Goal: Obtain resource: Download file/media

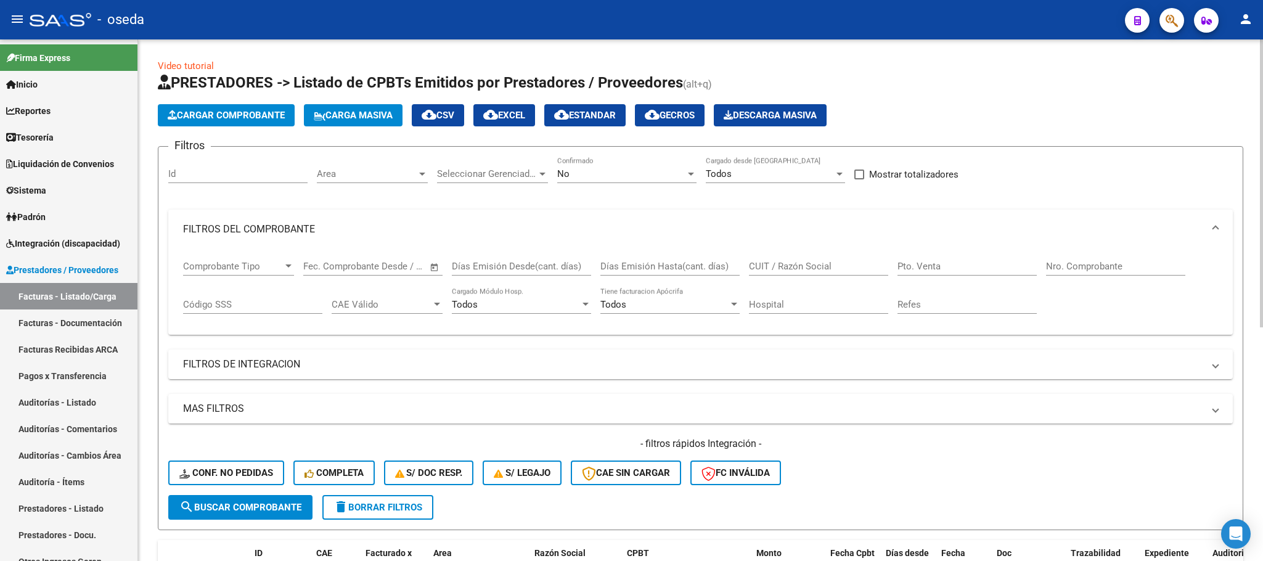
scroll to position [398, 0]
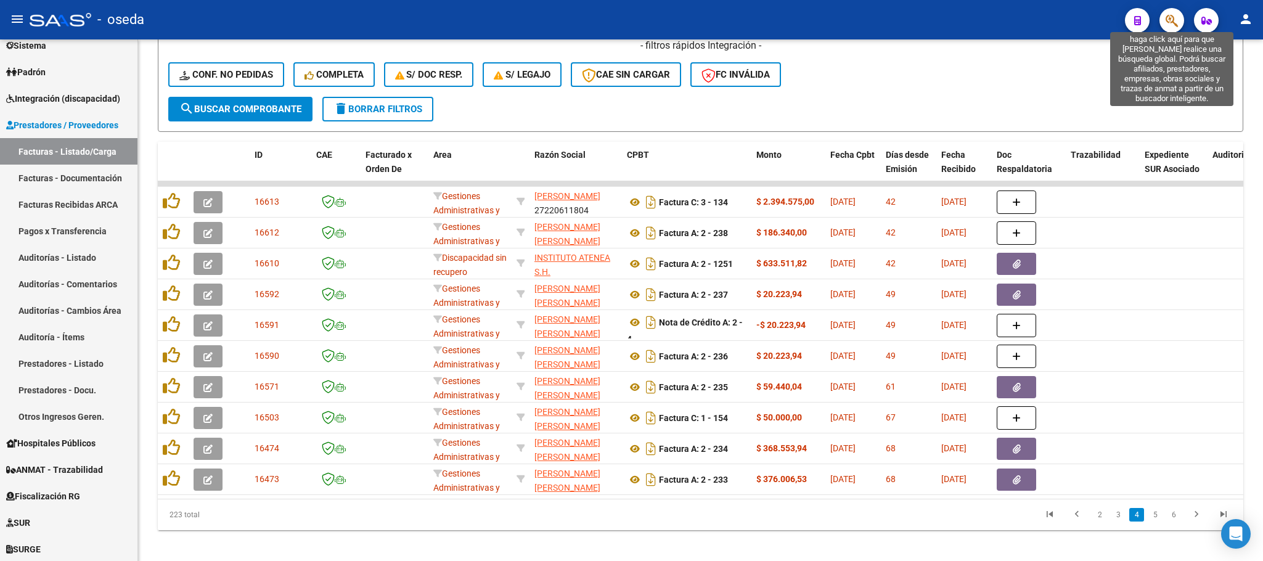
click at [1168, 14] on icon "button" at bounding box center [1172, 21] width 12 height 14
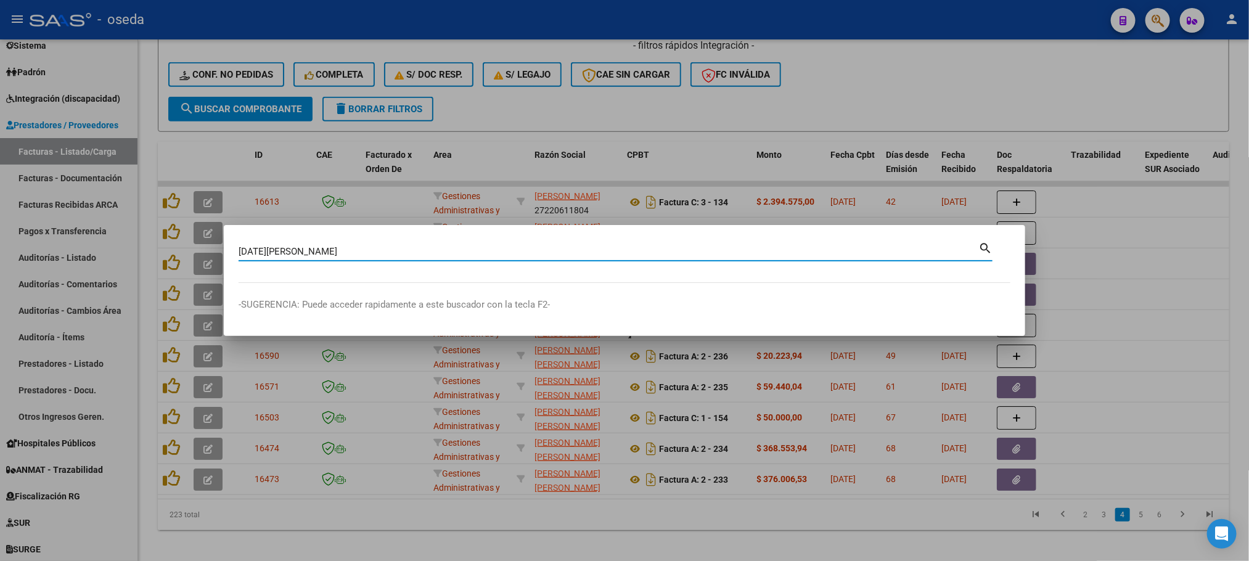
type input "[DATE][PERSON_NAME]"
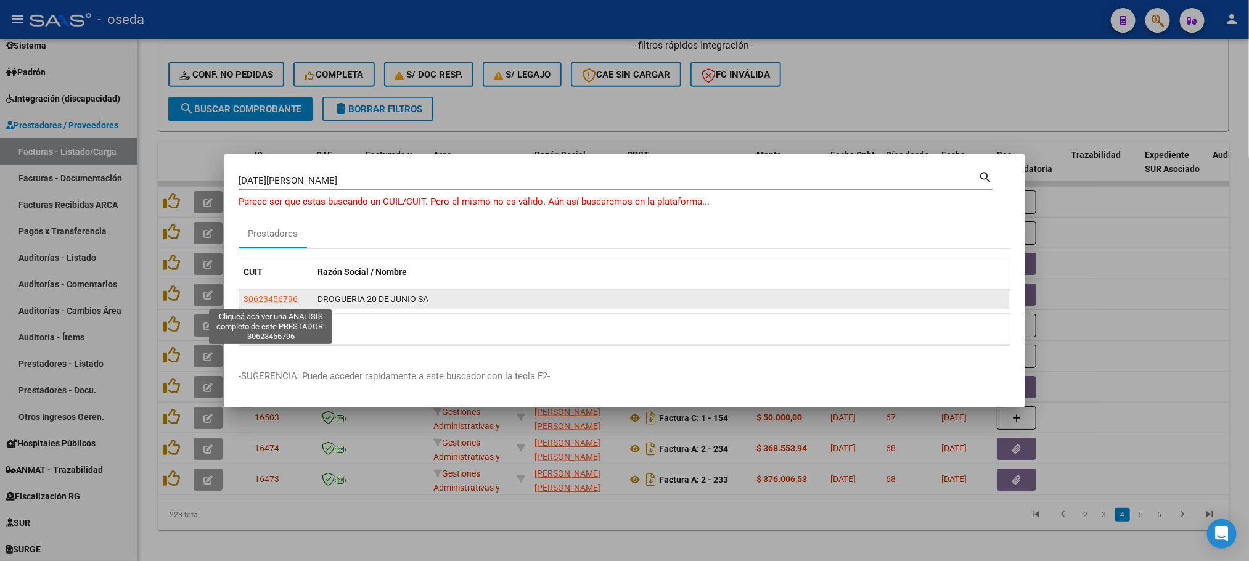
click at [244, 298] on span "30623456796" at bounding box center [271, 299] width 54 height 10
type textarea "30623456796"
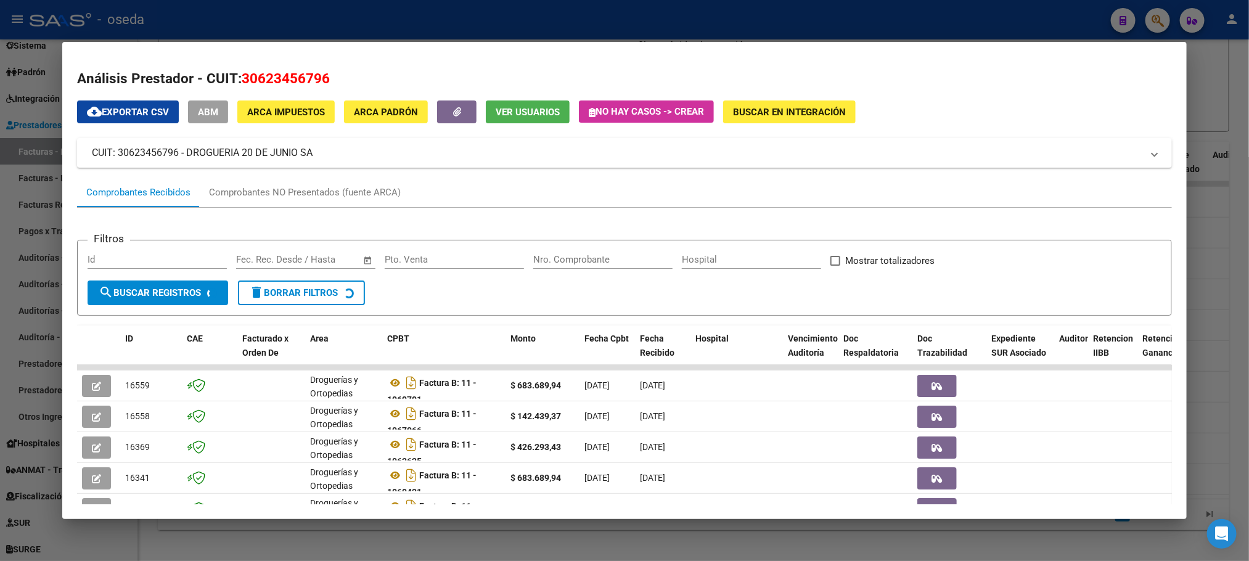
click at [568, 261] on input "Nro. Comprobante" at bounding box center [602, 259] width 139 height 11
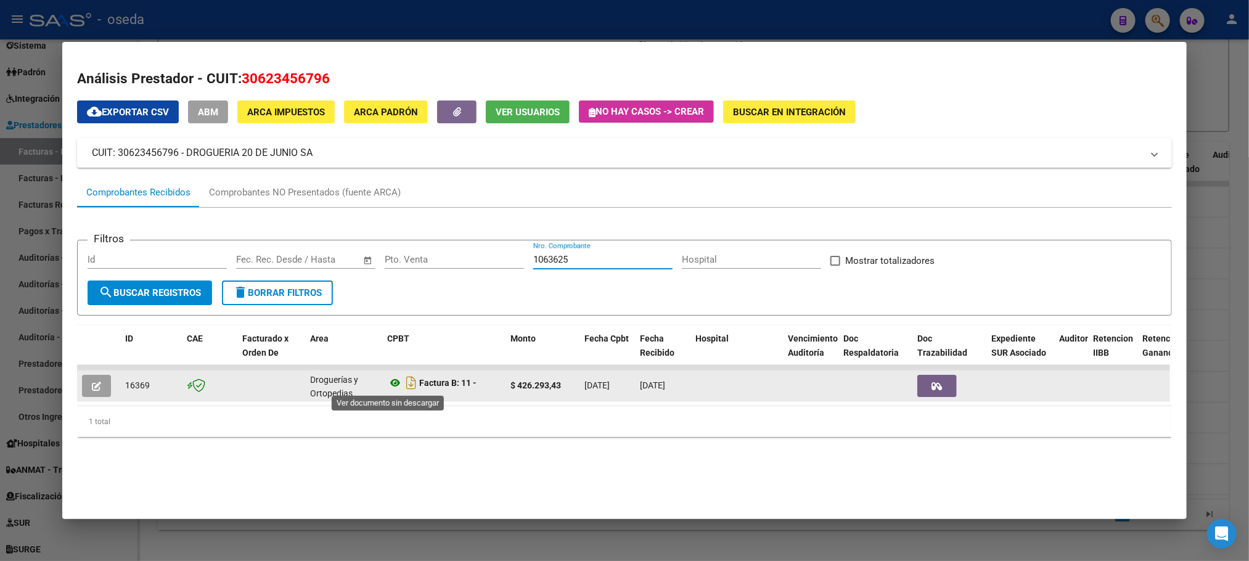
click at [387, 380] on icon at bounding box center [395, 382] width 16 height 15
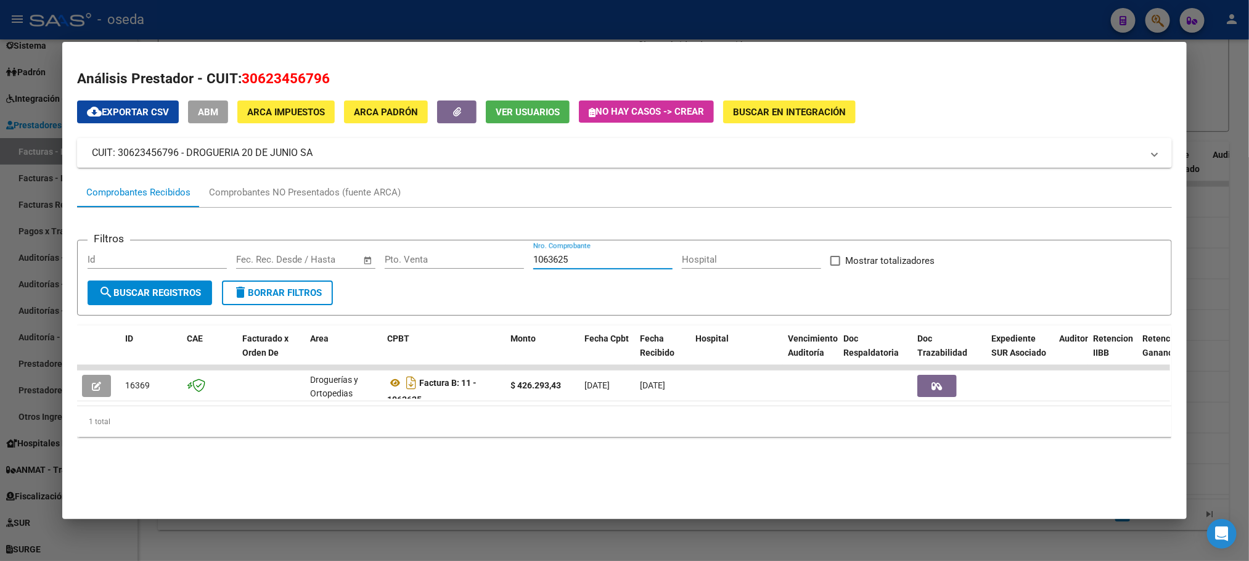
drag, startPoint x: 586, startPoint y: 260, endPoint x: 324, endPoint y: 241, distance: 263.3
click at [324, 241] on form "Filtros Id Fecha inicio – Fecha fin Fec. Rec. Desde / Hasta Pto. Venta 1063625 …" at bounding box center [624, 278] width 1094 height 76
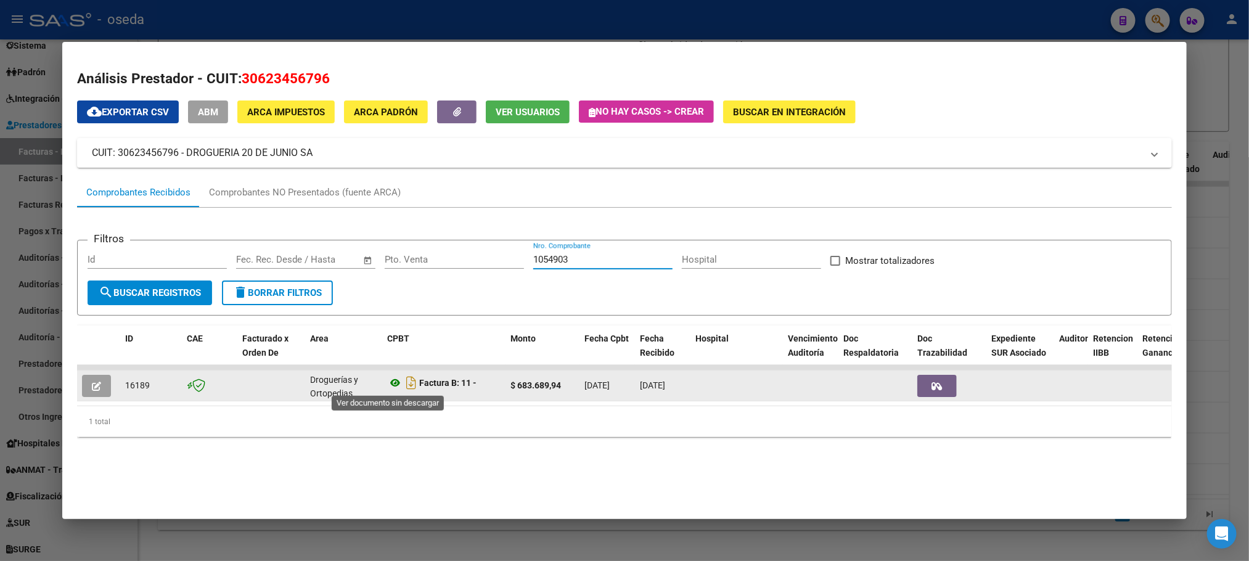
click at [390, 378] on icon at bounding box center [395, 382] width 16 height 15
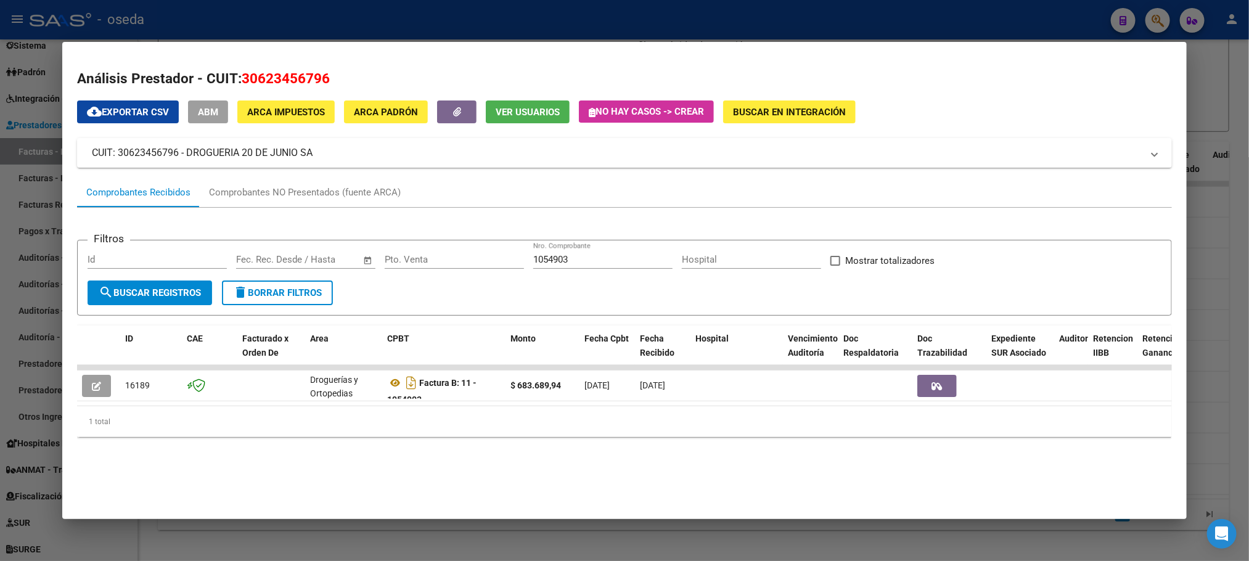
click at [608, 254] on div "1054903 Nro. Comprobante" at bounding box center [602, 259] width 139 height 18
drag, startPoint x: 607, startPoint y: 255, endPoint x: 418, endPoint y: 247, distance: 189.5
click at [418, 247] on form "Filtros Id Fecha inicio – Fecha fin Fec. Rec. Desde / Hasta Pto. Venta 1054903 …" at bounding box center [624, 278] width 1094 height 76
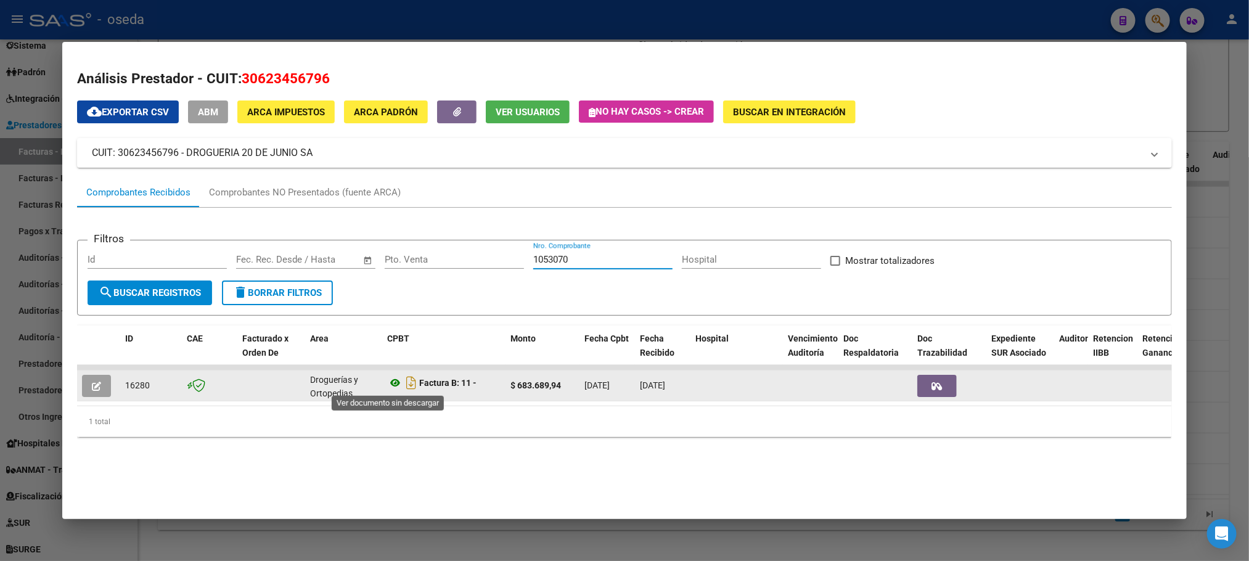
click at [387, 385] on icon at bounding box center [395, 382] width 16 height 15
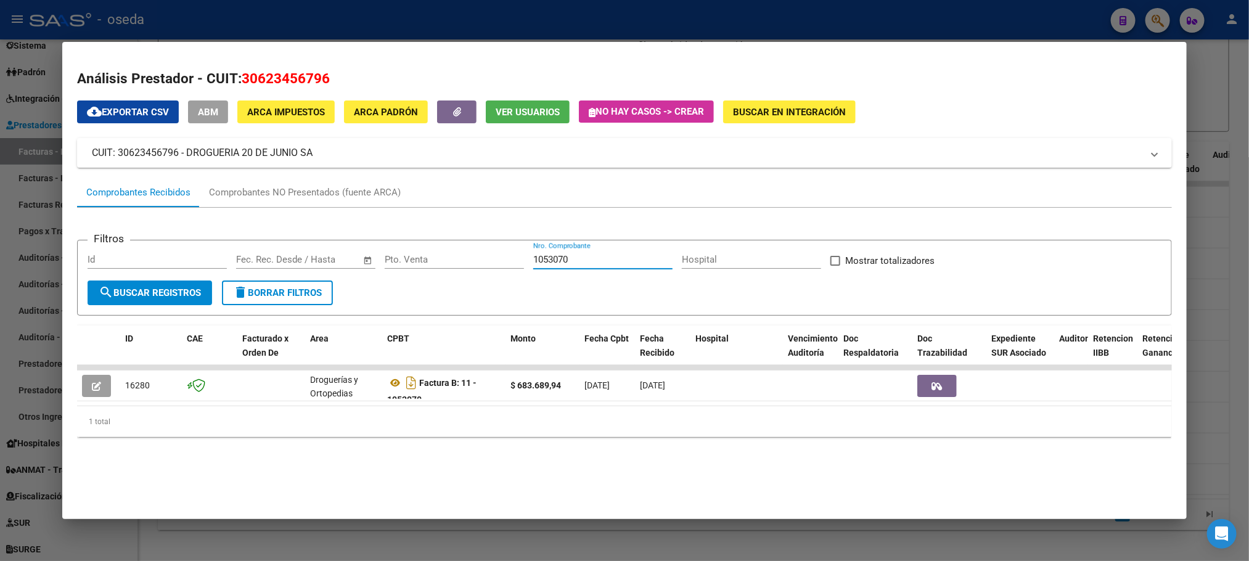
drag, startPoint x: 584, startPoint y: 259, endPoint x: 324, endPoint y: 266, distance: 260.3
click at [324, 266] on div "Filtros Id Fecha inicio – Fecha fin Fec. Rec. Desde / Hasta Pto. Venta 1053070 …" at bounding box center [624, 265] width 1073 height 30
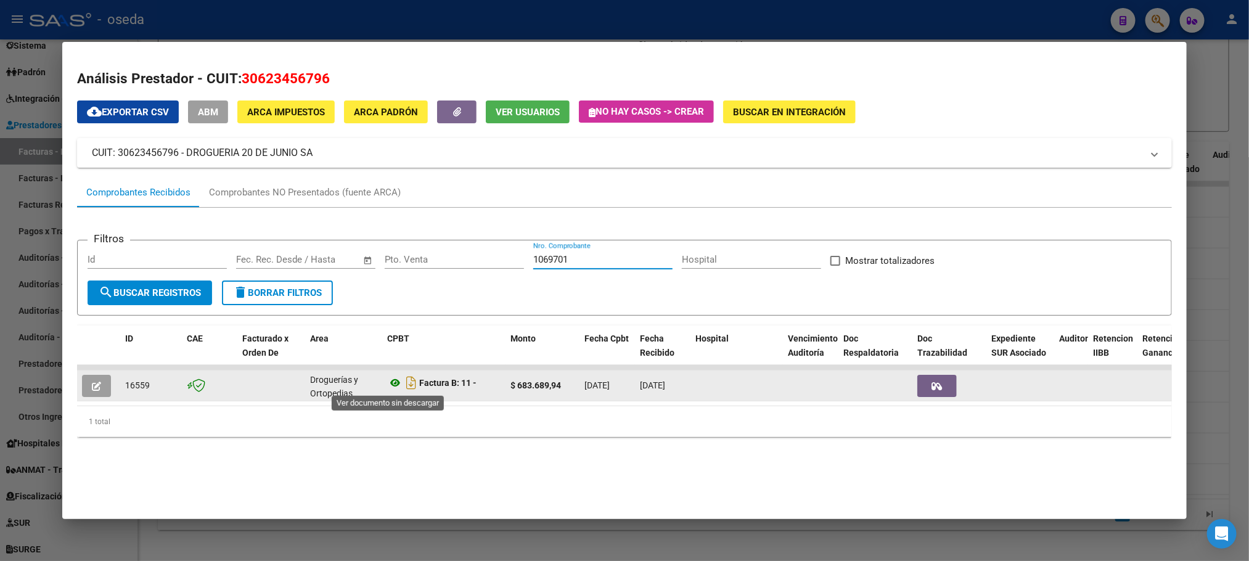
click at [394, 378] on icon at bounding box center [395, 382] width 16 height 15
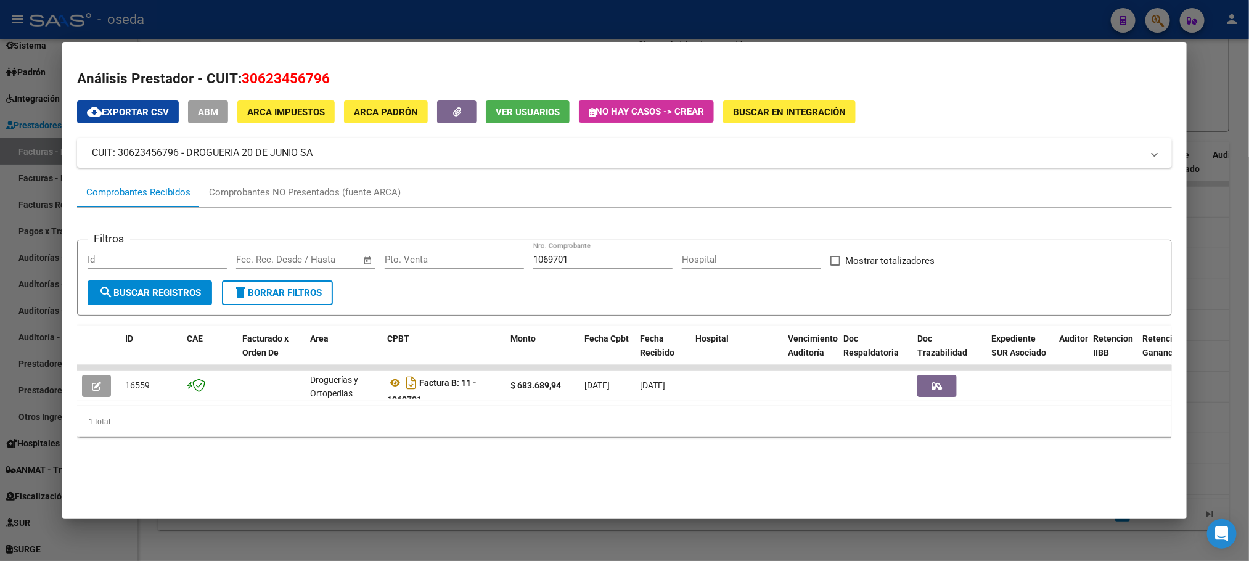
click at [596, 253] on div "1069701 Nro. Comprobante" at bounding box center [602, 259] width 139 height 18
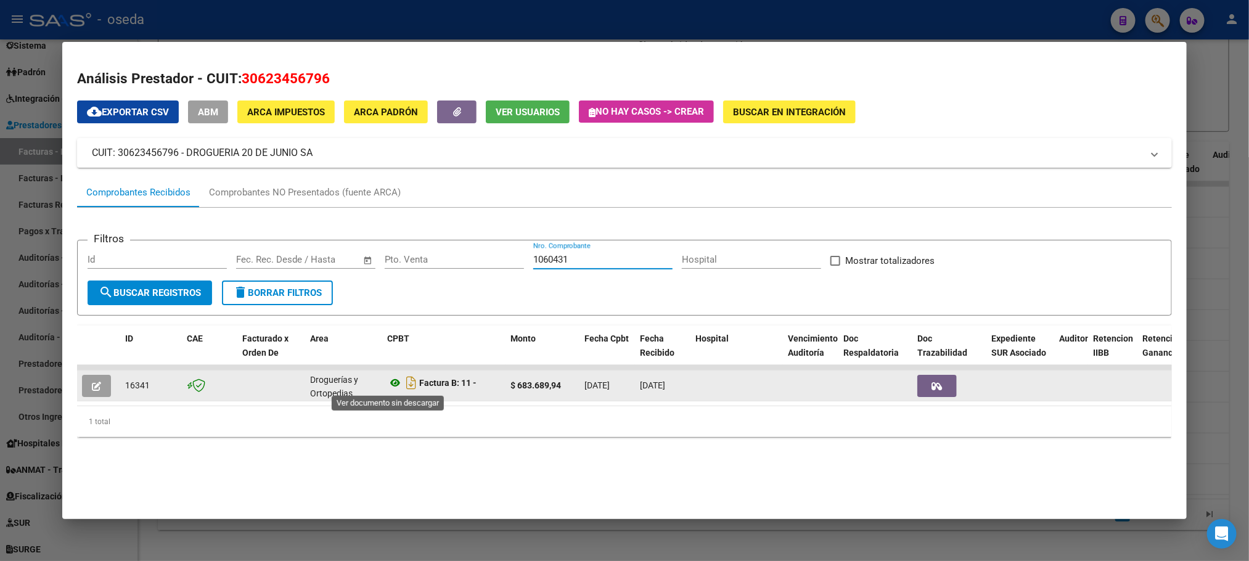
click at [387, 383] on icon at bounding box center [395, 382] width 16 height 15
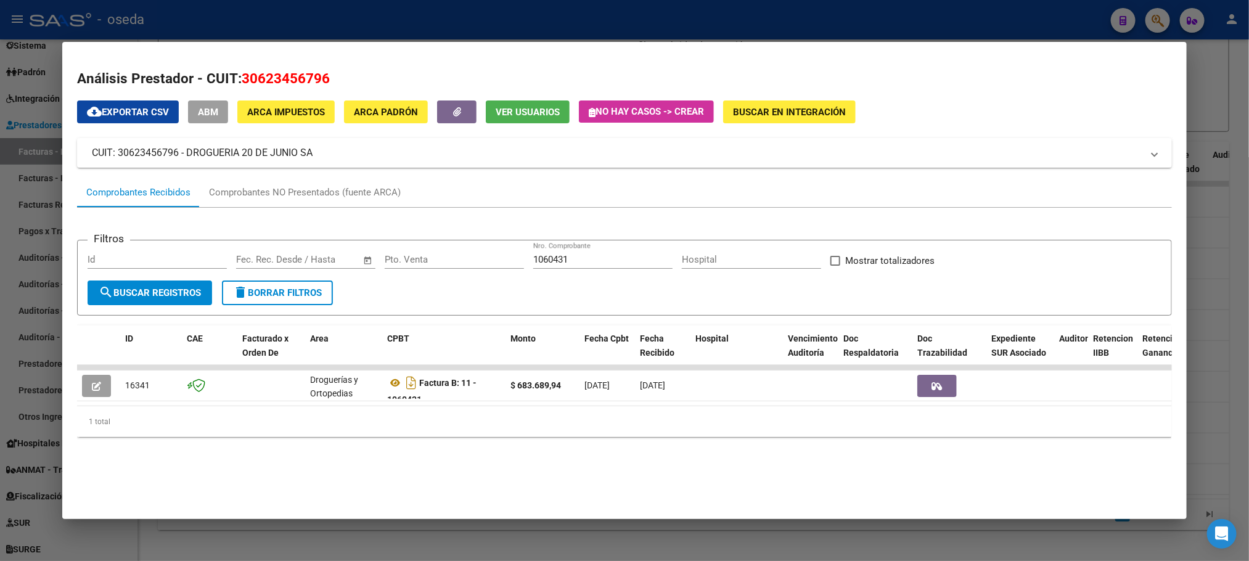
drag, startPoint x: 579, startPoint y: 254, endPoint x: 313, endPoint y: 226, distance: 267.8
click at [436, 254] on div "Filtros Id Fecha inicio – Fecha fin Fec. Rec. Desde / Hasta Pto. Venta 1060431 …" at bounding box center [624, 265] width 1073 height 30
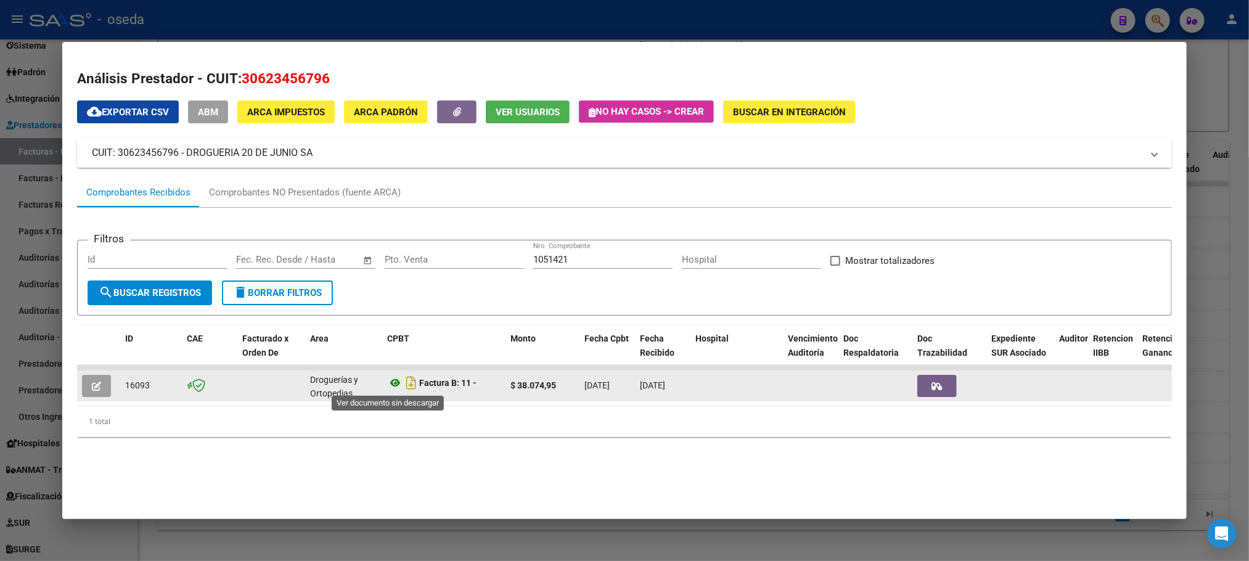
click at [387, 383] on icon at bounding box center [395, 382] width 16 height 15
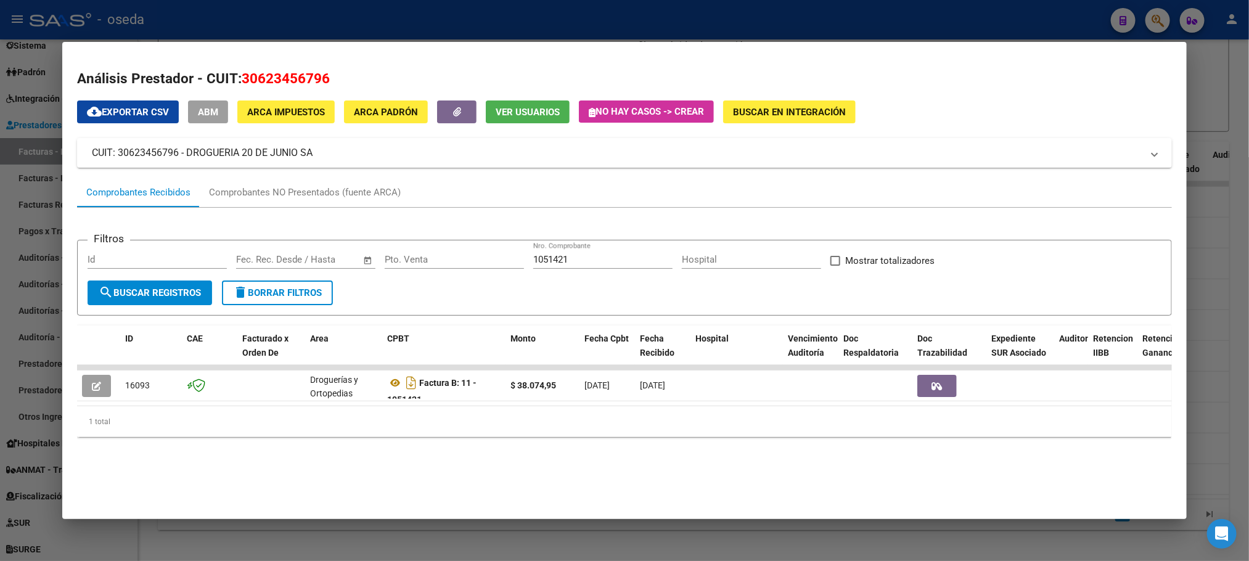
drag, startPoint x: 594, startPoint y: 261, endPoint x: 322, endPoint y: 256, distance: 271.9
click at [361, 261] on div "Filtros Id Fecha inicio – Fecha fin Fec. Rec. Desde / Hasta Pto. Venta 1051421 …" at bounding box center [624, 265] width 1073 height 30
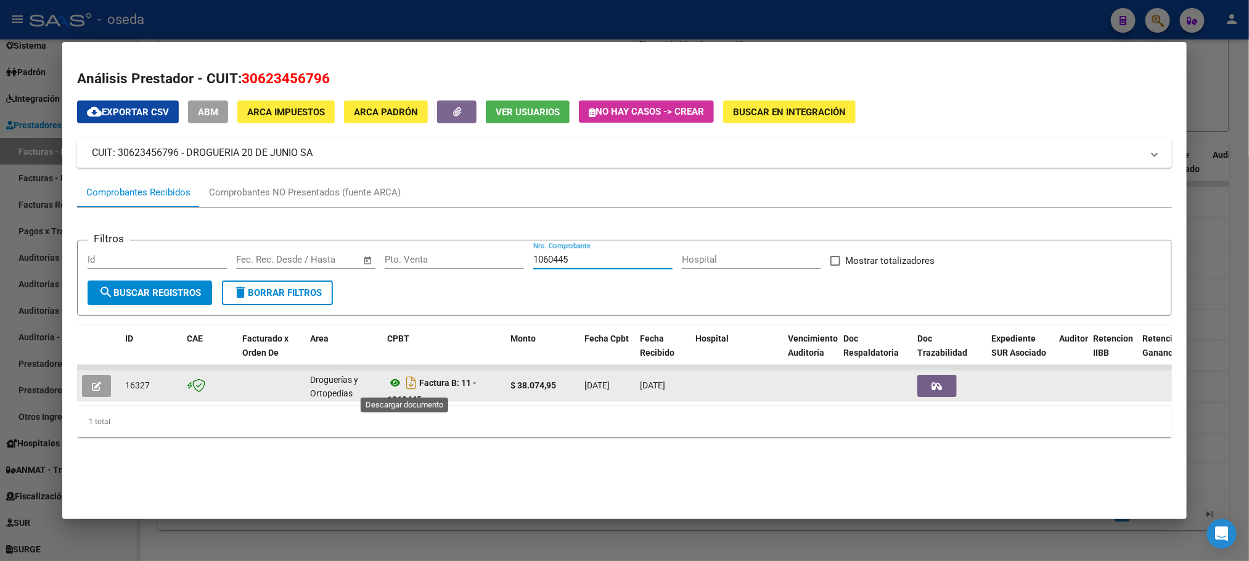
click at [387, 382] on icon at bounding box center [395, 382] width 16 height 15
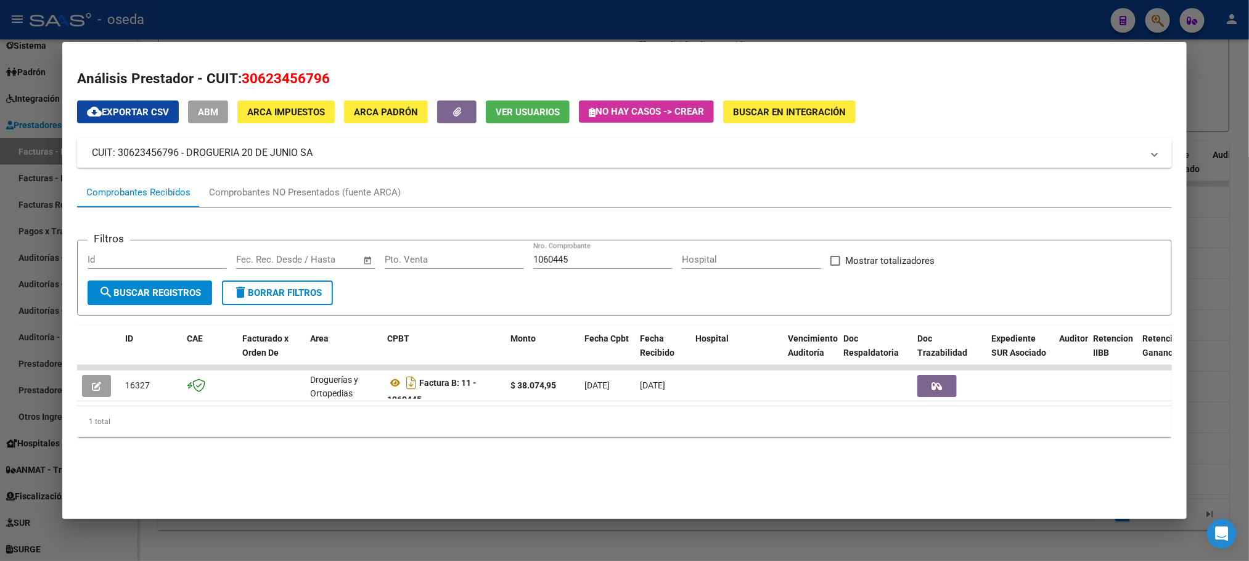
click at [629, 267] on div "1060445 Nro. Comprobante" at bounding box center [602, 259] width 139 height 18
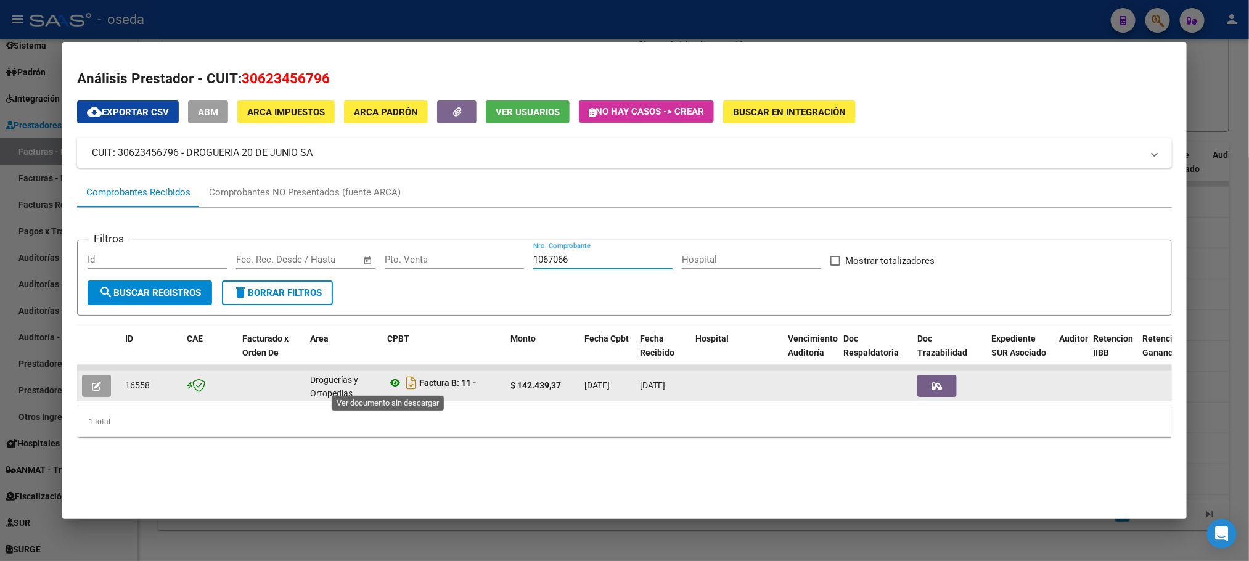
type input "1067066"
click at [387, 385] on icon at bounding box center [395, 382] width 16 height 15
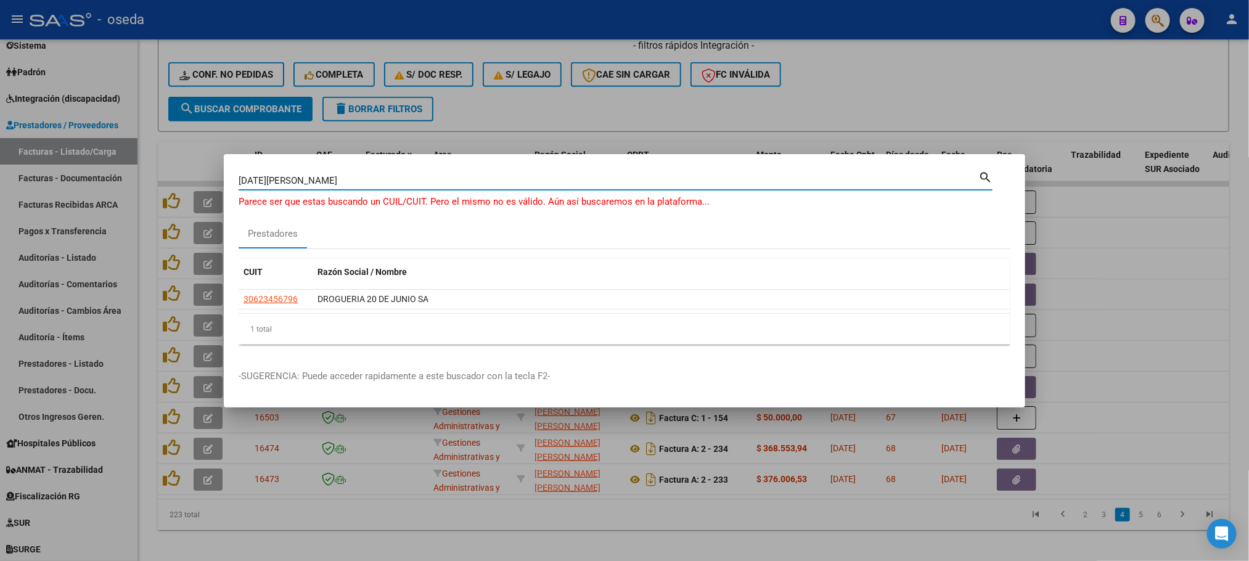
drag, startPoint x: 413, startPoint y: 184, endPoint x: 0, endPoint y: 166, distance: 413.4
click at [0, 166] on div "[DATE][PERSON_NAME] (apellido, dni, cuil, nro traspaso, cuit, obra social) sear…" at bounding box center [624, 280] width 1249 height 561
type input "c & c"
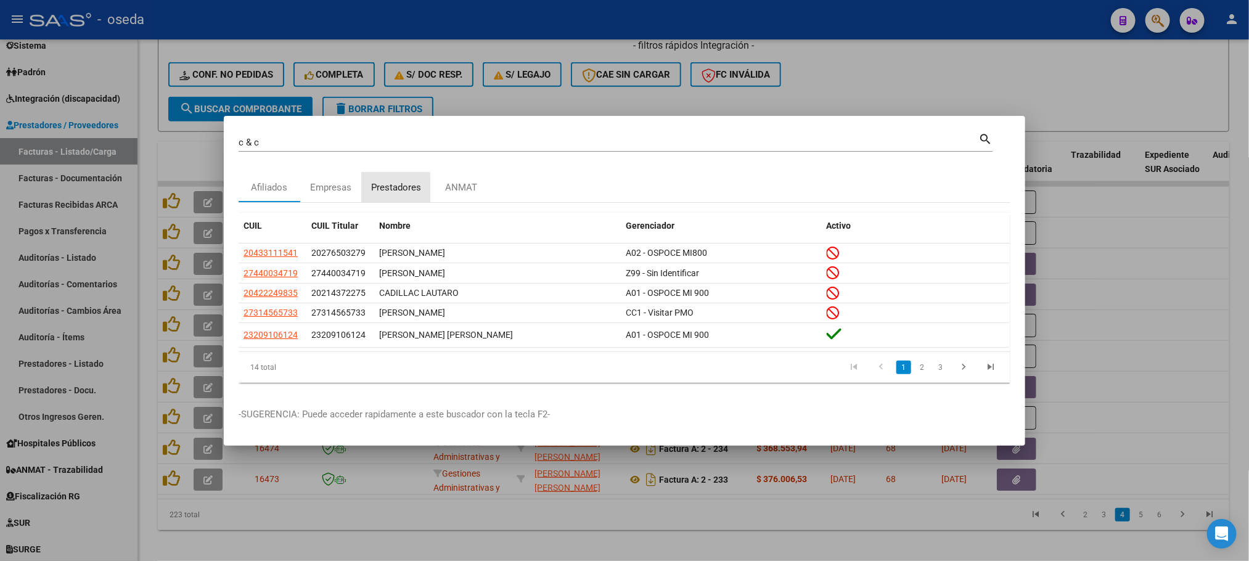
click at [387, 194] on div "Prestadores" at bounding box center [396, 188] width 68 height 30
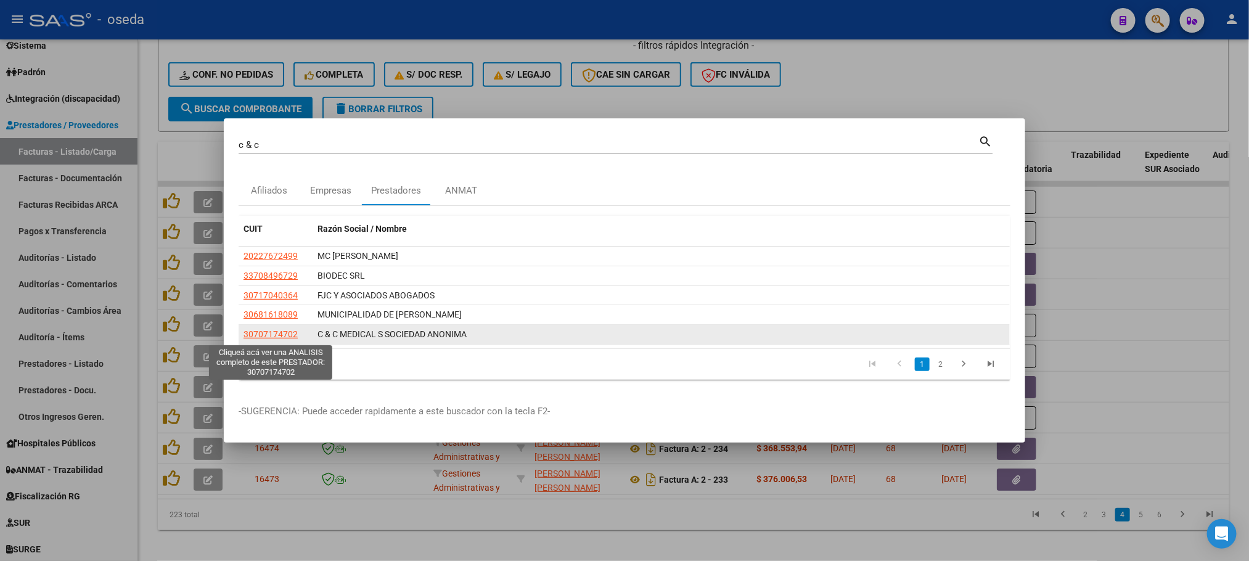
click at [267, 335] on span "30707174702" at bounding box center [271, 334] width 54 height 10
type textarea "30707174702"
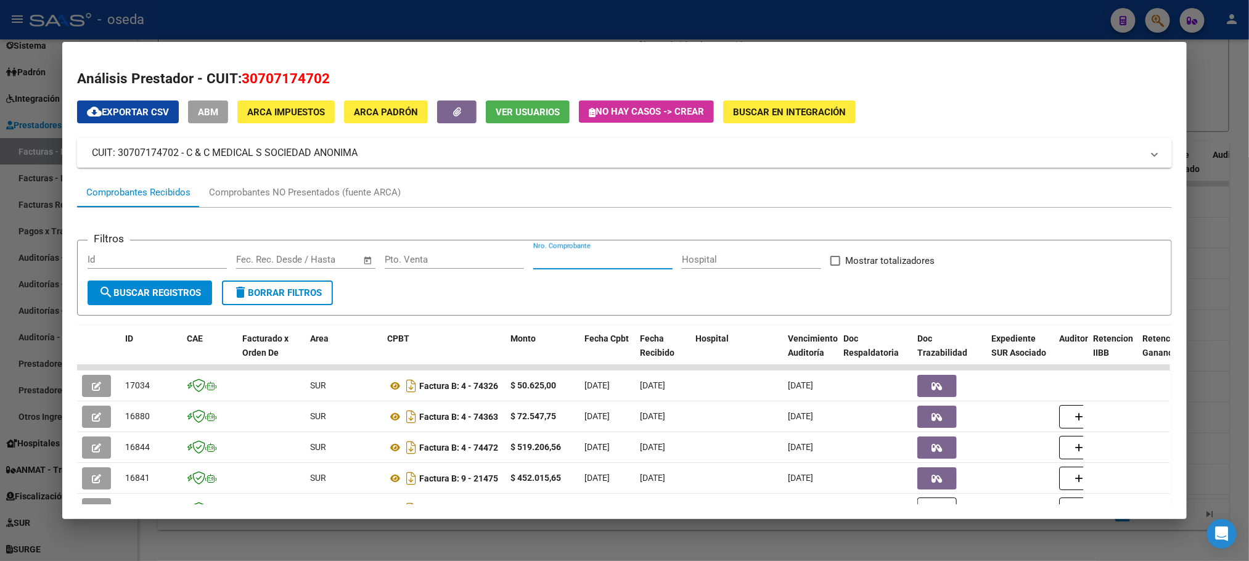
click at [555, 261] on input "Nro. Comprobante" at bounding box center [602, 259] width 139 height 11
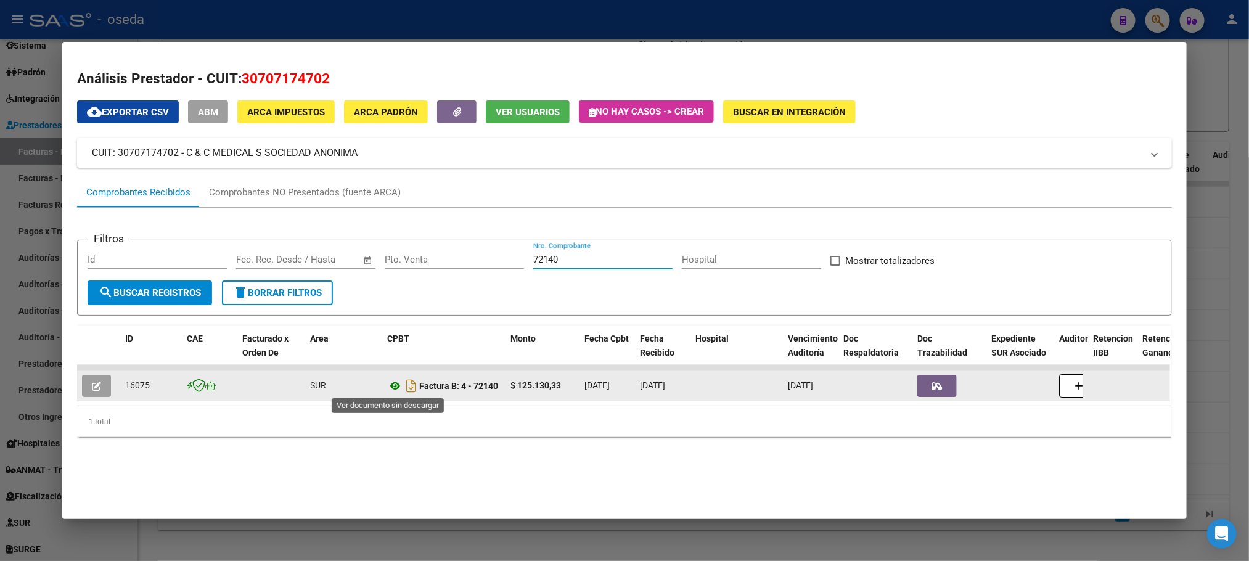
click at [390, 382] on icon at bounding box center [395, 386] width 16 height 15
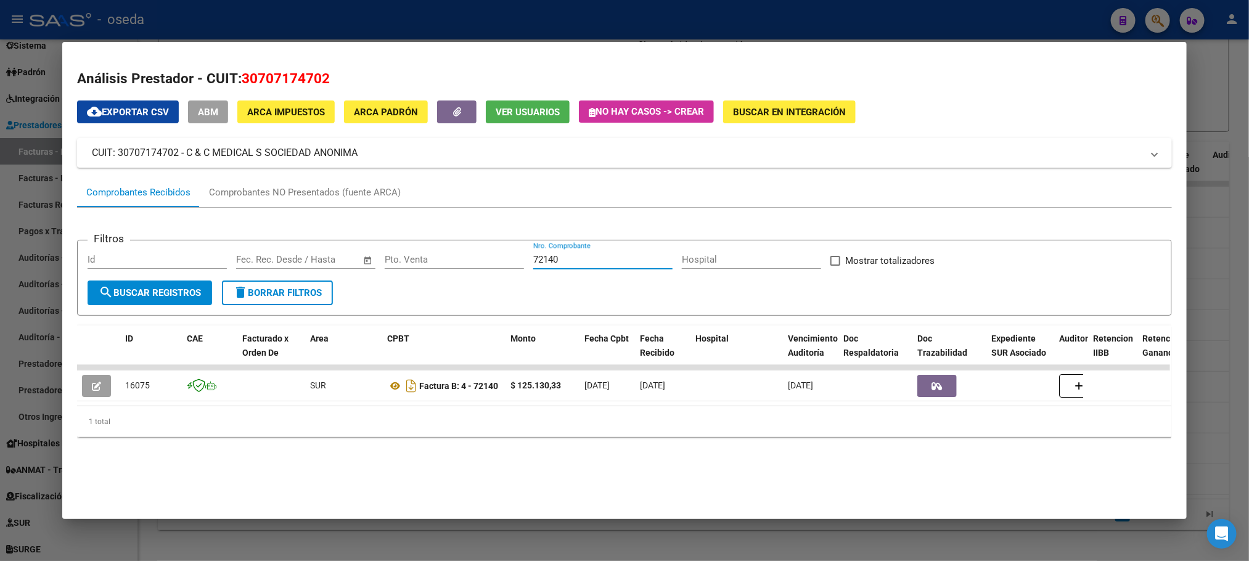
drag, startPoint x: 567, startPoint y: 260, endPoint x: 469, endPoint y: 264, distance: 98.1
click at [470, 264] on div "Filtros Id Fecha inicio – Fecha fin Fec. Rec. Desde / Hasta Pto. Venta 72140 Nr…" at bounding box center [624, 265] width 1073 height 30
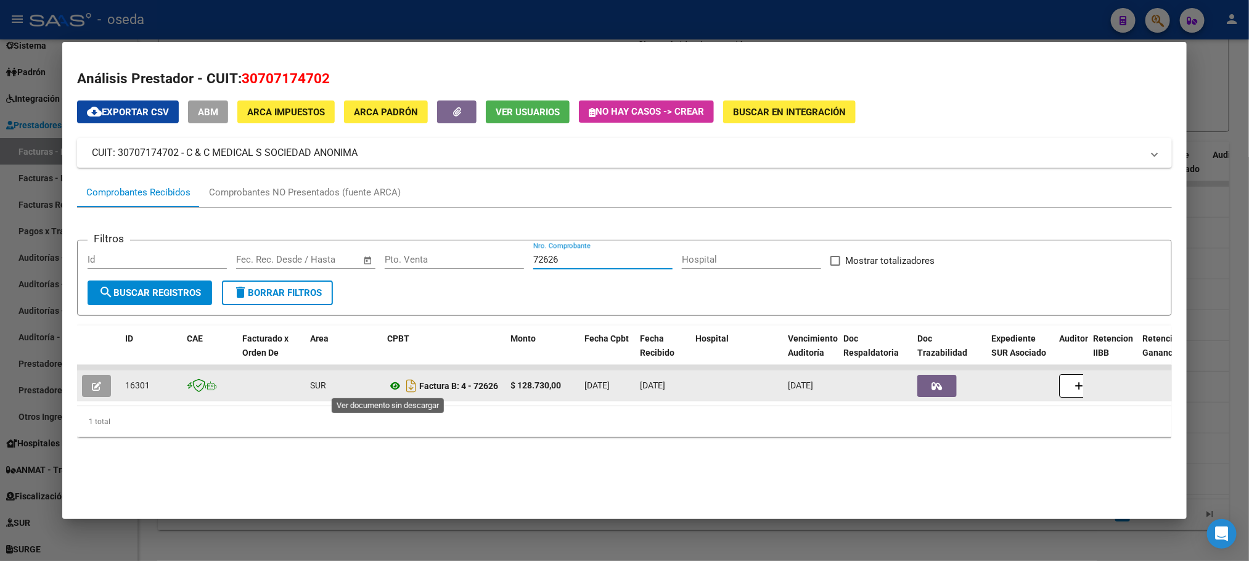
click at [387, 383] on icon at bounding box center [395, 386] width 16 height 15
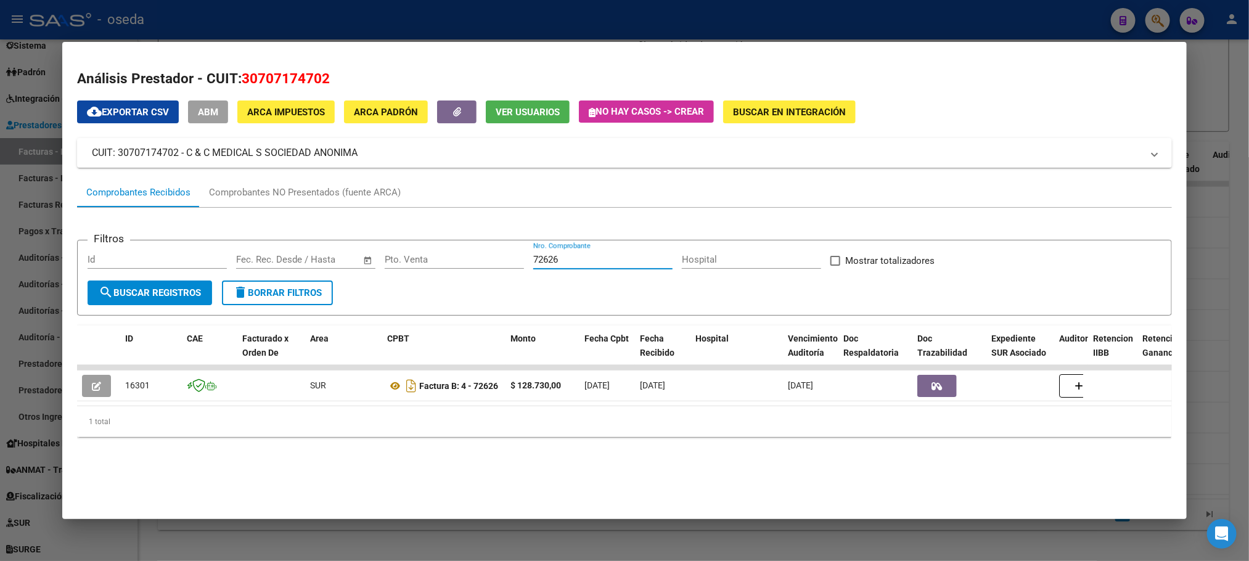
drag, startPoint x: 581, startPoint y: 265, endPoint x: 457, endPoint y: 258, distance: 123.5
click at [457, 258] on div "Filtros Id Fecha inicio – Fecha fin Fec. Rec. Desde / Hasta Pto. Venta 72626 Nr…" at bounding box center [624, 265] width 1073 height 30
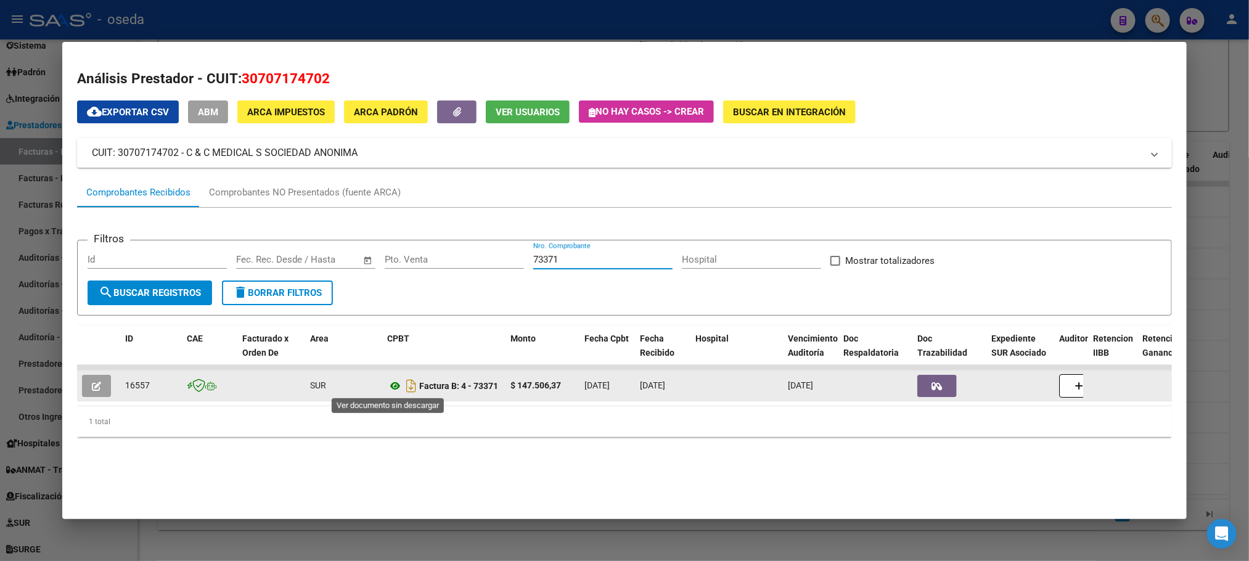
click at [387, 382] on icon at bounding box center [395, 386] width 16 height 15
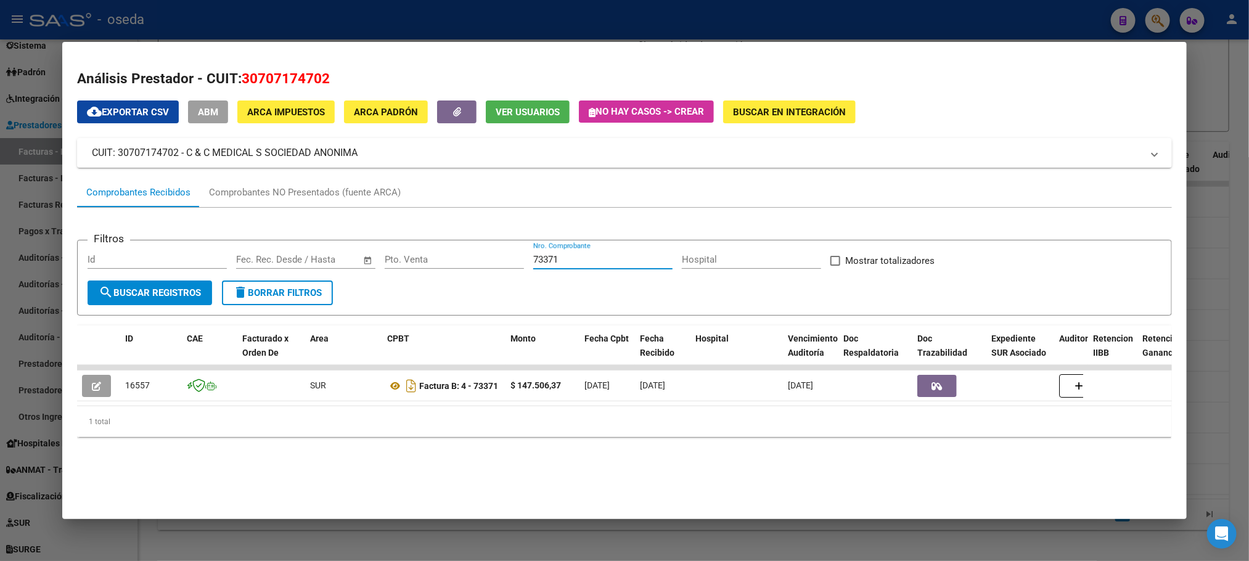
drag, startPoint x: 602, startPoint y: 258, endPoint x: 244, endPoint y: 285, distance: 358.6
click at [244, 285] on form "Filtros Id Fecha inicio – Fecha fin Fec. Rec. Desde / Hasta Pto. Venta 73371 Nr…" at bounding box center [624, 278] width 1094 height 76
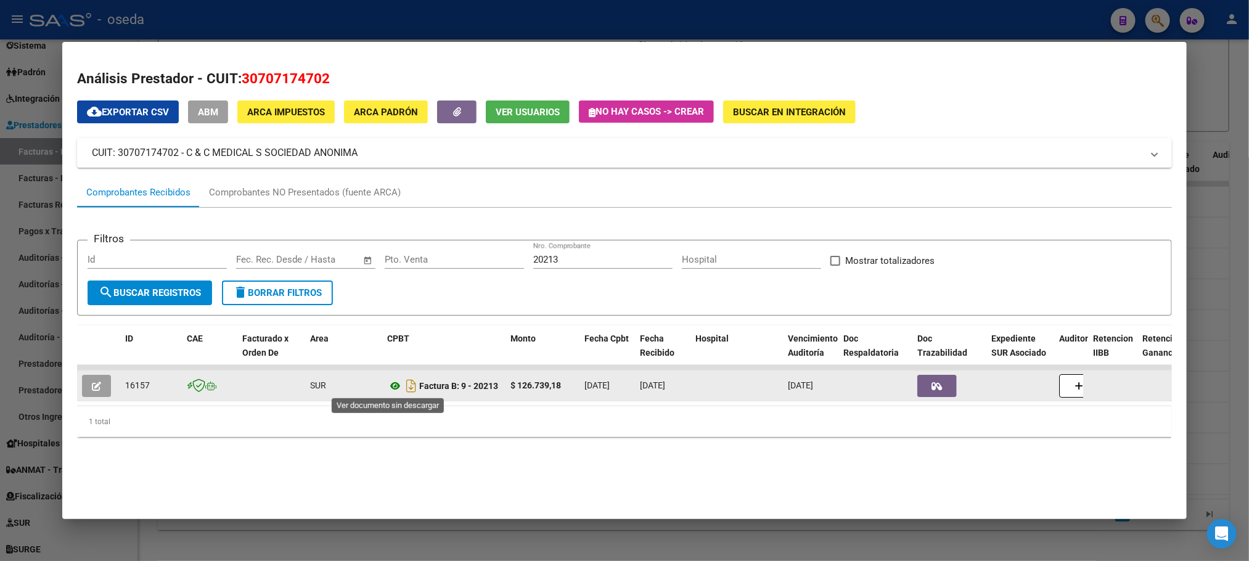
click at [387, 385] on icon at bounding box center [395, 386] width 16 height 15
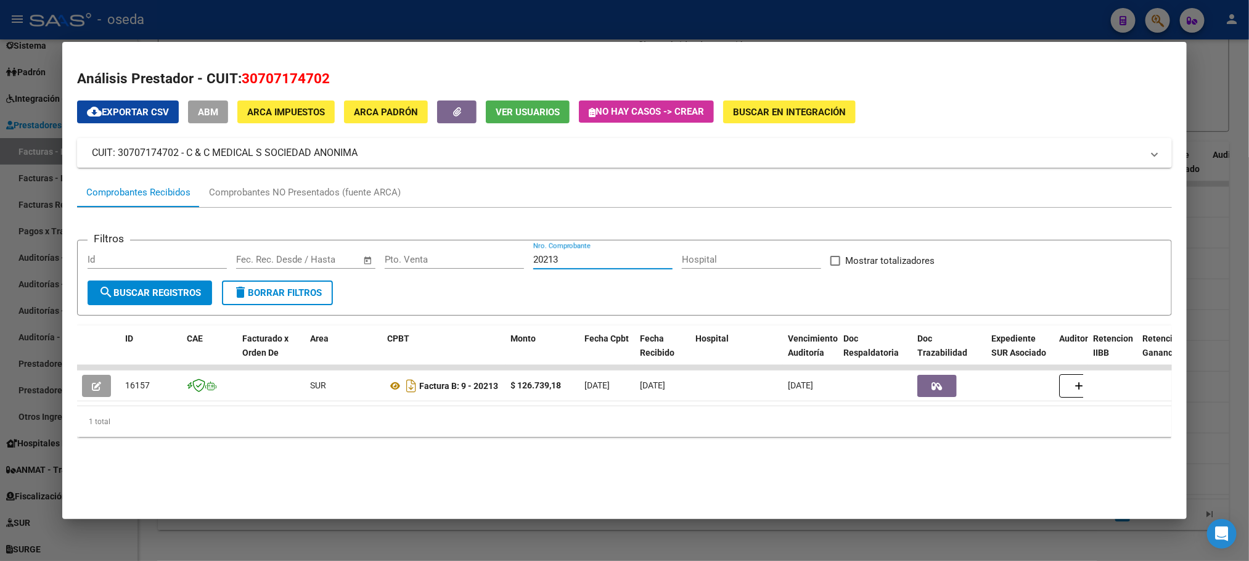
drag, startPoint x: 572, startPoint y: 255, endPoint x: 239, endPoint y: 202, distance: 337.7
click at [239, 202] on mat-tab-group "Comprobantes Recibidos Comprobantes NO Presentados (fuente ARCA) Filtros Id Fec…" at bounding box center [624, 312] width 1094 height 269
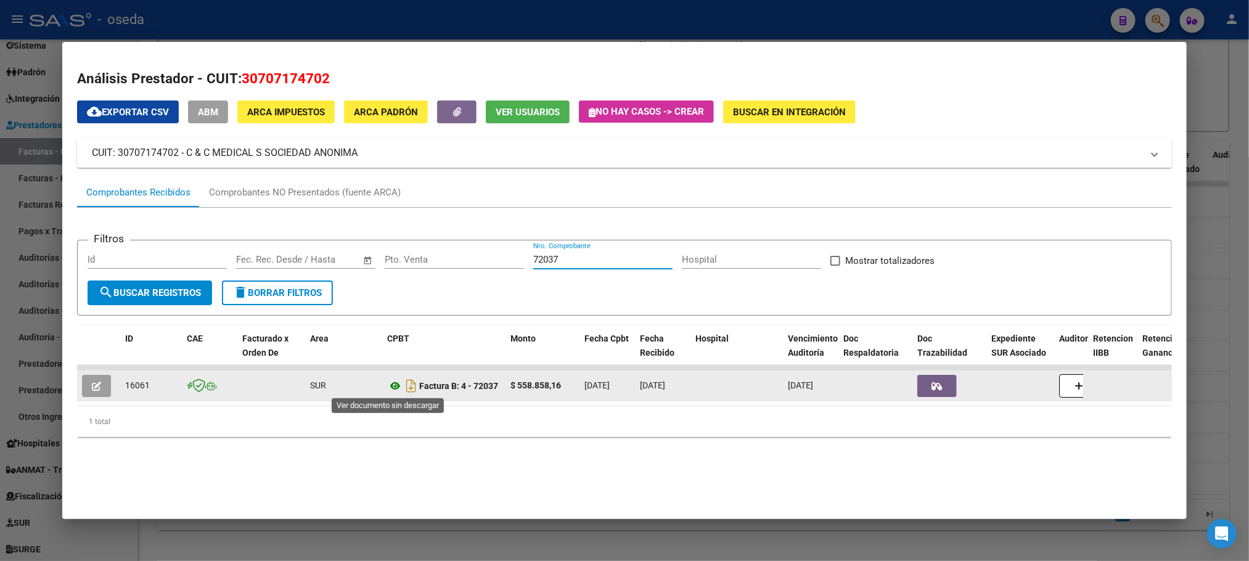
click at [387, 383] on icon at bounding box center [395, 386] width 16 height 15
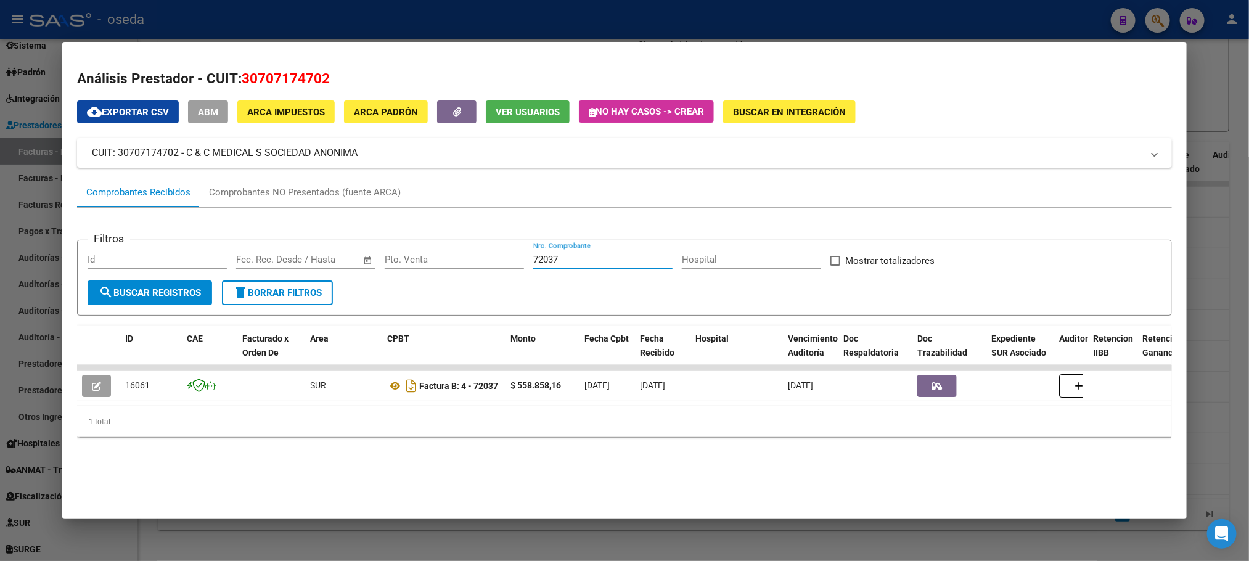
drag, startPoint x: 591, startPoint y: 257, endPoint x: 383, endPoint y: 239, distance: 208.0
click at [383, 239] on app-list-header "Filtros Id Fecha inicio – Fecha fin Fec. Rec. Desde / Hasta Pto. Venta 72037 Nr…" at bounding box center [624, 268] width 1094 height 96
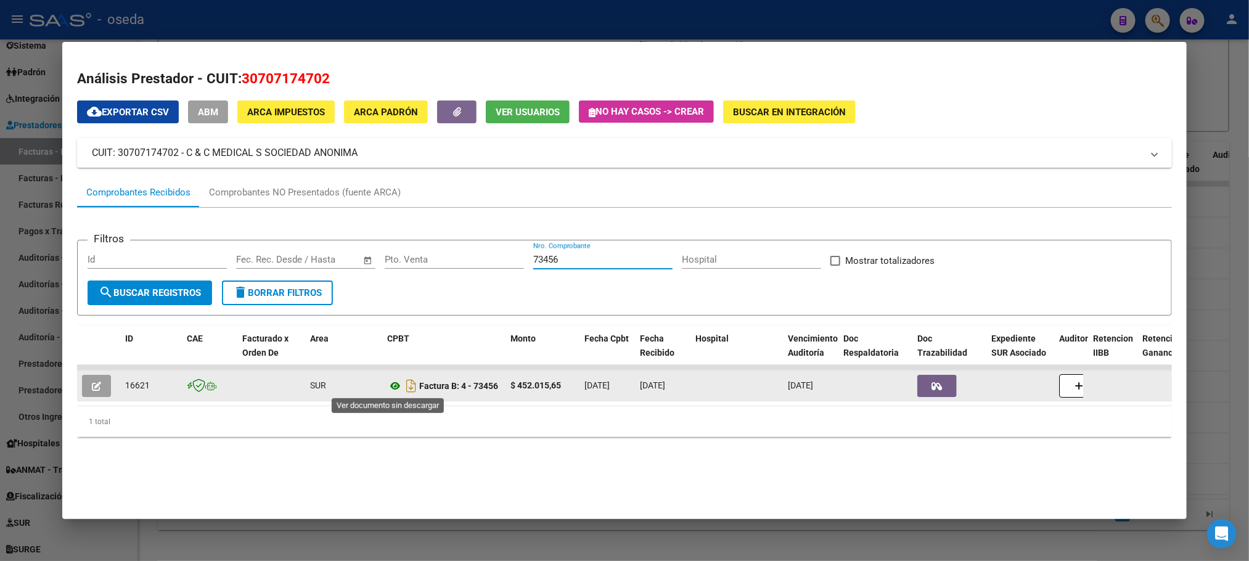
click at [388, 381] on icon at bounding box center [395, 386] width 16 height 15
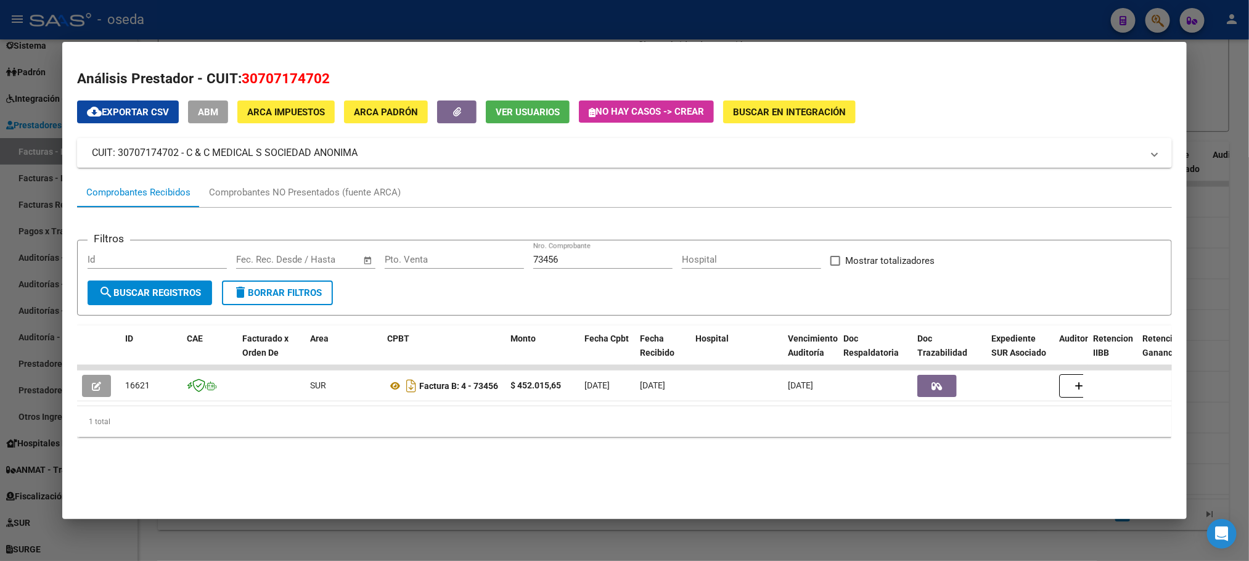
click at [572, 257] on input "73456" at bounding box center [602, 259] width 139 height 11
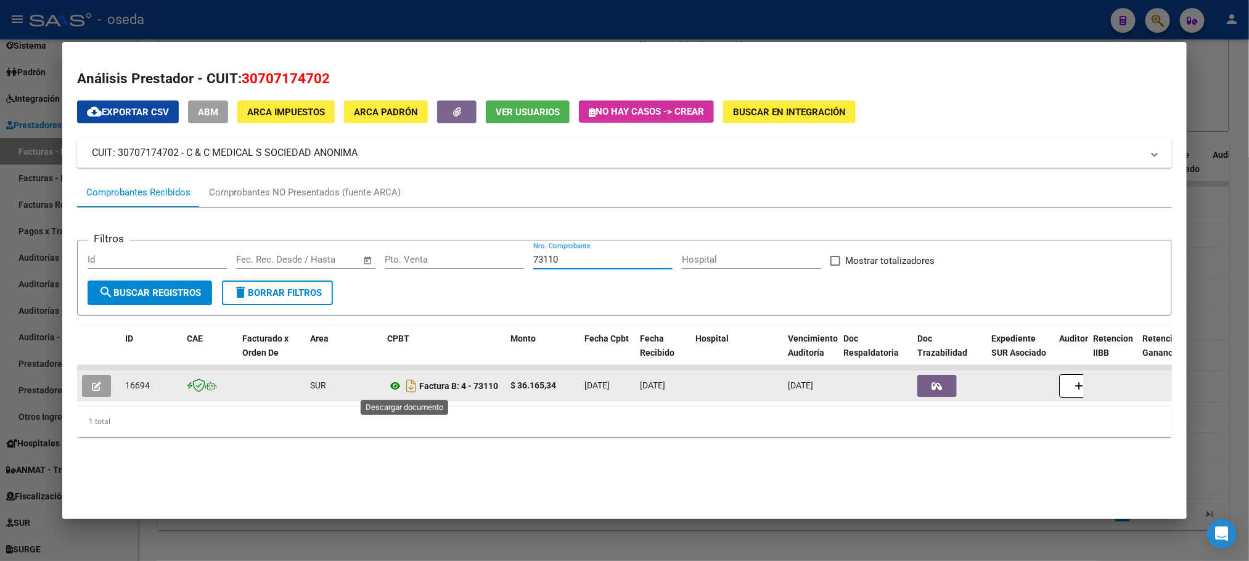
click at [392, 385] on icon at bounding box center [395, 386] width 16 height 15
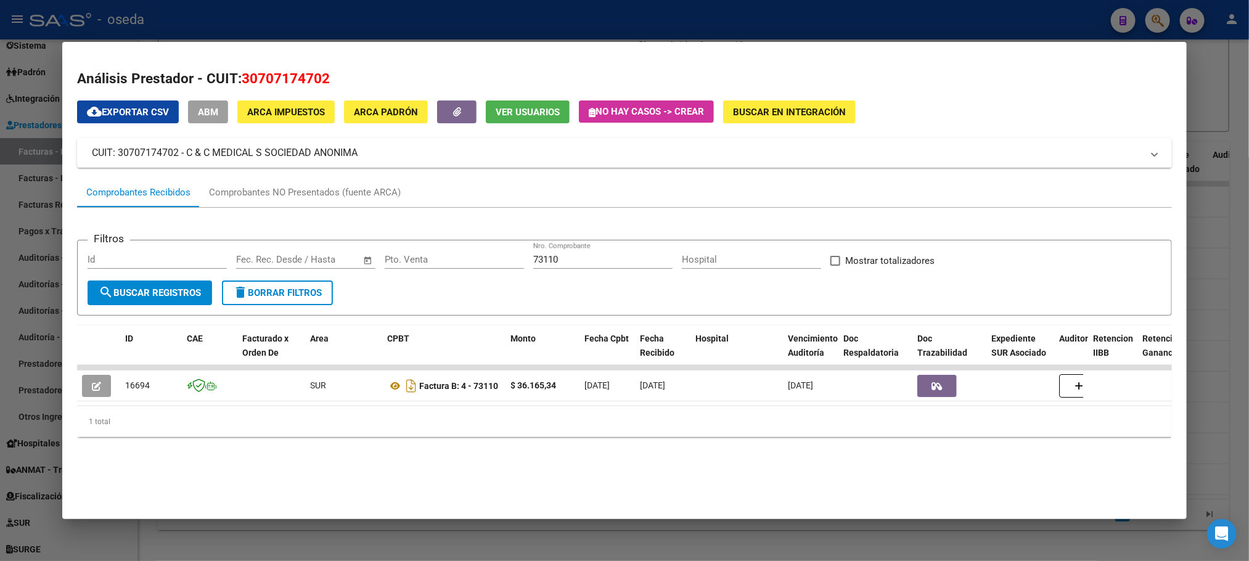
drag, startPoint x: 581, startPoint y: 263, endPoint x: 261, endPoint y: 255, distance: 320.7
click at [261, 255] on div "Filtros Id Fecha inicio – Fecha fin Fec. Rec. Desde / Hasta Pto. Venta 73110 Nr…" at bounding box center [624, 265] width 1073 height 30
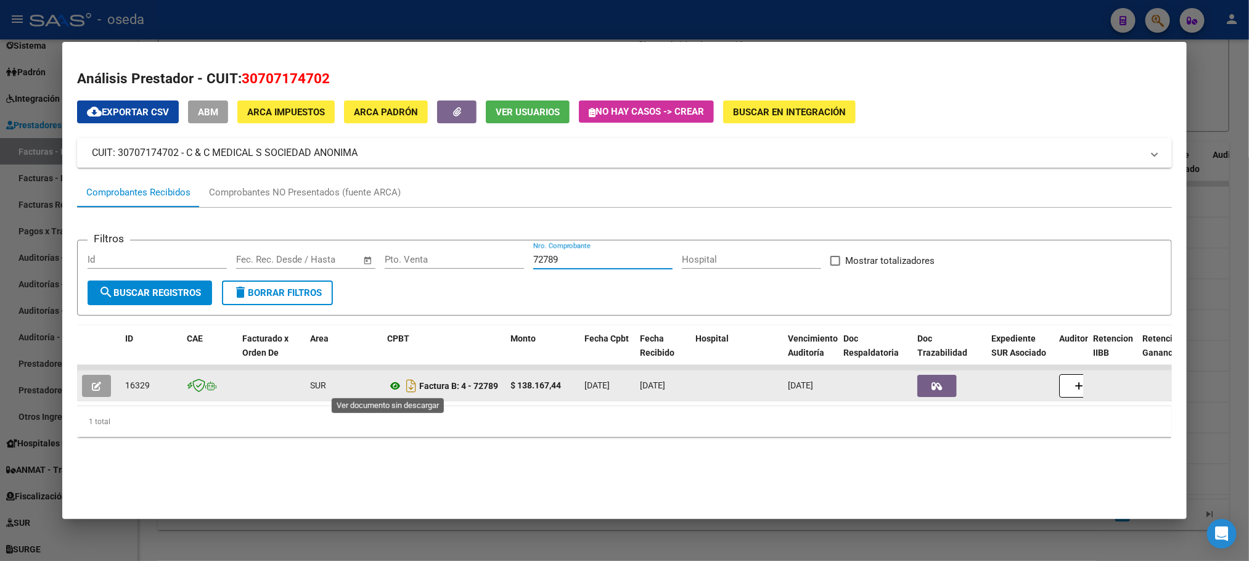
click at [388, 385] on icon at bounding box center [395, 386] width 16 height 15
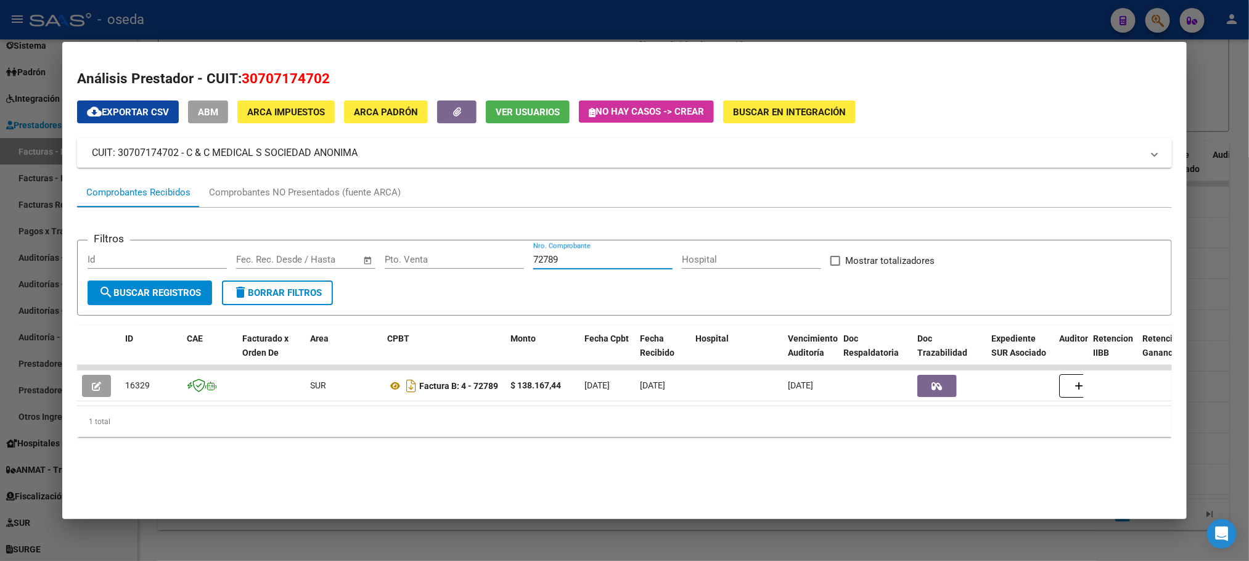
drag, startPoint x: 586, startPoint y: 265, endPoint x: 422, endPoint y: 254, distance: 164.4
click at [427, 254] on div "Filtros Id Fecha inicio – Fecha fin Fec. Rec. Desde / Hasta Pto. Venta 72789 Nr…" at bounding box center [624, 265] width 1073 height 30
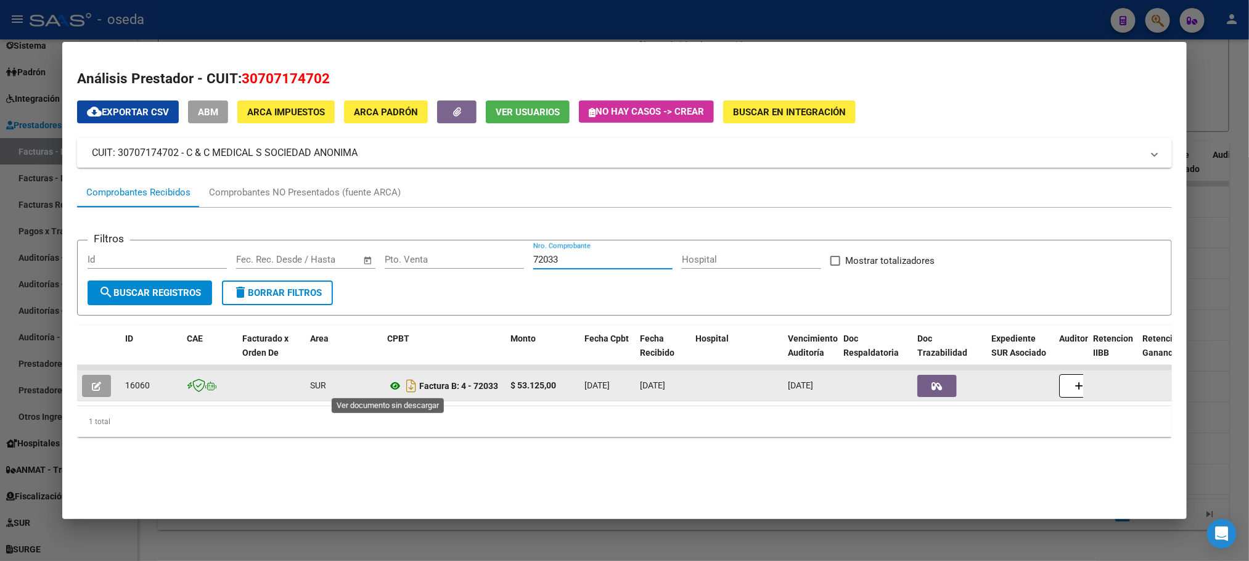
click at [387, 385] on icon at bounding box center [395, 386] width 16 height 15
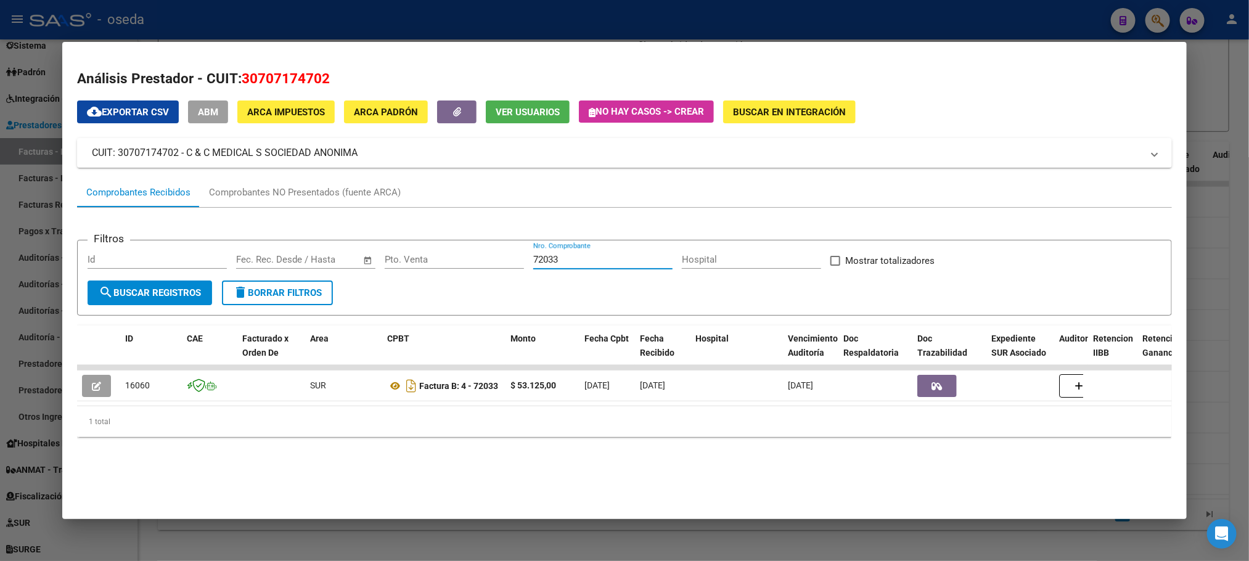
drag, startPoint x: 576, startPoint y: 258, endPoint x: 389, endPoint y: 258, distance: 186.8
click at [389, 258] on div "Filtros Id Fecha inicio – Fecha fin Fec. Rec. Desde / Hasta Pto. Venta 72033 Nr…" at bounding box center [624, 265] width 1073 height 30
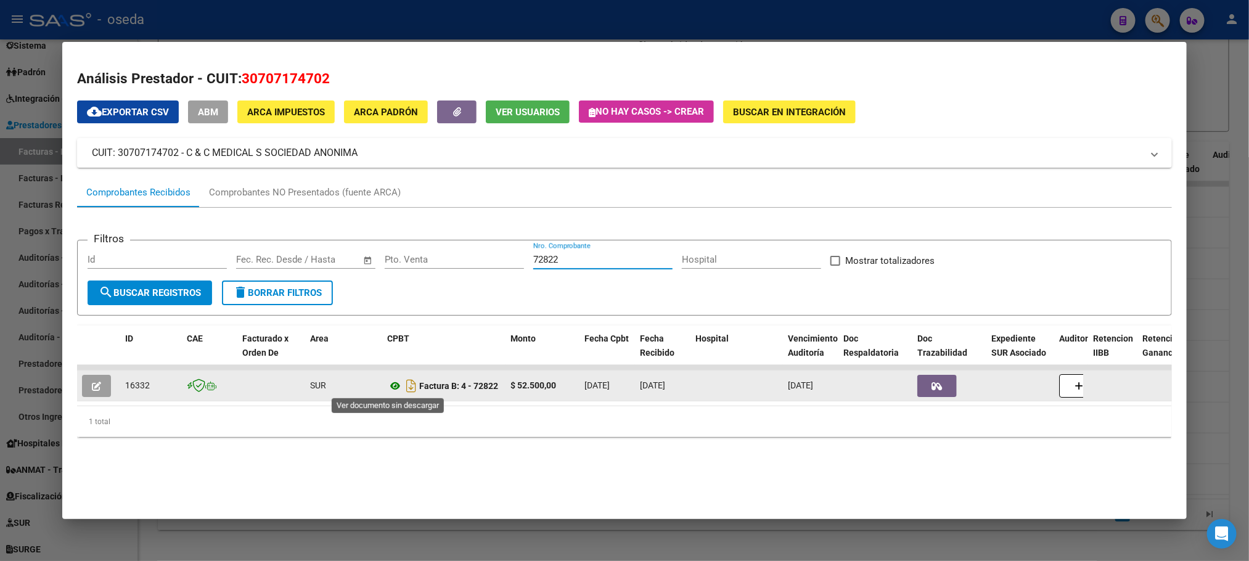
click at [387, 385] on icon at bounding box center [395, 386] width 16 height 15
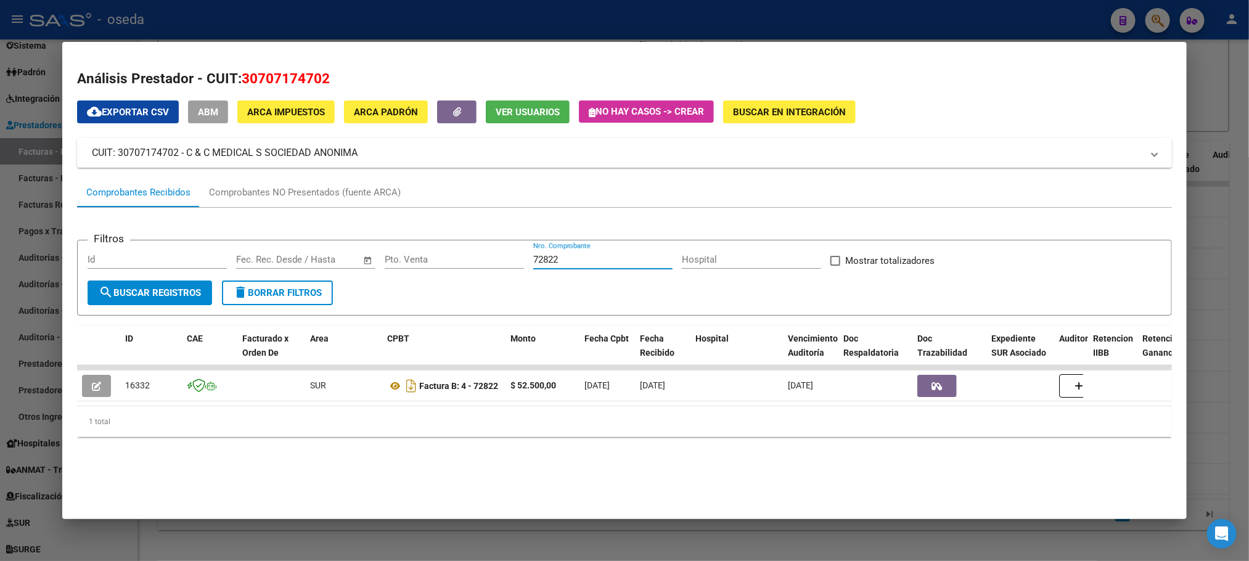
drag, startPoint x: 562, startPoint y: 259, endPoint x: 420, endPoint y: 265, distance: 142.5
click at [424, 263] on div "Filtros Id Fecha inicio – Fecha fin Fec. Rec. Desde / Hasta Pto. Venta 72822 Nr…" at bounding box center [624, 265] width 1073 height 30
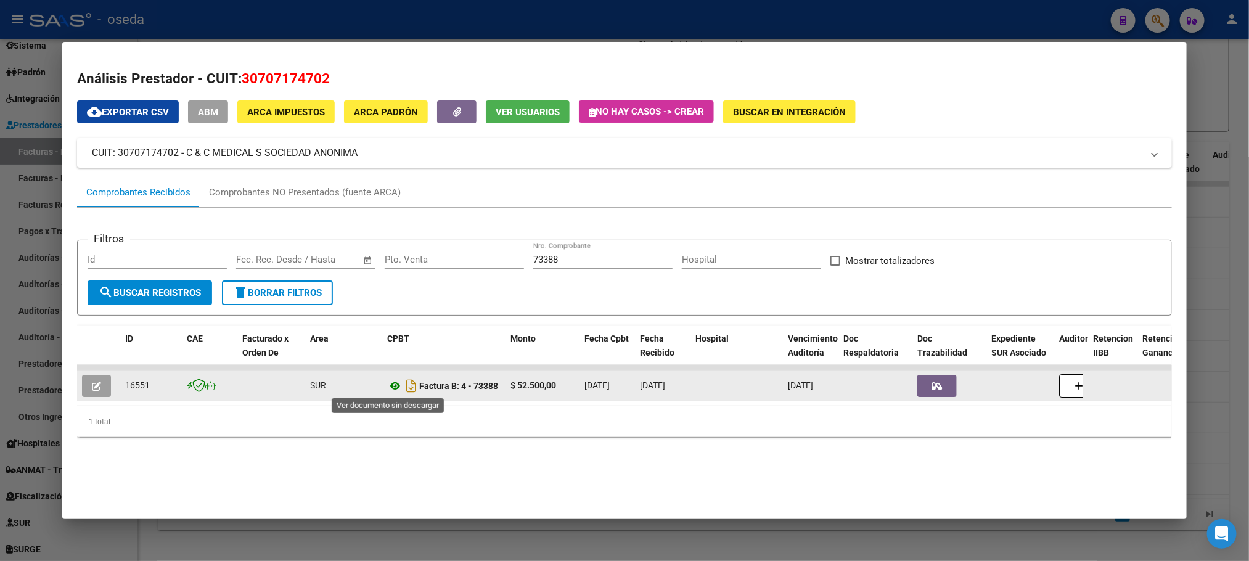
click at [387, 387] on icon at bounding box center [395, 386] width 16 height 15
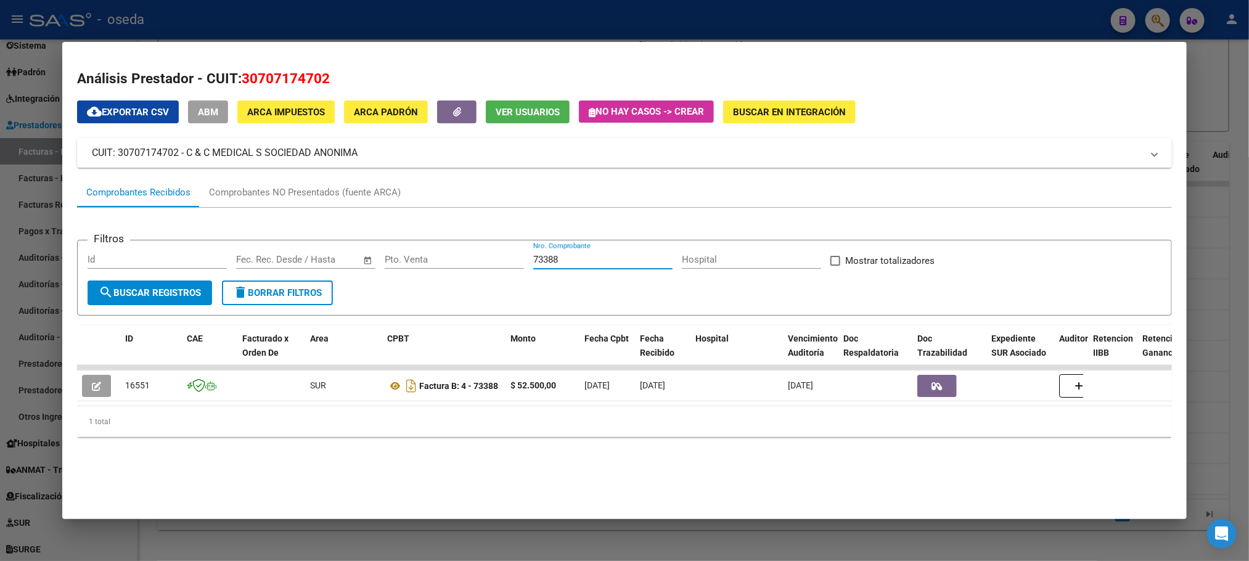
drag, startPoint x: 572, startPoint y: 261, endPoint x: 412, endPoint y: 260, distance: 159.7
click at [412, 260] on div "Filtros Id Fecha inicio – Fecha fin Fec. Rec. Desde / Hasta Pto. Venta 73388 Nr…" at bounding box center [624, 265] width 1073 height 30
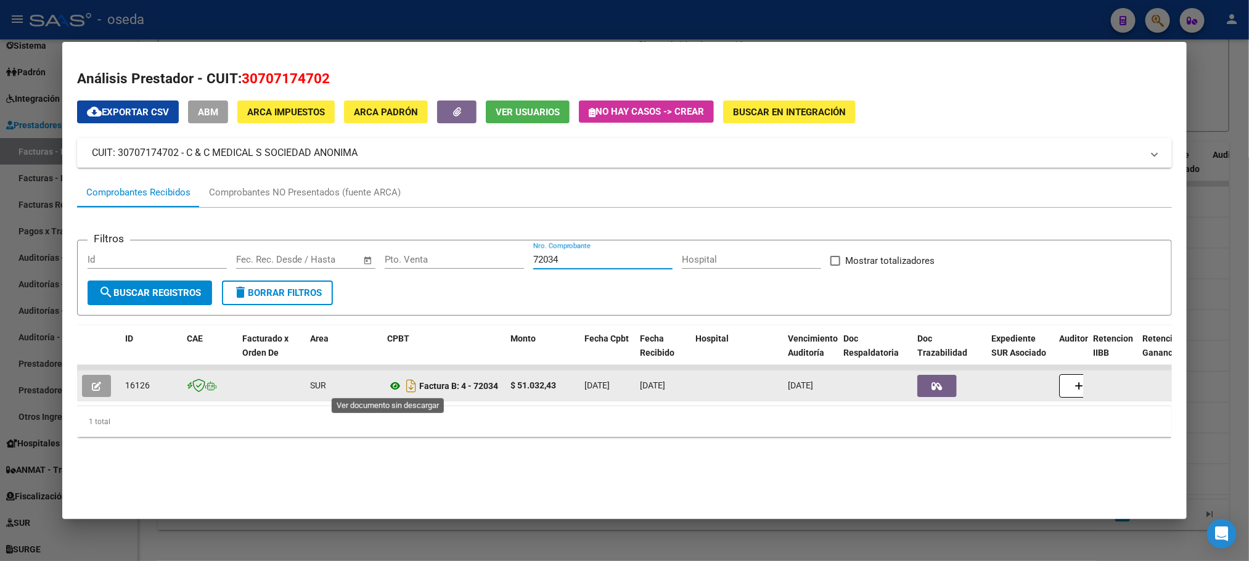
click at [387, 383] on icon at bounding box center [395, 386] width 16 height 15
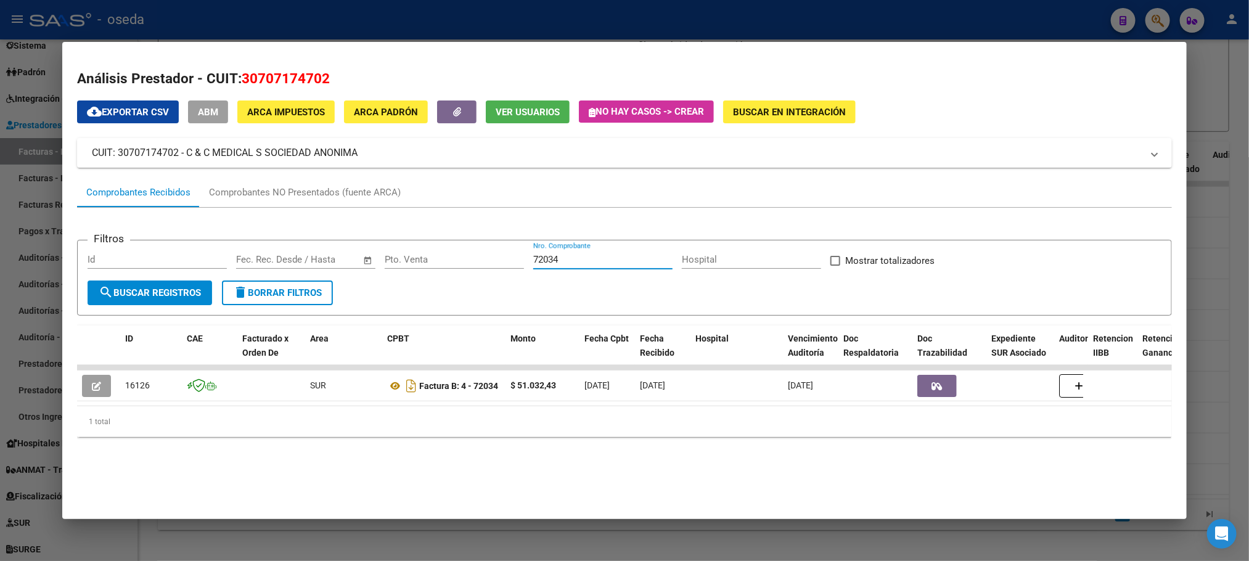
drag, startPoint x: 581, startPoint y: 257, endPoint x: 415, endPoint y: 257, distance: 166.4
click at [415, 257] on div "Filtros Id Fecha inicio – Fecha fin Fec. Rec. Desde / Hasta Pto. Venta 72034 Nr…" at bounding box center [624, 265] width 1073 height 30
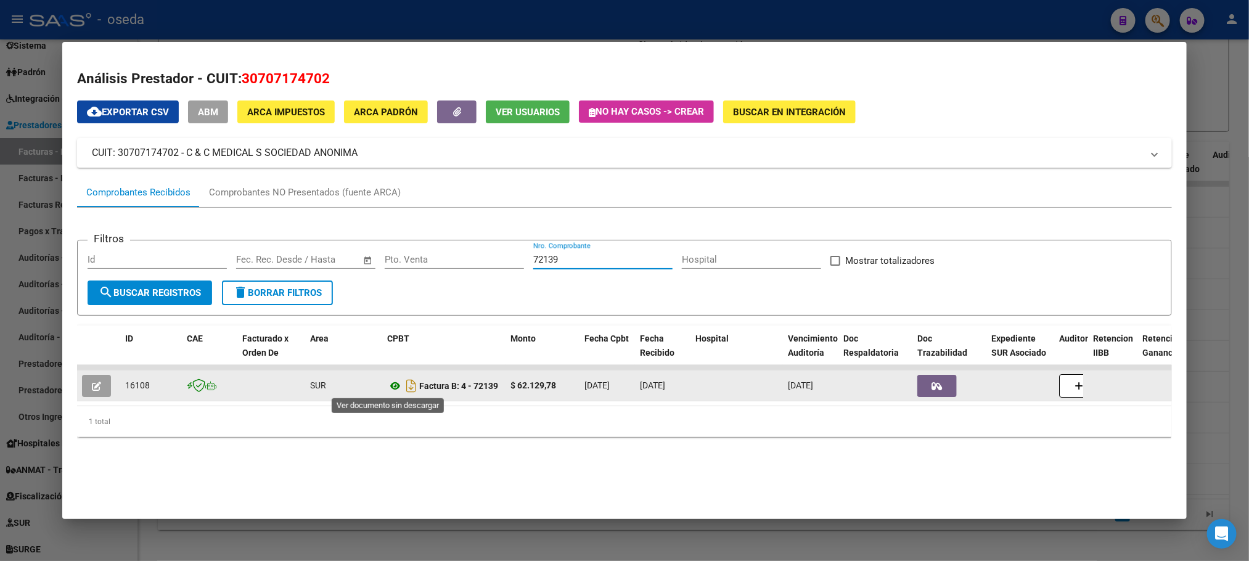
click at [388, 383] on icon at bounding box center [395, 386] width 16 height 15
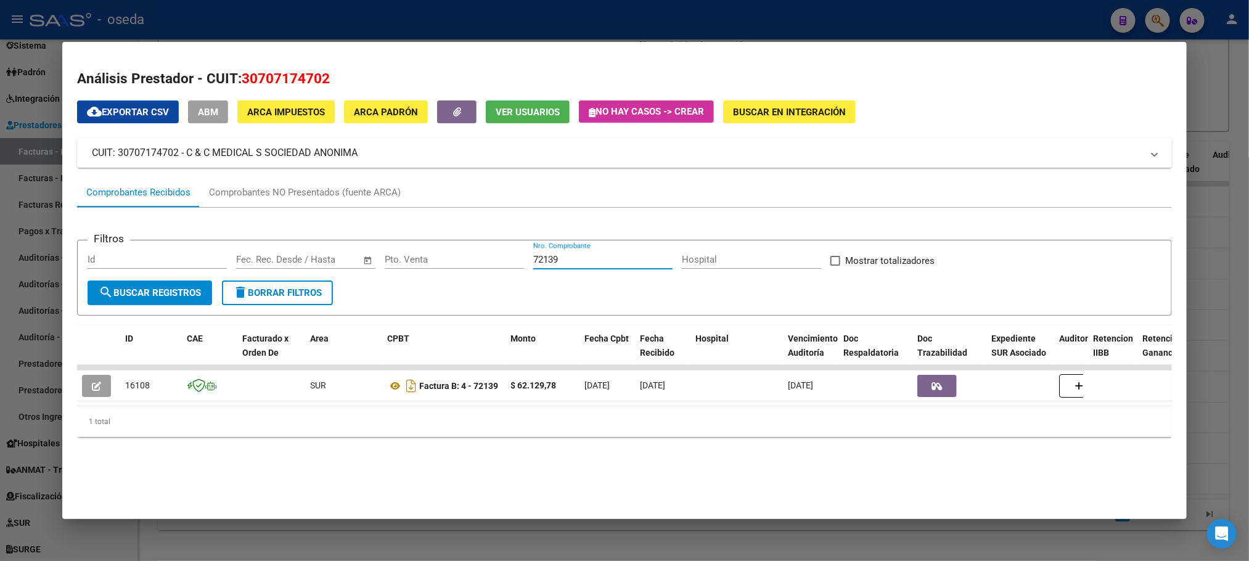
drag, startPoint x: 626, startPoint y: 261, endPoint x: 171, endPoint y: 287, distance: 455.7
click at [171, 287] on form "Filtros Id Fecha inicio – Fecha fin Fec. Rec. Desde / Hasta Pto. Venta 72139 Nr…" at bounding box center [624, 278] width 1094 height 76
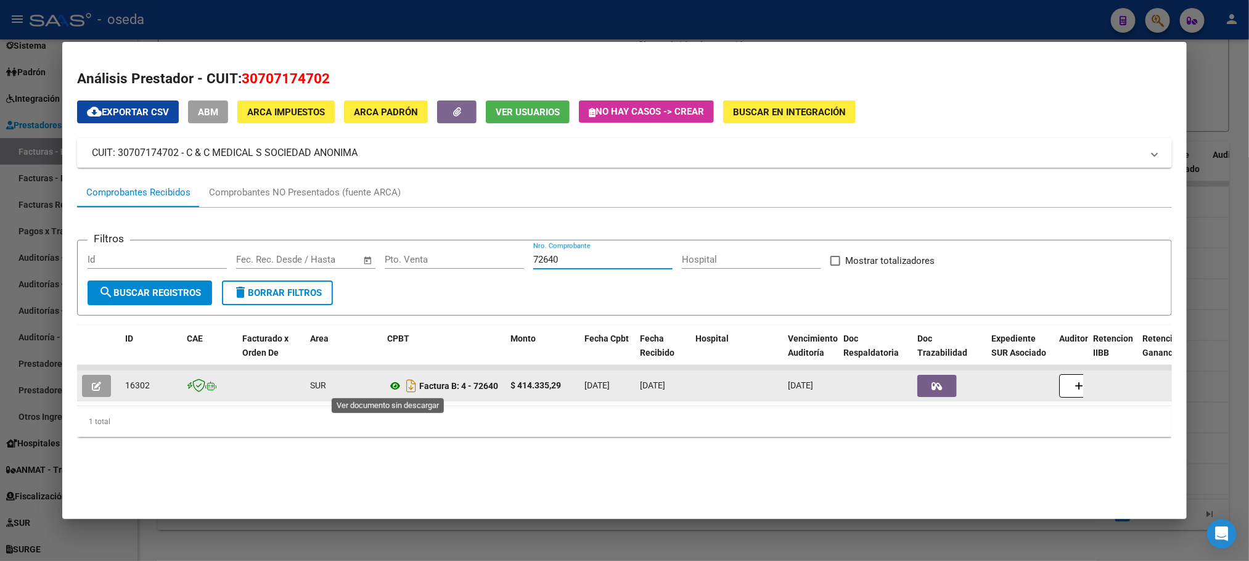
click at [387, 383] on icon at bounding box center [395, 386] width 16 height 15
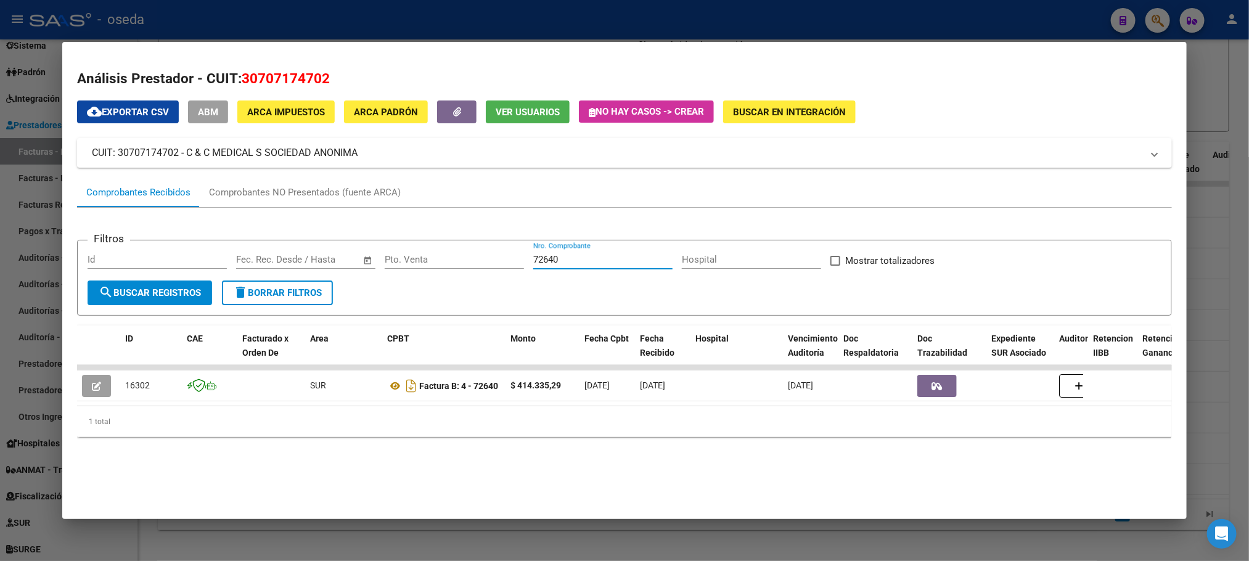
drag, startPoint x: 570, startPoint y: 259, endPoint x: 446, endPoint y: 248, distance: 124.4
click at [446, 248] on form "Filtros Id Fecha inicio – Fecha fin Fec. Rec. Desde / Hasta Pto. Venta 72640 Nr…" at bounding box center [624, 278] width 1094 height 76
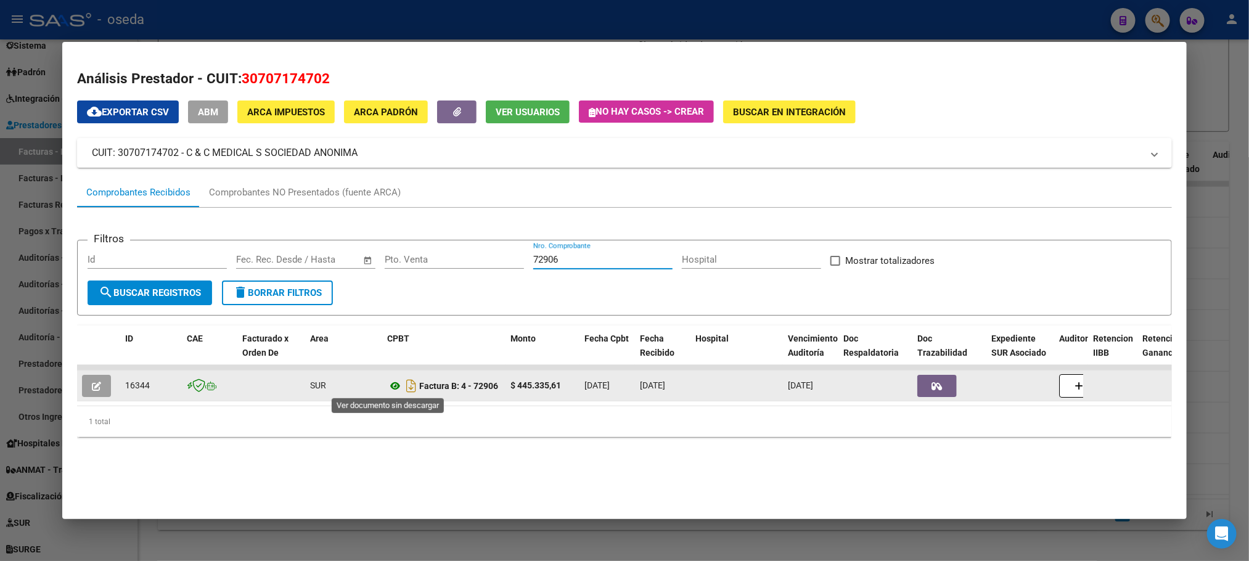
click at [391, 385] on icon at bounding box center [395, 386] width 16 height 15
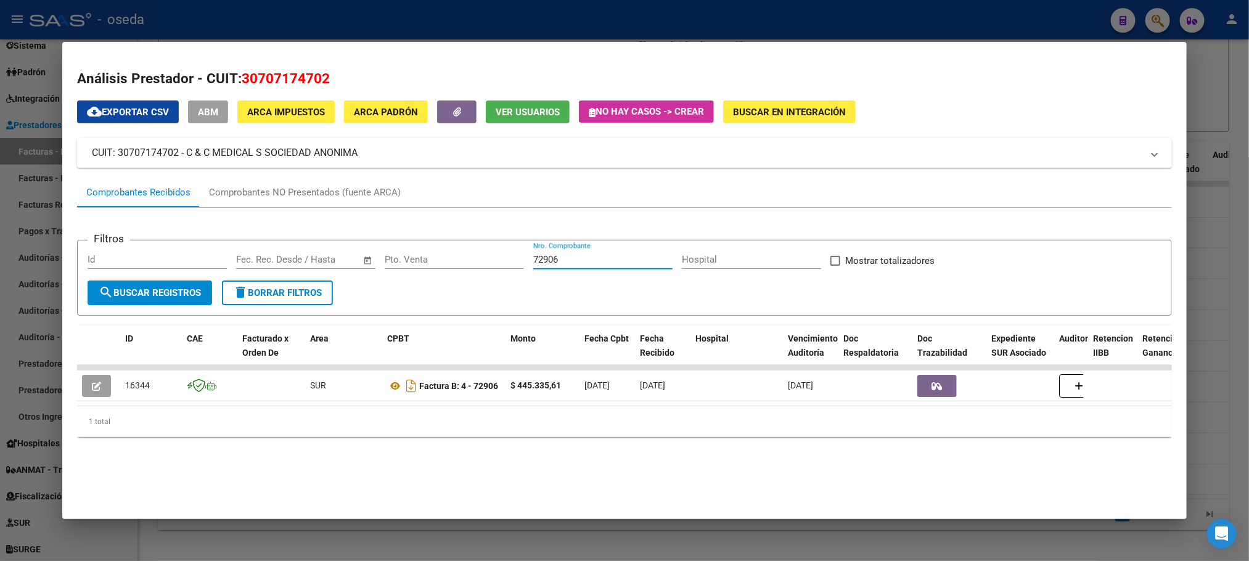
drag, startPoint x: 585, startPoint y: 257, endPoint x: 352, endPoint y: 258, distance: 233.0
click at [352, 258] on div "Filtros Id Fecha inicio – Fecha fin Fec. Rec. Desde / Hasta Pto. Venta 72906 Nr…" at bounding box center [624, 265] width 1073 height 30
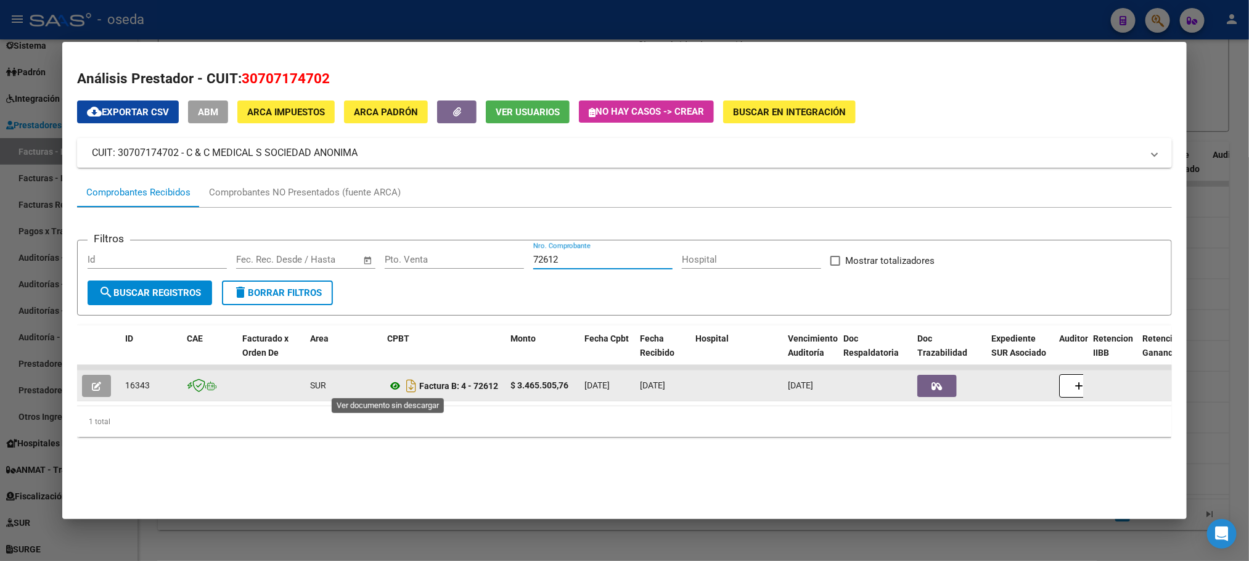
click at [387, 381] on icon at bounding box center [395, 386] width 16 height 15
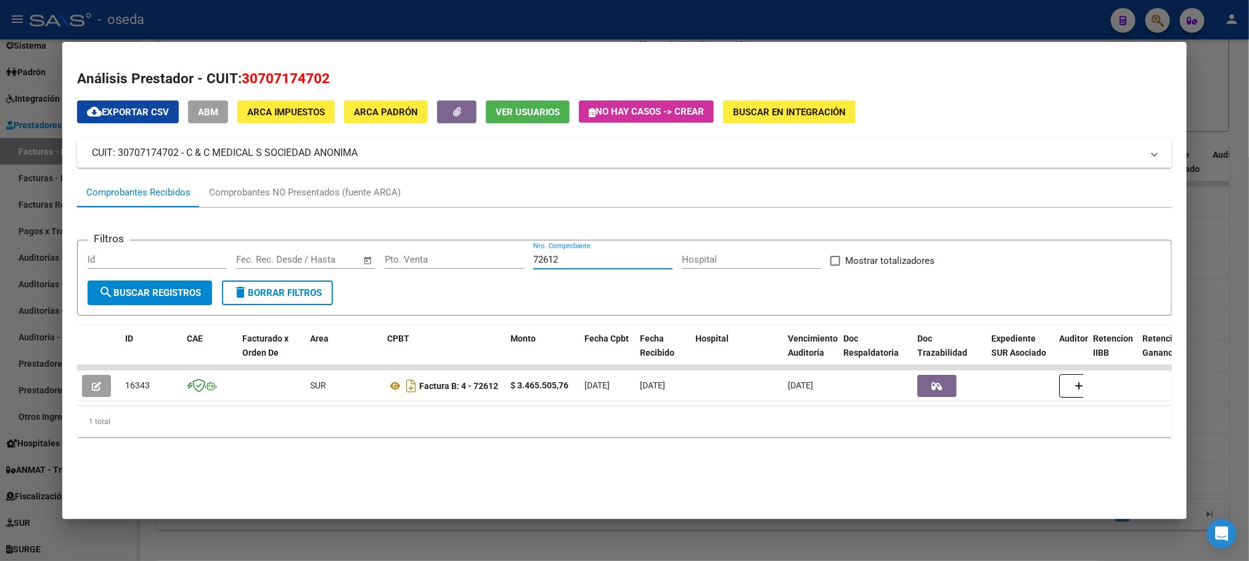
drag, startPoint x: 566, startPoint y: 254, endPoint x: 483, endPoint y: 254, distance: 82.6
click at [483, 254] on div "Filtros Id Fecha inicio – Fecha fin Fec. Rec. Desde / Hasta Pto. Venta 72612 Nr…" at bounding box center [624, 265] width 1073 height 30
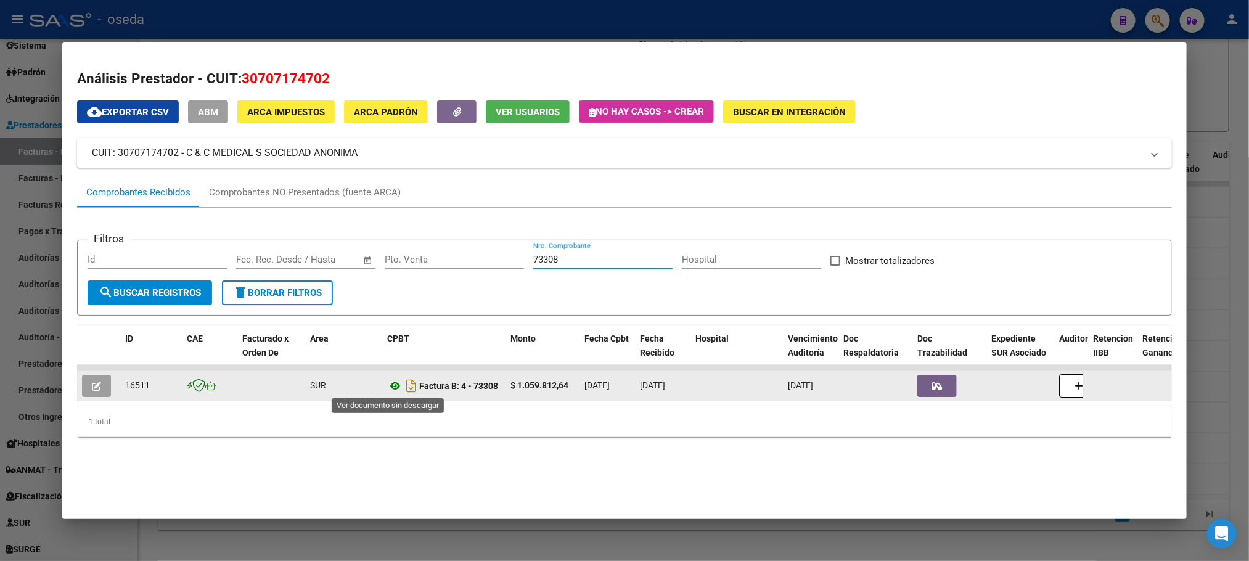
click at [392, 383] on icon at bounding box center [395, 386] width 16 height 15
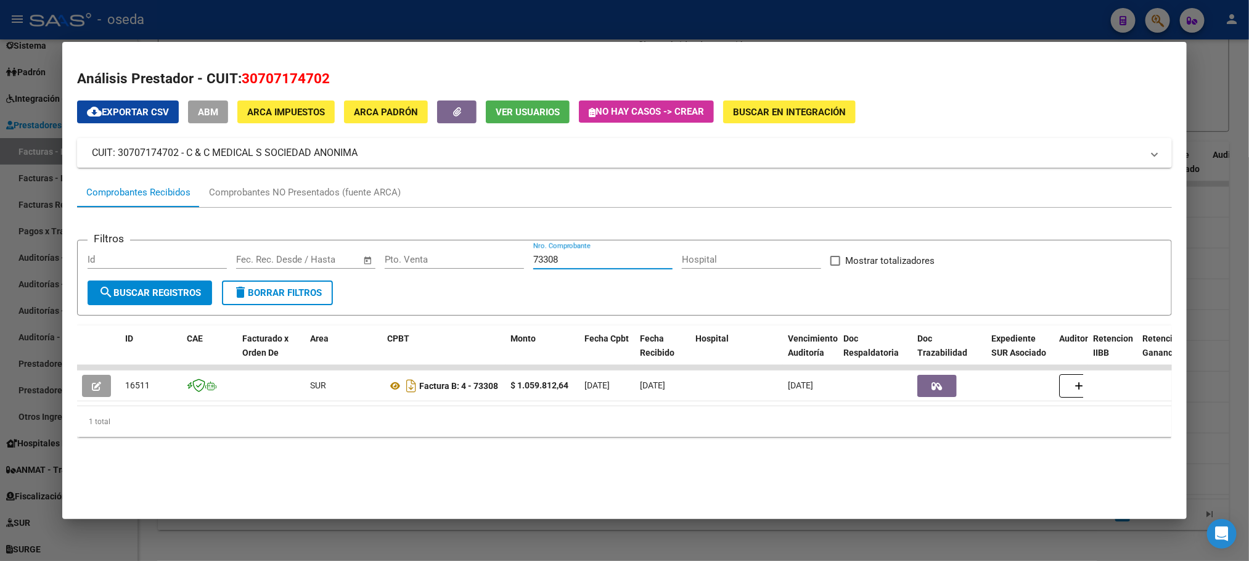
drag, startPoint x: 629, startPoint y: 261, endPoint x: 279, endPoint y: 239, distance: 350.9
click at [279, 239] on app-list-header "Filtros Id Fecha inicio – Fecha fin Fec. Rec. Desde / Hasta Pto. Venta 73308 Nr…" at bounding box center [624, 268] width 1094 height 96
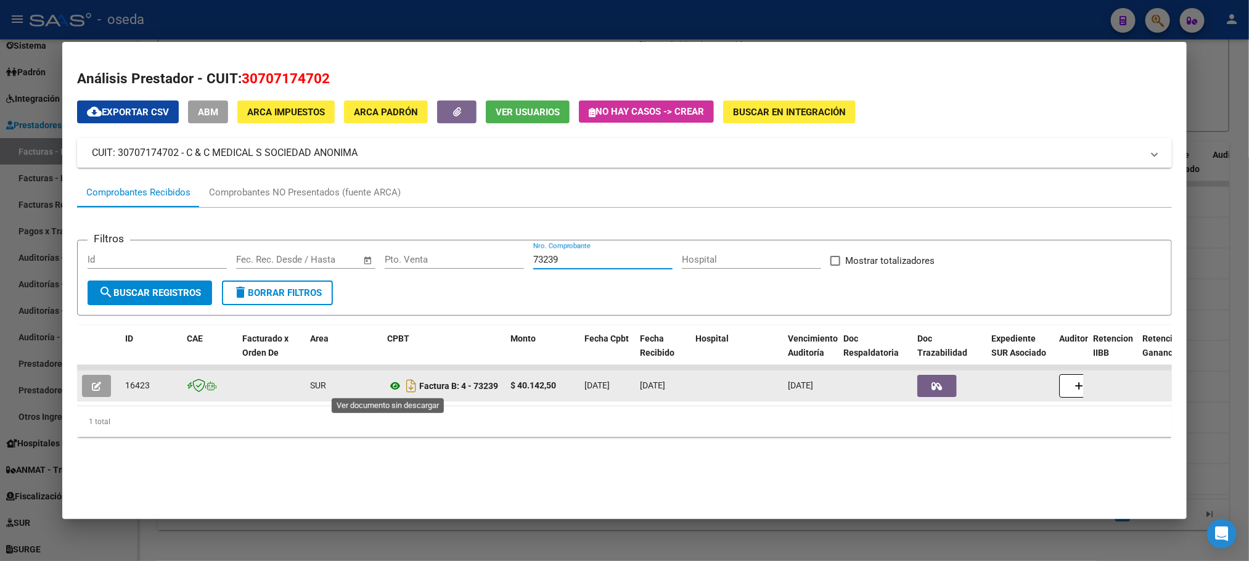
click at [387, 382] on icon at bounding box center [395, 386] width 16 height 15
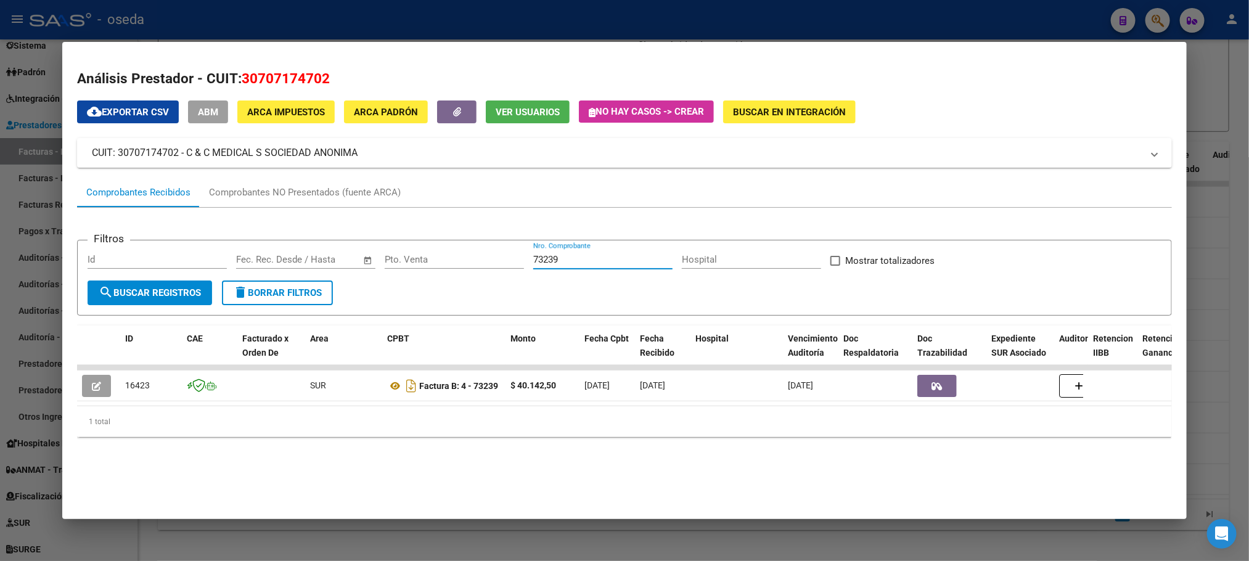
drag, startPoint x: 598, startPoint y: 260, endPoint x: 354, endPoint y: 247, distance: 244.5
click at [354, 250] on div "Filtros Id Fecha inicio – Fecha fin Fec. Rec. Desde / Hasta Pto. Venta 73239 Nr…" at bounding box center [624, 265] width 1073 height 30
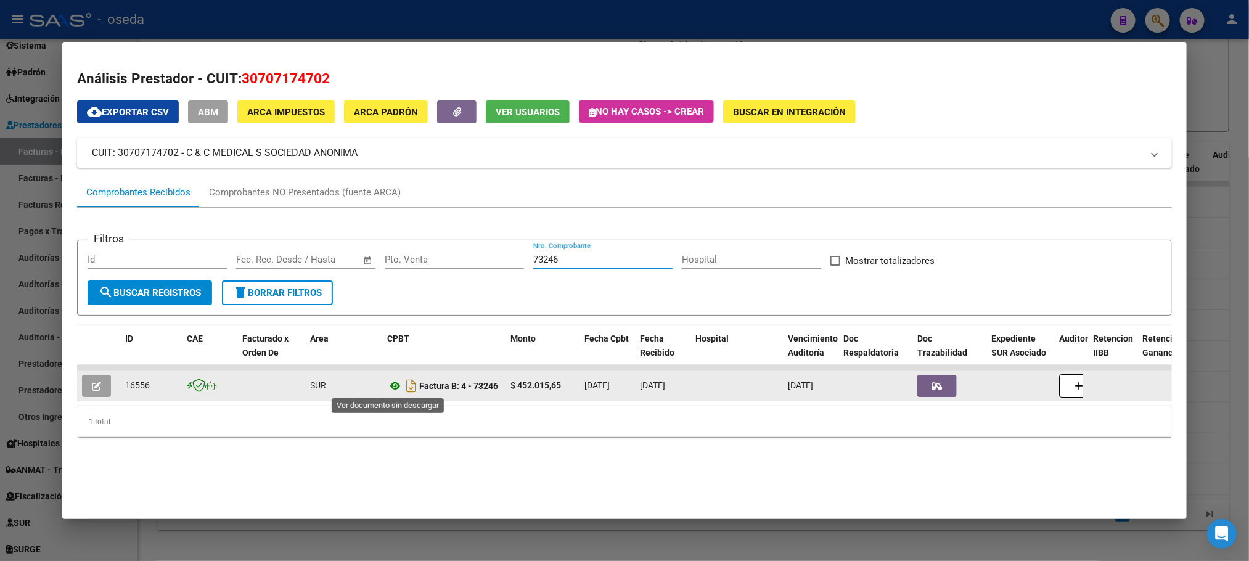
click at [387, 379] on icon at bounding box center [395, 386] width 16 height 15
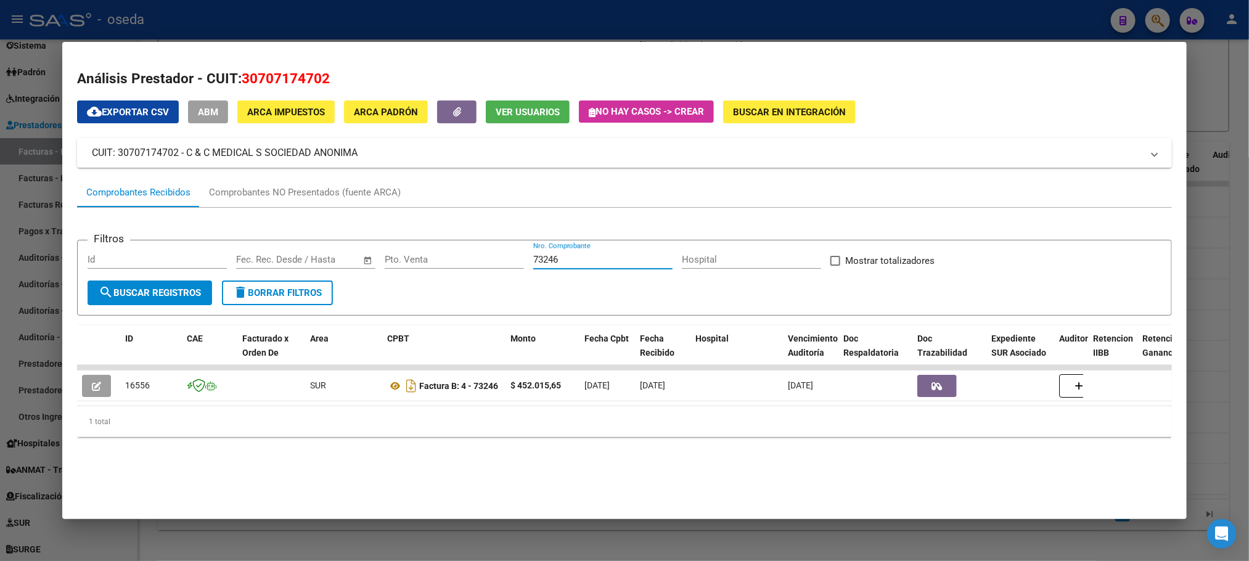
drag, startPoint x: 602, startPoint y: 256, endPoint x: 325, endPoint y: 255, distance: 276.2
click at [325, 255] on div "Filtros Id Fecha inicio – Fecha fin Fec. Rec. Desde / Hasta Pto. Venta 73246 Nr…" at bounding box center [624, 265] width 1073 height 30
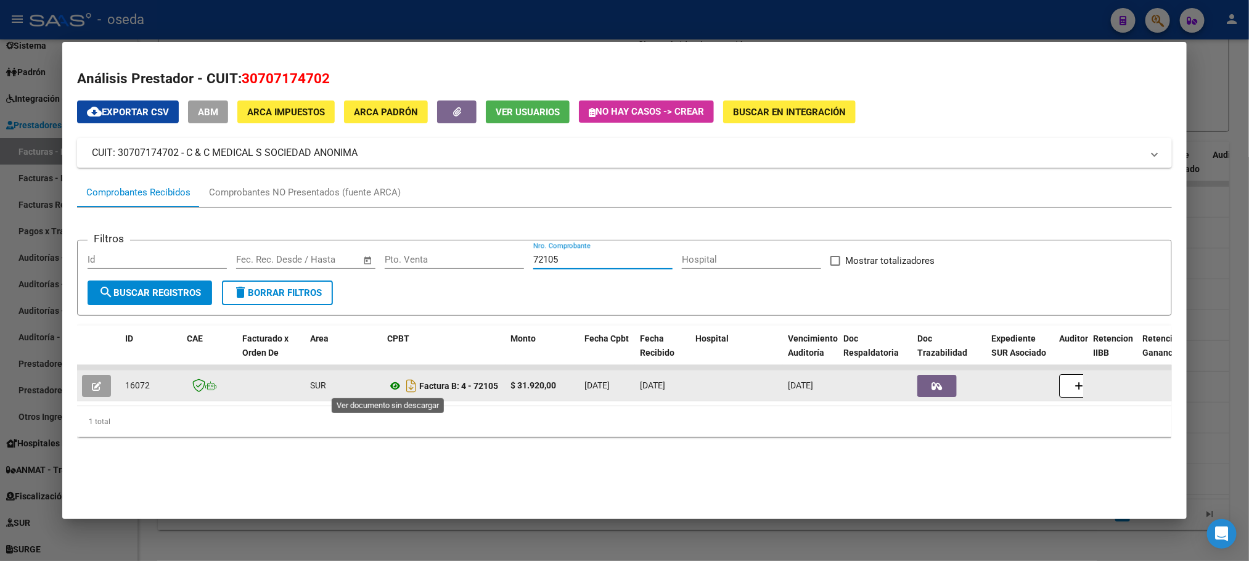
click at [389, 380] on icon at bounding box center [395, 386] width 16 height 15
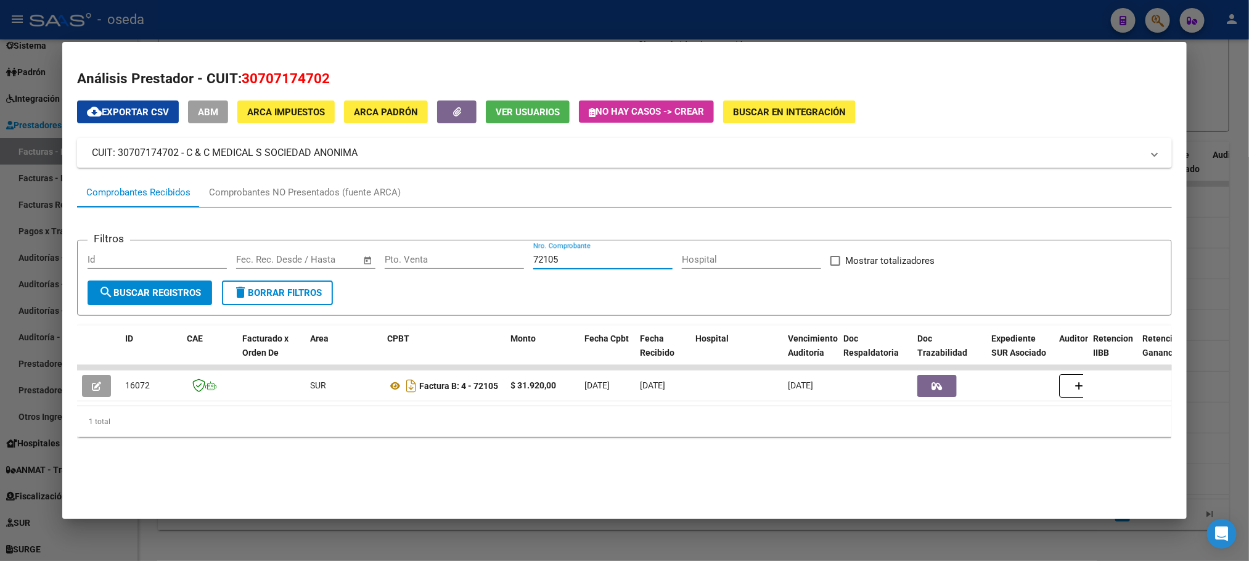
drag, startPoint x: 607, startPoint y: 258, endPoint x: 278, endPoint y: 239, distance: 329.7
click at [278, 239] on app-list-header "Filtros Id Fecha inicio – Fecha fin Fec. Rec. Desde / Hasta Pto. Venta 72105 Nr…" at bounding box center [624, 268] width 1094 height 96
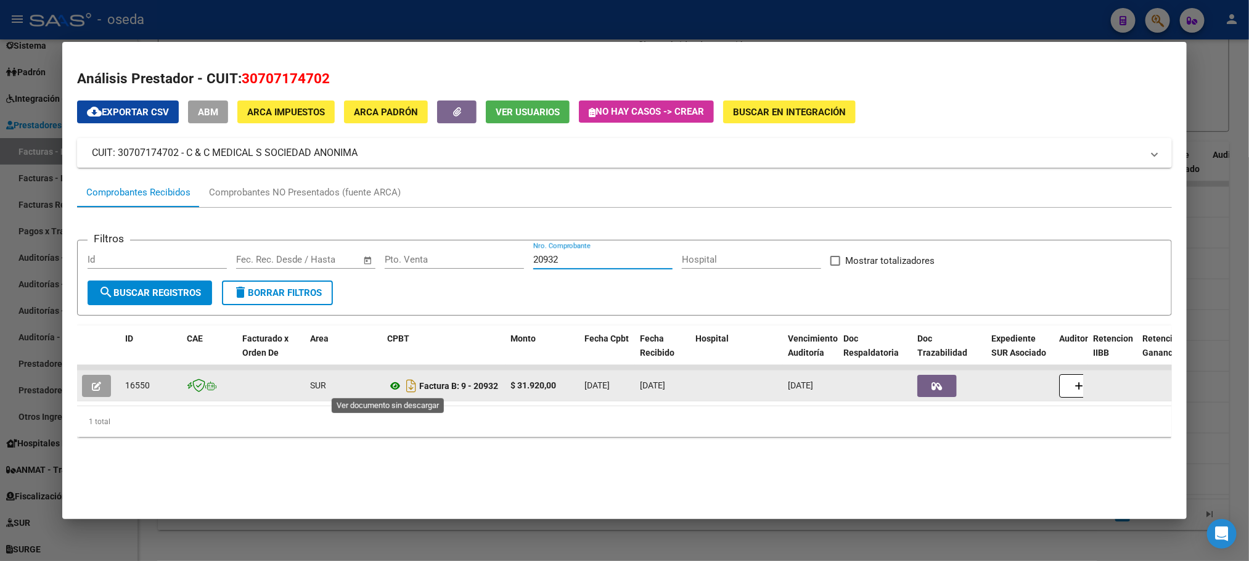
click at [387, 385] on icon at bounding box center [395, 386] width 16 height 15
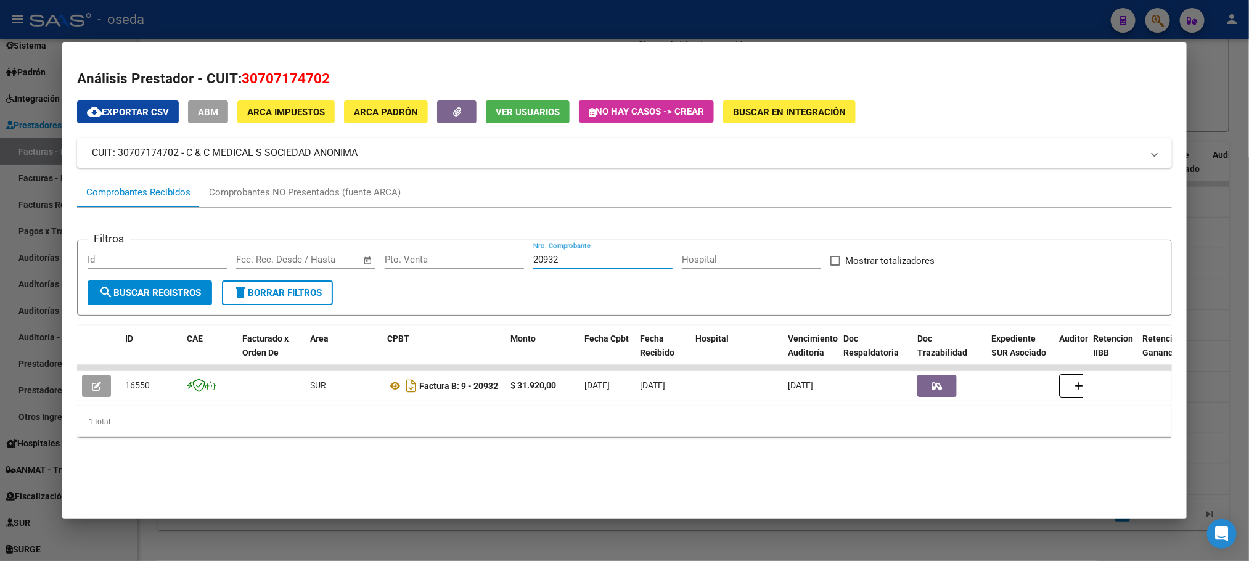
drag, startPoint x: 596, startPoint y: 261, endPoint x: 364, endPoint y: 240, distance: 232.1
click at [364, 240] on form "Filtros Id Fecha inicio – Fecha fin Fec. Rec. Desde / Hasta Pto. Venta 20932 Nr…" at bounding box center [624, 278] width 1094 height 76
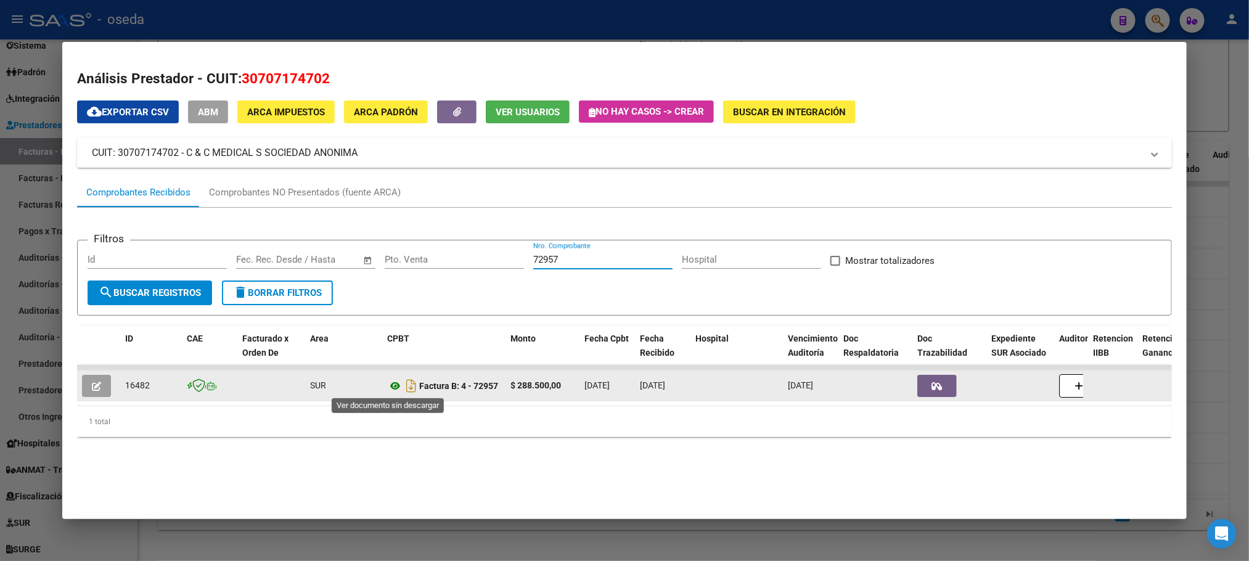
click at [387, 385] on icon at bounding box center [395, 386] width 16 height 15
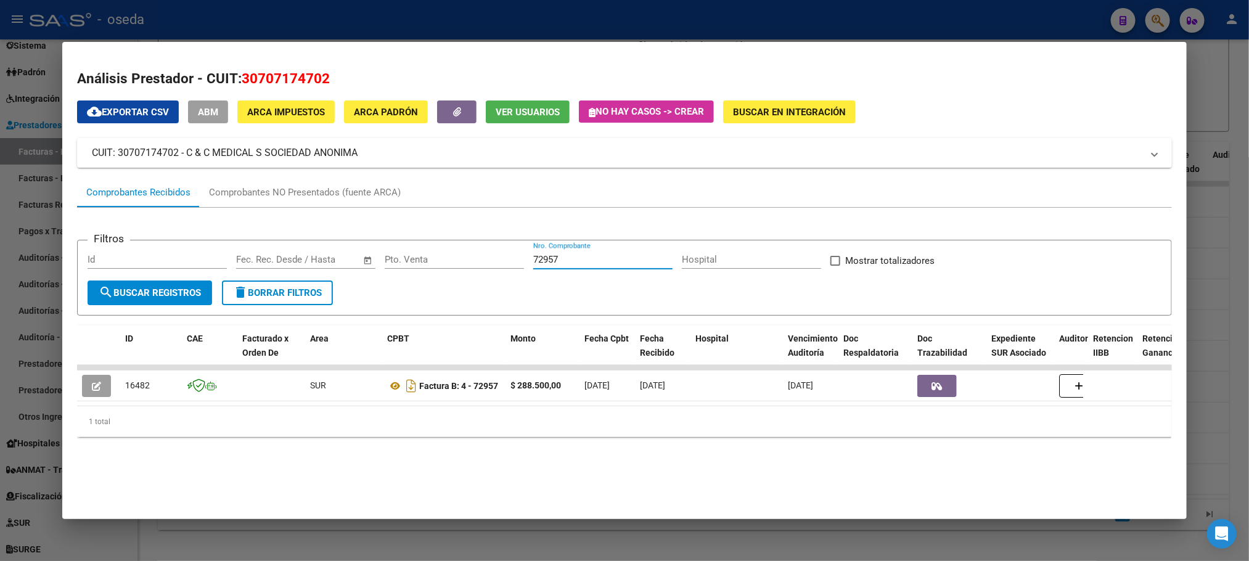
drag, startPoint x: 618, startPoint y: 254, endPoint x: 229, endPoint y: 261, distance: 389.1
click at [229, 261] on div "Filtros Id Fecha inicio – Fecha fin Fec. Rec. Desde / Hasta Pto. Venta 72957 Nr…" at bounding box center [624, 265] width 1073 height 30
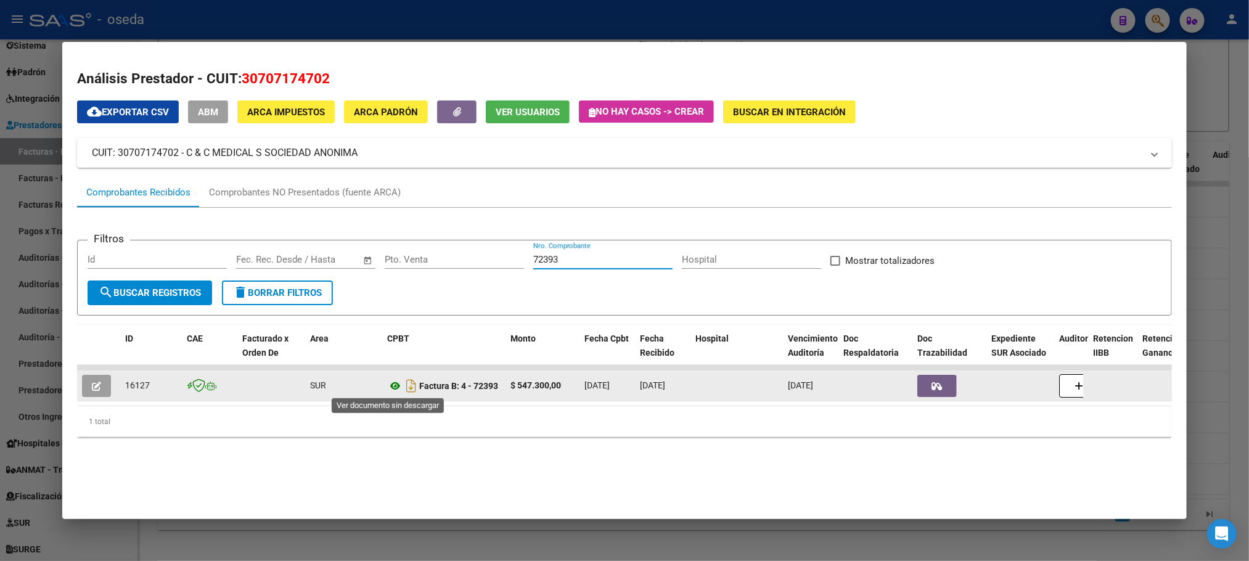
click at [387, 387] on icon at bounding box center [395, 386] width 16 height 15
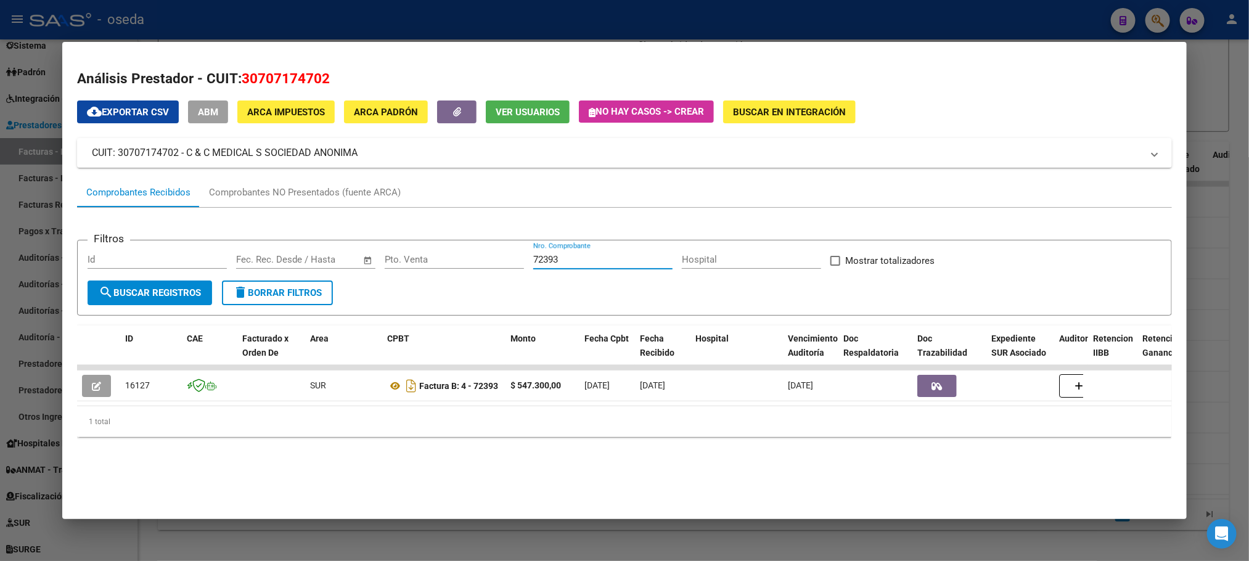
drag, startPoint x: 615, startPoint y: 265, endPoint x: 424, endPoint y: 259, distance: 190.6
click at [424, 259] on div "Filtros Id Fecha inicio – Fecha fin Fec. Rec. Desde / Hasta Pto. Venta 72393 Nr…" at bounding box center [624, 265] width 1073 height 30
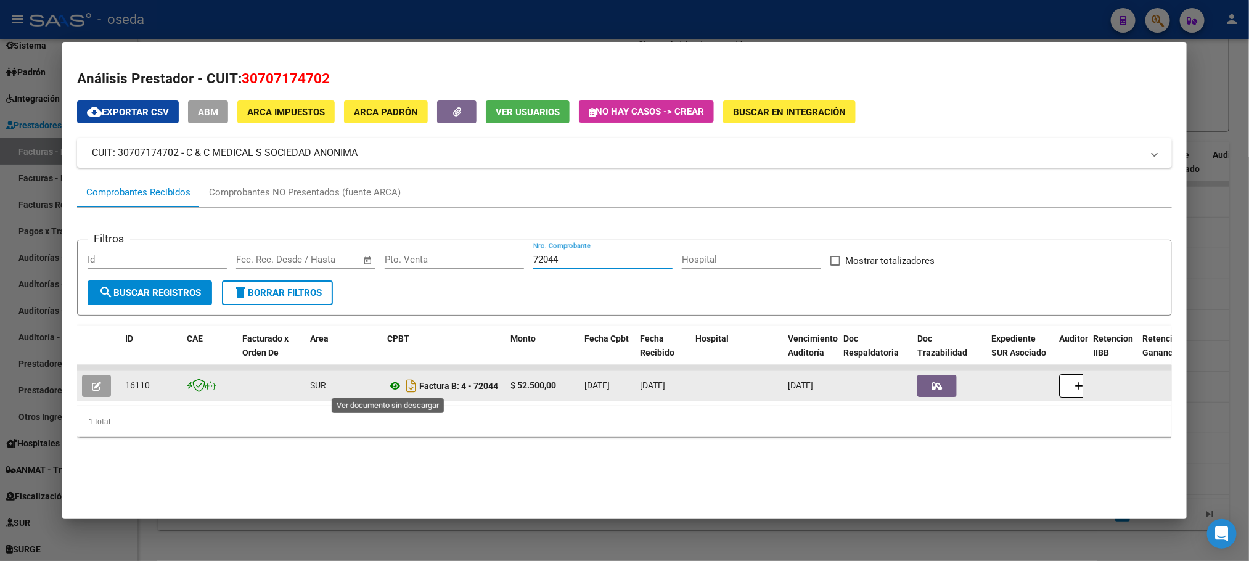
click at [387, 387] on icon at bounding box center [395, 386] width 16 height 15
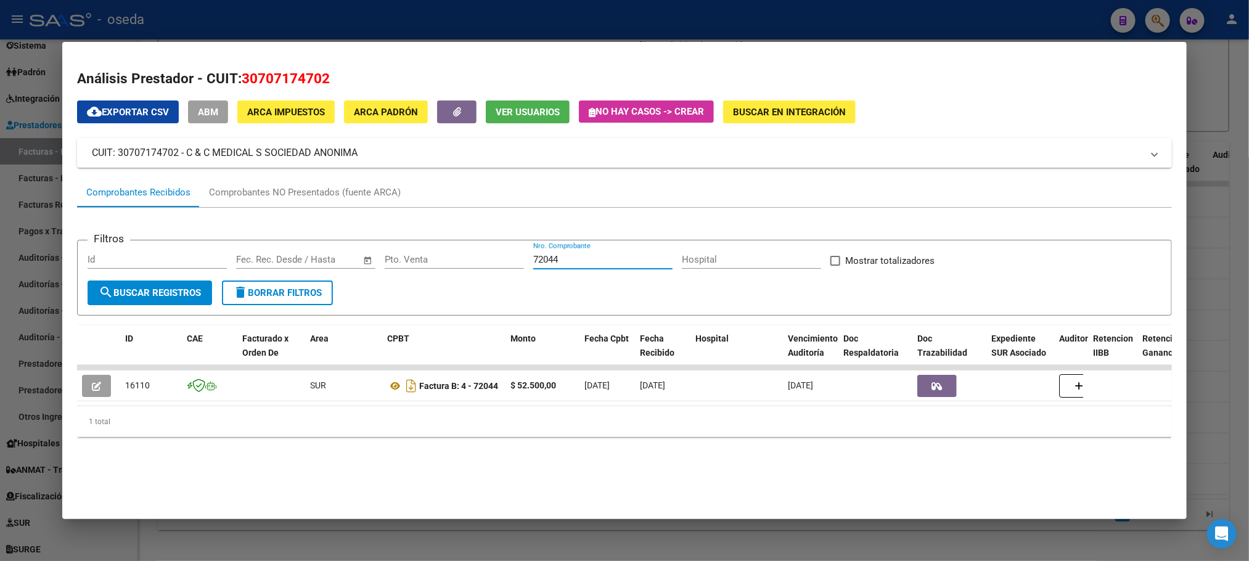
drag, startPoint x: 585, startPoint y: 261, endPoint x: 261, endPoint y: 263, distance: 324.3
click at [261, 263] on div "Filtros Id Fecha inicio – Fecha fin Fec. Rec. Desde / Hasta Pto. Venta 72044 Nr…" at bounding box center [624, 265] width 1073 height 30
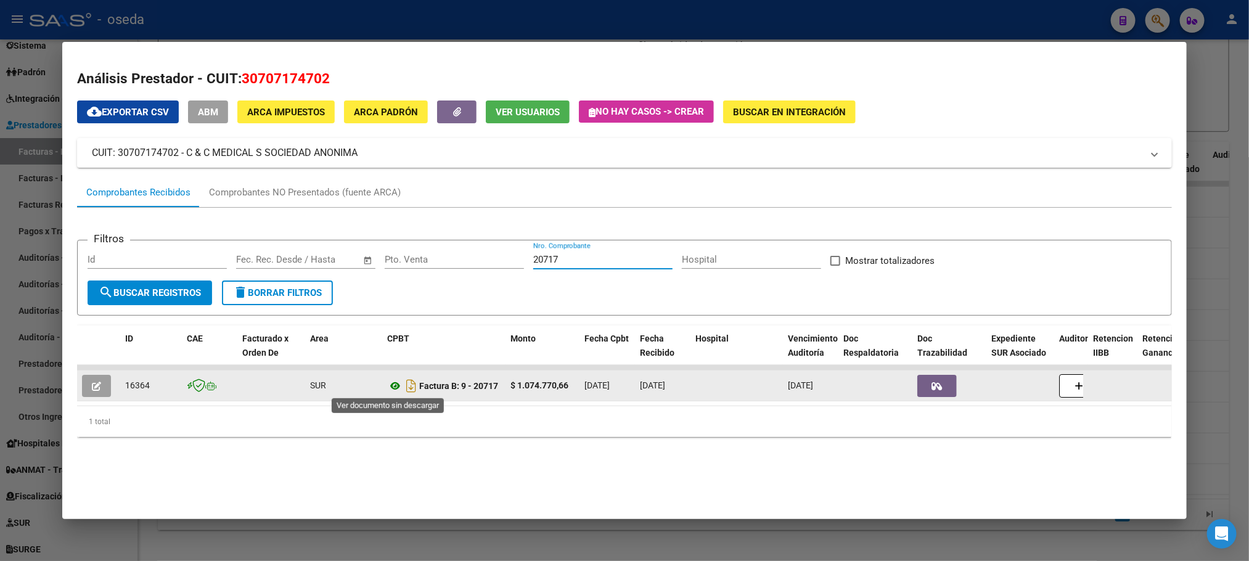
type input "20717"
click at [387, 381] on icon at bounding box center [395, 386] width 16 height 15
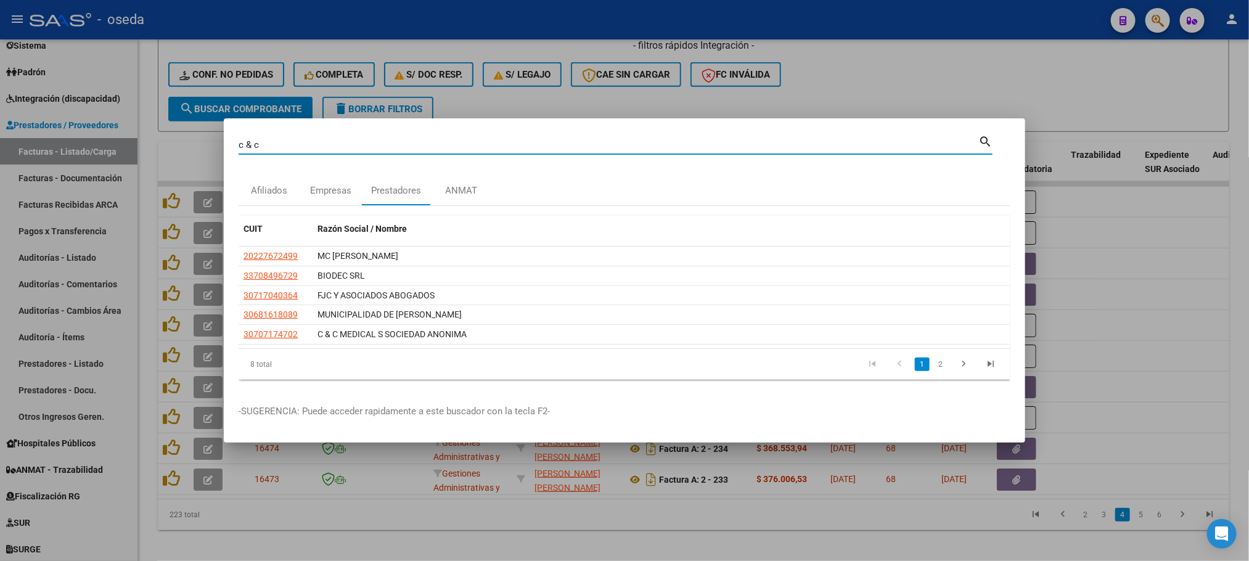
drag, startPoint x: 515, startPoint y: 147, endPoint x: 0, endPoint y: 130, distance: 515.0
click at [0, 130] on div "c & c Buscar (apellido, dni, cuil, nro traspaso, cuit, obra social) search Afil…" at bounding box center [624, 280] width 1249 height 561
type input "w"
type input "equs"
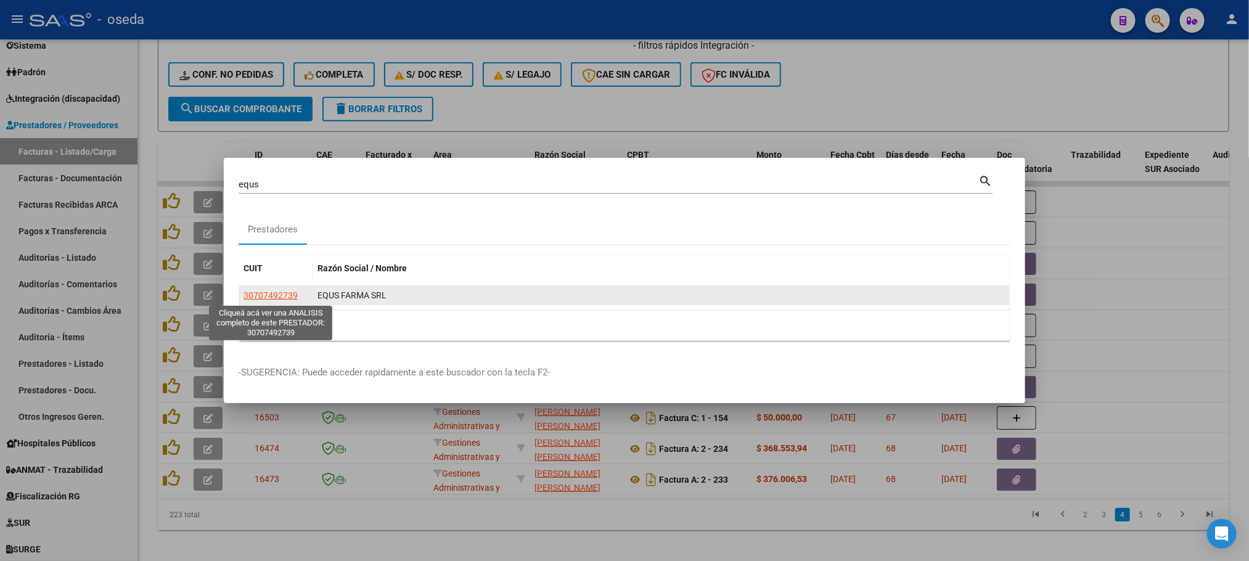
click at [264, 300] on span "30707492739" at bounding box center [271, 295] width 54 height 10
type textarea "30707492739"
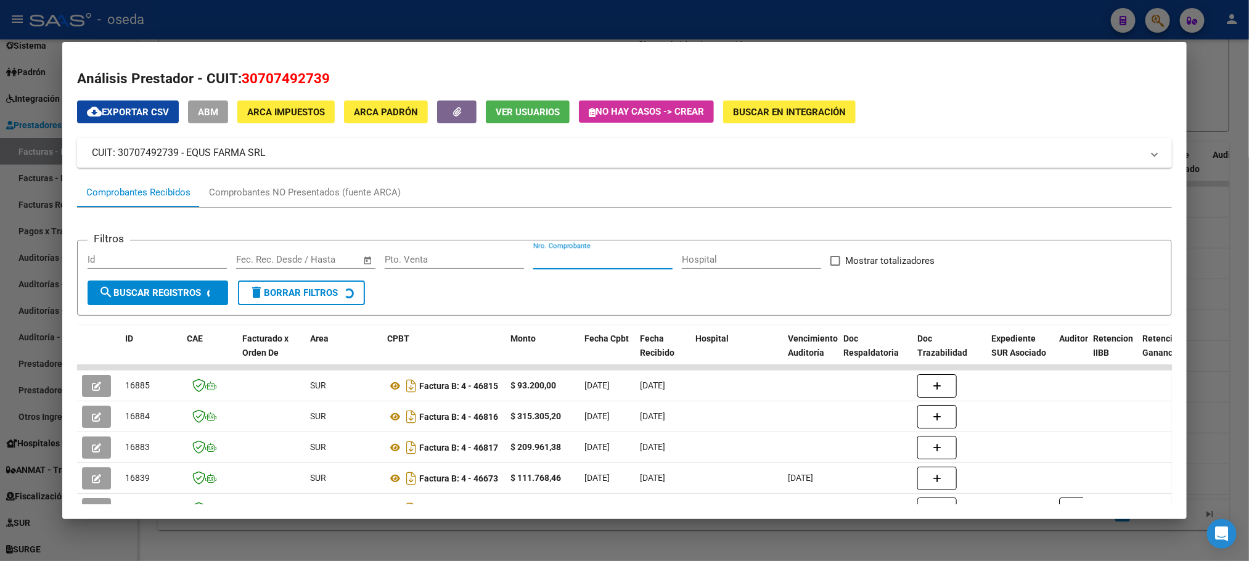
click at [628, 259] on input "Nro. Comprobante" at bounding box center [602, 259] width 139 height 11
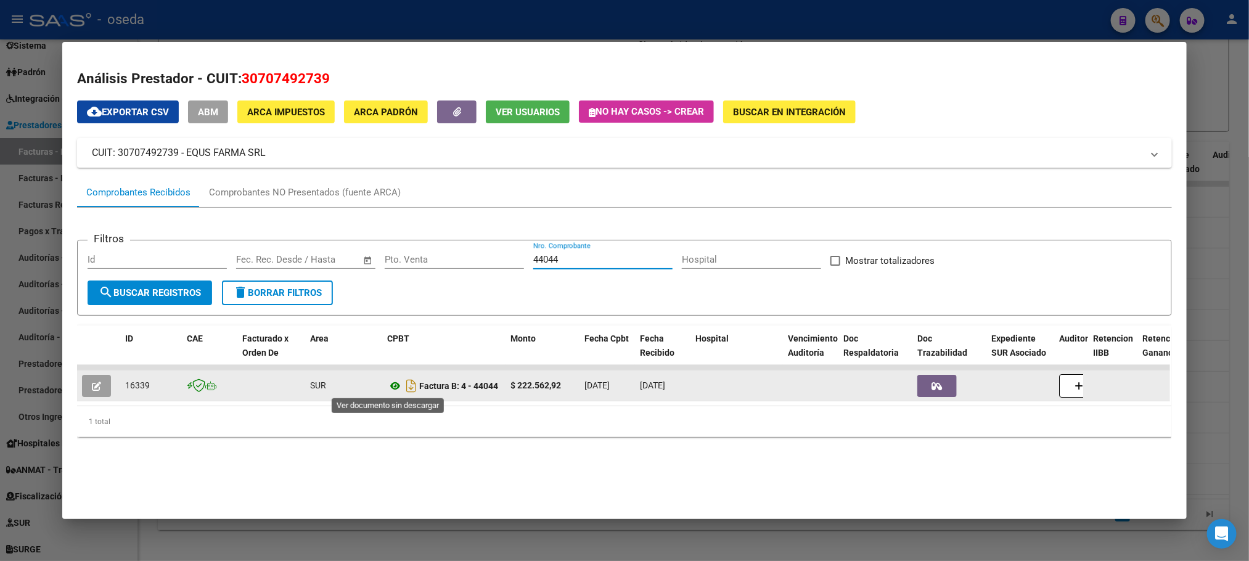
click at [388, 381] on icon at bounding box center [395, 386] width 16 height 15
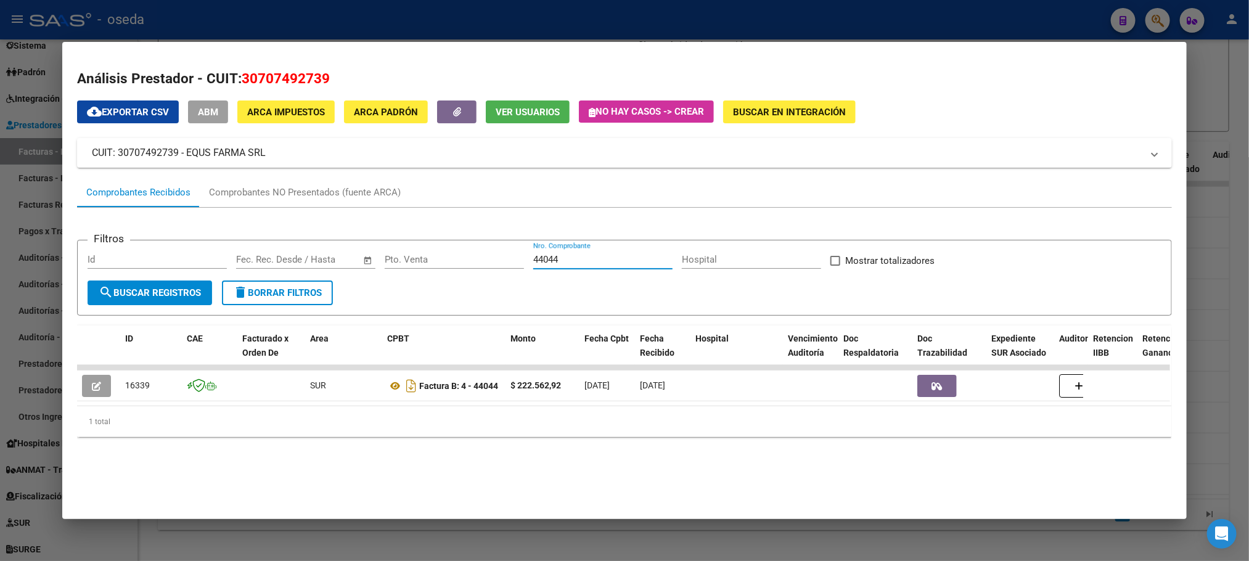
drag, startPoint x: 578, startPoint y: 256, endPoint x: 291, endPoint y: 247, distance: 286.8
click at [291, 247] on form "Filtros Id Fecha inicio – Fecha fin Fec. Rec. Desde / Hasta Pto. Venta 44044 Nr…" at bounding box center [624, 278] width 1094 height 76
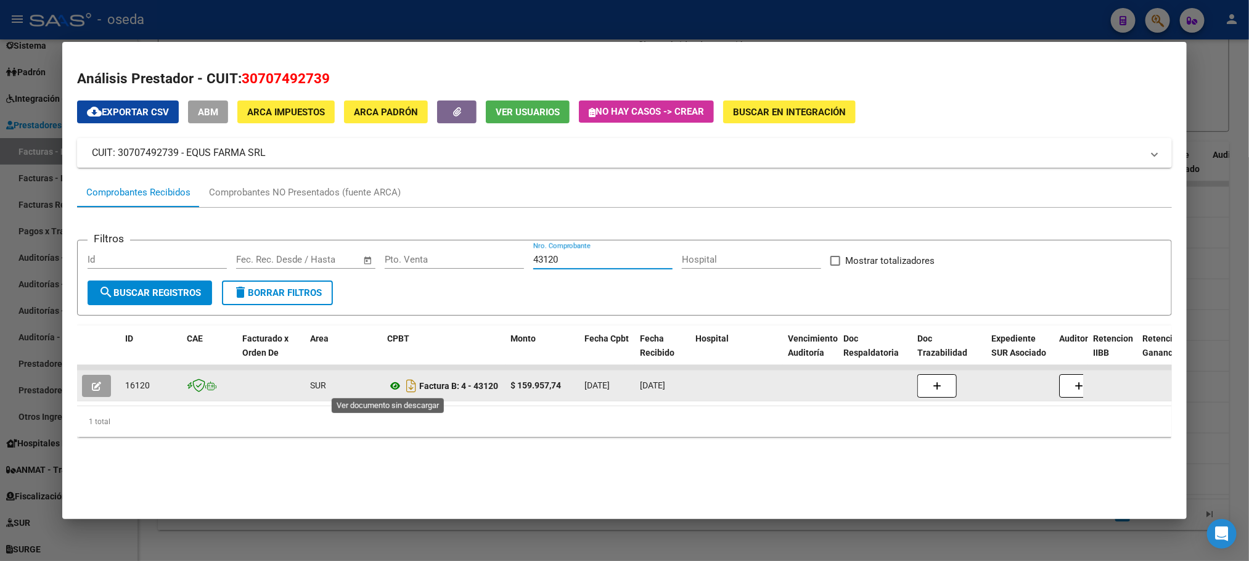
click at [387, 387] on icon at bounding box center [395, 386] width 16 height 15
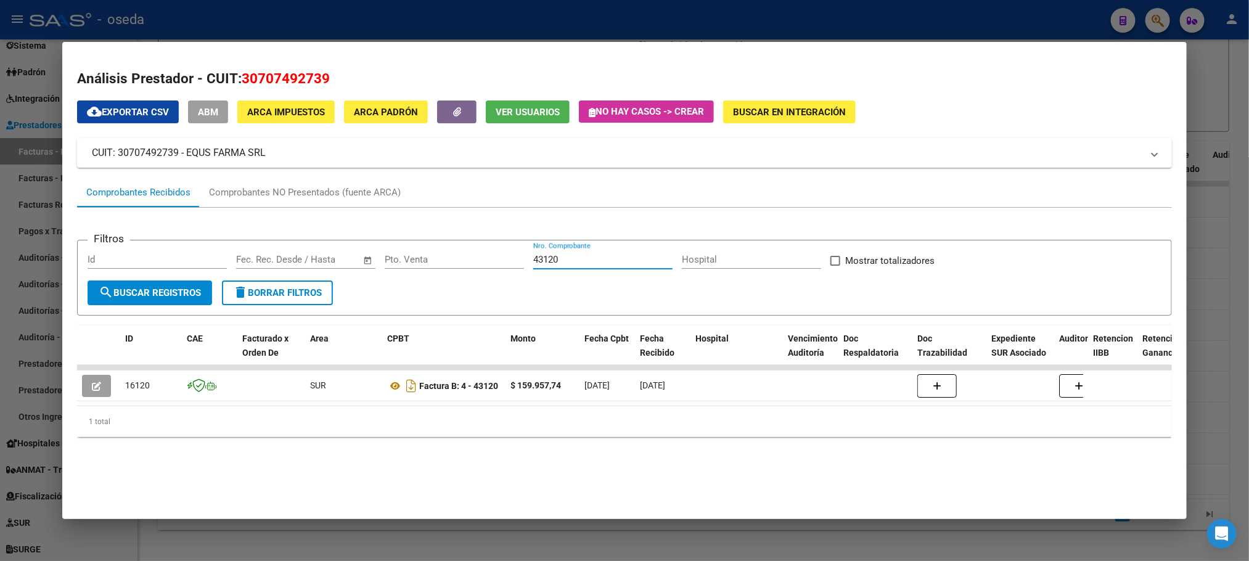
drag, startPoint x: 600, startPoint y: 263, endPoint x: 332, endPoint y: 267, distance: 268.2
click at [333, 271] on div "Filtros Id Fecha inicio – Fecha fin Fec. Rec. Desde / Hasta Pto. Venta 43120 Nr…" at bounding box center [624, 265] width 1073 height 30
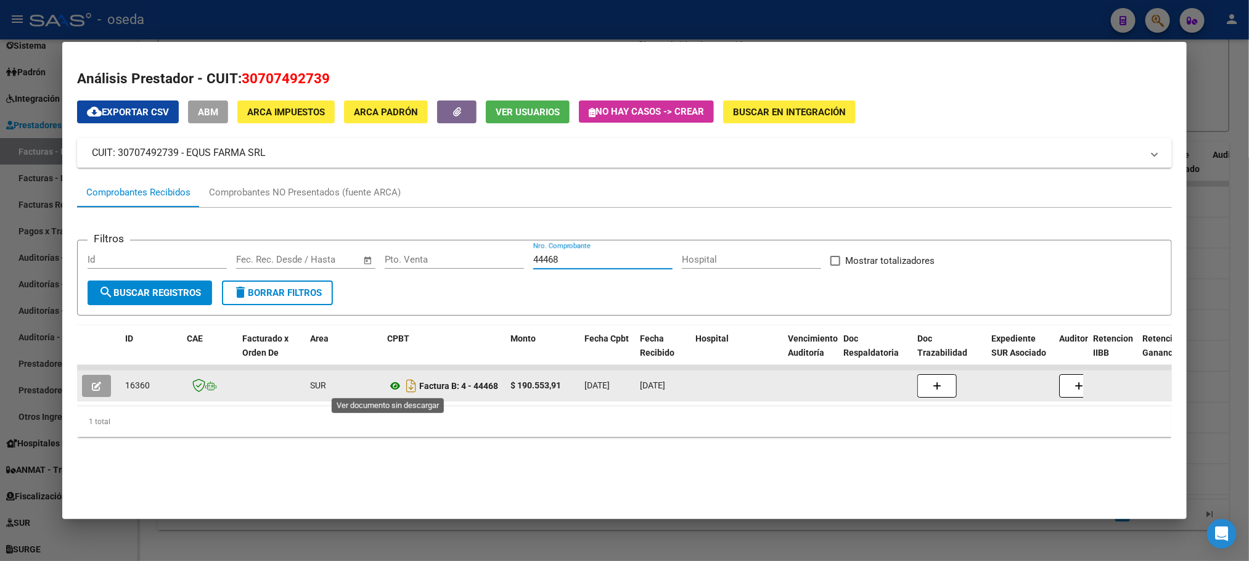
click at [387, 387] on icon at bounding box center [395, 386] width 16 height 15
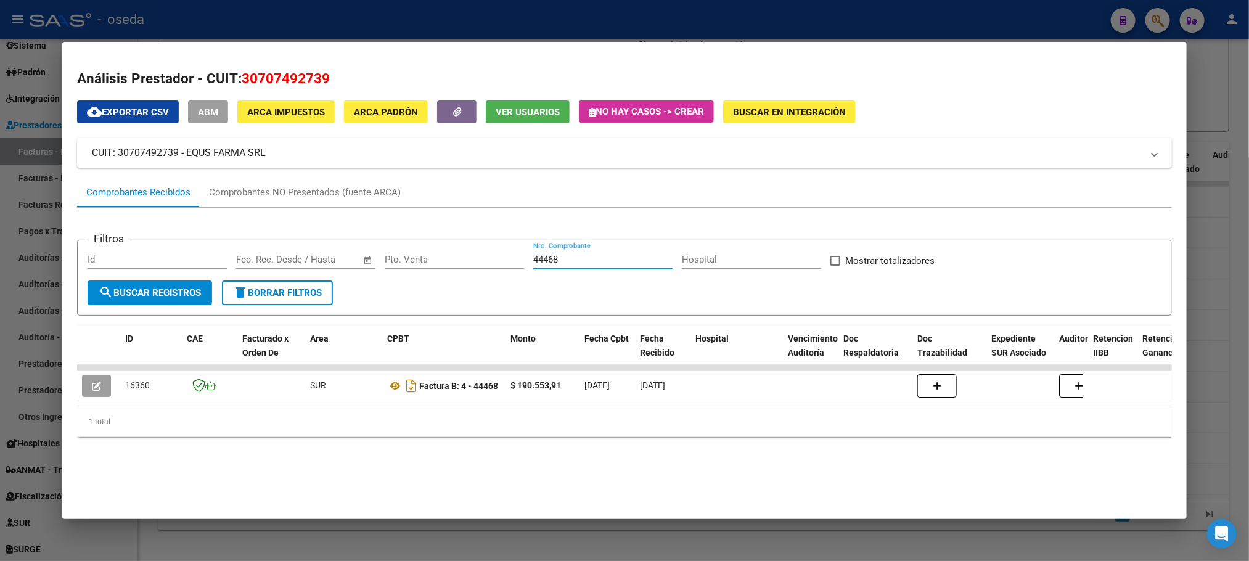
drag, startPoint x: 560, startPoint y: 257, endPoint x: 239, endPoint y: 234, distance: 322.0
click at [239, 234] on app-list-header "Filtros Id Fecha inicio – Fecha fin Fec. Rec. Desde / Hasta Pto. Venta 44468 Nr…" at bounding box center [624, 268] width 1094 height 96
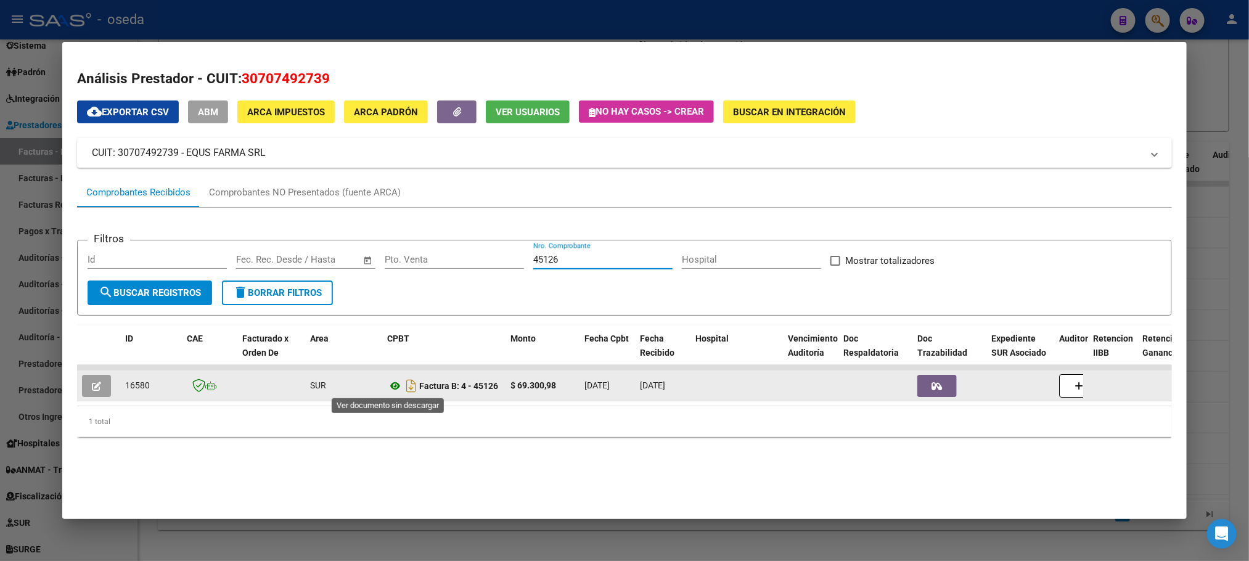
click at [387, 385] on icon at bounding box center [395, 386] width 16 height 15
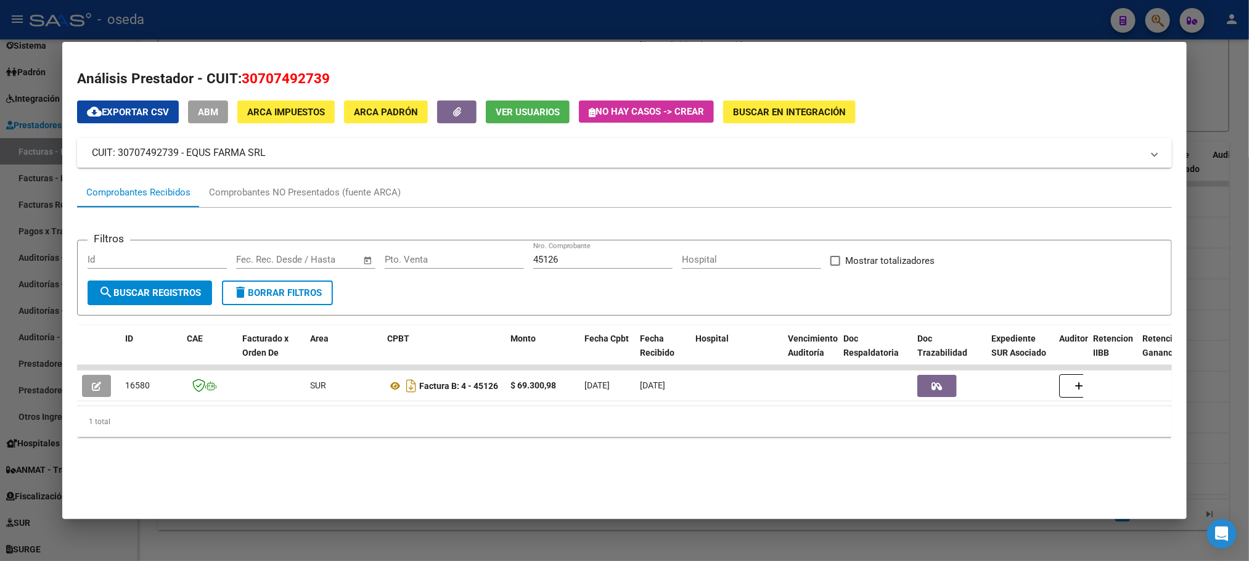
drag, startPoint x: 566, startPoint y: 261, endPoint x: 400, endPoint y: 259, distance: 165.8
click at [406, 260] on div "Filtros Id Fecha inicio – Fecha fin Fec. Rec. Desde / Hasta Pto. Venta 45126 Nr…" at bounding box center [624, 265] width 1073 height 30
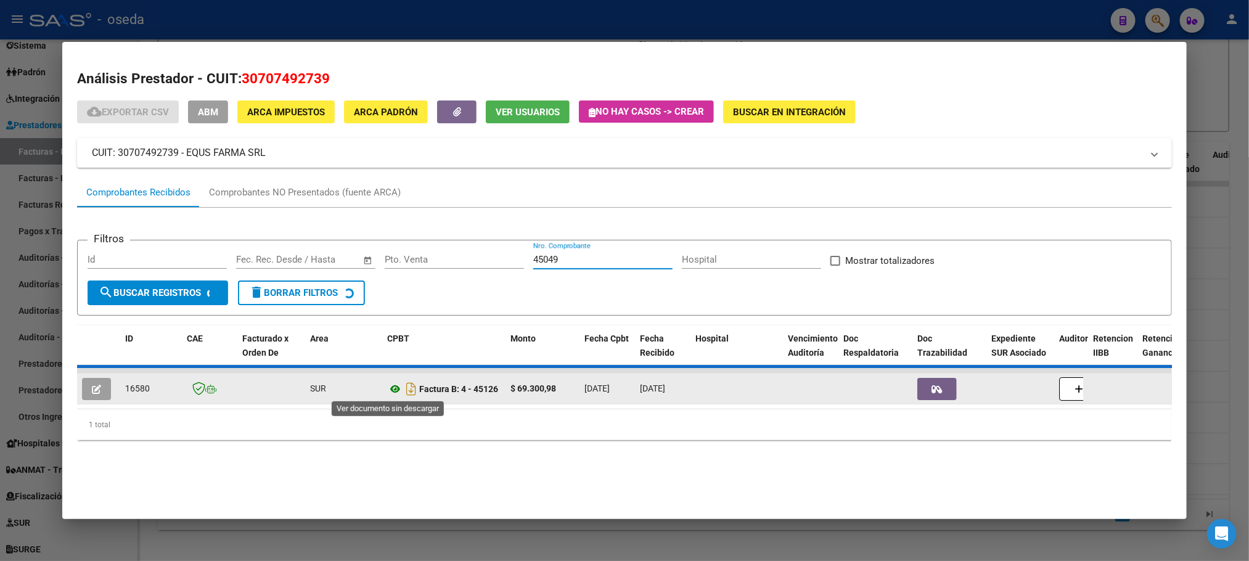
click at [388, 391] on icon at bounding box center [395, 389] width 16 height 15
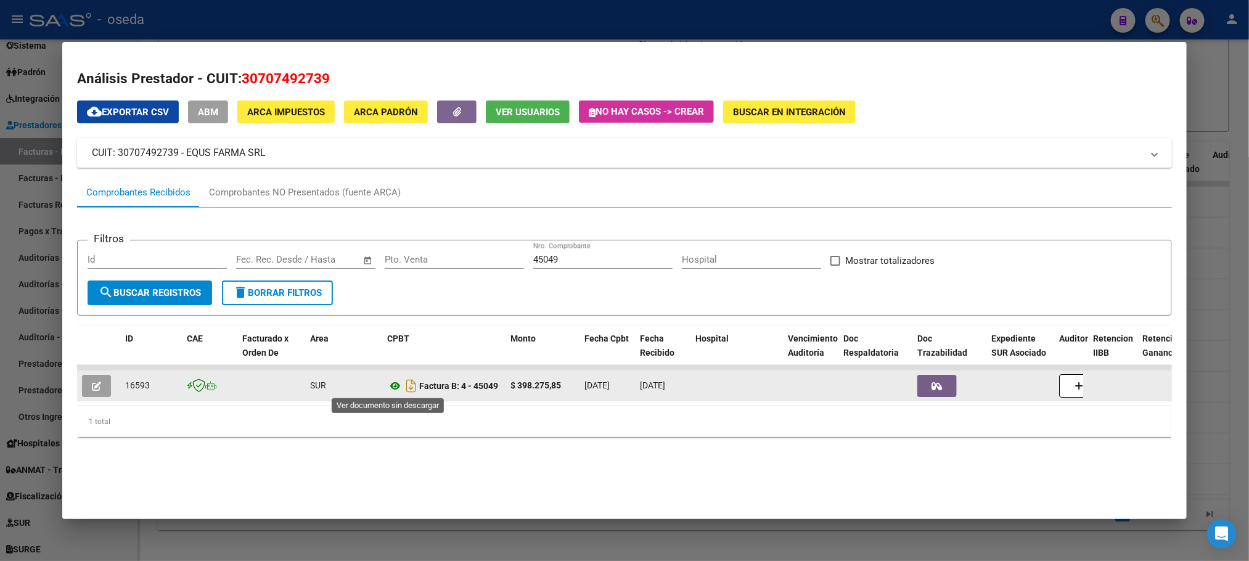
click at [387, 385] on icon at bounding box center [395, 386] width 16 height 15
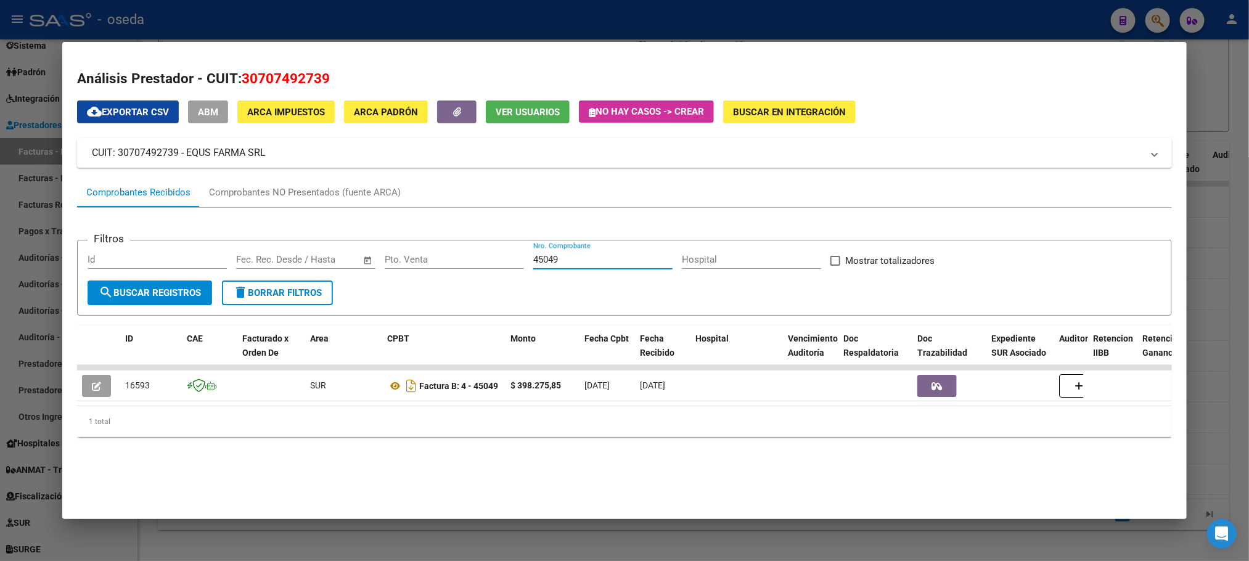
drag, startPoint x: 574, startPoint y: 257, endPoint x: 280, endPoint y: 252, distance: 294.1
click at [281, 252] on div "Filtros Id Fecha inicio – Fecha fin Fec. Rec. Desde / Hasta Pto. Venta 45049 Nr…" at bounding box center [624, 265] width 1073 height 30
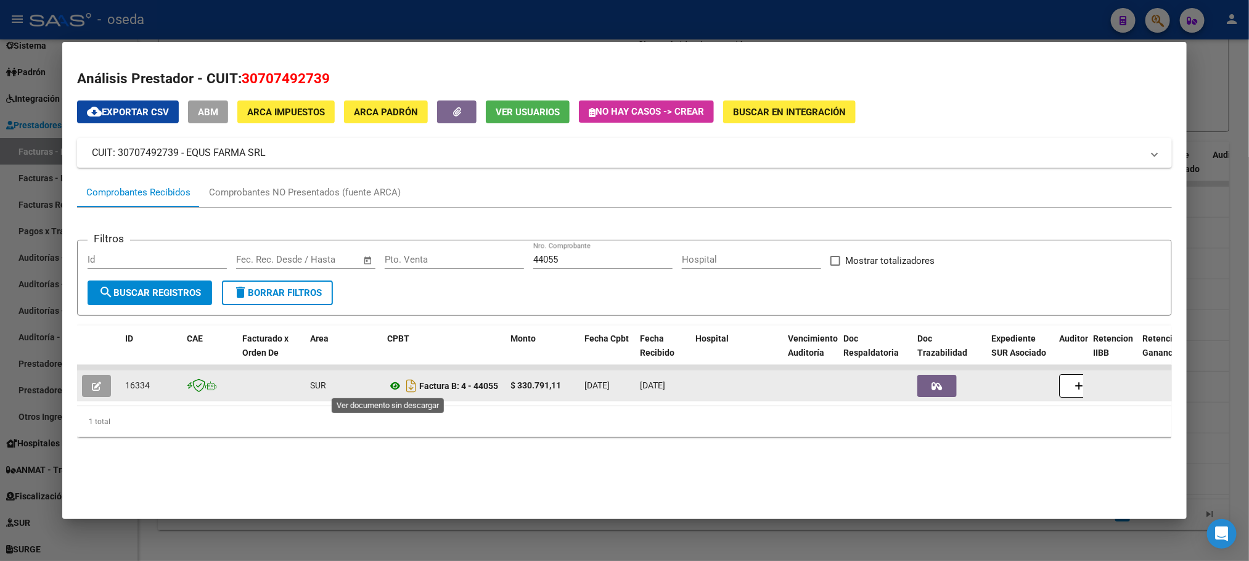
click at [388, 387] on icon at bounding box center [395, 386] width 16 height 15
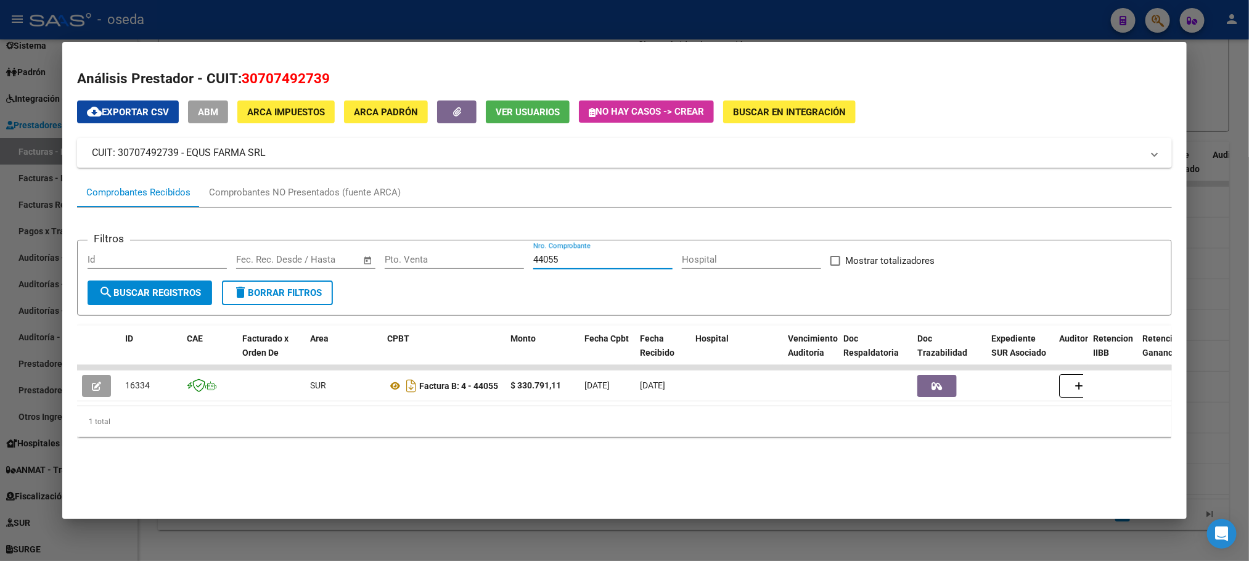
drag, startPoint x: 573, startPoint y: 261, endPoint x: 395, endPoint y: 208, distance: 186.6
click at [467, 261] on div "Filtros Id Fecha inicio – Fecha fin Fec. Rec. Desde / Hasta Pto. Venta 44055 Nr…" at bounding box center [624, 265] width 1073 height 30
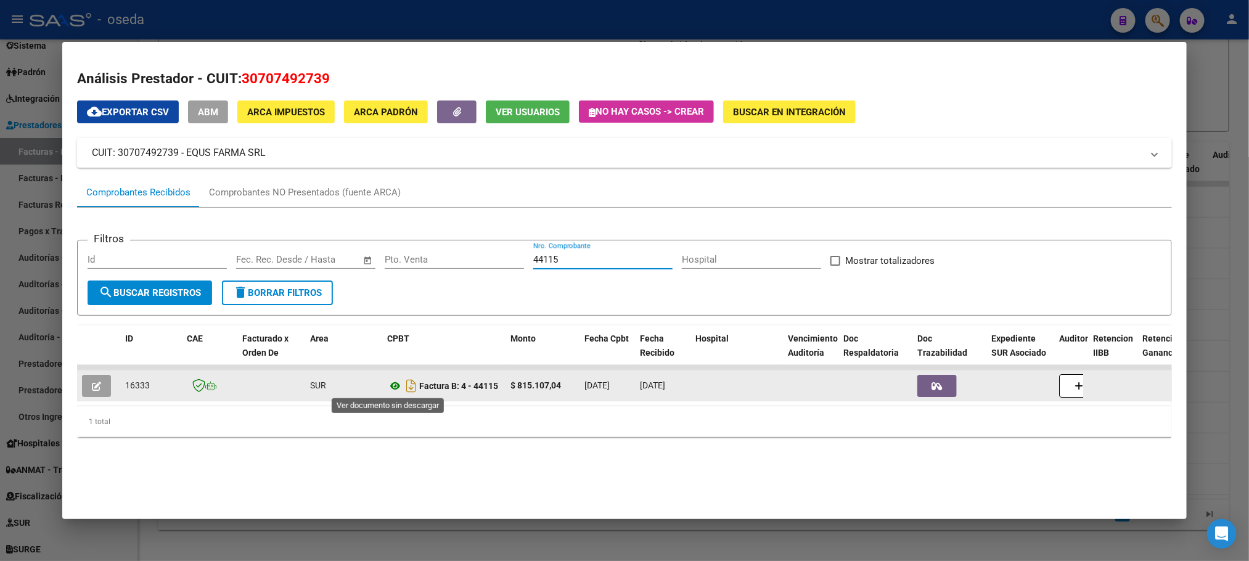
click at [394, 387] on icon at bounding box center [395, 386] width 16 height 15
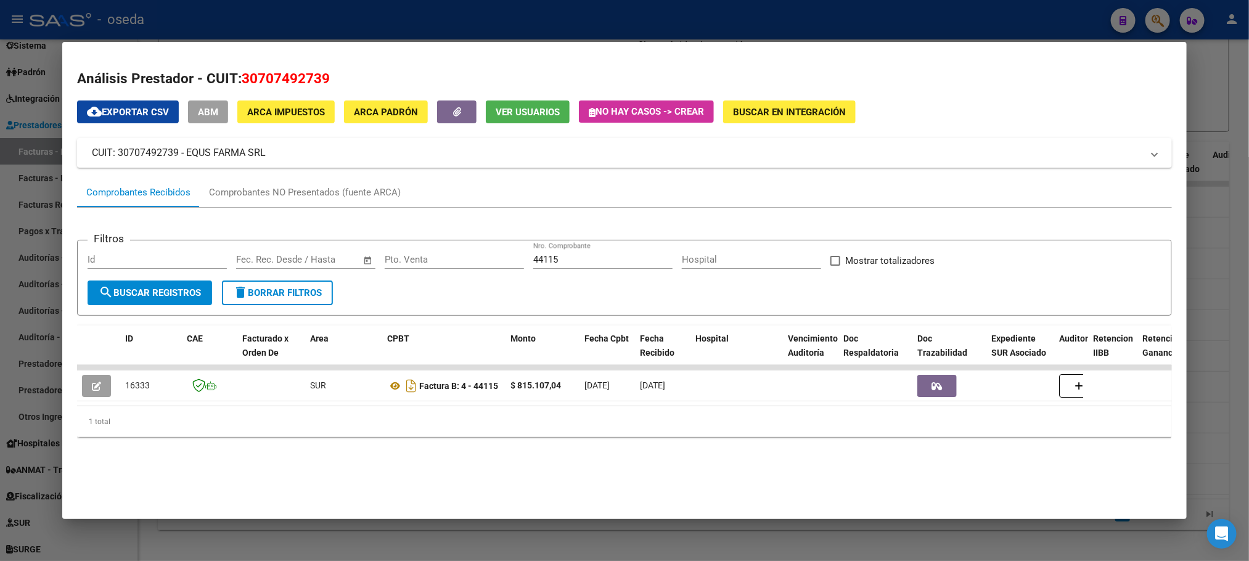
click at [564, 260] on input "44115" at bounding box center [602, 259] width 139 height 11
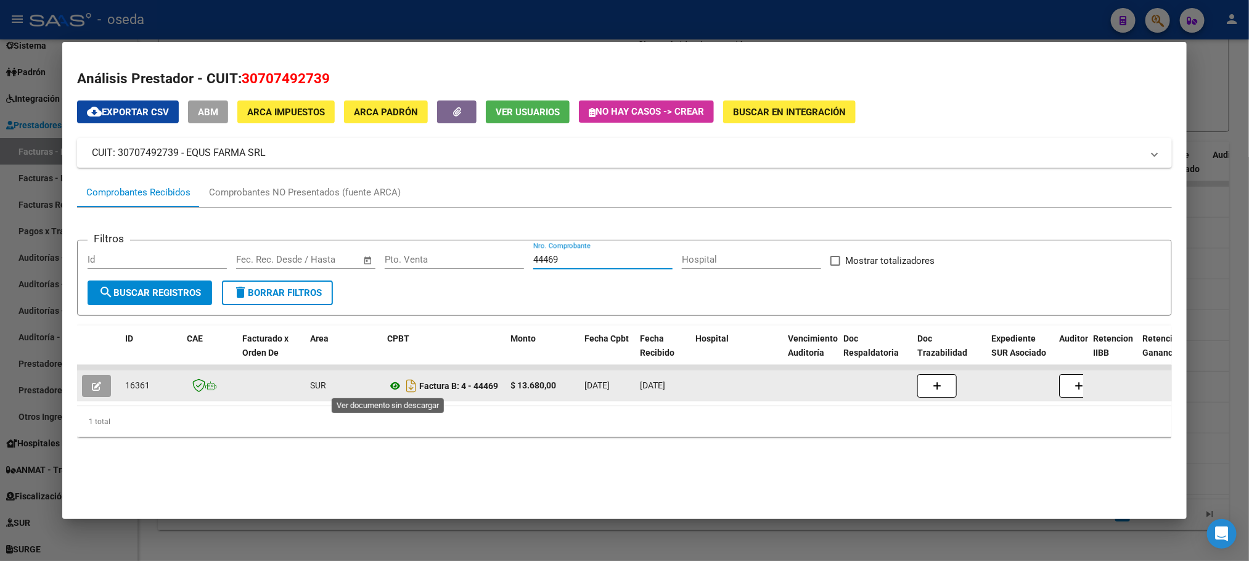
type input "44469"
click at [392, 383] on icon at bounding box center [395, 386] width 16 height 15
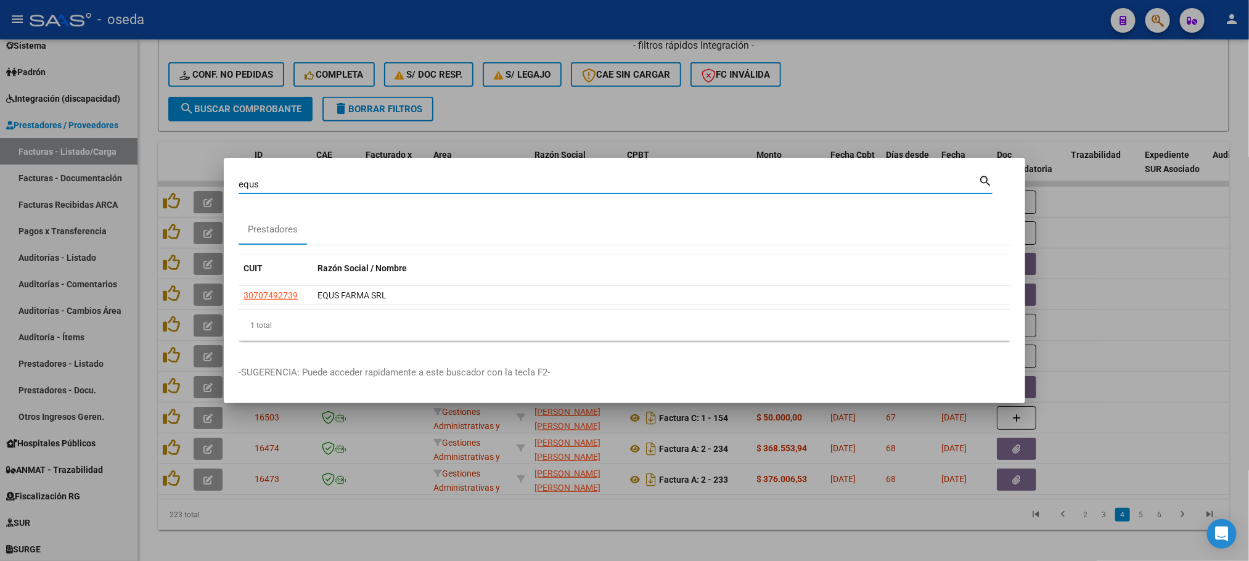
drag, startPoint x: 404, startPoint y: 186, endPoint x: 0, endPoint y: 186, distance: 403.8
click at [0, 186] on div "equs Buscar (apellido, dni, cuil, nro traspaso, cuit, obra social) search Prest…" at bounding box center [624, 280] width 1249 height 561
type input "viel"
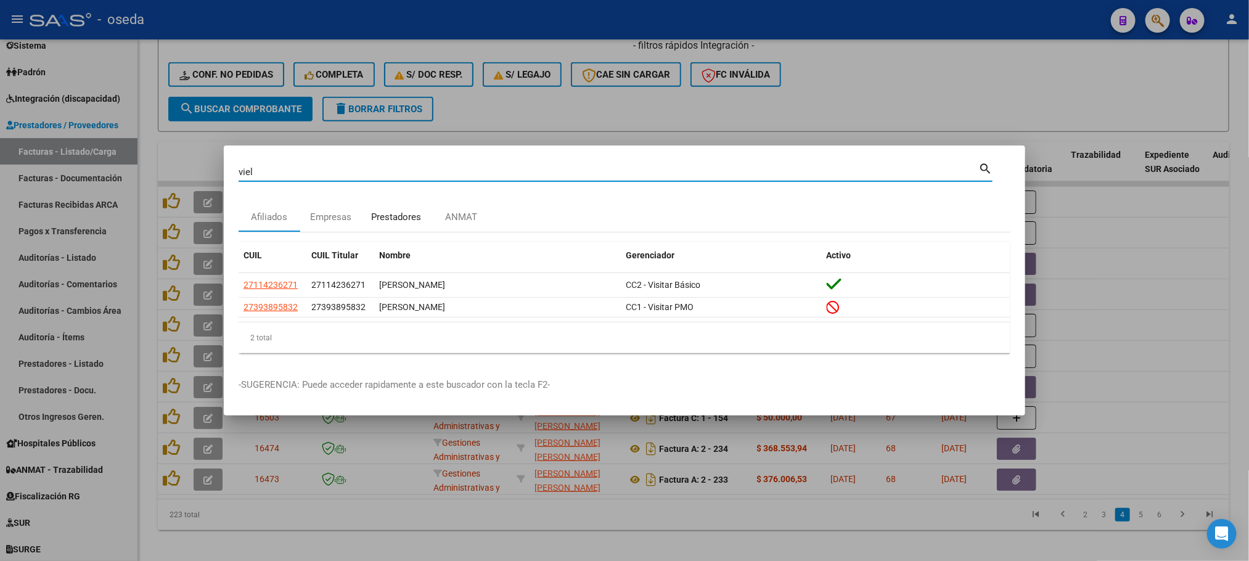
click at [394, 220] on div "Prestadores" at bounding box center [396, 217] width 50 height 14
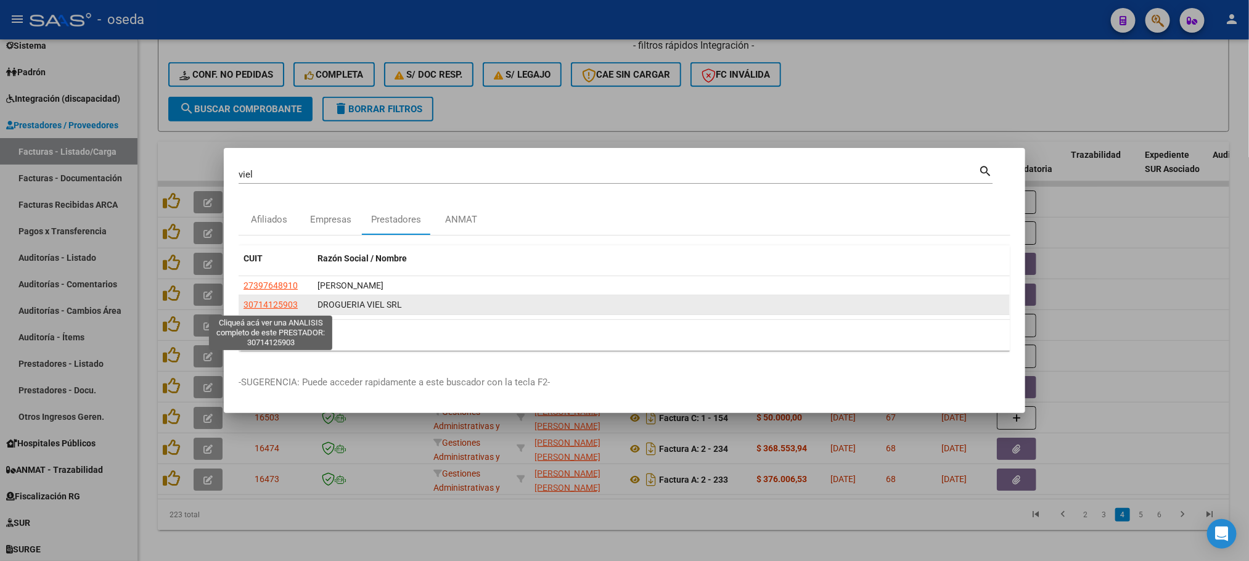
click at [280, 306] on span "30714125903" at bounding box center [271, 305] width 54 height 10
type textarea "30714125903"
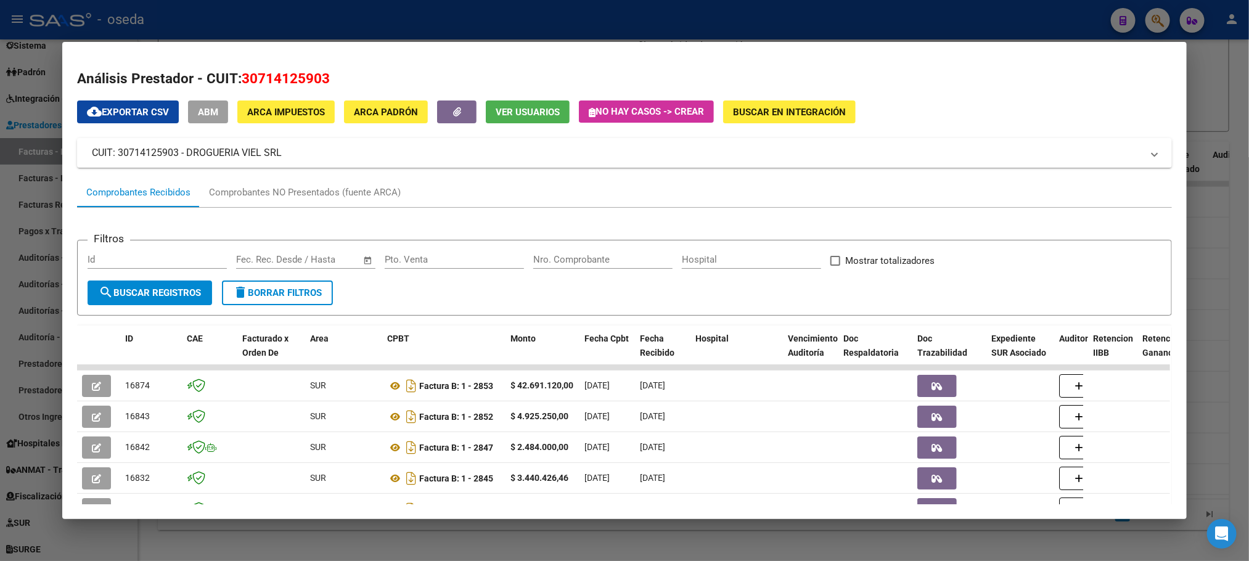
click at [616, 263] on input "Nro. Comprobante" at bounding box center [602, 259] width 139 height 11
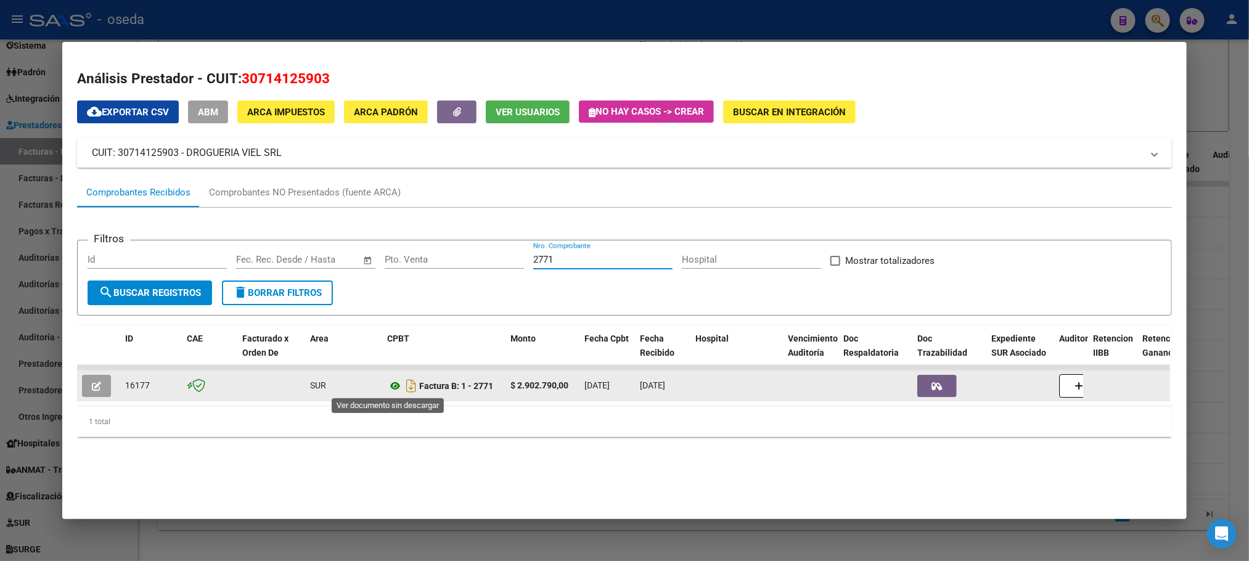
click at [389, 382] on icon at bounding box center [395, 386] width 16 height 15
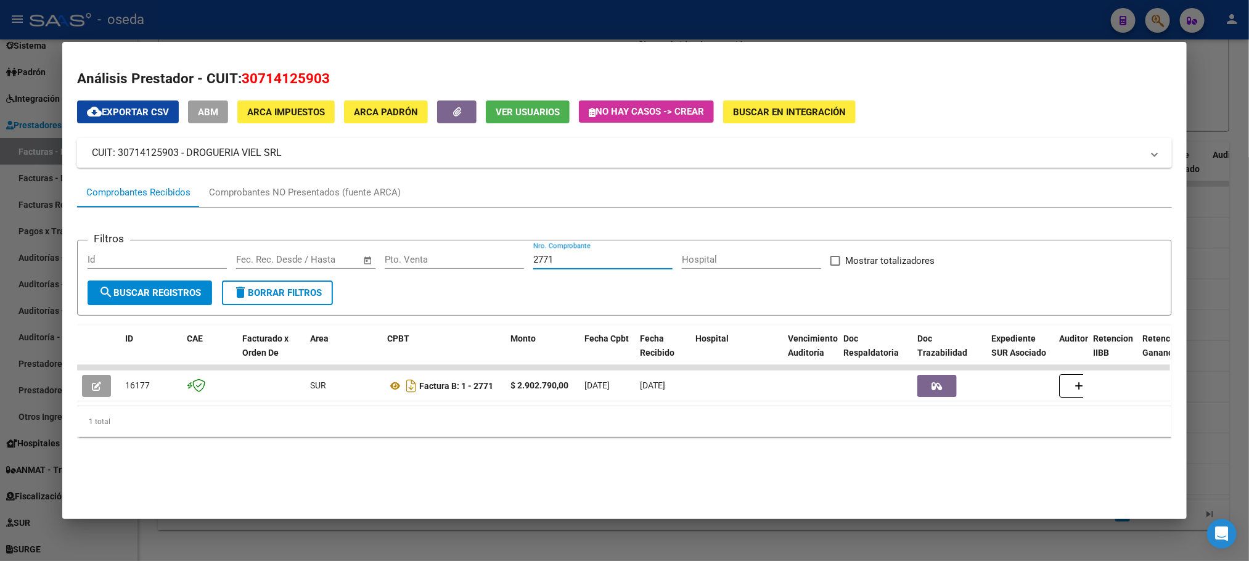
drag, startPoint x: 587, startPoint y: 258, endPoint x: 278, endPoint y: 240, distance: 309.3
click at [278, 240] on form "Filtros Id Fecha inicio – Fecha fin Fec. Rec. Desde / Hasta Pto. Venta 2771 Nro…" at bounding box center [624, 278] width 1094 height 76
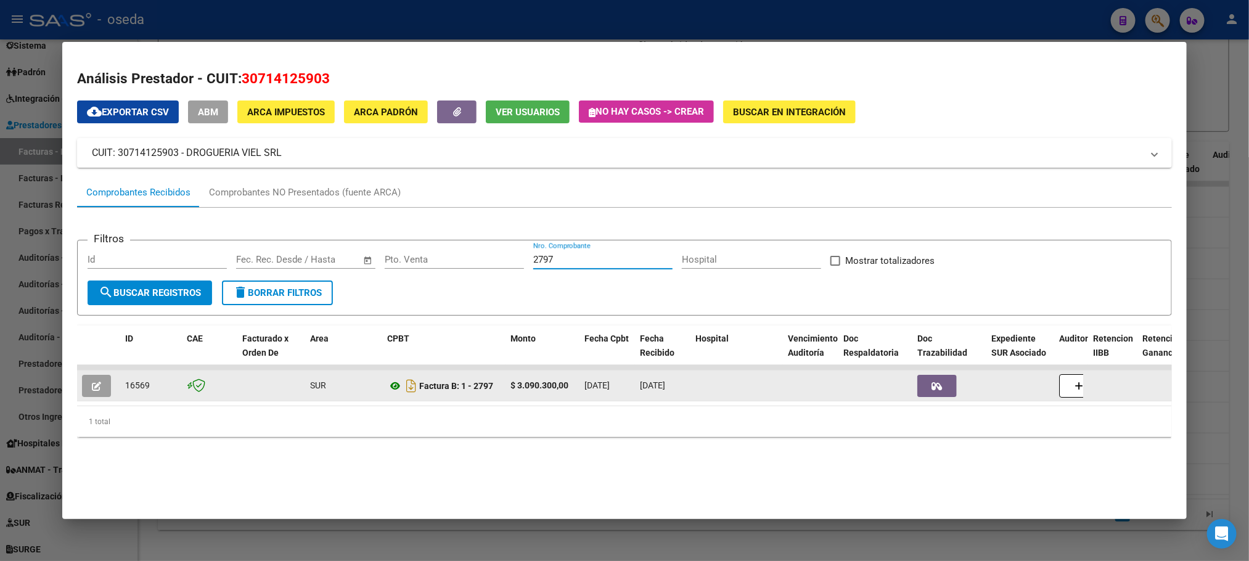
click at [387, 388] on icon at bounding box center [395, 386] width 16 height 15
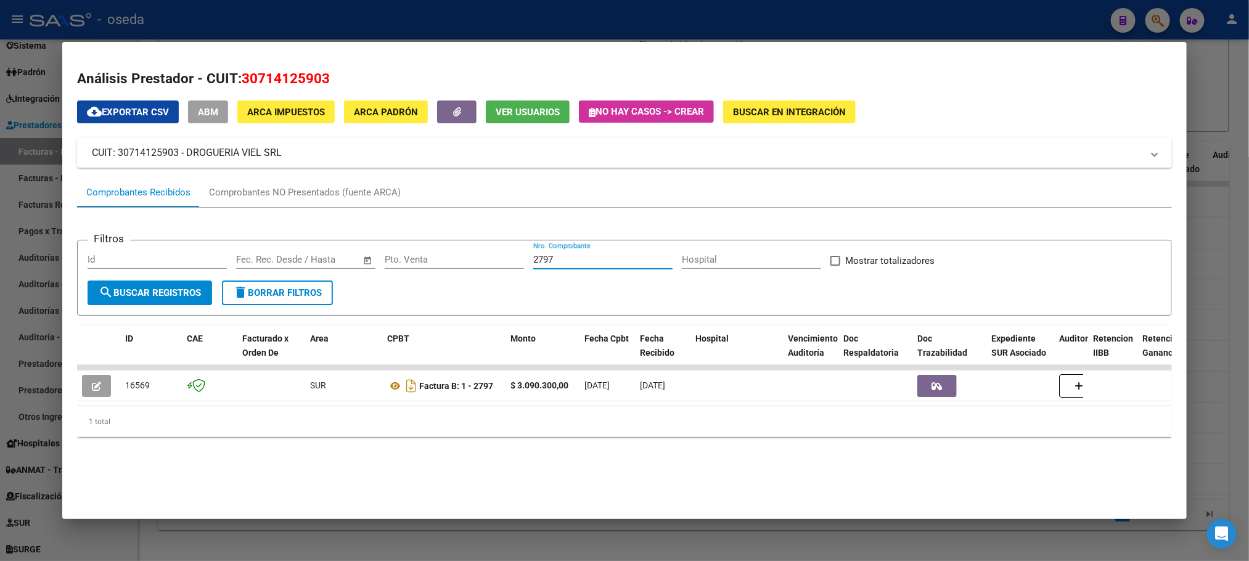
drag, startPoint x: 620, startPoint y: 263, endPoint x: 250, endPoint y: 239, distance: 370.0
click at [250, 240] on form "Filtros Id Fecha inicio – Fecha fin Fec. Rec. Desde / Hasta Pto. Venta 2797 Nro…" at bounding box center [624, 278] width 1094 height 76
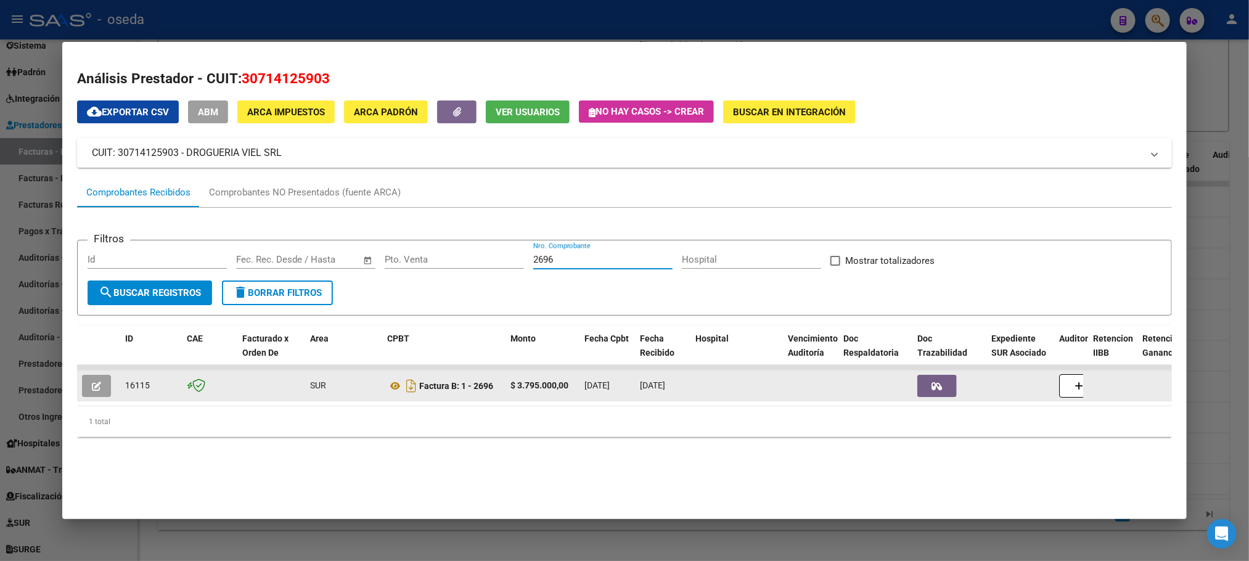
type input "2696"
click at [92, 383] on icon "button" at bounding box center [96, 386] width 9 height 9
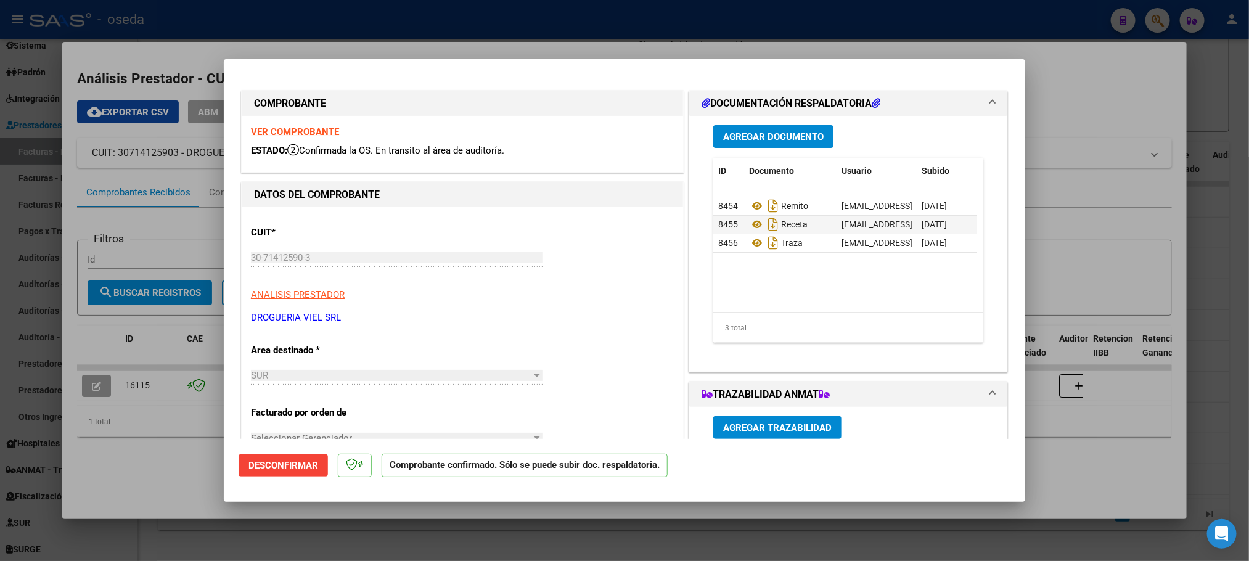
type input "$ 0,00"
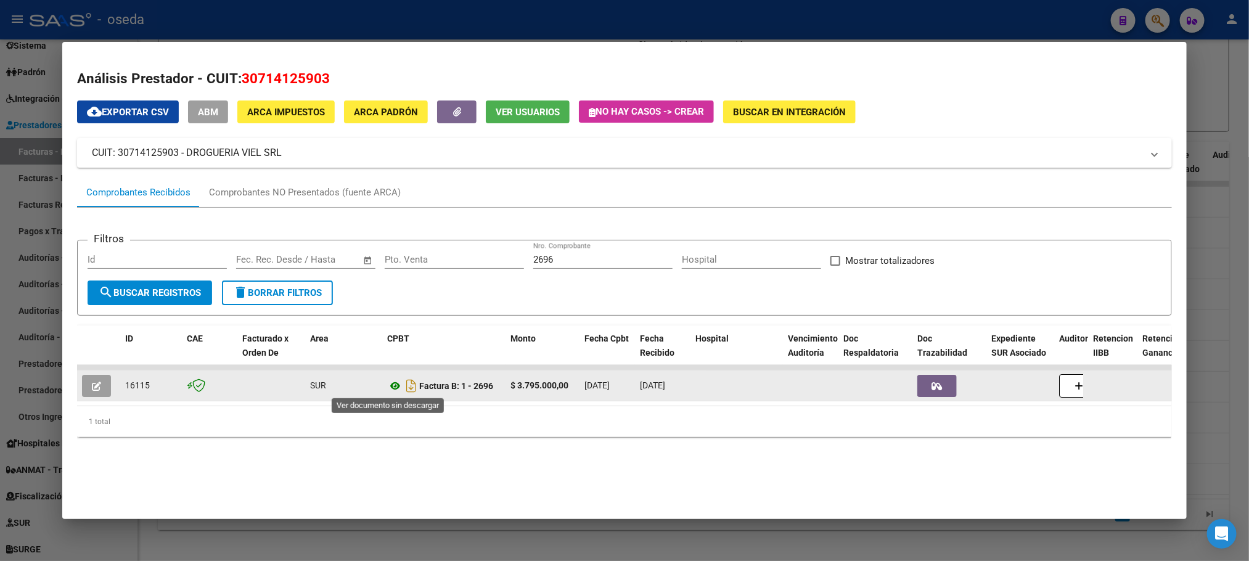
click at [390, 385] on icon at bounding box center [395, 386] width 16 height 15
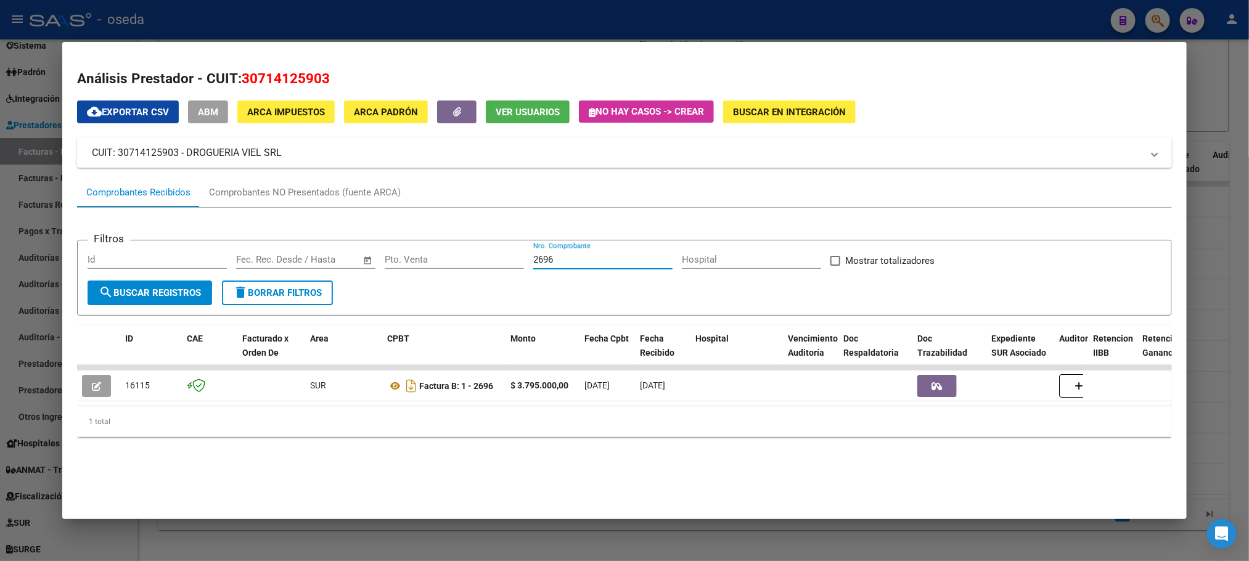
drag, startPoint x: 557, startPoint y: 254, endPoint x: 415, endPoint y: 248, distance: 142.5
click at [415, 248] on form "Filtros Id Fecha inicio – Fecha fin Fec. Rec. Desde / Hasta Pto. Venta 2696 Nro…" at bounding box center [624, 278] width 1094 height 76
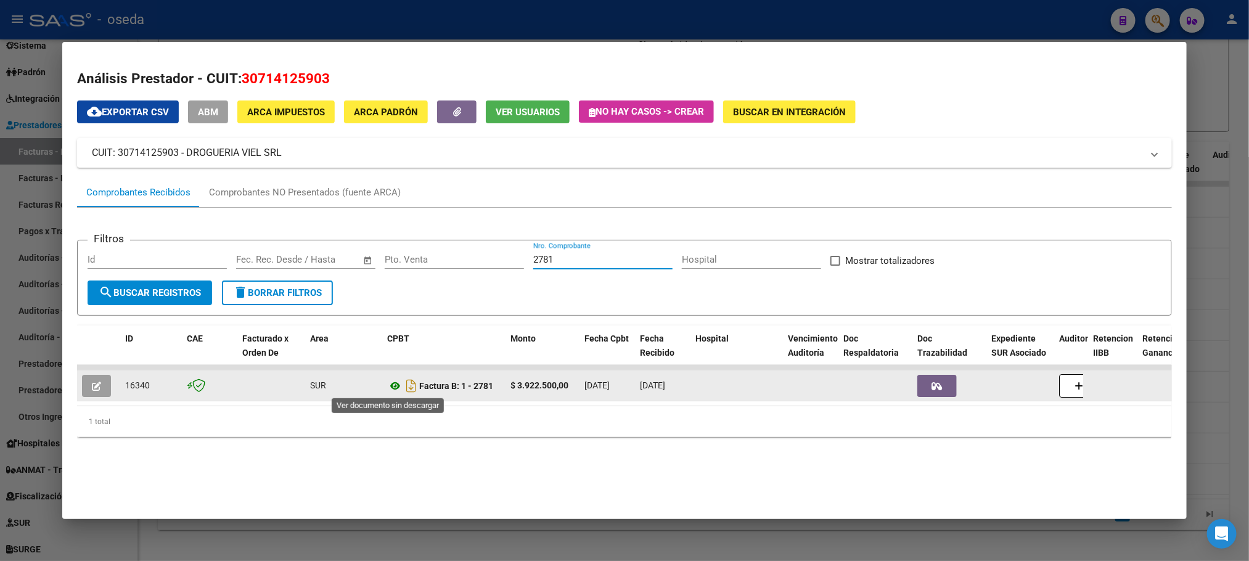
type input "2781"
click at [387, 385] on icon at bounding box center [395, 386] width 16 height 15
click at [387, 387] on icon at bounding box center [395, 386] width 16 height 15
click at [387, 385] on icon at bounding box center [395, 386] width 16 height 15
click at [403, 387] on icon "Descargar documento" at bounding box center [411, 386] width 16 height 20
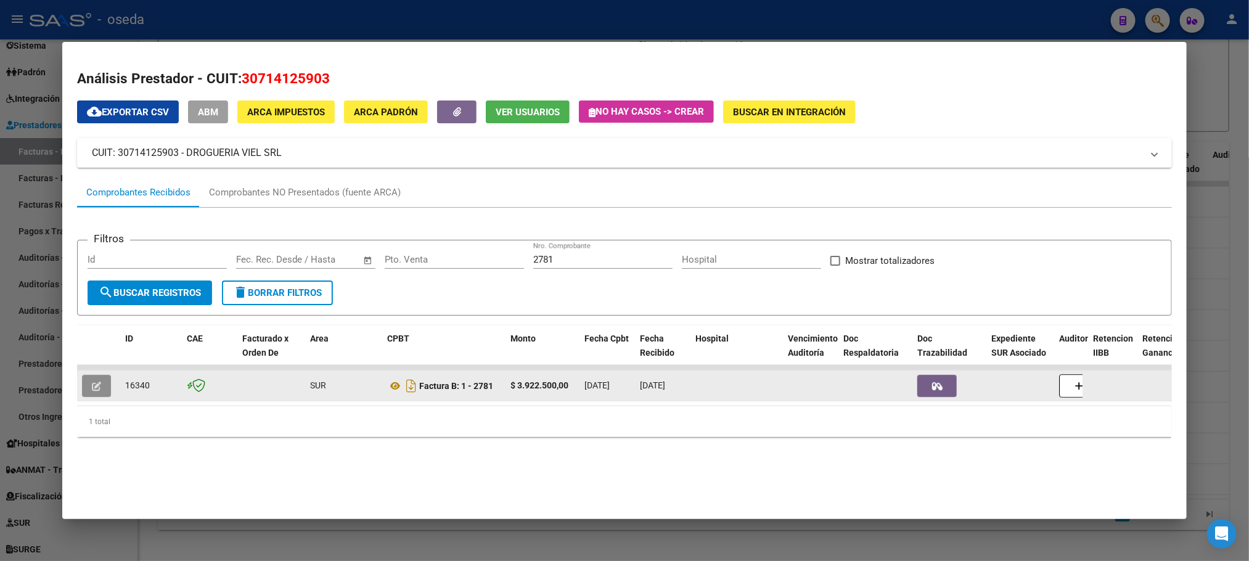
click at [97, 387] on button "button" at bounding box center [96, 386] width 29 height 22
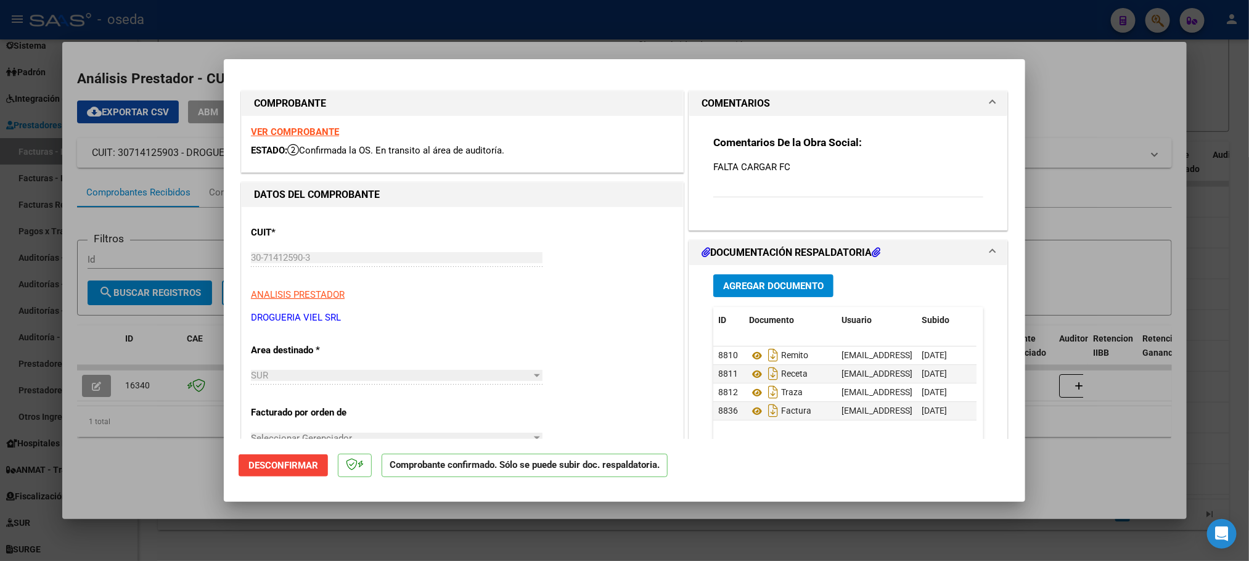
click at [294, 133] on strong "VER COMPROBANTE" at bounding box center [295, 131] width 88 height 11
click at [749, 411] on icon at bounding box center [757, 411] width 16 height 15
click at [319, 129] on strong "VER COMPROBANTE" at bounding box center [295, 131] width 88 height 11
click at [765, 409] on icon "Descargar documento" at bounding box center [773, 411] width 16 height 20
type input "$ 0,00"
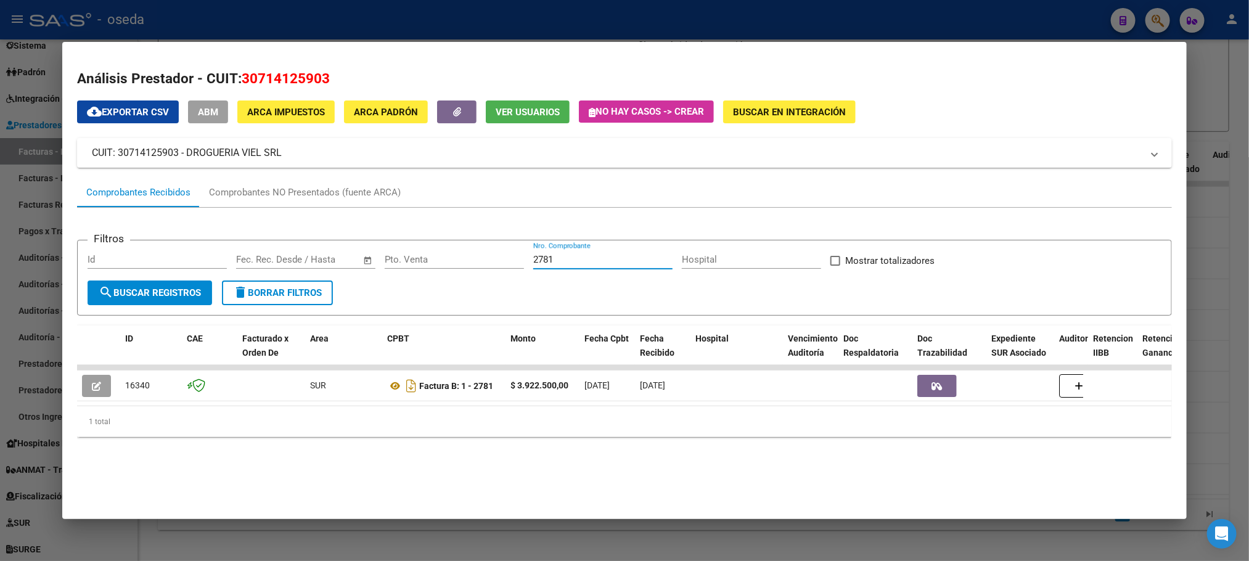
drag, startPoint x: 624, startPoint y: 257, endPoint x: 346, endPoint y: 257, distance: 278.0
click at [346, 257] on div "Filtros Id Fecha inicio – Fecha fin Fec. Rec. Desde / Hasta Pto. Venta 2781 Nro…" at bounding box center [624, 265] width 1073 height 30
type input "2802"
click at [391, 387] on icon at bounding box center [395, 386] width 16 height 15
click at [403, 385] on icon "Descargar documento" at bounding box center [411, 386] width 16 height 20
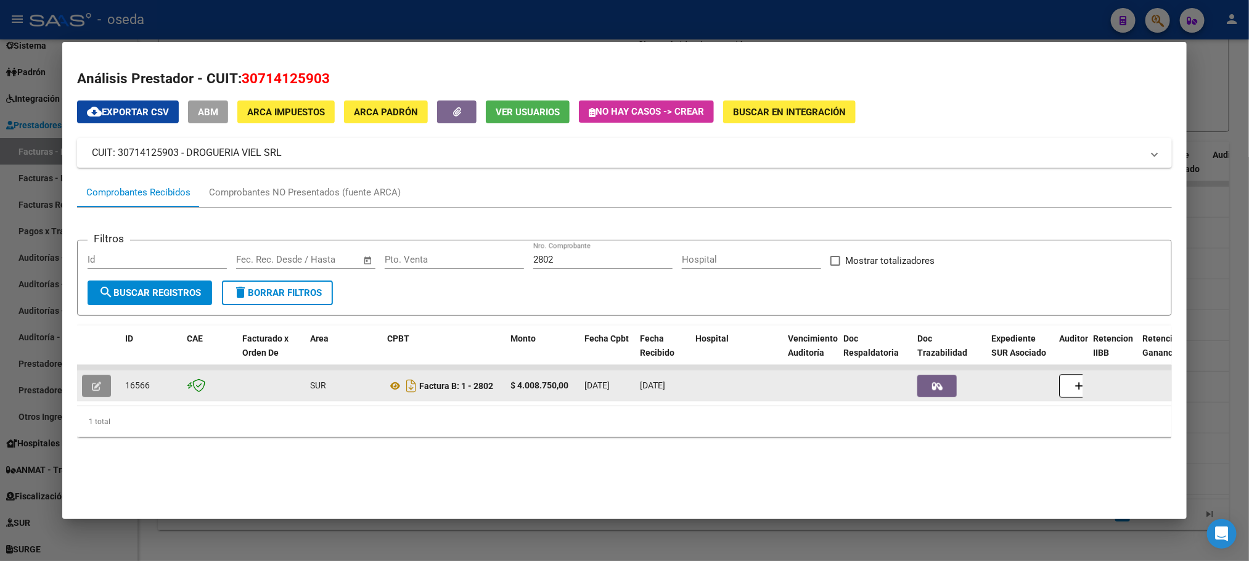
click at [92, 388] on icon "button" at bounding box center [96, 386] width 9 height 9
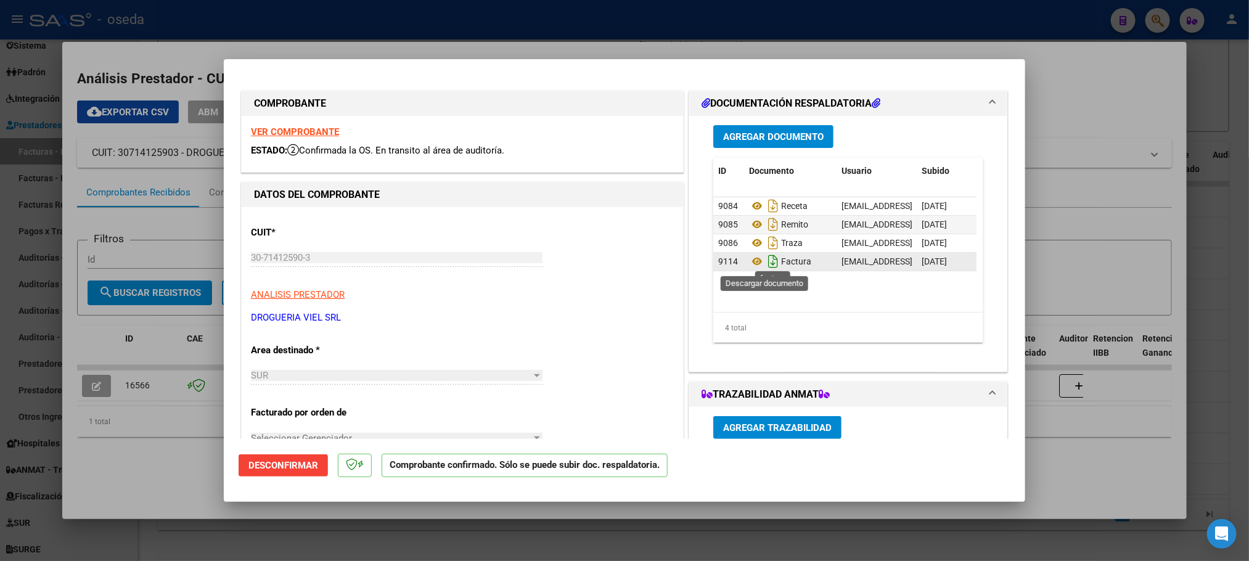
click at [766, 263] on icon "Descargar documento" at bounding box center [773, 262] width 16 height 20
type input "$ 0,00"
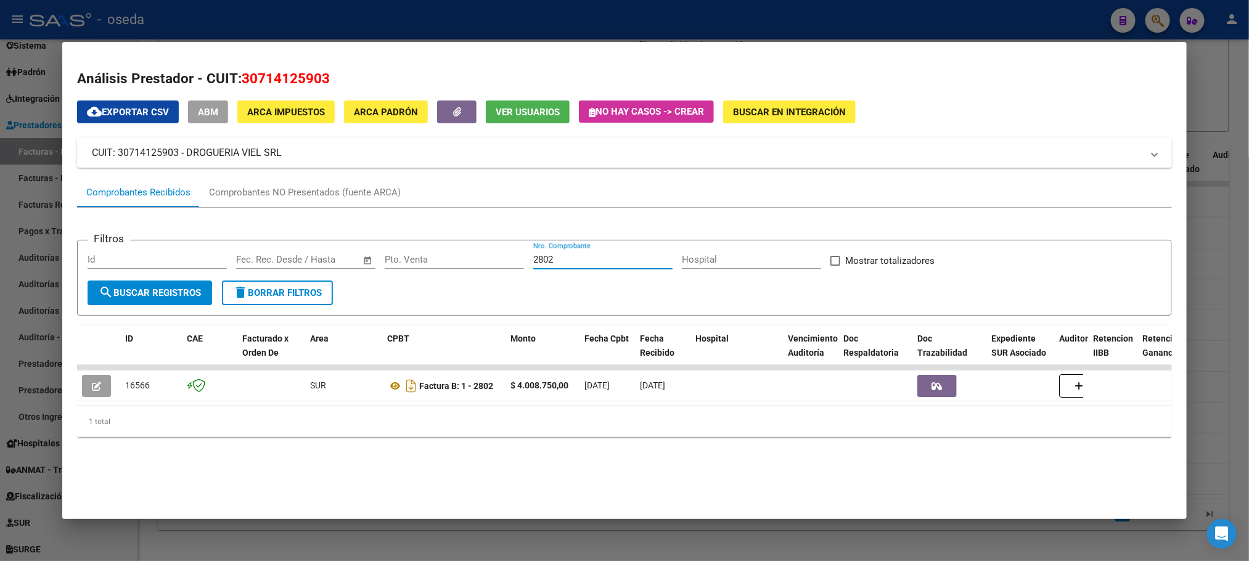
drag, startPoint x: 568, startPoint y: 261, endPoint x: 324, endPoint y: 246, distance: 244.6
click at [324, 246] on form "Filtros Id Fecha inicio – Fecha fin Fec. Rec. Desde / Hasta Pto. Venta 2802 Nro…" at bounding box center [624, 278] width 1094 height 76
click at [391, 387] on icon at bounding box center [395, 386] width 16 height 15
drag, startPoint x: 590, startPoint y: 263, endPoint x: 502, endPoint y: 263, distance: 88.2
click at [502, 263] on div "Filtros Id Fecha inicio – Fecha fin Fec. Rec. Desde / Hasta Pto. Venta 2695 Nro…" at bounding box center [624, 265] width 1073 height 30
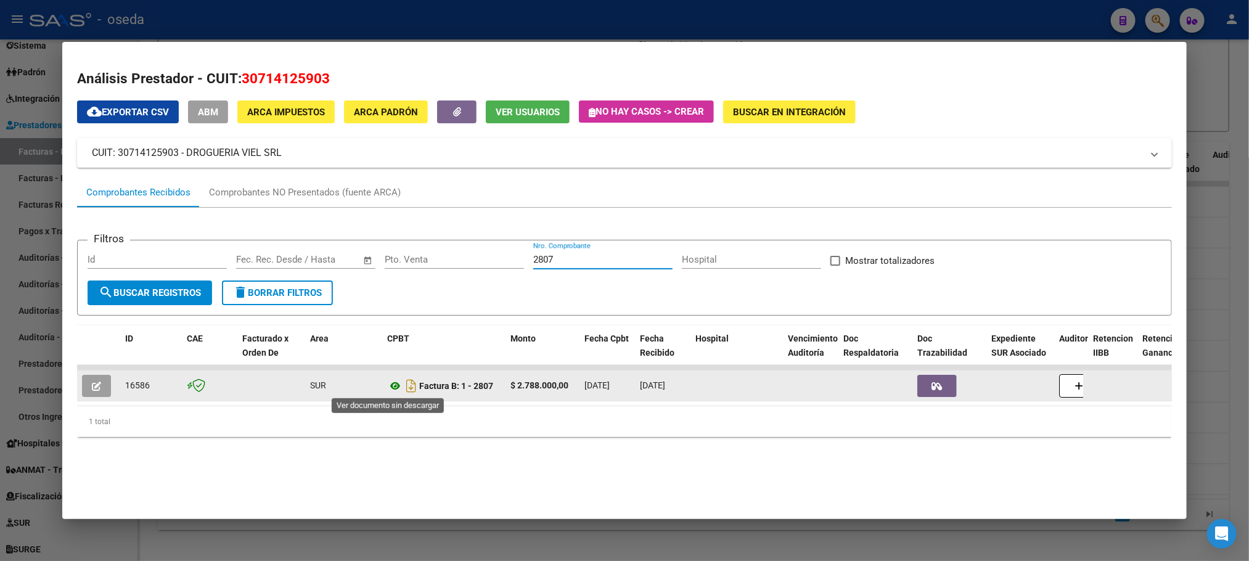
click at [389, 388] on icon at bounding box center [395, 386] width 16 height 15
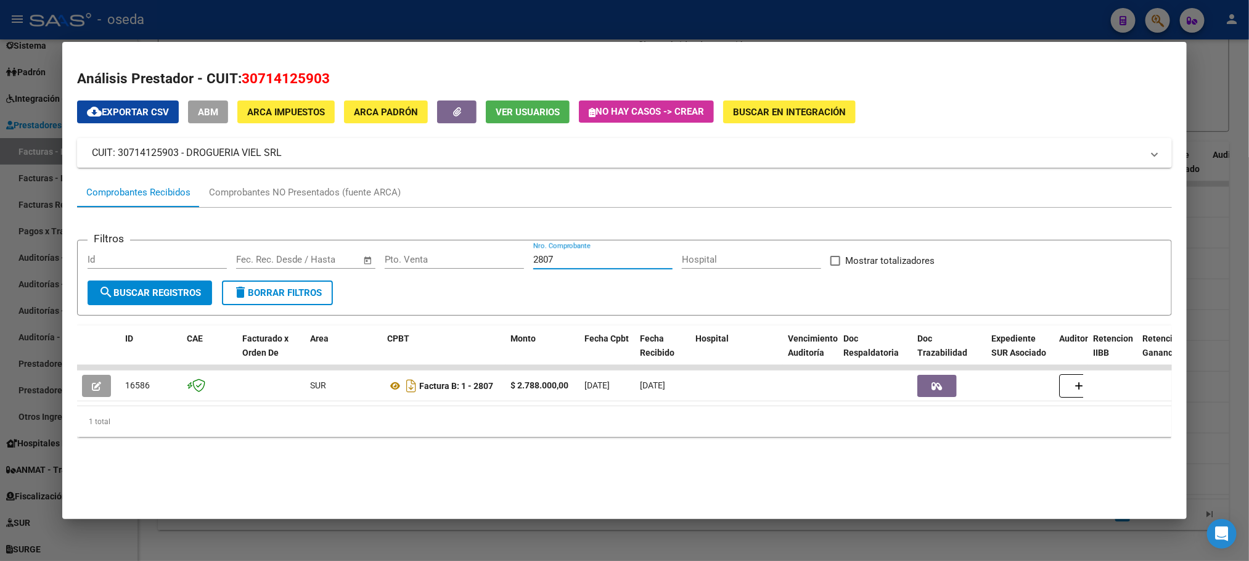
drag, startPoint x: 553, startPoint y: 263, endPoint x: 492, endPoint y: 257, distance: 61.3
click at [492, 257] on div "Filtros Id Fecha inicio – Fecha fin Fec. Rec. Desde / Hasta Pto. Venta 2807 Nro…" at bounding box center [624, 265] width 1073 height 30
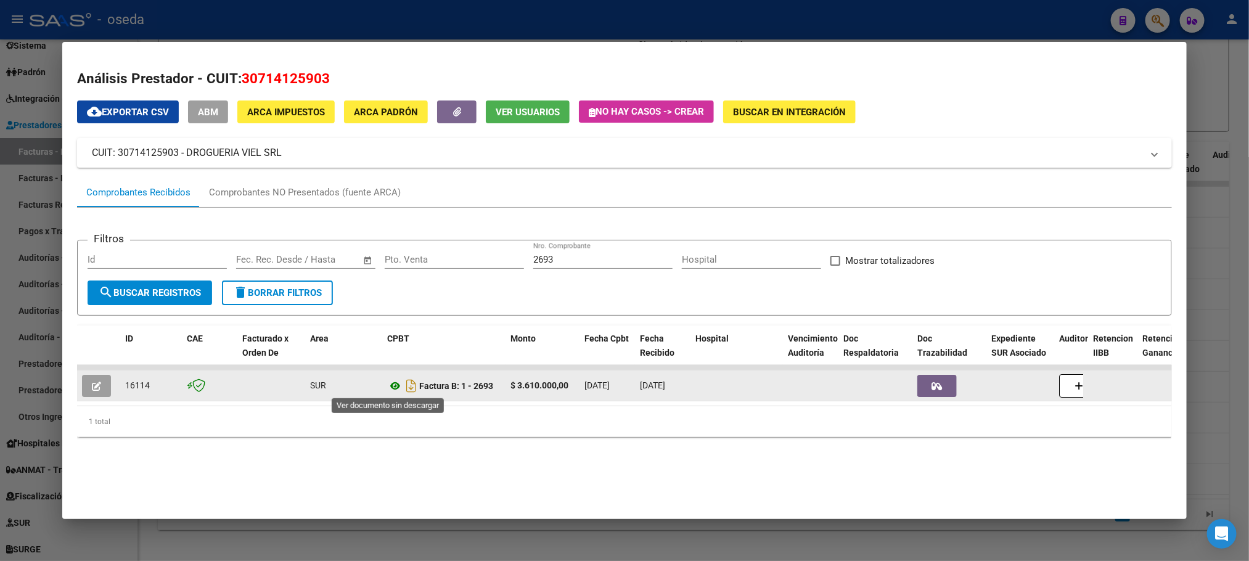
click at [387, 385] on icon at bounding box center [395, 386] width 16 height 15
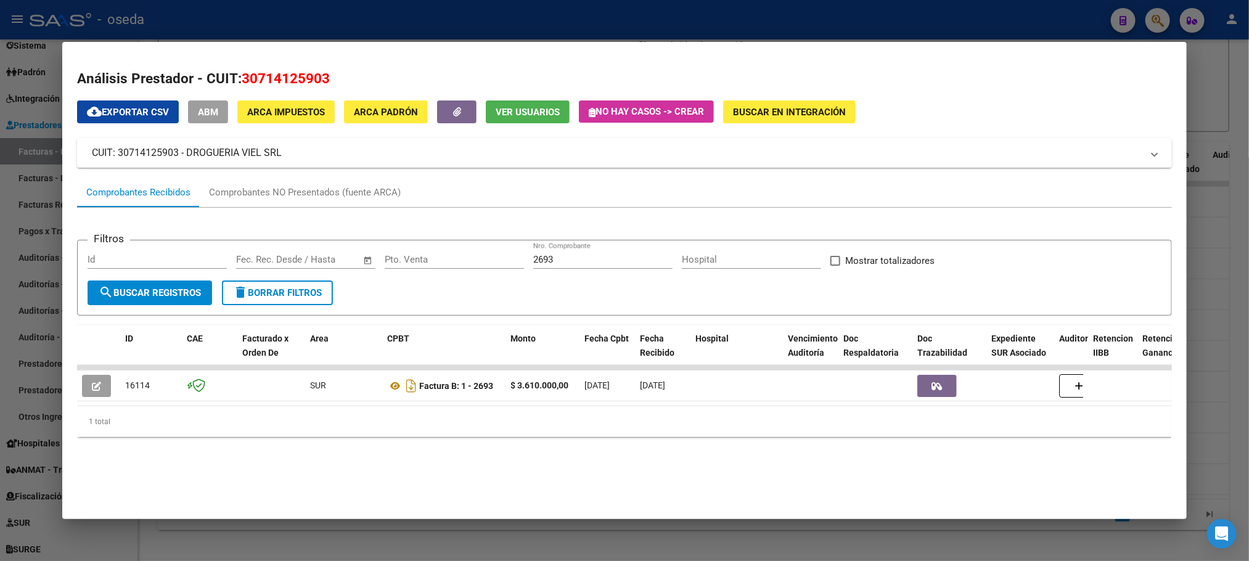
drag, startPoint x: 548, startPoint y: 258, endPoint x: 485, endPoint y: 266, distance: 64.1
click at [485, 266] on div "Filtros Id Fecha inicio – Fecha fin Fec. Rec. Desde / Hasta Pto. Venta 2693 Nro…" at bounding box center [624, 265] width 1073 height 30
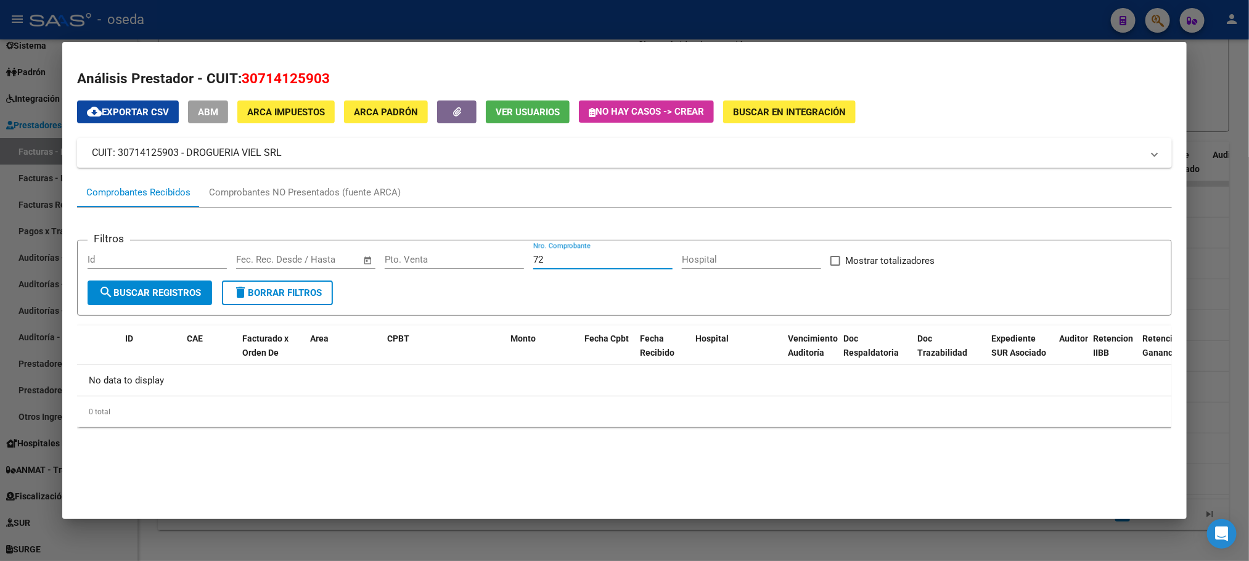
type input "7"
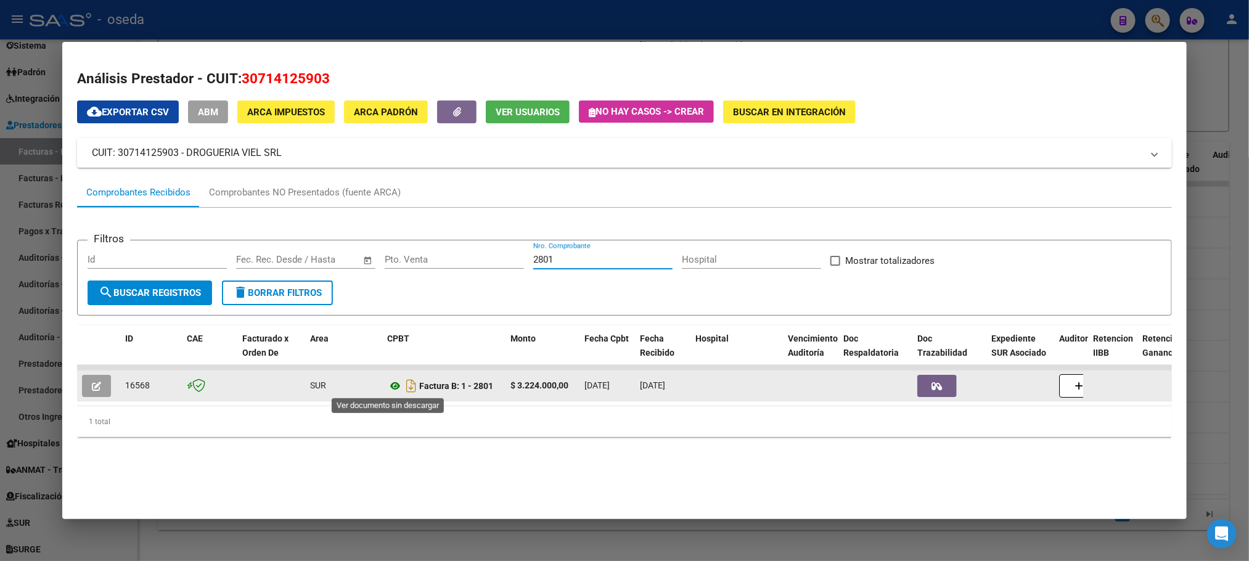
type input "2801"
click at [387, 387] on icon at bounding box center [395, 386] width 16 height 15
click at [92, 380] on span "button" at bounding box center [96, 385] width 9 height 11
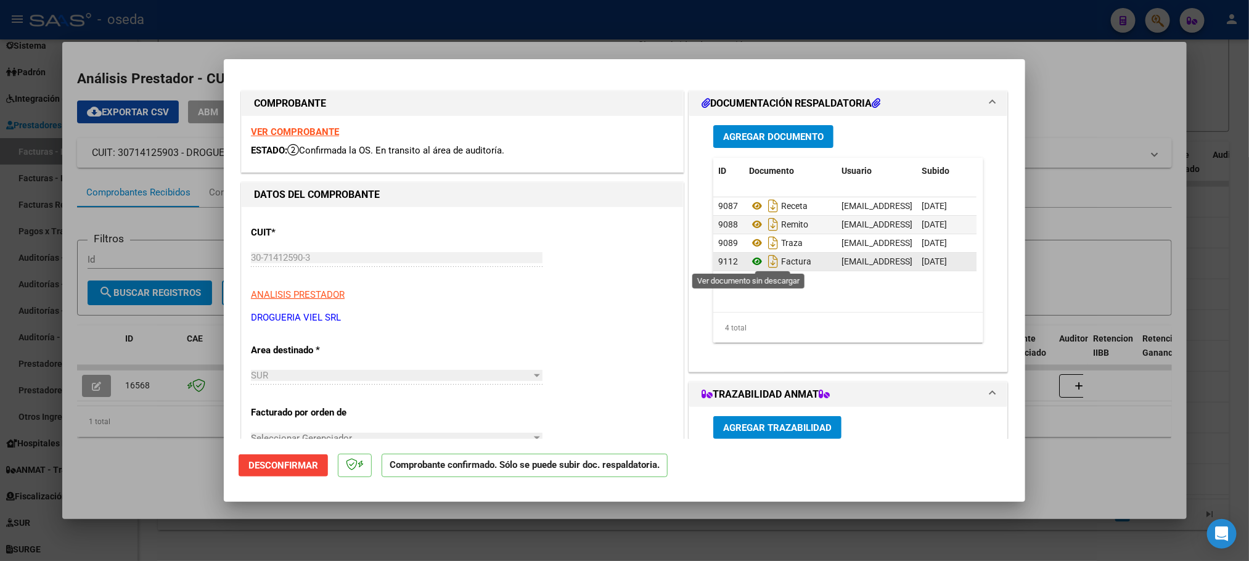
click at [750, 261] on icon at bounding box center [757, 261] width 16 height 15
type input "$ 0,00"
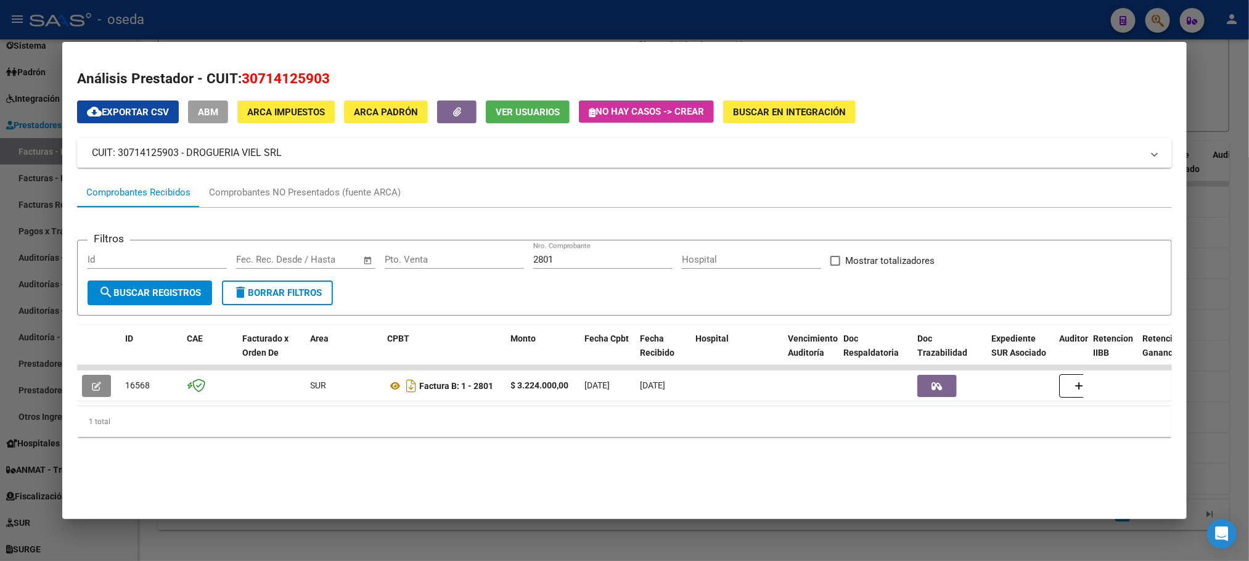
click at [548, 260] on input "2801" at bounding box center [602, 259] width 139 height 11
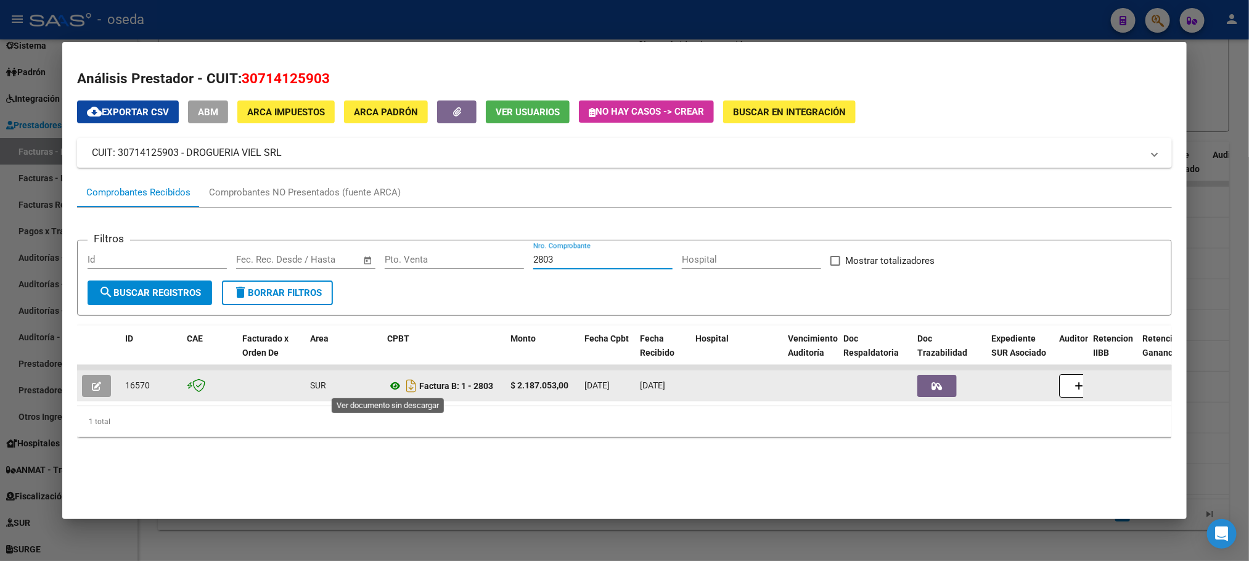
click at [387, 387] on icon at bounding box center [395, 386] width 16 height 15
click at [77, 396] on datatable-body-cell at bounding box center [98, 385] width 43 height 30
click at [93, 388] on icon "button" at bounding box center [96, 386] width 9 height 9
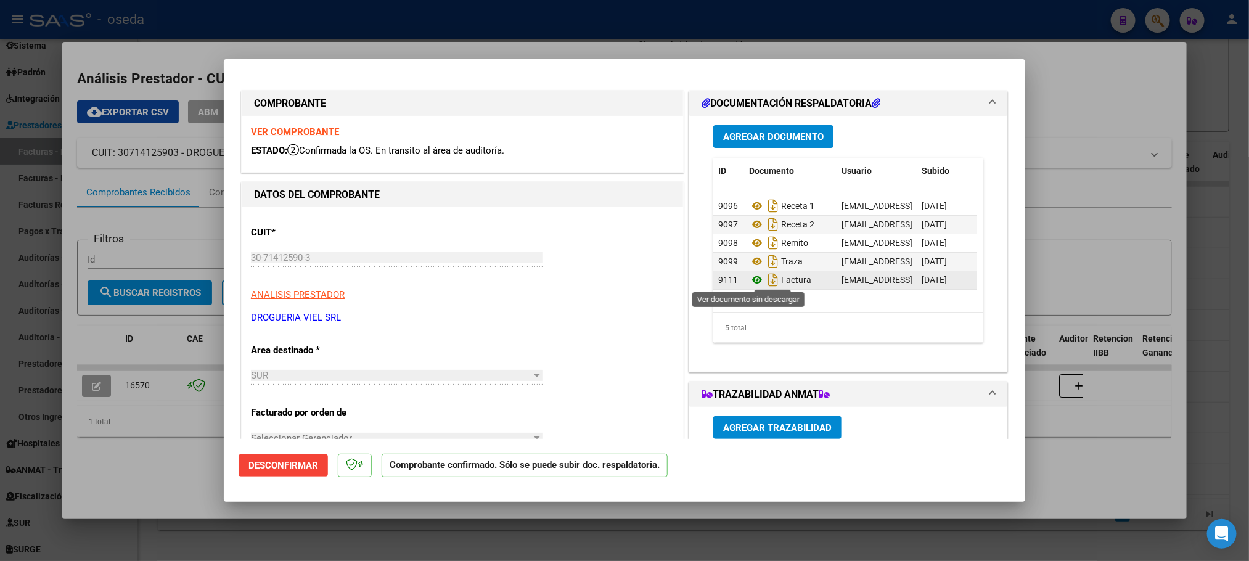
click at [749, 282] on icon at bounding box center [757, 279] width 16 height 15
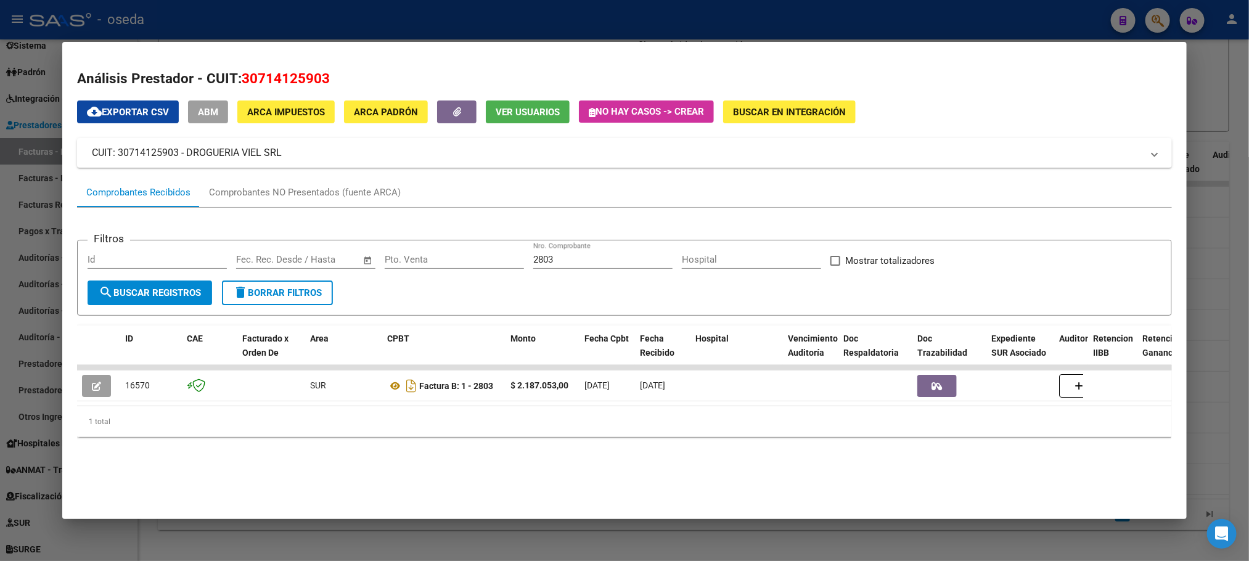
click at [588, 252] on div "2803 Nro. Comprobante" at bounding box center [602, 259] width 139 height 18
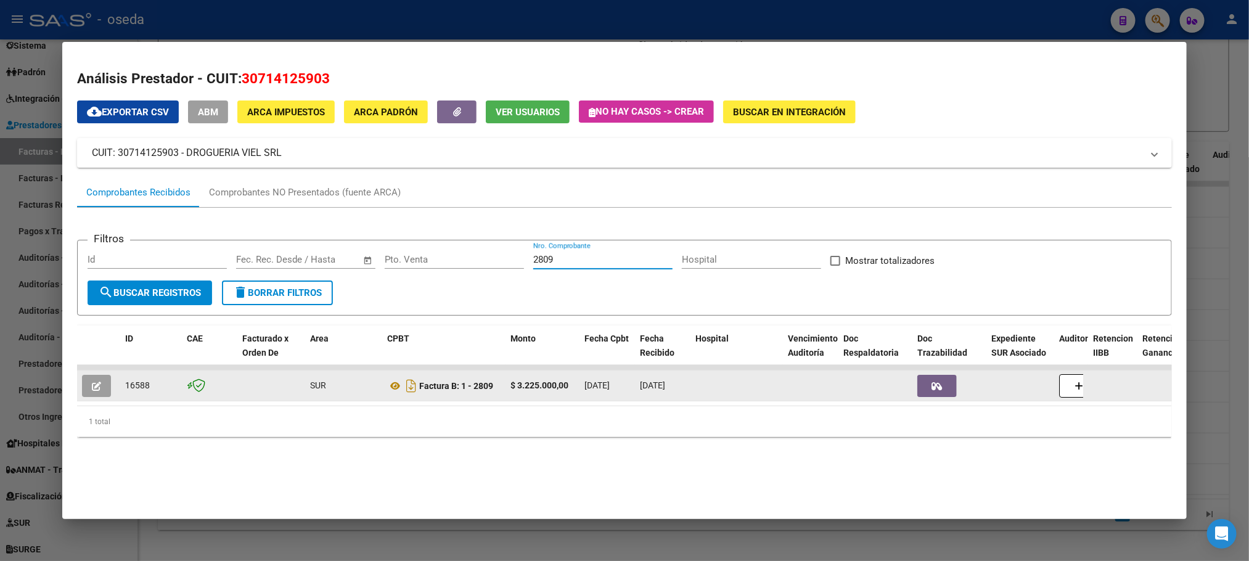
type input "2809"
click at [92, 385] on icon "button" at bounding box center [96, 386] width 9 height 9
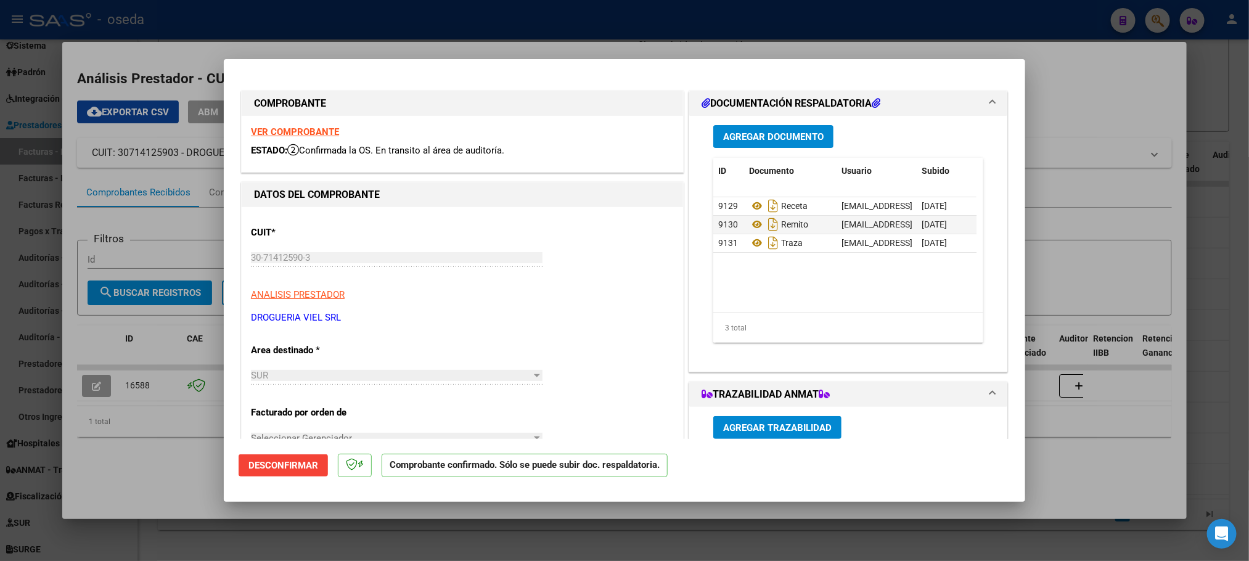
click at [276, 133] on strong "VER COMPROBANTE" at bounding box center [295, 131] width 88 height 11
type input "$ 0,00"
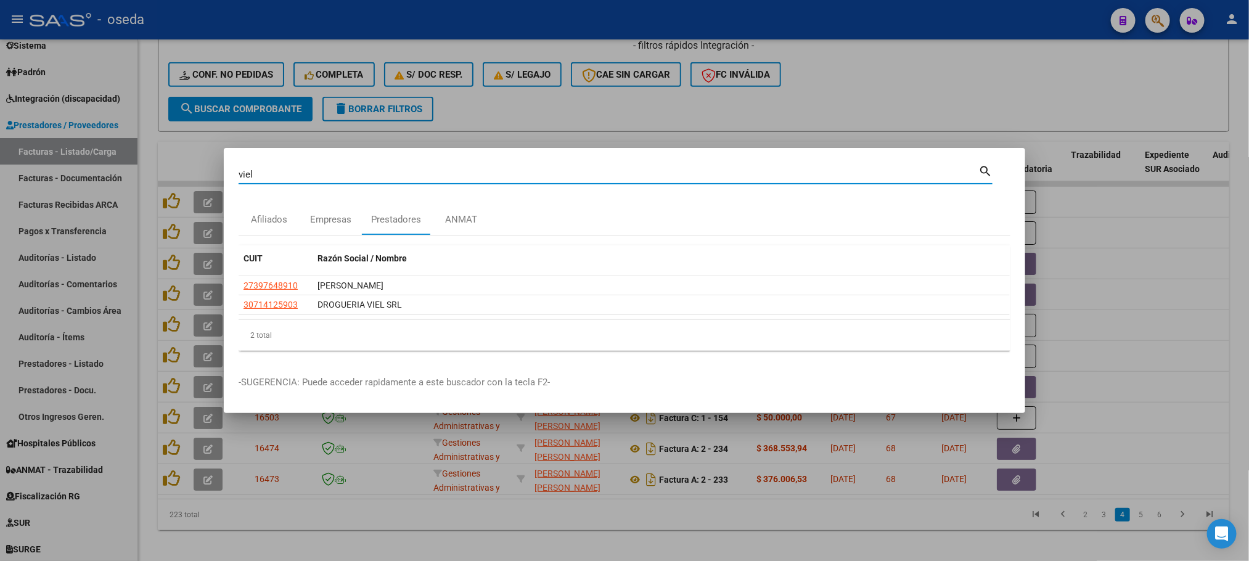
drag, startPoint x: 268, startPoint y: 176, endPoint x: 153, endPoint y: 178, distance: 114.7
click at [173, 179] on div "viel Buscar (apellido, dni, cuil, nro traspaso, cuit, obra social) search Afili…" at bounding box center [624, 280] width 1249 height 561
type input "went"
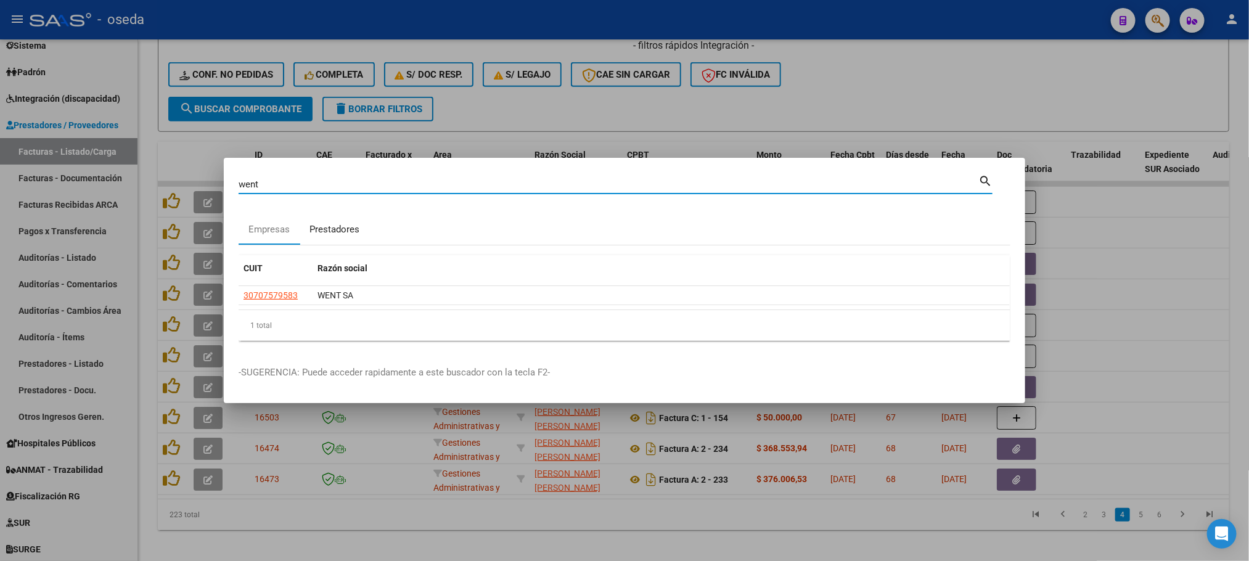
click at [345, 232] on div "Prestadores" at bounding box center [334, 230] width 50 height 14
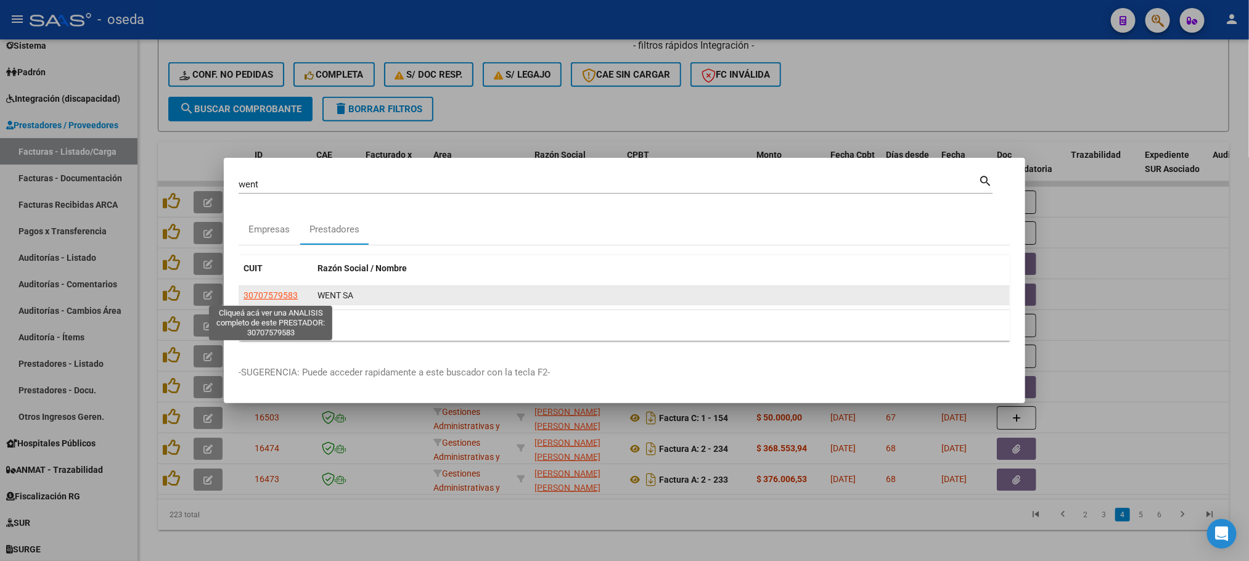
click at [270, 296] on span "30707579583" at bounding box center [271, 295] width 54 height 10
type textarea "30707579583"
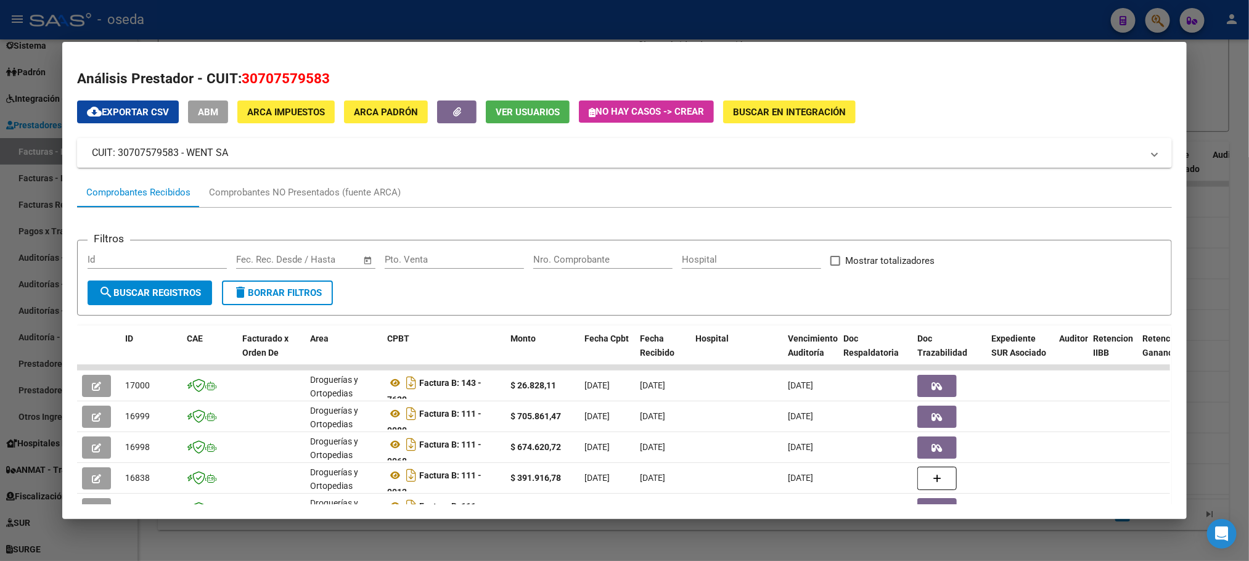
click at [559, 263] on input "Nro. Comprobante" at bounding box center [602, 259] width 139 height 11
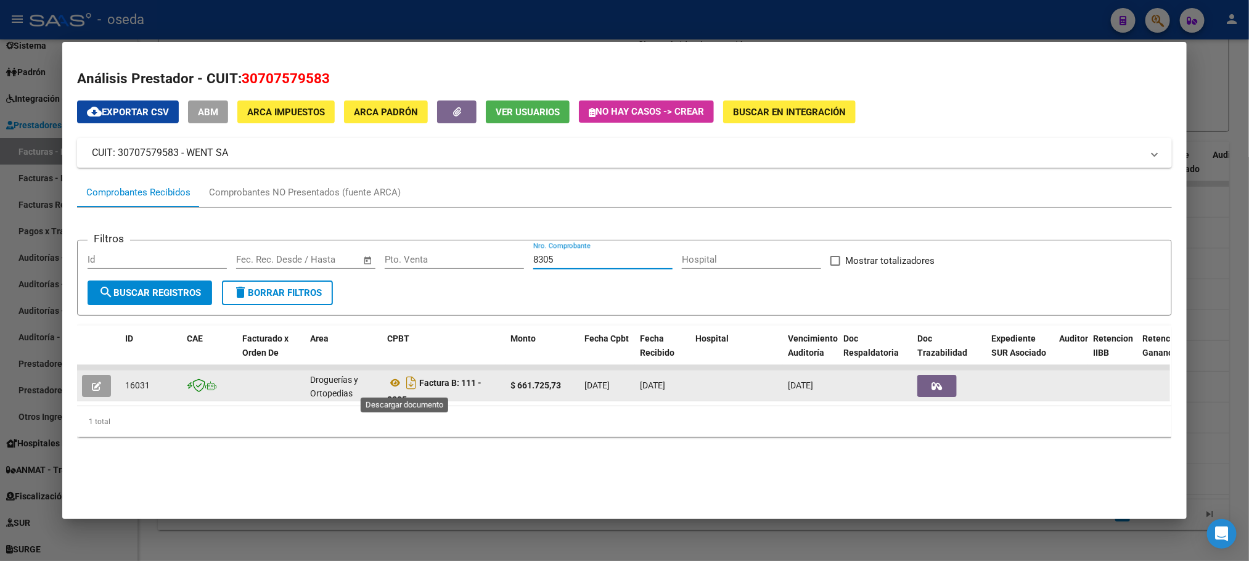
click at [389, 374] on div "Factura B: 111 - 8305" at bounding box center [443, 386] width 113 height 26
click at [388, 382] on icon at bounding box center [395, 382] width 16 height 15
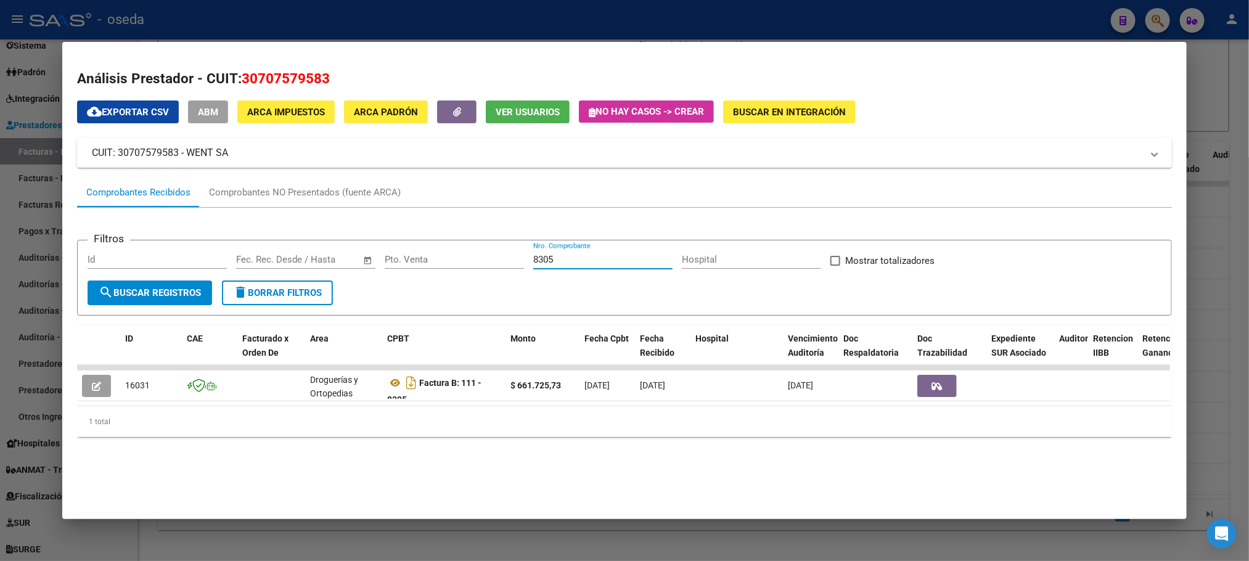
click at [560, 255] on input "8305" at bounding box center [602, 259] width 139 height 11
type input "8"
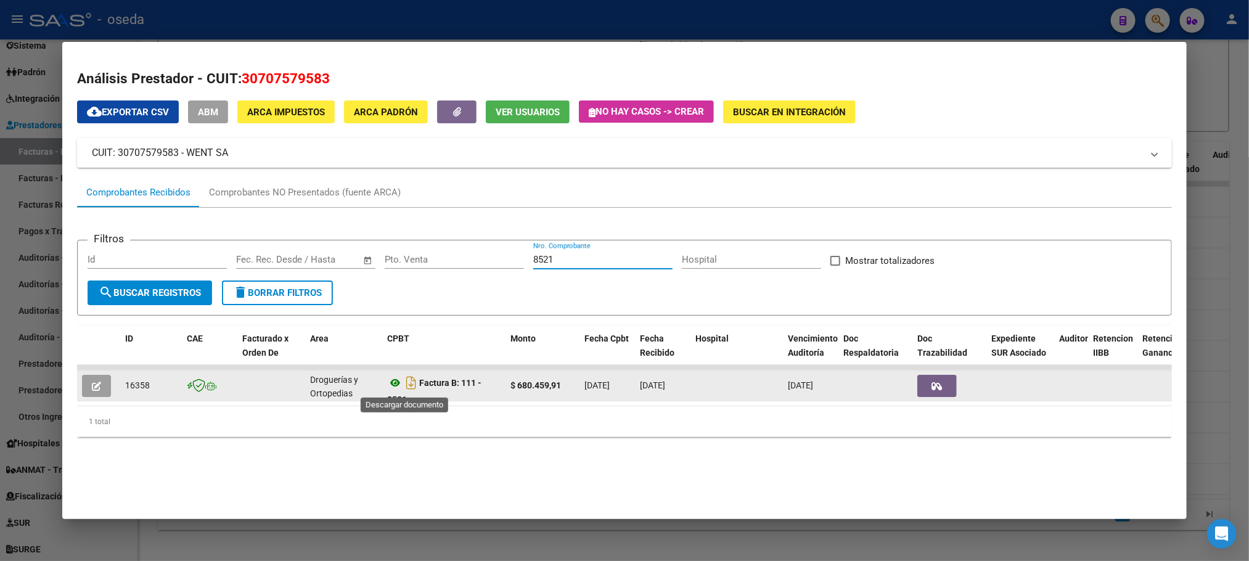
click at [387, 379] on icon at bounding box center [395, 382] width 16 height 15
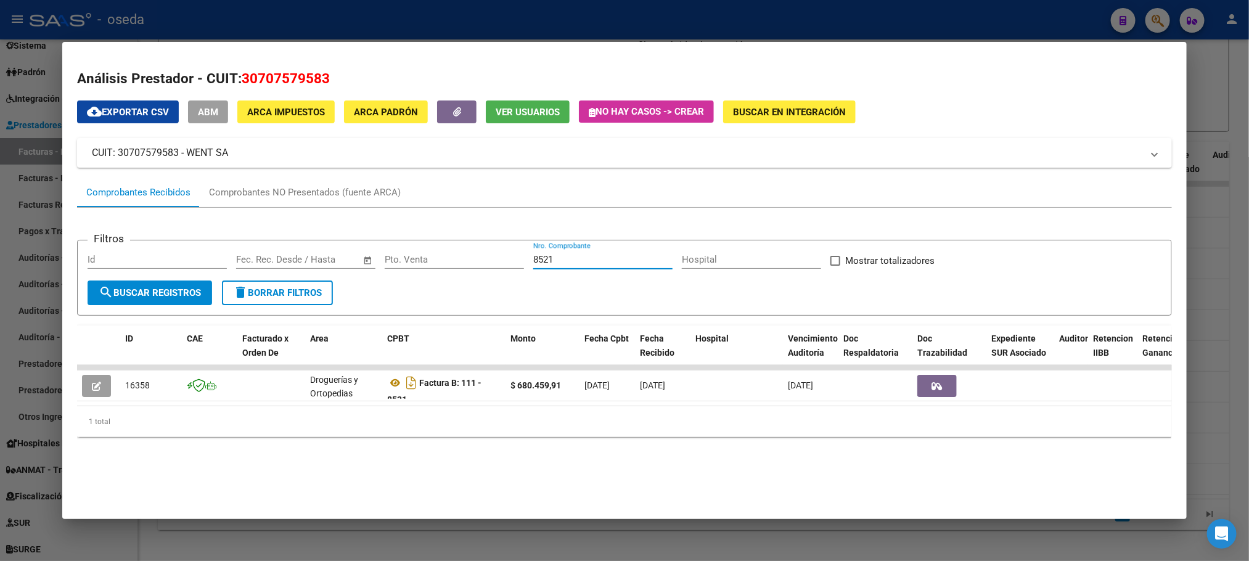
drag, startPoint x: 603, startPoint y: 257, endPoint x: 313, endPoint y: 264, distance: 290.4
click at [313, 264] on div "Filtros Id Fecha inicio – Fecha fin Fec. Rec. Desde / Hasta Pto. Venta 8521 Nro…" at bounding box center [624, 265] width 1073 height 30
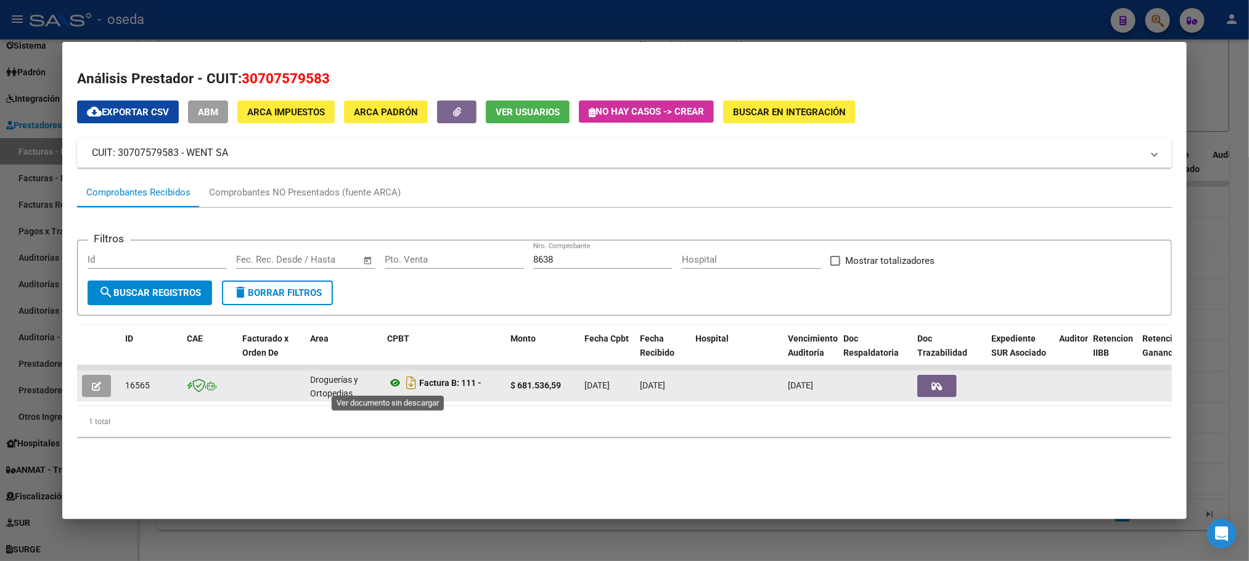
click at [392, 376] on icon at bounding box center [395, 382] width 16 height 15
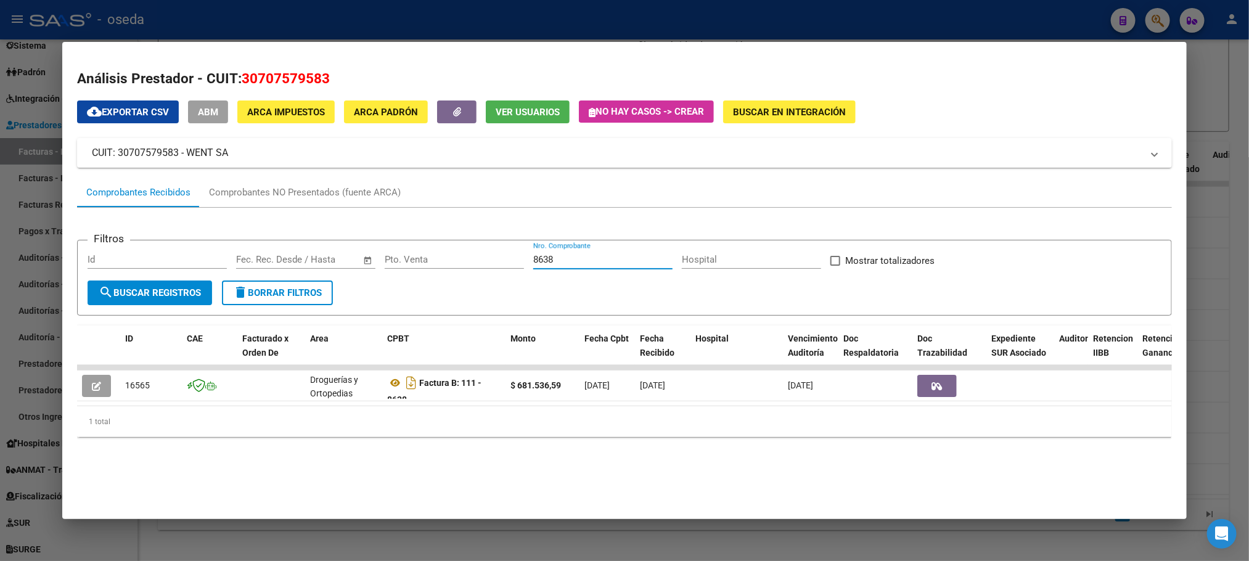
drag, startPoint x: 555, startPoint y: 263, endPoint x: 496, endPoint y: 261, distance: 58.6
click at [496, 261] on div "Filtros Id Fecha inicio – Fecha fin Fec. Rec. Desde / Hasta Pto. Venta 8638 Nro…" at bounding box center [624, 265] width 1073 height 30
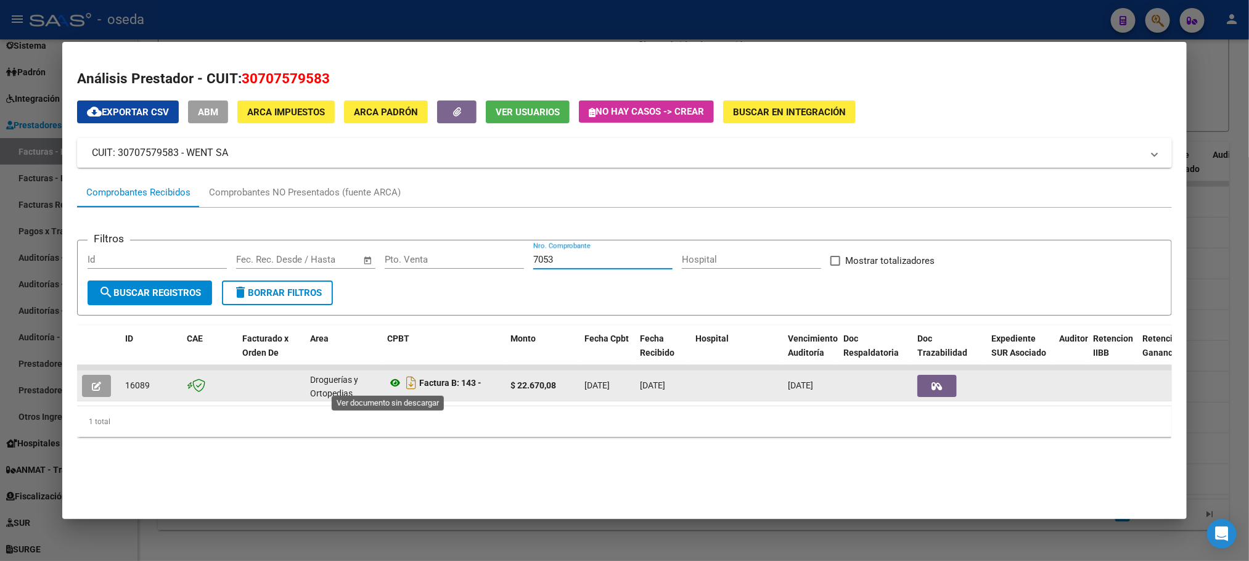
click at [387, 383] on icon at bounding box center [395, 382] width 16 height 15
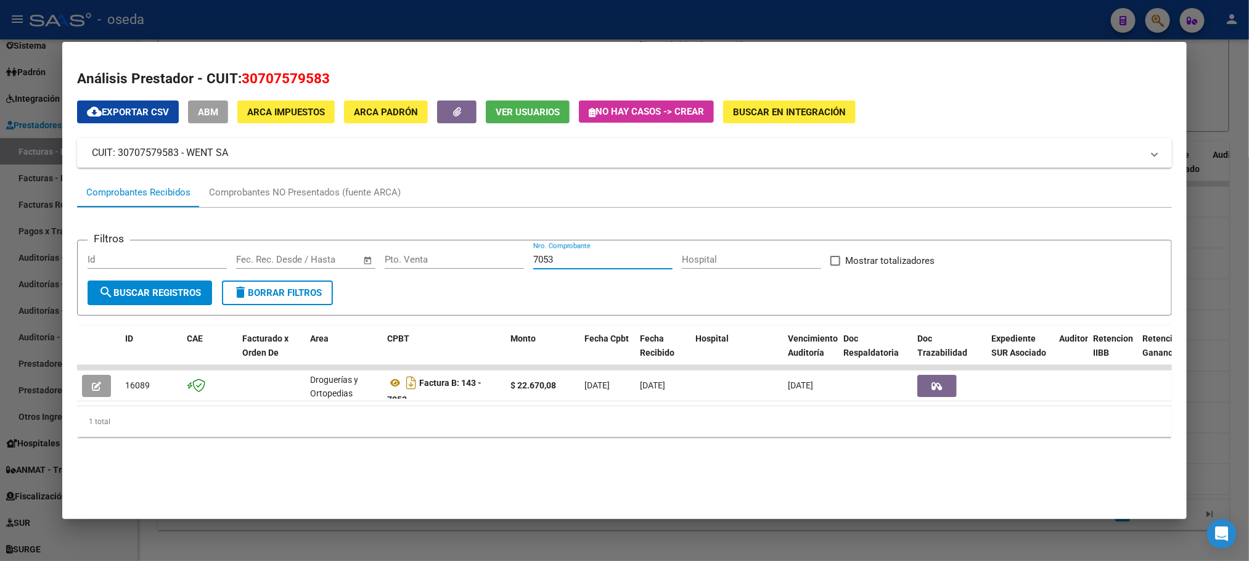
drag, startPoint x: 583, startPoint y: 263, endPoint x: 479, endPoint y: 255, distance: 103.9
click at [479, 255] on div "Filtros Id Fecha inicio – Fecha fin Fec. Rec. Desde / Hasta Pto. Venta 7053 Nro…" at bounding box center [624, 265] width 1073 height 30
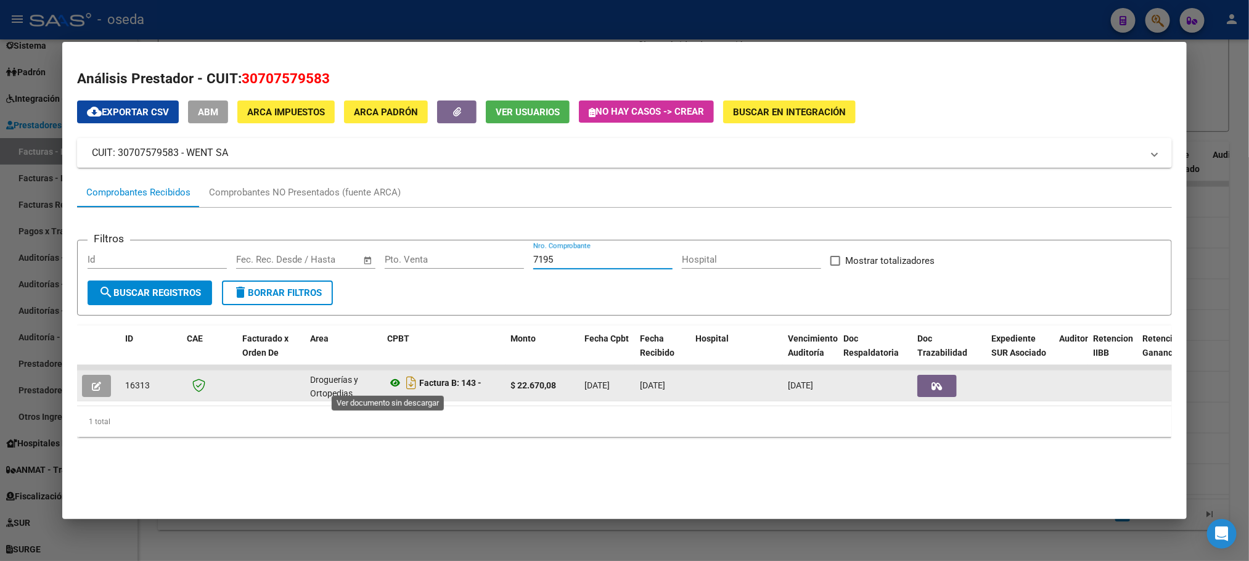
click at [388, 383] on icon at bounding box center [395, 382] width 16 height 15
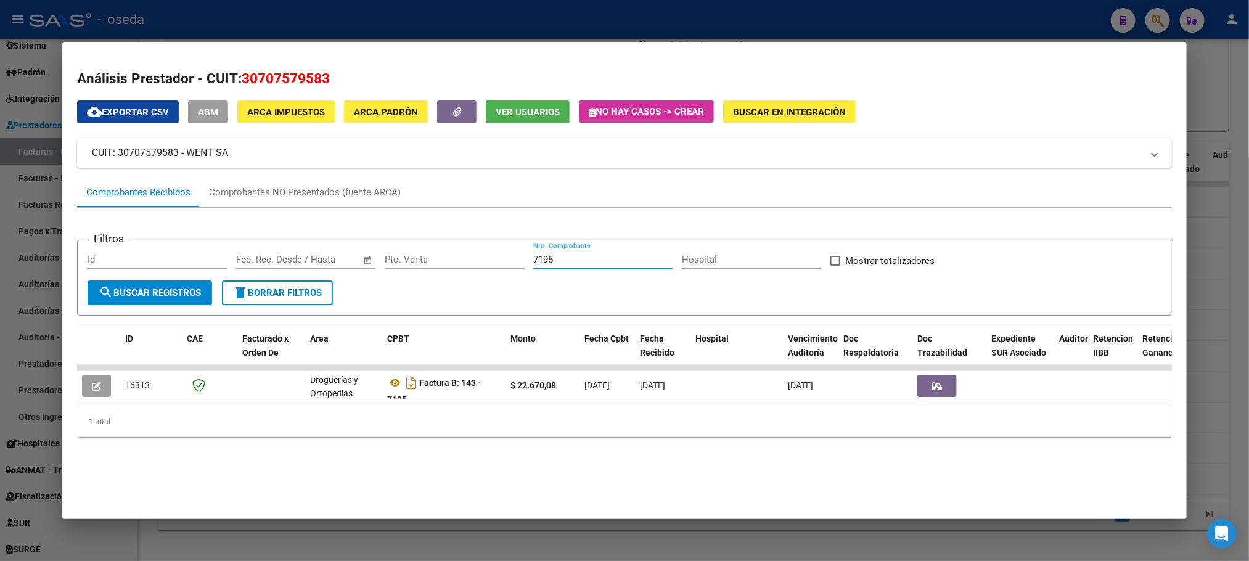
drag, startPoint x: 602, startPoint y: 261, endPoint x: 480, endPoint y: 246, distance: 123.0
click at [480, 246] on form "Filtros Id Fecha inicio – Fecha fin Fec. Rec. Desde / Hasta Pto. Venta 7195 Nro…" at bounding box center [624, 278] width 1094 height 76
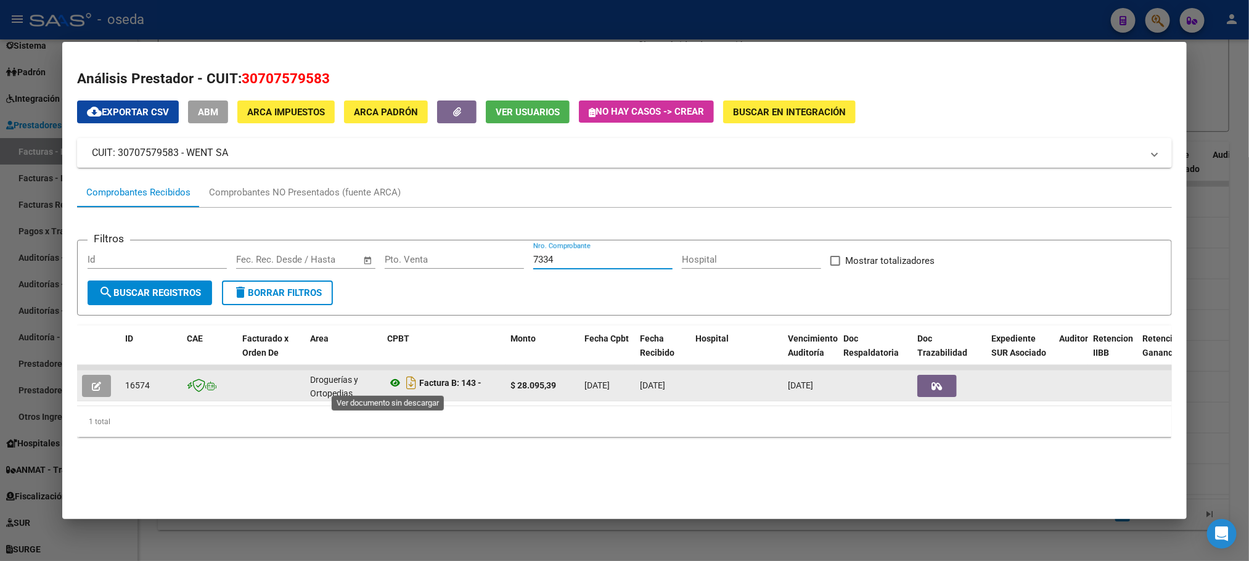
click at [387, 382] on icon at bounding box center [395, 382] width 16 height 15
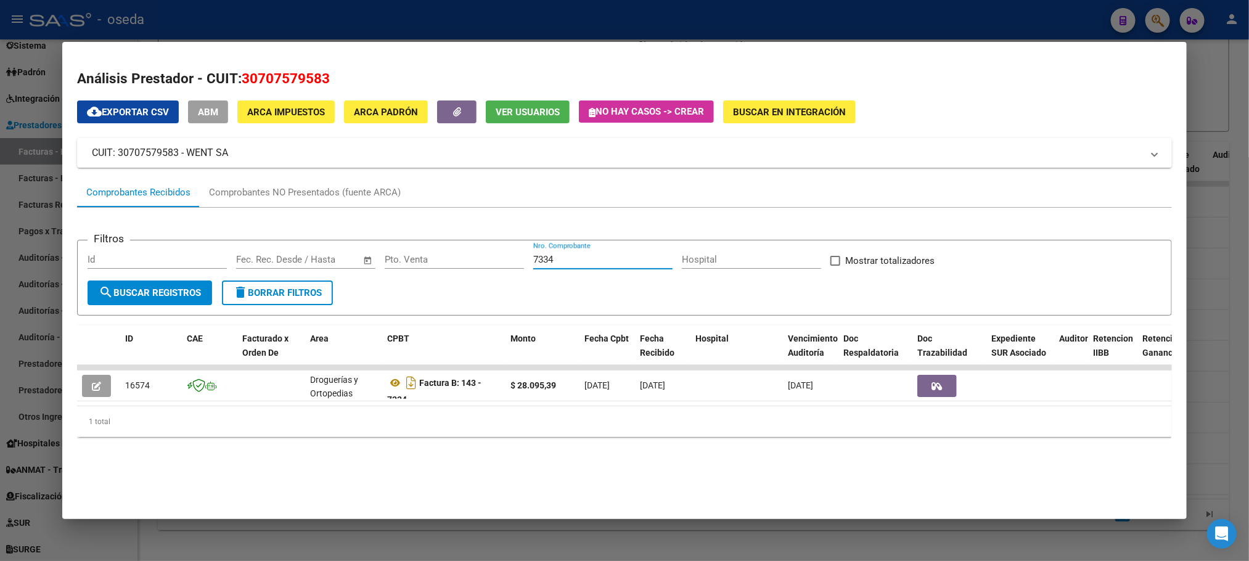
drag, startPoint x: 629, startPoint y: 259, endPoint x: 278, endPoint y: 259, distance: 350.8
click at [278, 259] on div "Filtros Id Fecha inicio – Fecha fin Fec. Rec. Desde / Hasta Pto. Venta 7334 Nro…" at bounding box center [624, 265] width 1073 height 30
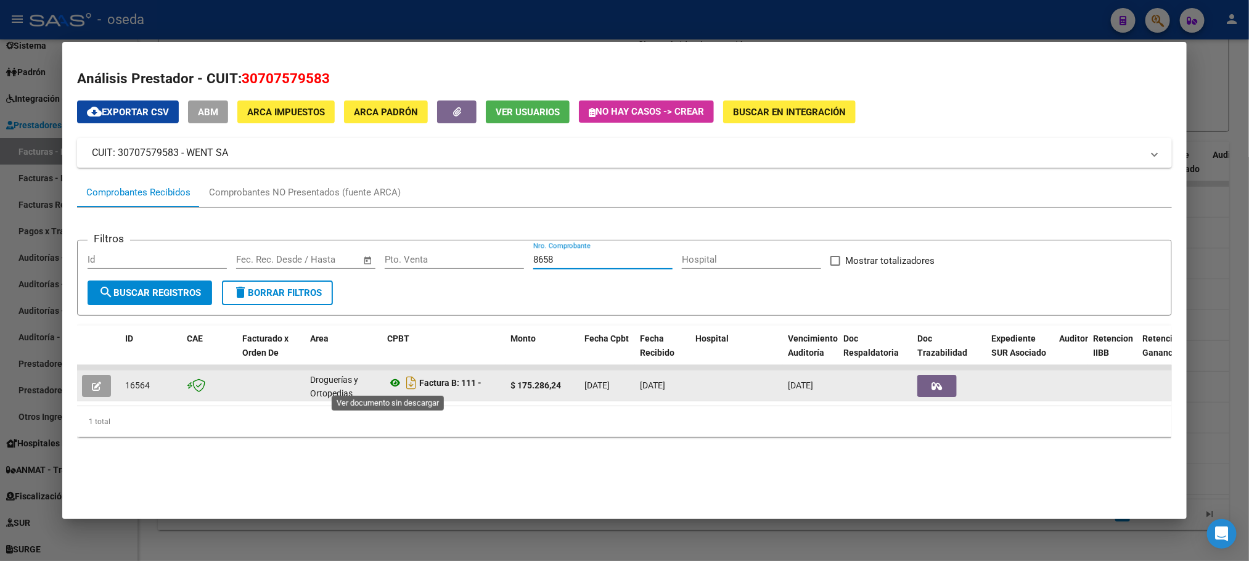
click at [387, 385] on icon at bounding box center [395, 382] width 16 height 15
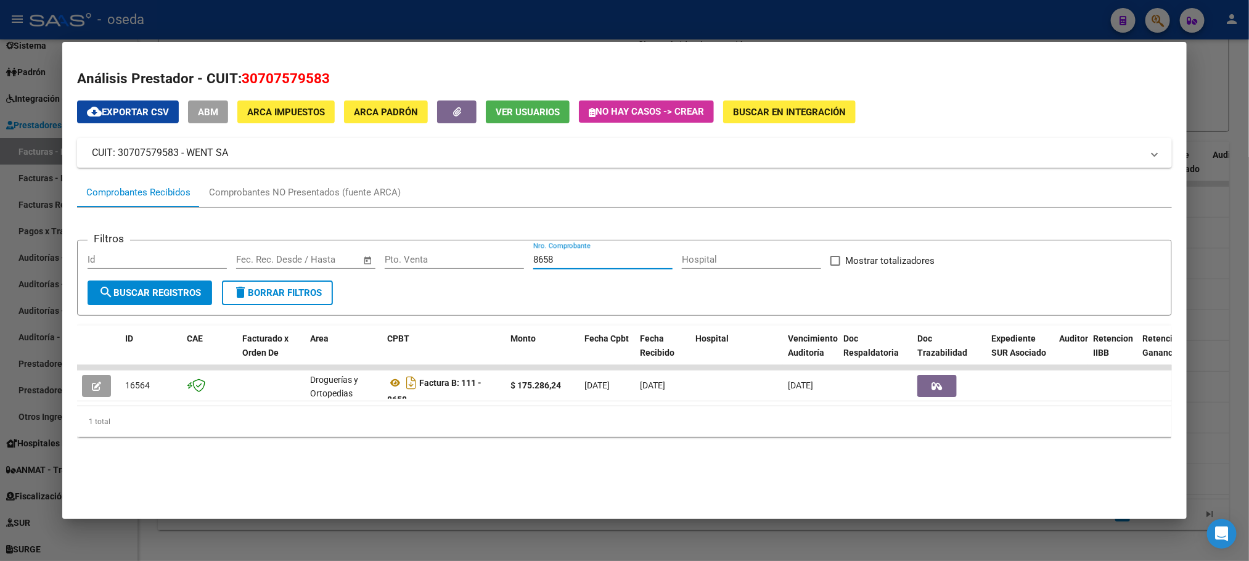
drag, startPoint x: 607, startPoint y: 259, endPoint x: 463, endPoint y: 244, distance: 144.4
click at [483, 259] on div "Filtros Id Fecha inicio – Fecha fin Fec. Rec. Desde / Hasta Pto. Venta 8658 Nro…" at bounding box center [624, 265] width 1073 height 30
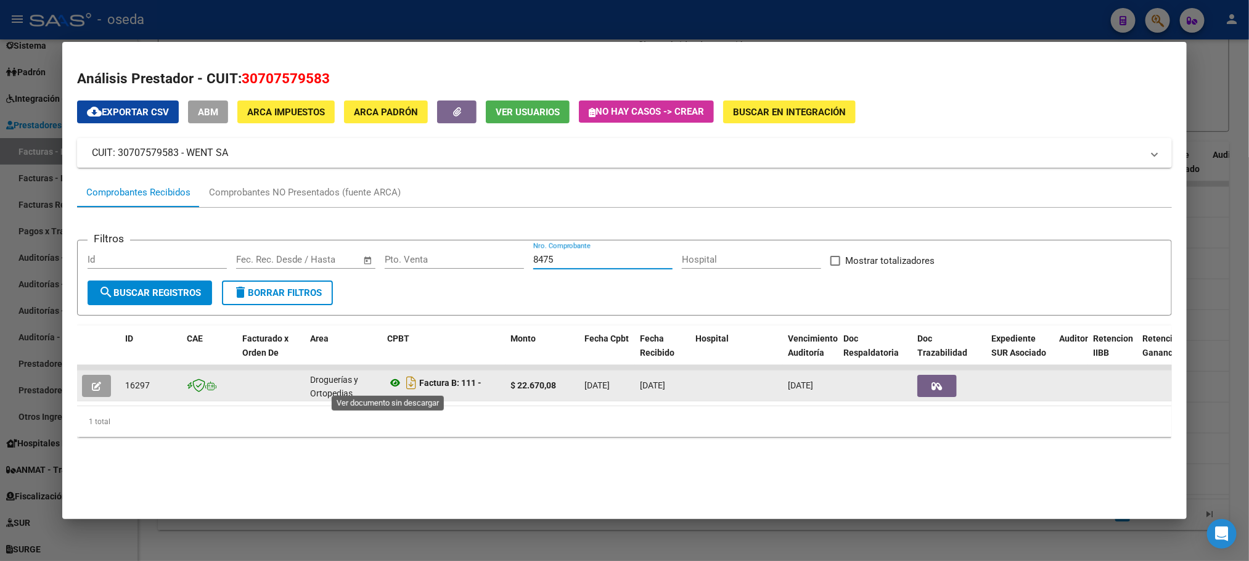
click at [387, 383] on icon at bounding box center [395, 382] width 16 height 15
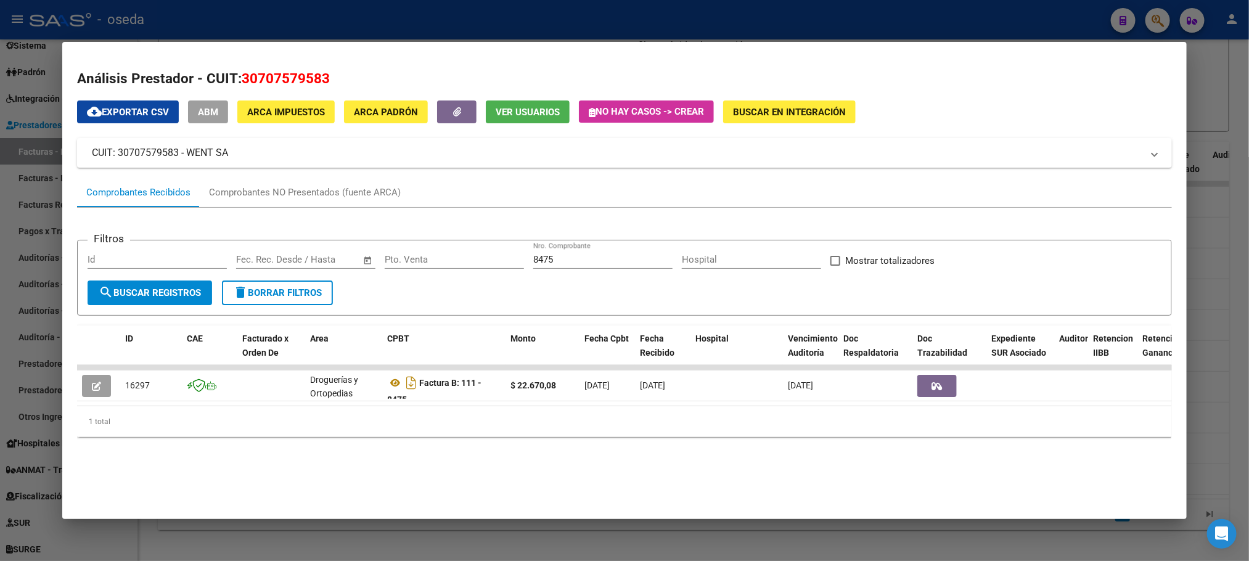
click at [579, 267] on div "8475 Nro. Comprobante" at bounding box center [602, 259] width 139 height 18
drag, startPoint x: 583, startPoint y: 261, endPoint x: 490, endPoint y: 259, distance: 92.5
click at [490, 259] on div "Filtros Id Fecha inicio – Fecha fin Fec. Rec. Desde / Hasta Pto. Venta 8475 Nro…" at bounding box center [624, 265] width 1073 height 30
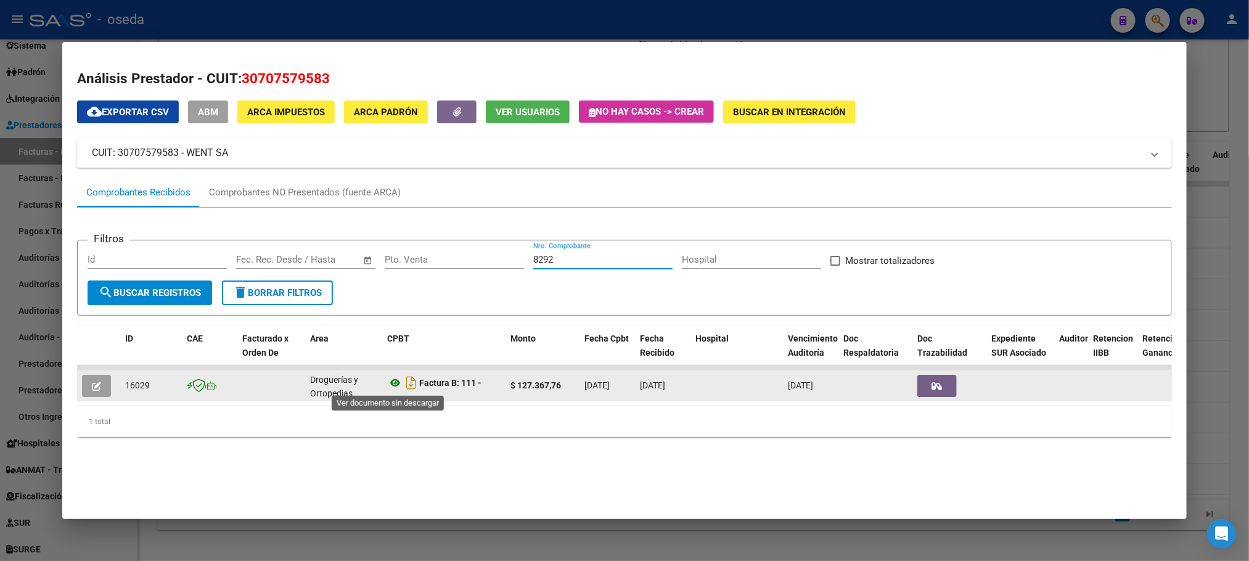
click at [388, 383] on icon at bounding box center [395, 382] width 16 height 15
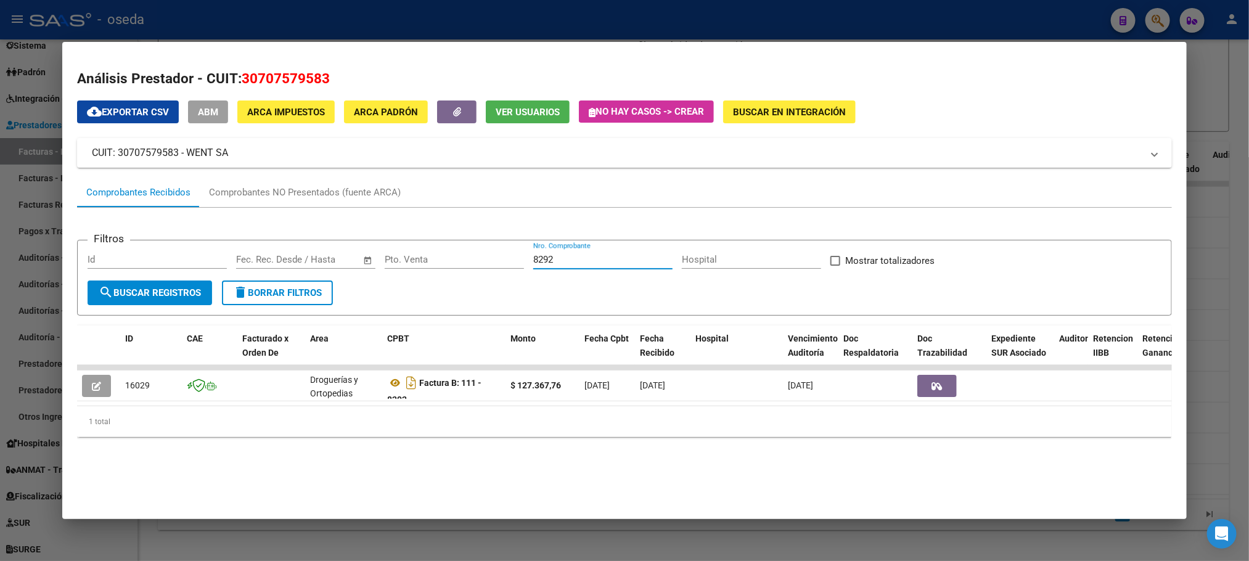
drag, startPoint x: 557, startPoint y: 255, endPoint x: 426, endPoint y: 255, distance: 131.3
click at [426, 255] on div "Filtros Id Fecha inicio – Fecha fin Fec. Rec. Desde / Hasta Pto. Venta 8292 Nro…" at bounding box center [624, 265] width 1073 height 30
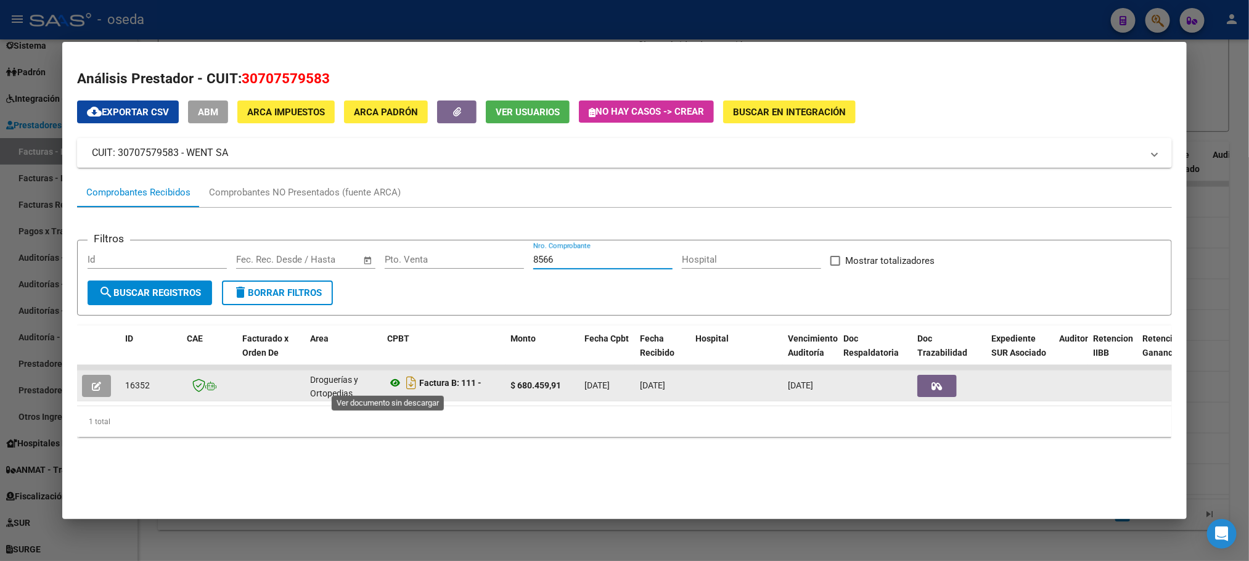
click at [387, 385] on icon at bounding box center [395, 382] width 16 height 15
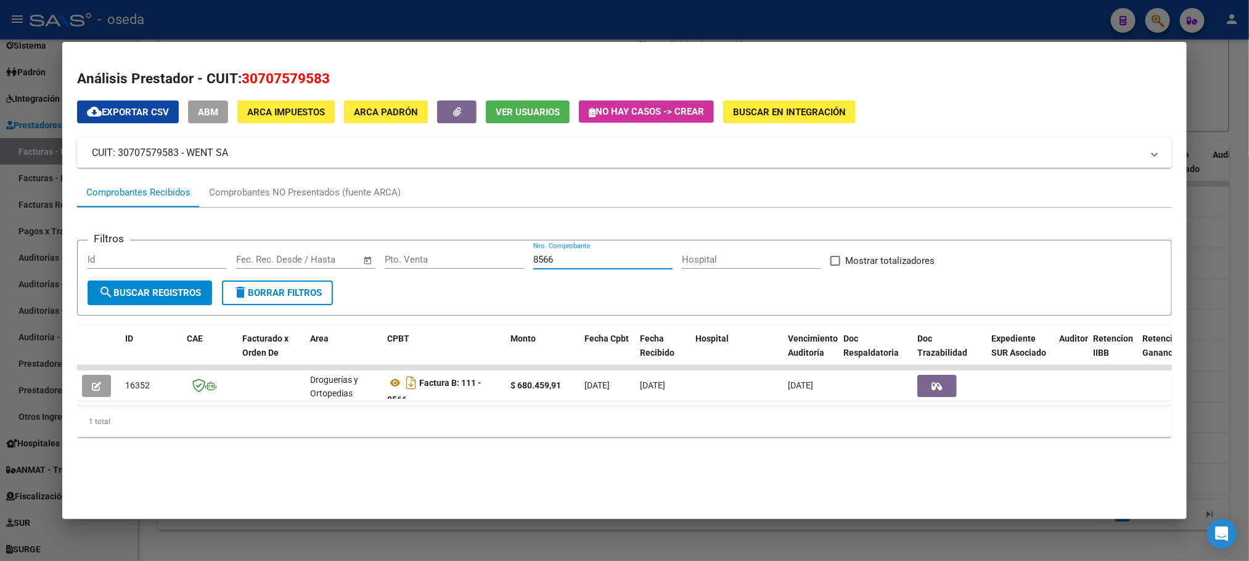
drag, startPoint x: 581, startPoint y: 261, endPoint x: 342, endPoint y: 254, distance: 238.7
click at [342, 254] on div "Filtros Id Fecha inicio – Fecha fin Fec. Rec. Desde / Hasta Pto. Venta 8566 Nro…" at bounding box center [624, 265] width 1073 height 30
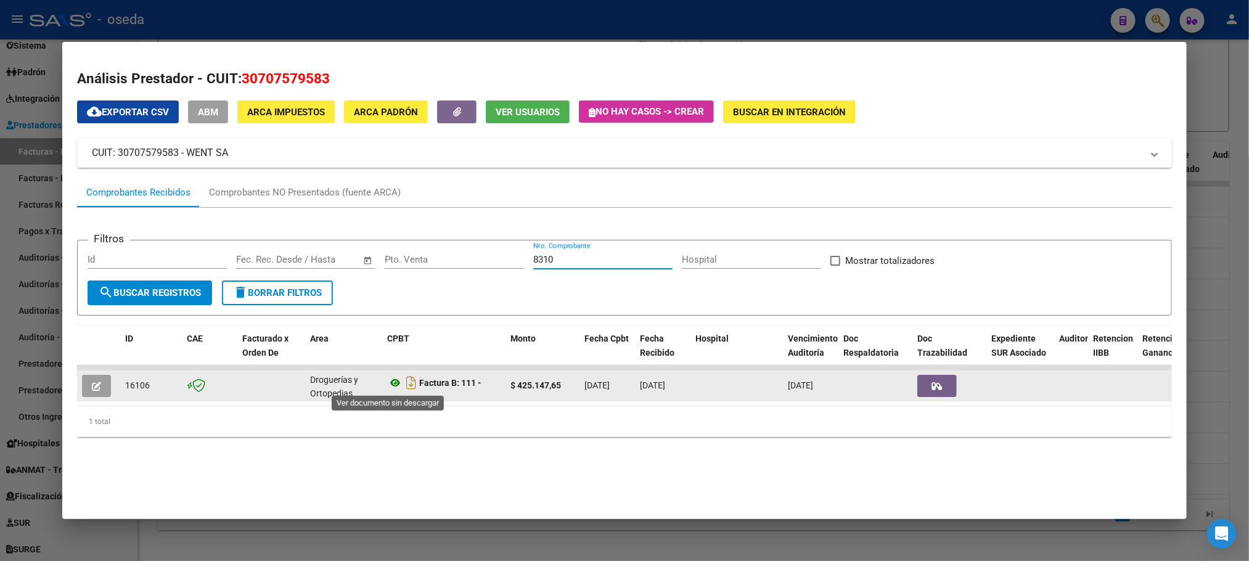
click at [389, 380] on icon at bounding box center [395, 382] width 16 height 15
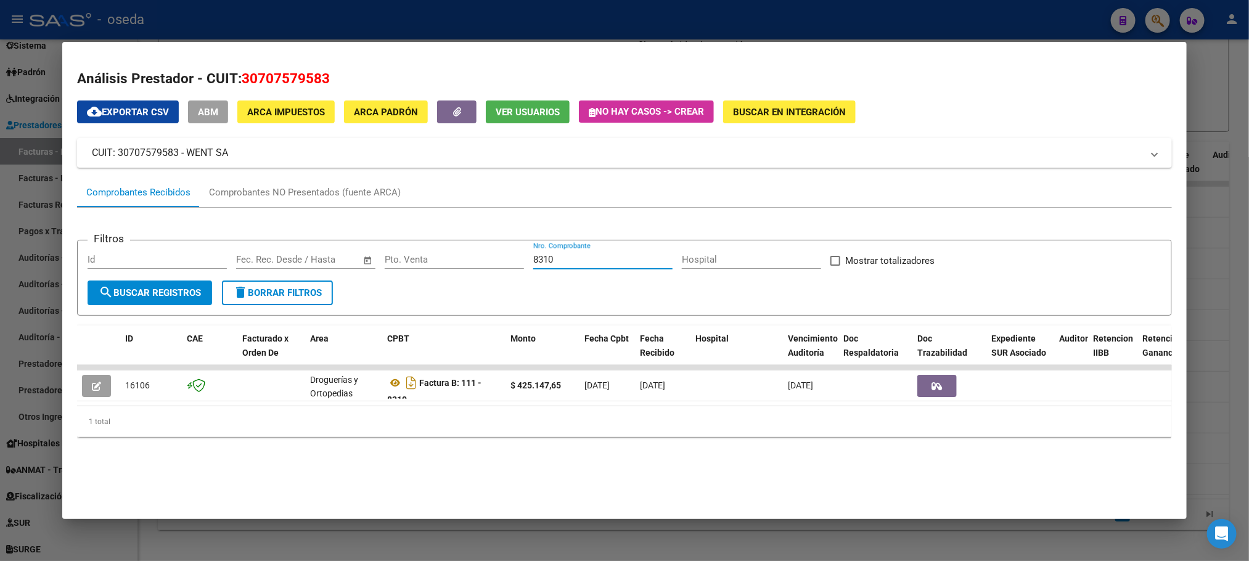
drag, startPoint x: 579, startPoint y: 260, endPoint x: 344, endPoint y: 246, distance: 235.3
click at [344, 246] on form "Filtros Id Fecha inicio – Fecha fin Fec. Rec. Desde / Hasta Pto. Venta 8310 Nro…" at bounding box center [624, 278] width 1094 height 76
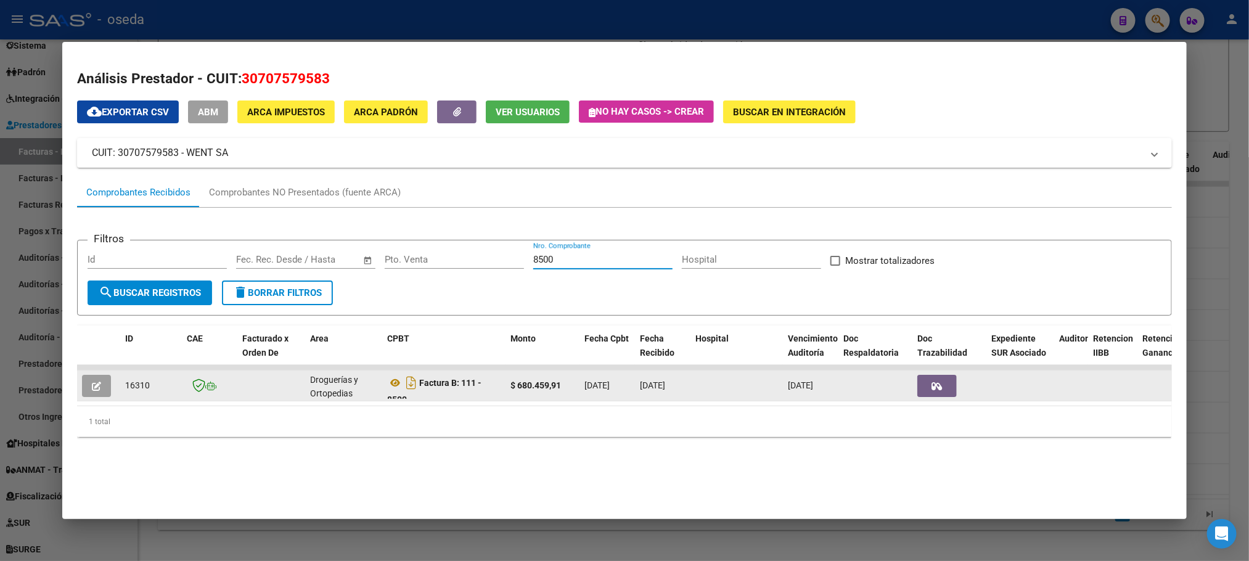
click at [382, 382] on datatable-body-cell "Factura B: 111 - 8500" at bounding box center [443, 385] width 123 height 30
click at [387, 381] on icon at bounding box center [395, 382] width 16 height 15
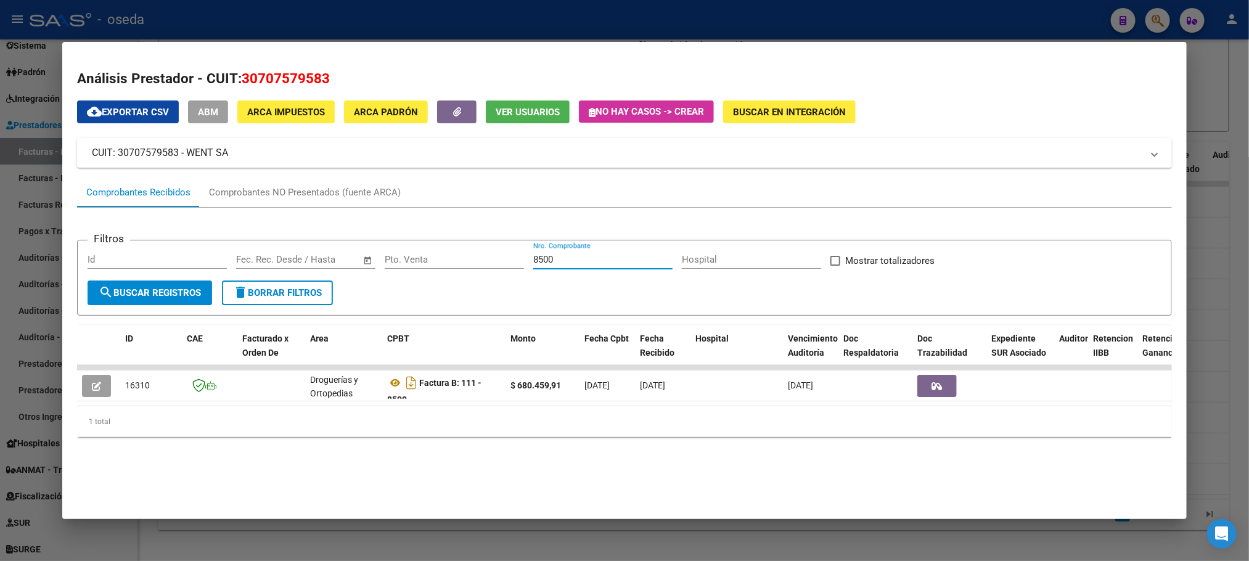
drag, startPoint x: 578, startPoint y: 261, endPoint x: 398, endPoint y: 247, distance: 180.6
click at [398, 247] on form "Filtros Id Fecha inicio – Fecha fin Fec. Rec. Desde / Hasta Pto. Venta 8500 Nro…" at bounding box center [624, 278] width 1094 height 76
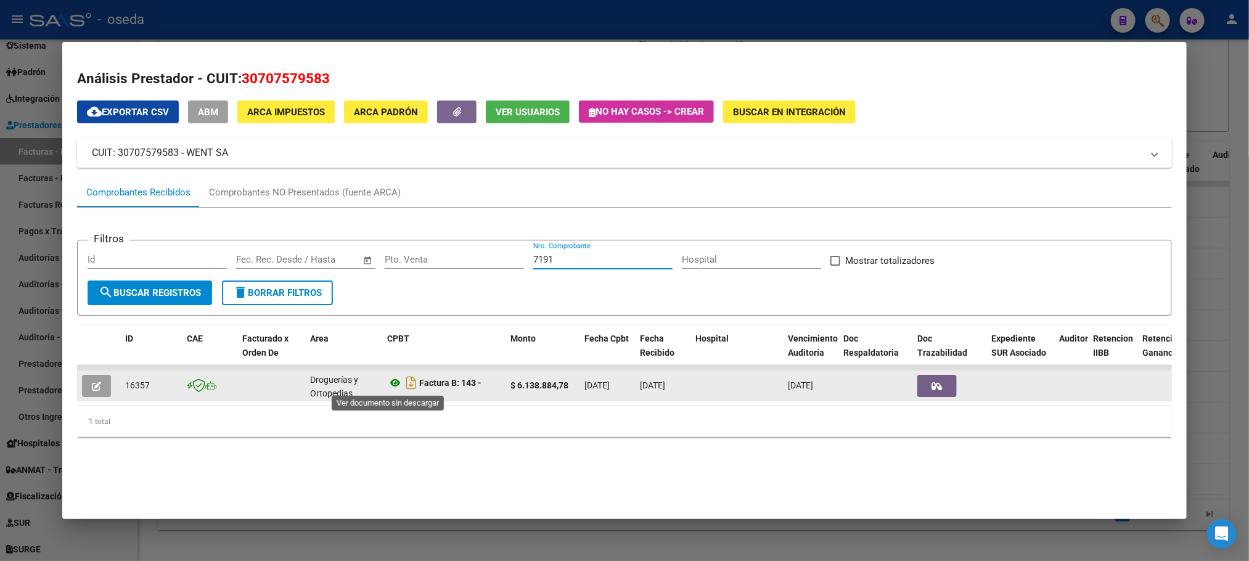
click at [393, 381] on icon at bounding box center [395, 382] width 16 height 15
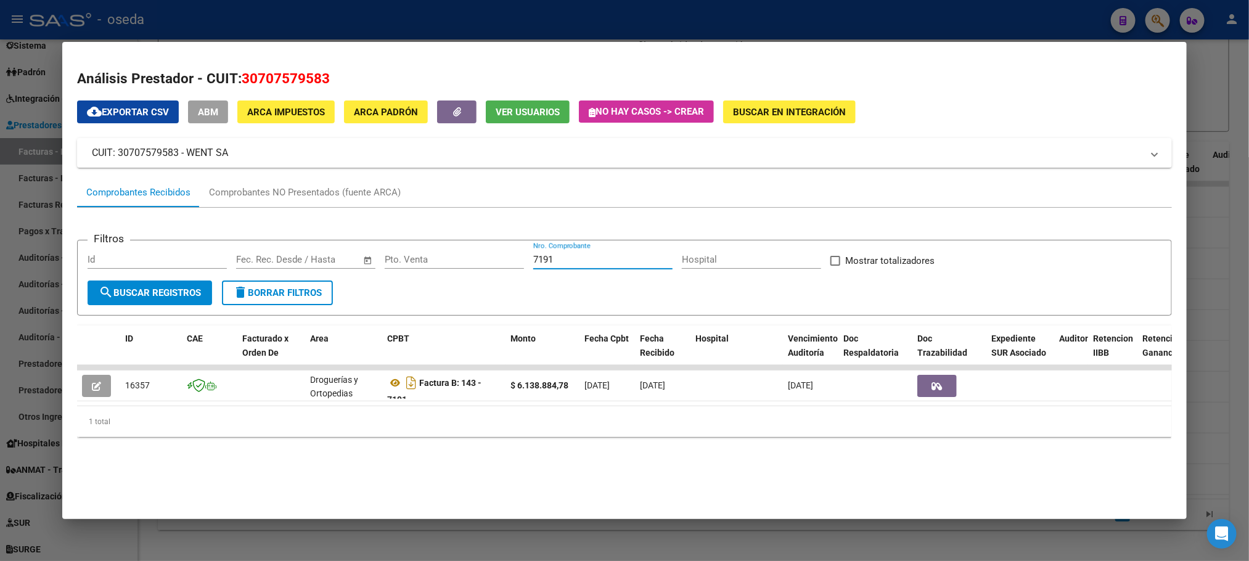
drag, startPoint x: 583, startPoint y: 263, endPoint x: 425, endPoint y: 248, distance: 157.8
click at [425, 248] on form "Filtros Id Fecha inicio – Fecha fin Fec. Rec. Desde / Hasta Pto. Venta 7191 Nro…" at bounding box center [624, 278] width 1094 height 76
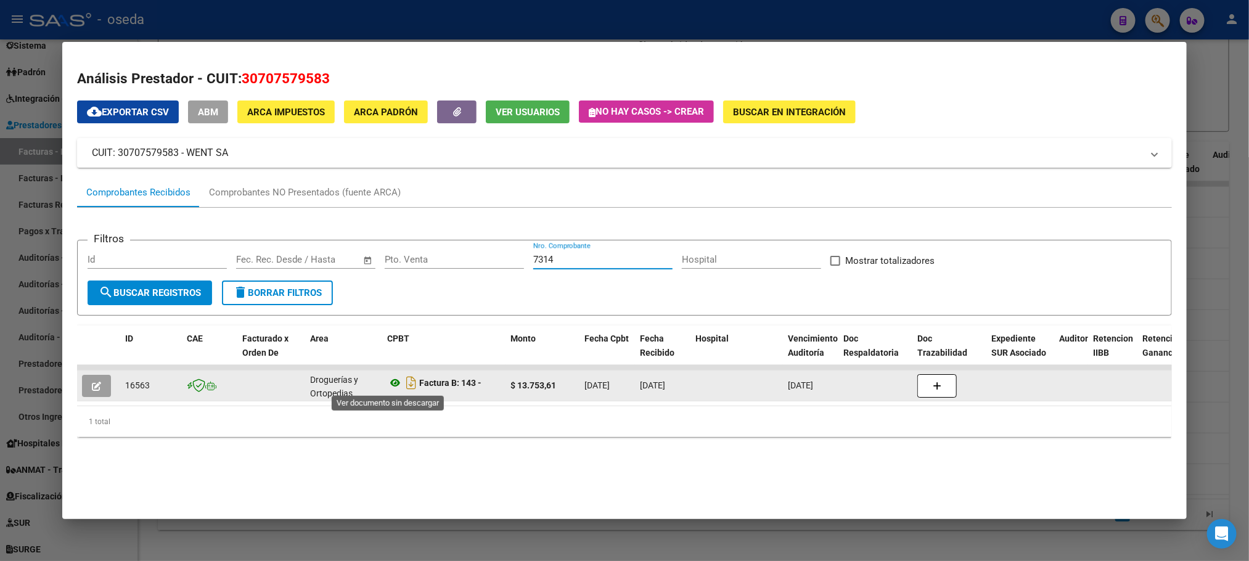
click at [387, 383] on icon at bounding box center [395, 382] width 16 height 15
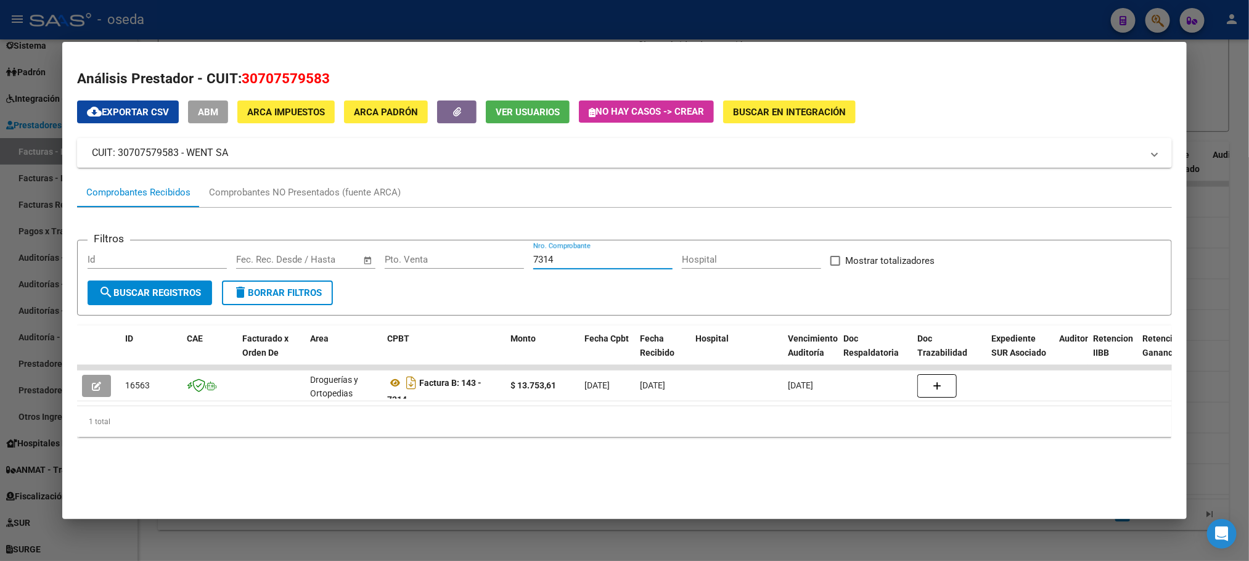
drag, startPoint x: 608, startPoint y: 263, endPoint x: 409, endPoint y: 240, distance: 200.4
click at [409, 240] on form "Filtros Id Fecha inicio – Fecha fin Fec. Rec. Desde / Hasta Pto. Venta 7314 Nro…" at bounding box center [624, 278] width 1094 height 76
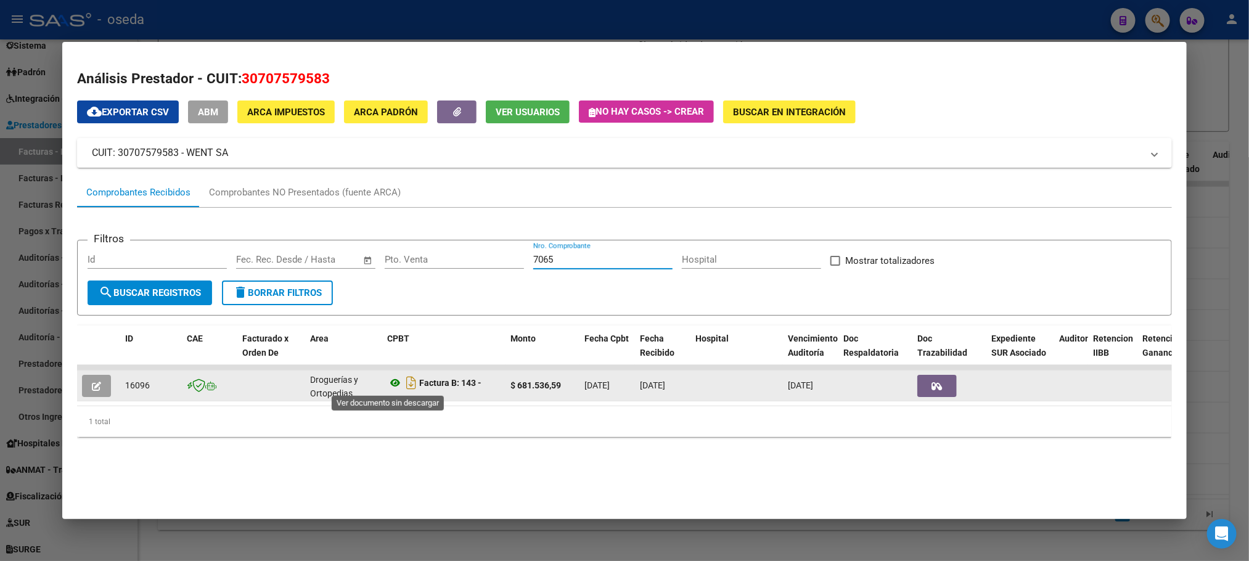
click at [387, 381] on icon at bounding box center [395, 382] width 16 height 15
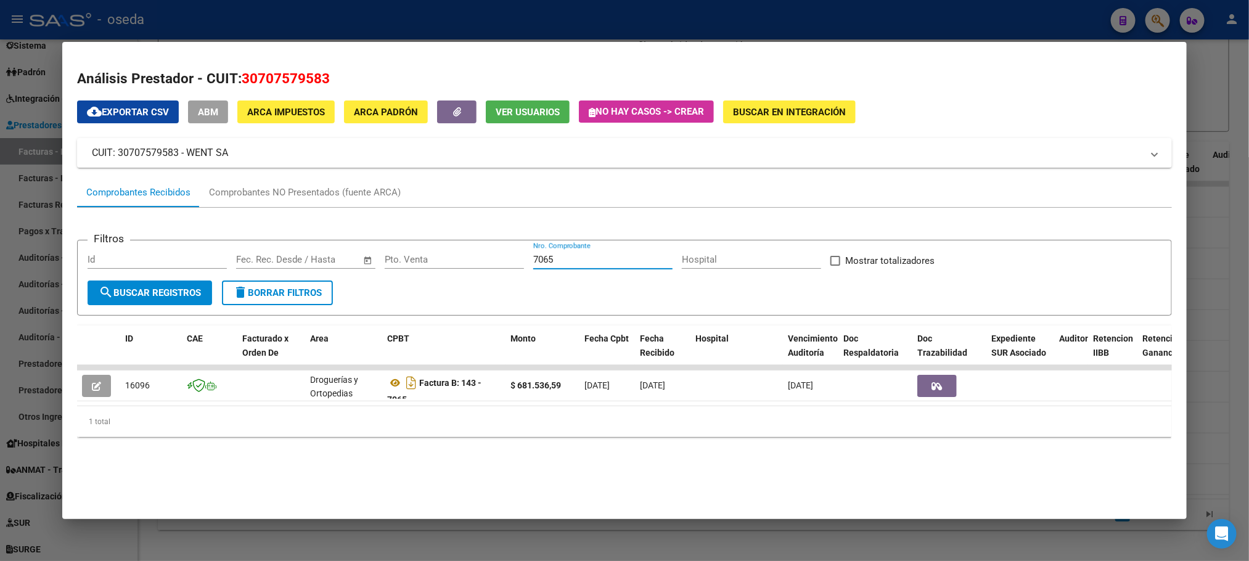
drag, startPoint x: 607, startPoint y: 258, endPoint x: 289, endPoint y: 230, distance: 319.3
click at [289, 230] on app-list-header "Filtros Id Fecha inicio – Fecha fin Fec. Rec. Desde / Hasta Pto. Venta 7065 Nro…" at bounding box center [624, 268] width 1094 height 96
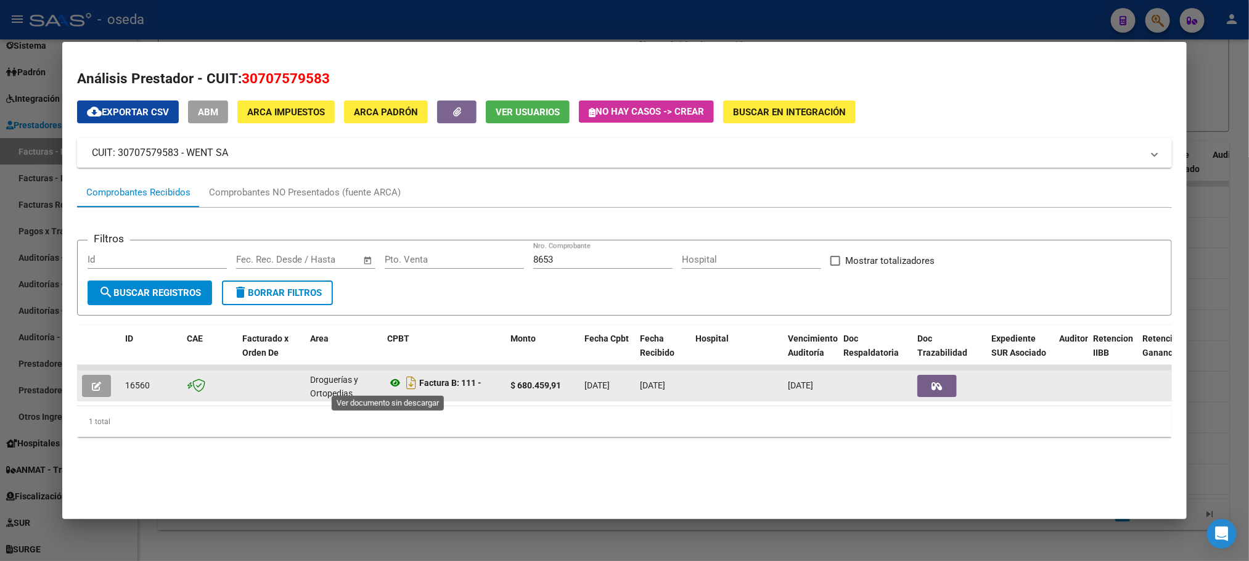
click at [387, 385] on icon at bounding box center [395, 382] width 16 height 15
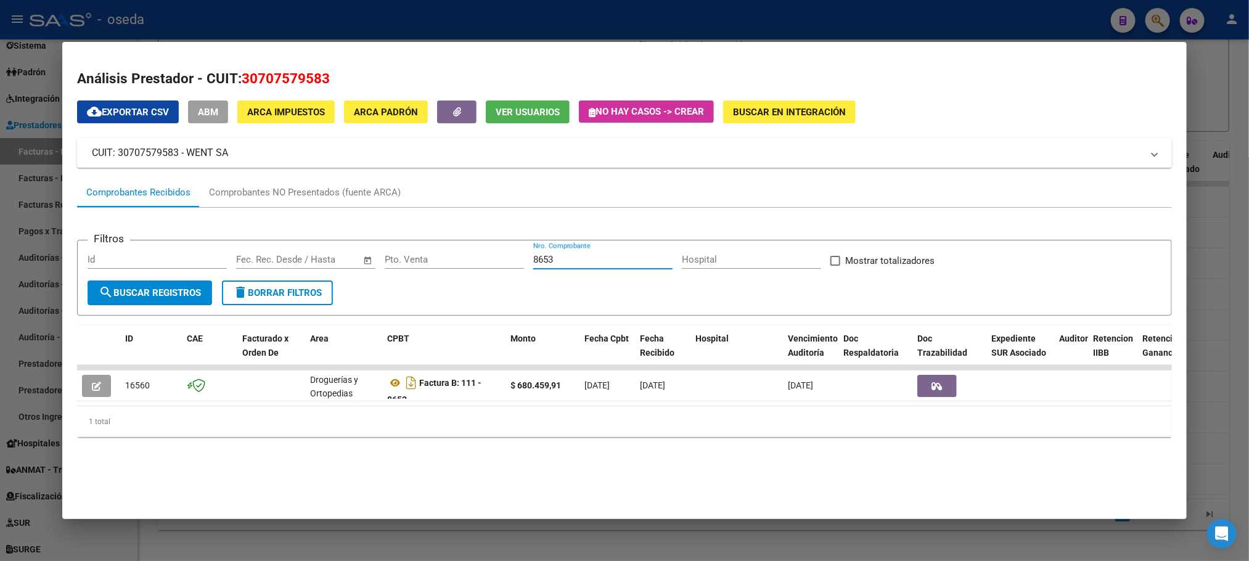
drag, startPoint x: 594, startPoint y: 261, endPoint x: 407, endPoint y: 259, distance: 186.8
click at [407, 259] on div "Filtros Id Fecha inicio – Fecha fin Fec. Rec. Desde / Hasta Pto. Venta 8653 Nro…" at bounding box center [624, 265] width 1073 height 30
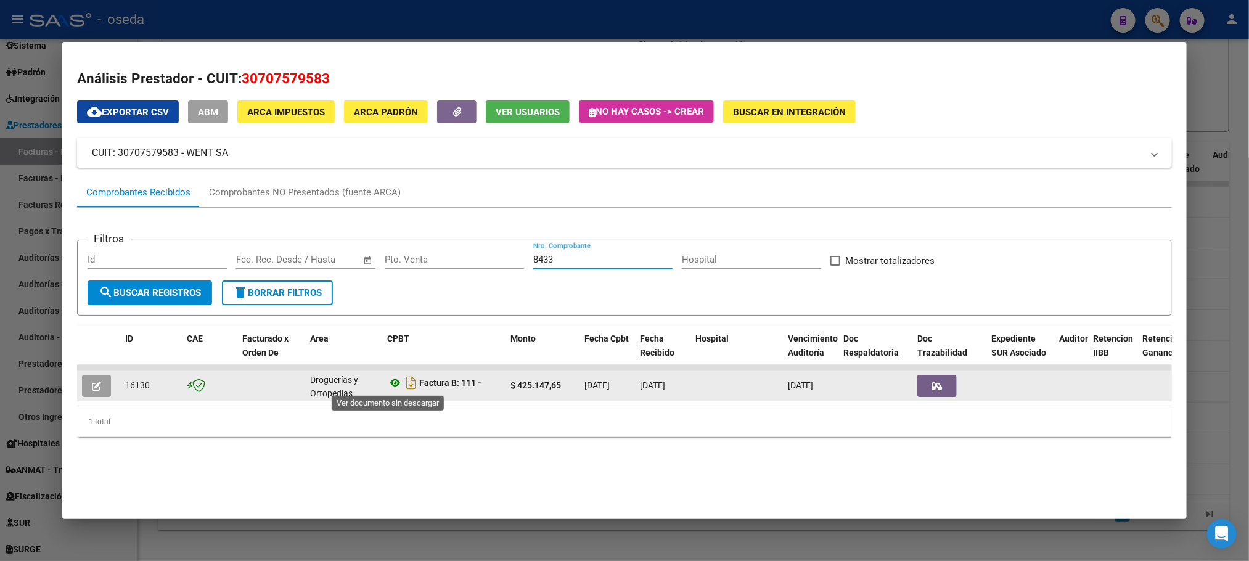
click at [387, 383] on icon at bounding box center [395, 382] width 16 height 15
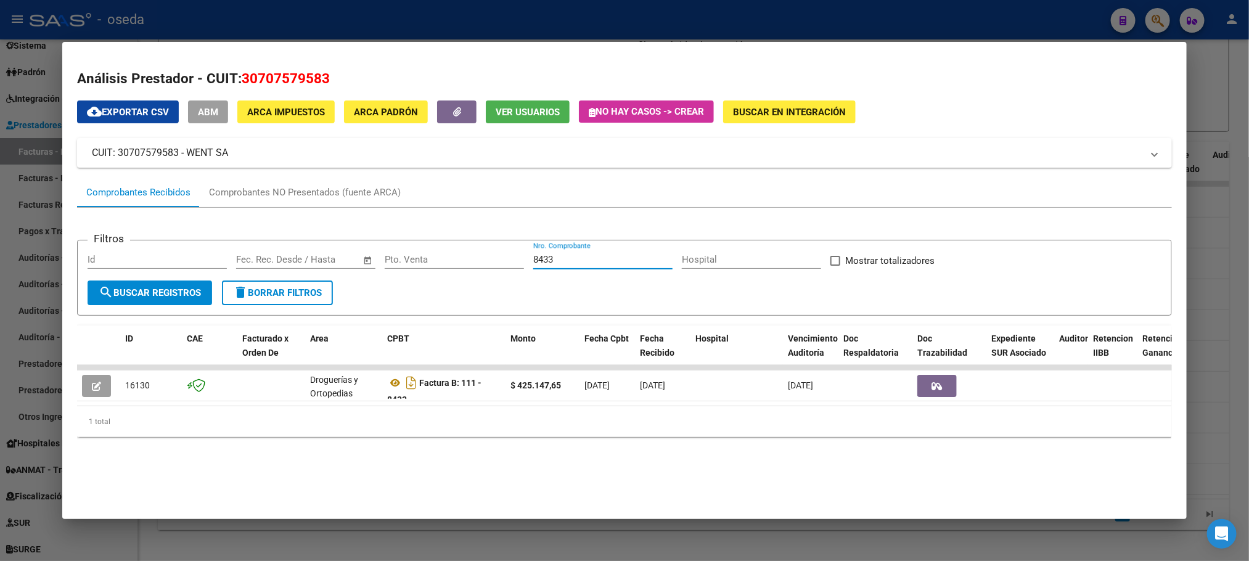
drag, startPoint x: 557, startPoint y: 259, endPoint x: 418, endPoint y: 250, distance: 139.6
click at [418, 250] on form "Filtros Id Fecha inicio – Fecha fin Fec. Rec. Desde / Hasta Pto. Venta 8433 Nro…" at bounding box center [624, 278] width 1094 height 76
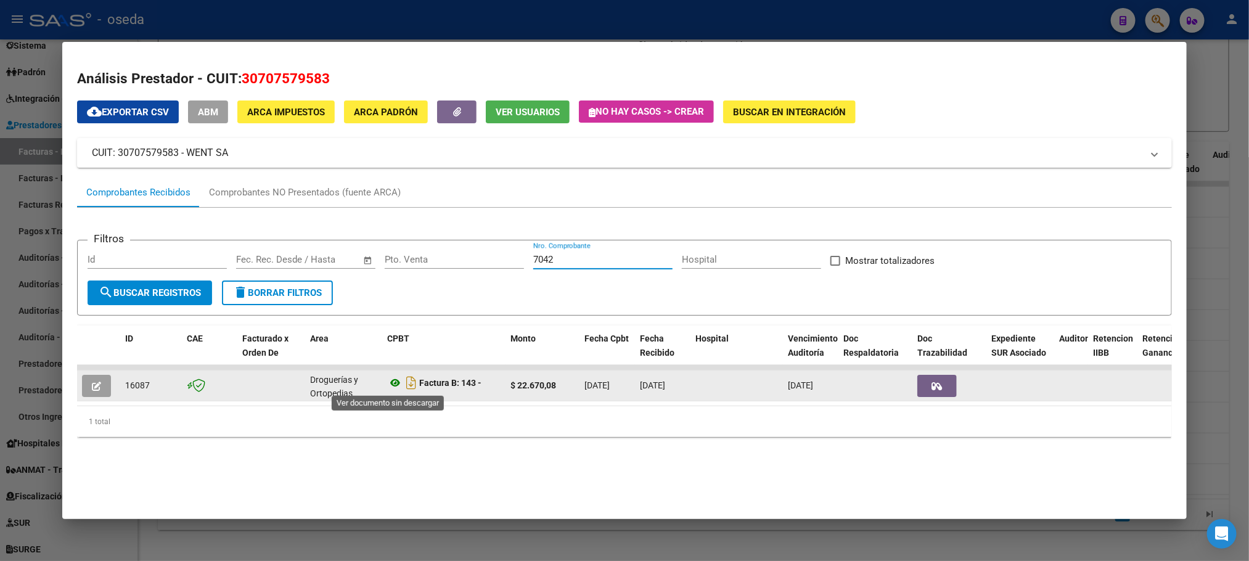
click at [387, 388] on icon at bounding box center [395, 382] width 16 height 15
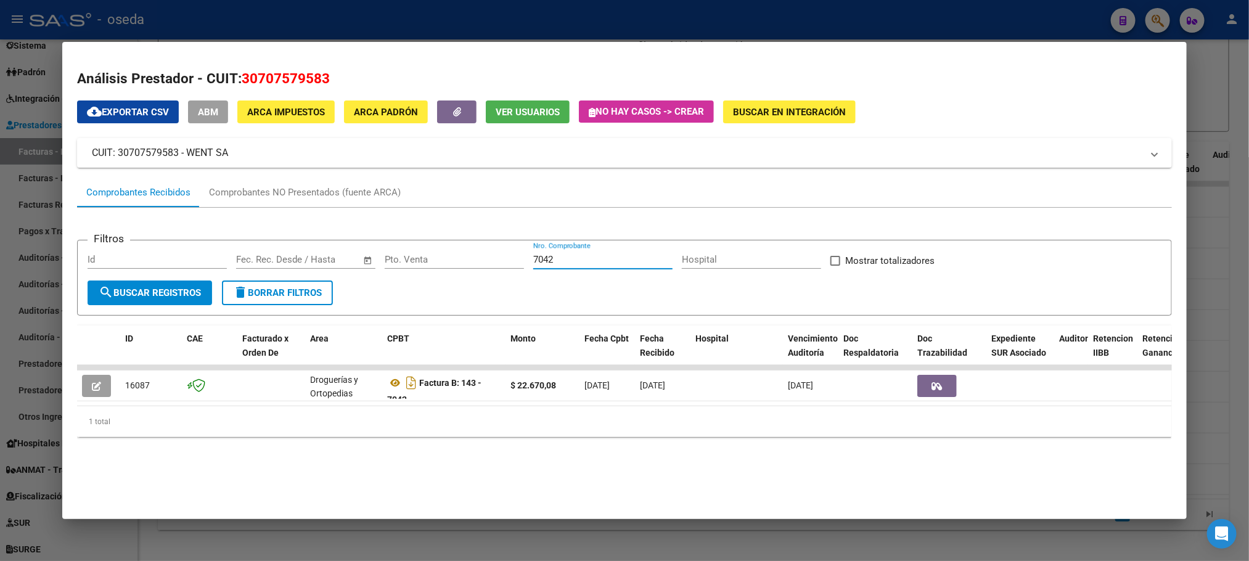
drag, startPoint x: 562, startPoint y: 263, endPoint x: 514, endPoint y: 257, distance: 48.5
click at [514, 257] on div "Filtros Id Fecha inicio – Fecha fin Fec. Rec. Desde / Hasta Pto. Venta 7042 Nro…" at bounding box center [624, 265] width 1073 height 30
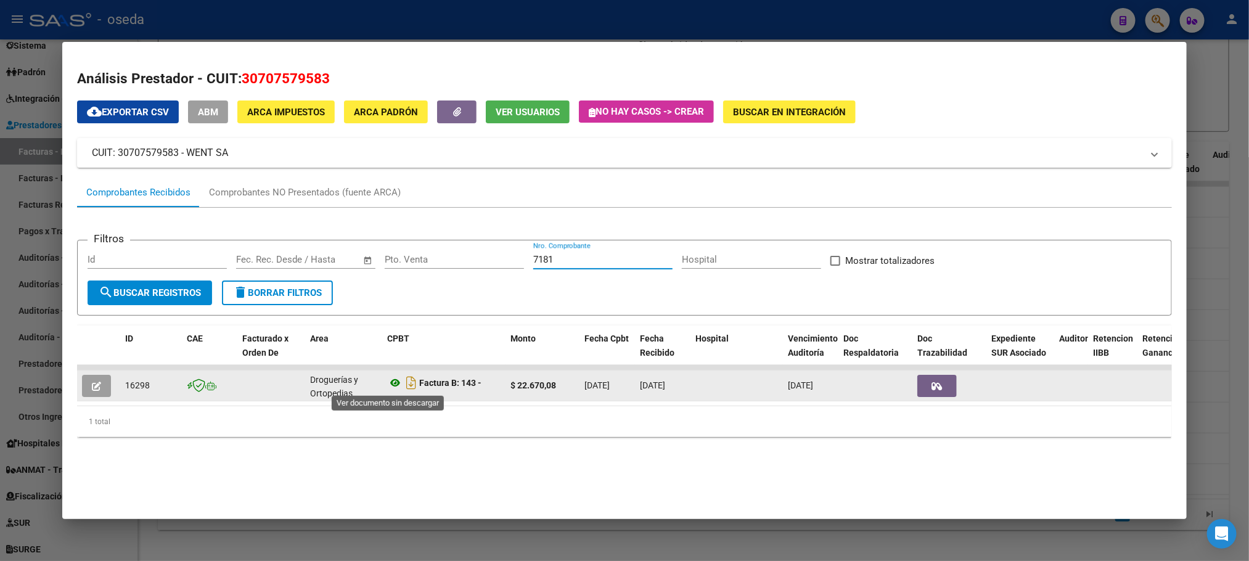
click at [387, 383] on icon at bounding box center [395, 382] width 16 height 15
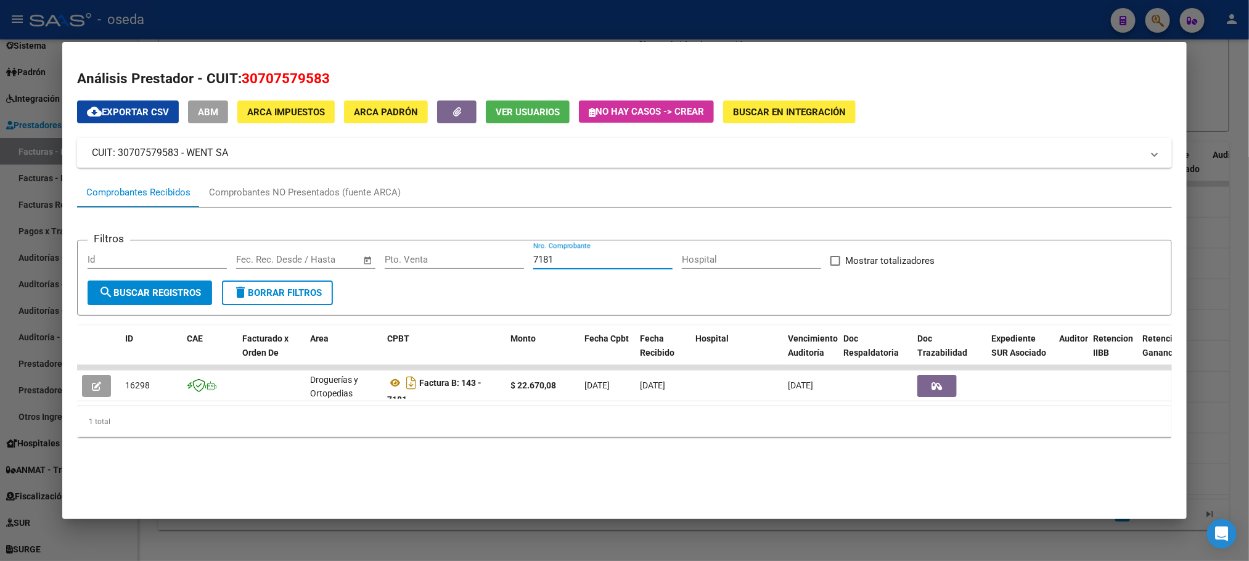
drag, startPoint x: 567, startPoint y: 261, endPoint x: 465, endPoint y: 258, distance: 101.8
click at [465, 258] on div "Filtros Id Fecha inicio – Fecha fin Fec. Rec. Desde / Hasta Pto. Venta 7181 Nro…" at bounding box center [624, 265] width 1073 height 30
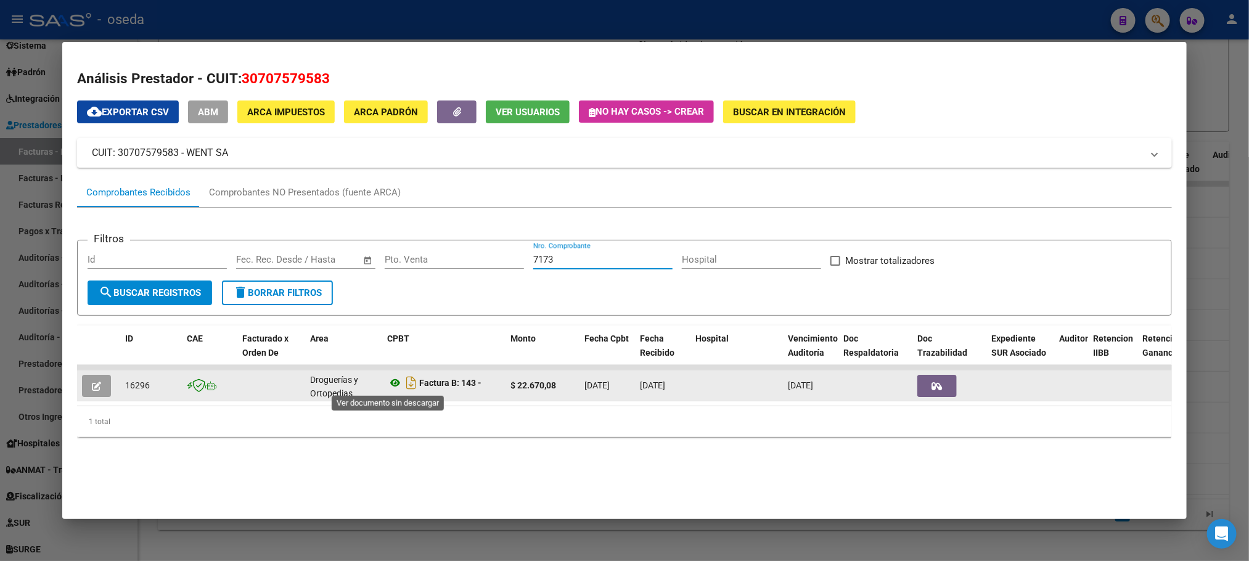
click at [387, 381] on icon at bounding box center [395, 382] width 16 height 15
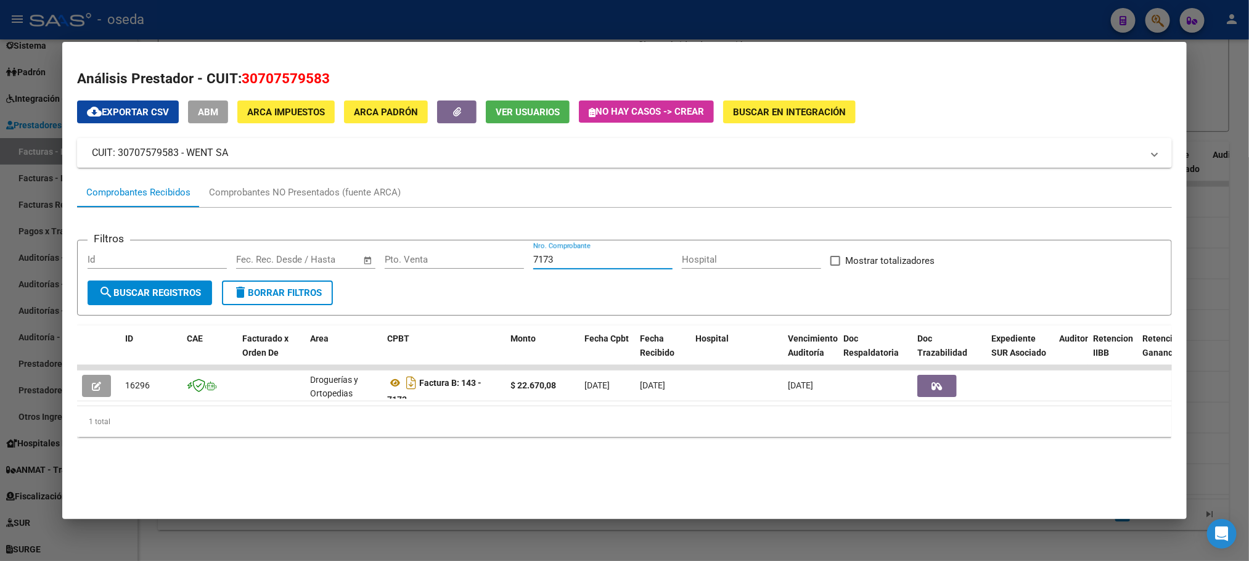
drag, startPoint x: 568, startPoint y: 261, endPoint x: 424, endPoint y: 263, distance: 143.6
click at [424, 263] on div "Filtros Id Fecha inicio – Fecha fin Fec. Rec. Desde / Hasta Pto. Venta 7173 Nro…" at bounding box center [624, 265] width 1073 height 30
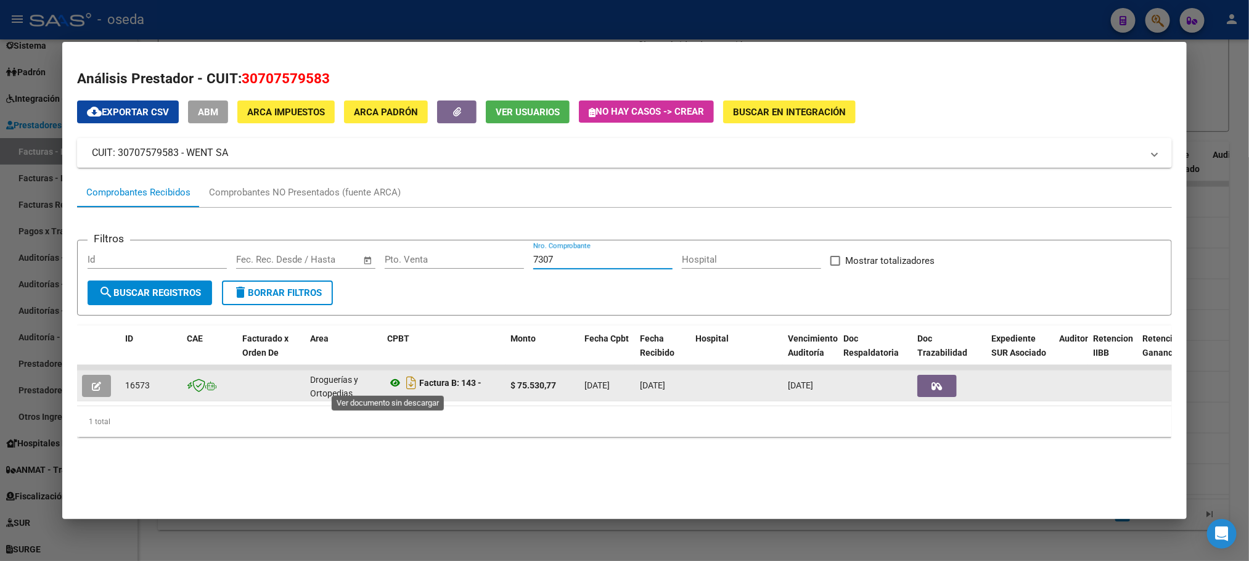
click at [387, 385] on icon at bounding box center [395, 382] width 16 height 15
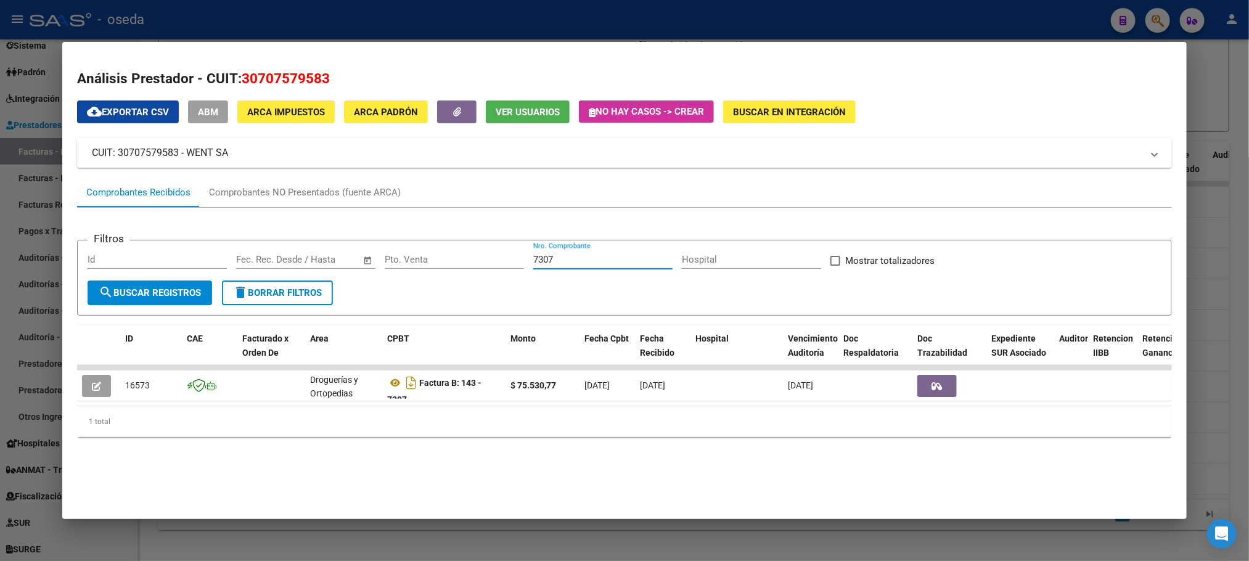
drag, startPoint x: 623, startPoint y: 260, endPoint x: 280, endPoint y: 260, distance: 343.4
click at [280, 260] on div "Filtros Id Fecha inicio – Fecha fin Fec. Rec. Desde / Hasta Pto. Venta 7307 Nro…" at bounding box center [624, 265] width 1073 height 30
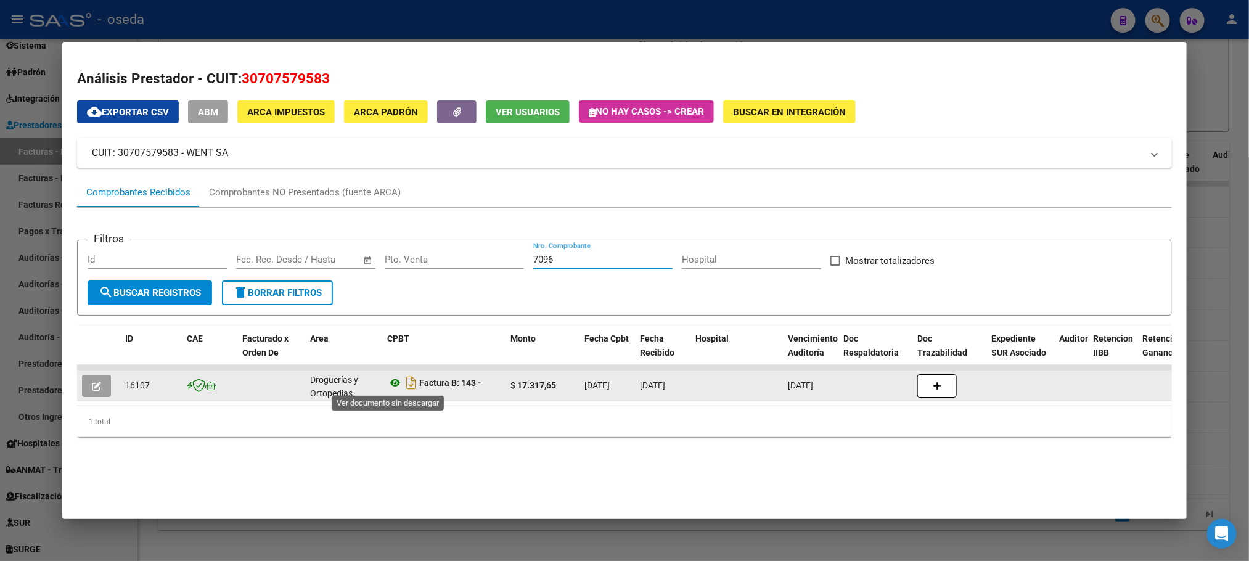
click at [387, 383] on icon at bounding box center [395, 382] width 16 height 15
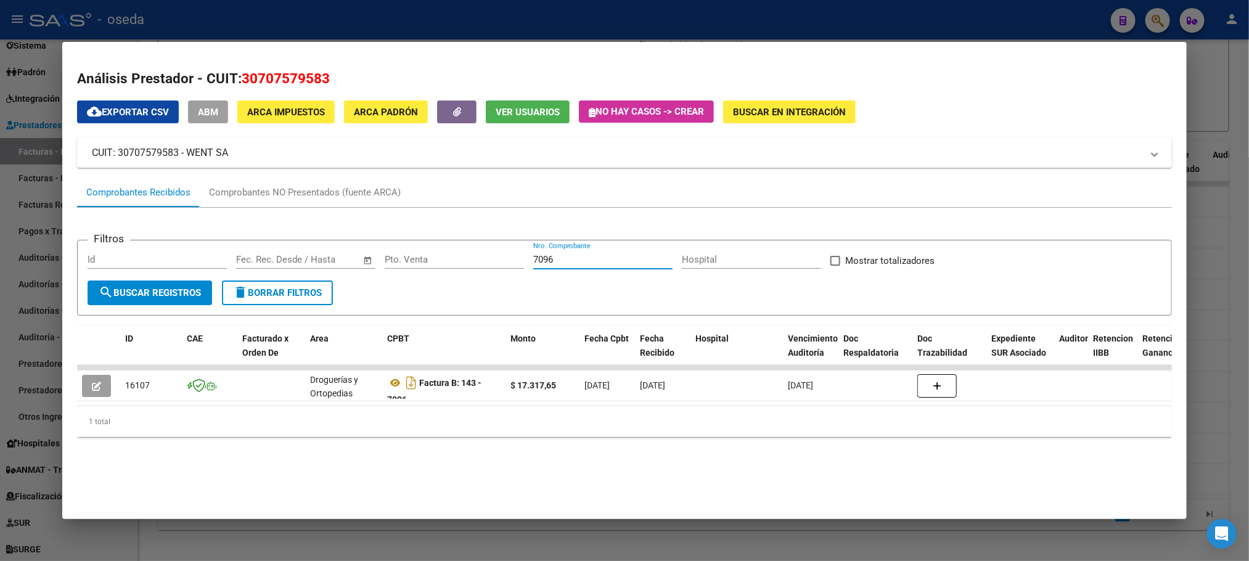
drag, startPoint x: 551, startPoint y: 257, endPoint x: 503, endPoint y: 253, distance: 48.2
click at [503, 253] on div "Filtros Id Fecha inicio – Fecha fin Fec. Rec. Desde / Hasta Pto. Venta 7096 Nro…" at bounding box center [624, 265] width 1073 height 30
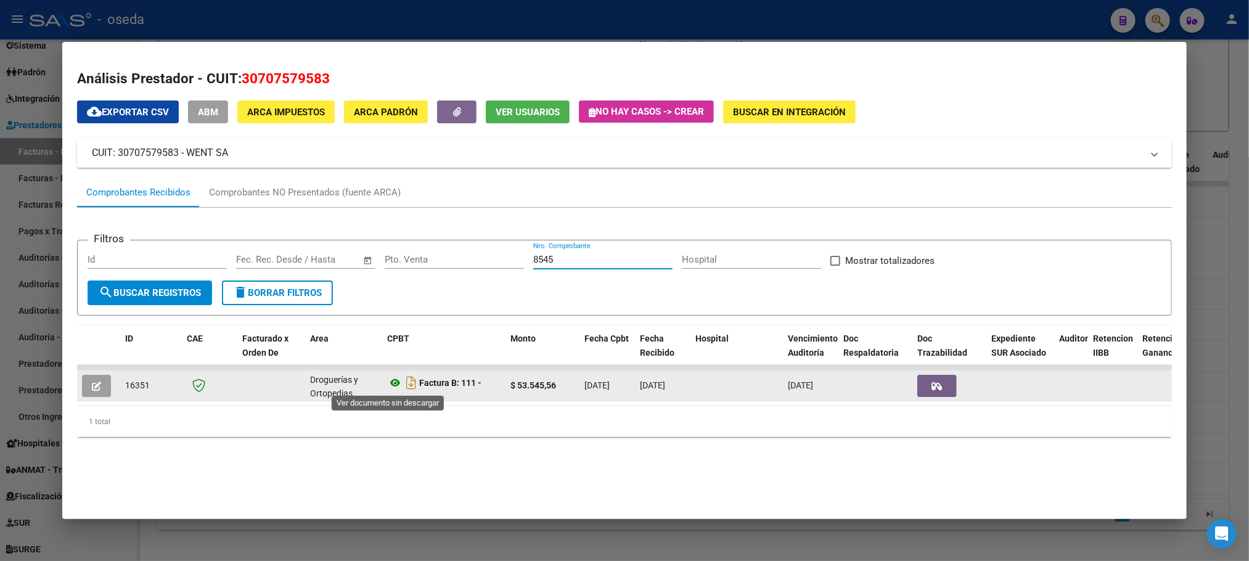
click at [388, 385] on icon at bounding box center [395, 382] width 16 height 15
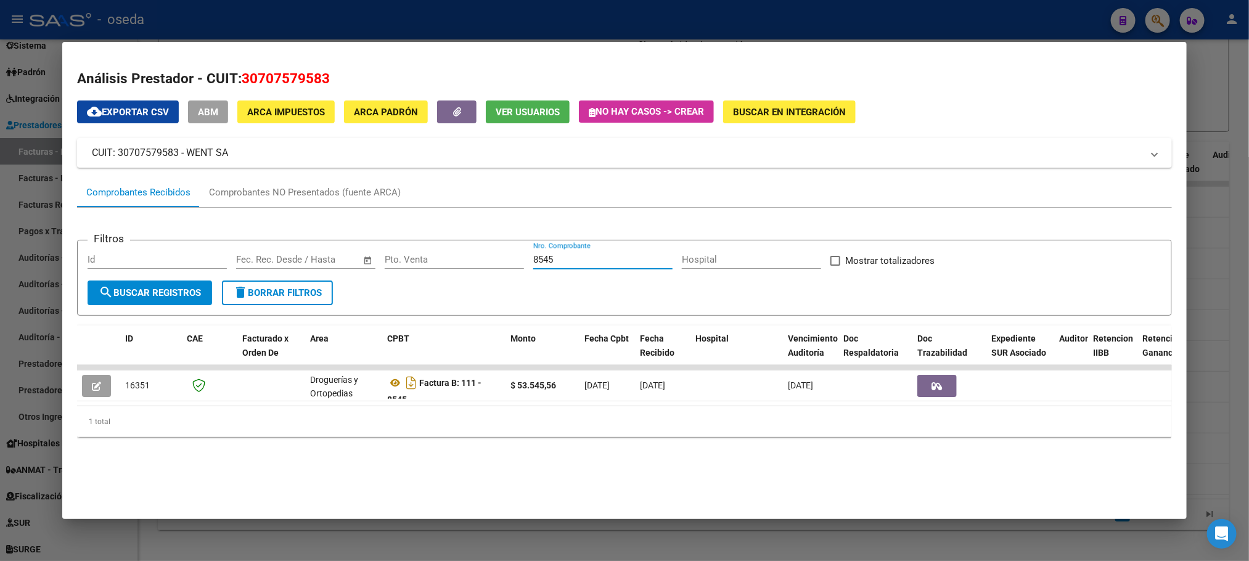
drag, startPoint x: 583, startPoint y: 264, endPoint x: 442, endPoint y: 263, distance: 141.2
click at [446, 265] on div "Filtros Id Fecha inicio – Fecha fin Fec. Rec. Desde / Hasta Pto. Venta 8545 Nro…" at bounding box center [624, 265] width 1073 height 30
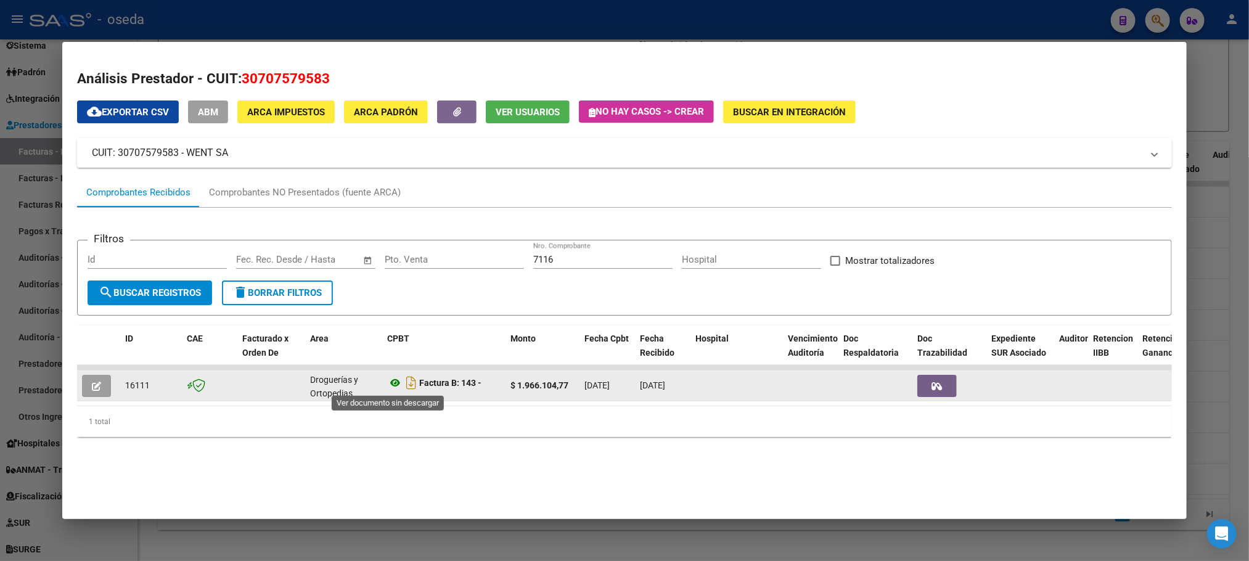
click at [390, 385] on icon at bounding box center [395, 382] width 16 height 15
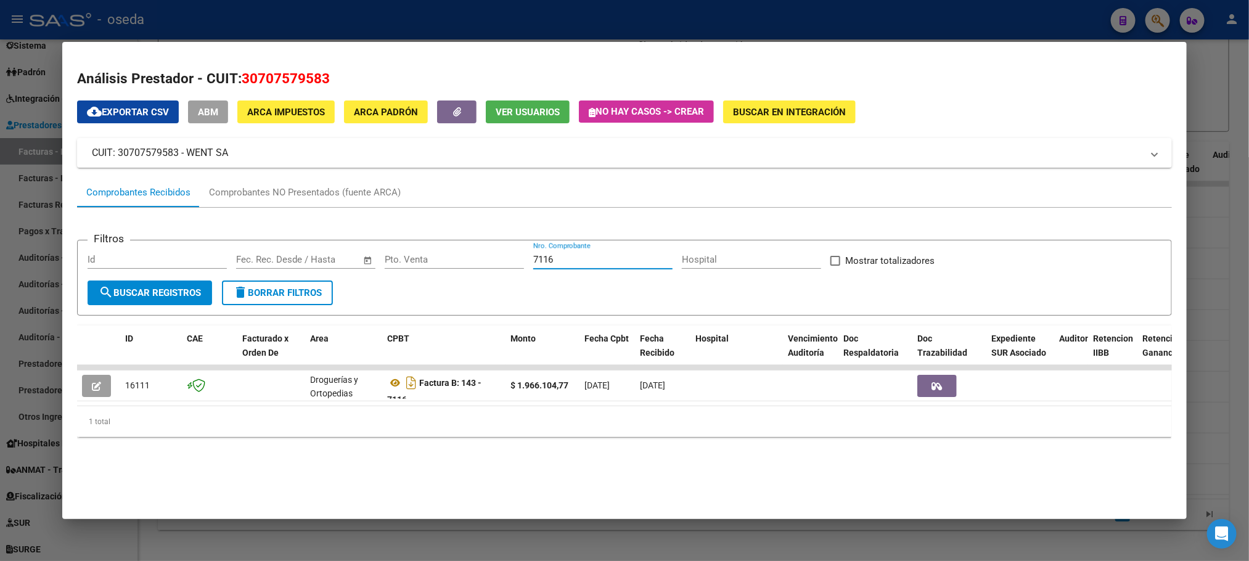
drag, startPoint x: 579, startPoint y: 260, endPoint x: 388, endPoint y: 246, distance: 191.0
click at [388, 246] on form "Filtros Id Fecha inicio – Fecha fin Fec. Rec. Desde / Hasta Pto. Venta 7116 Nro…" at bounding box center [624, 278] width 1094 height 76
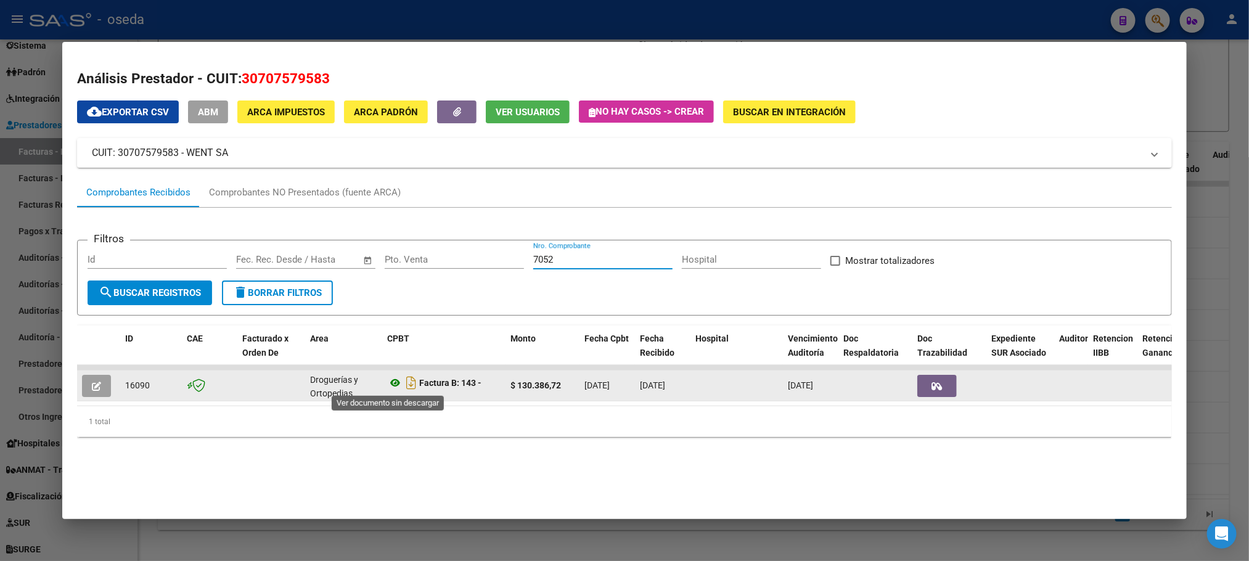
click at [387, 383] on icon at bounding box center [395, 382] width 16 height 15
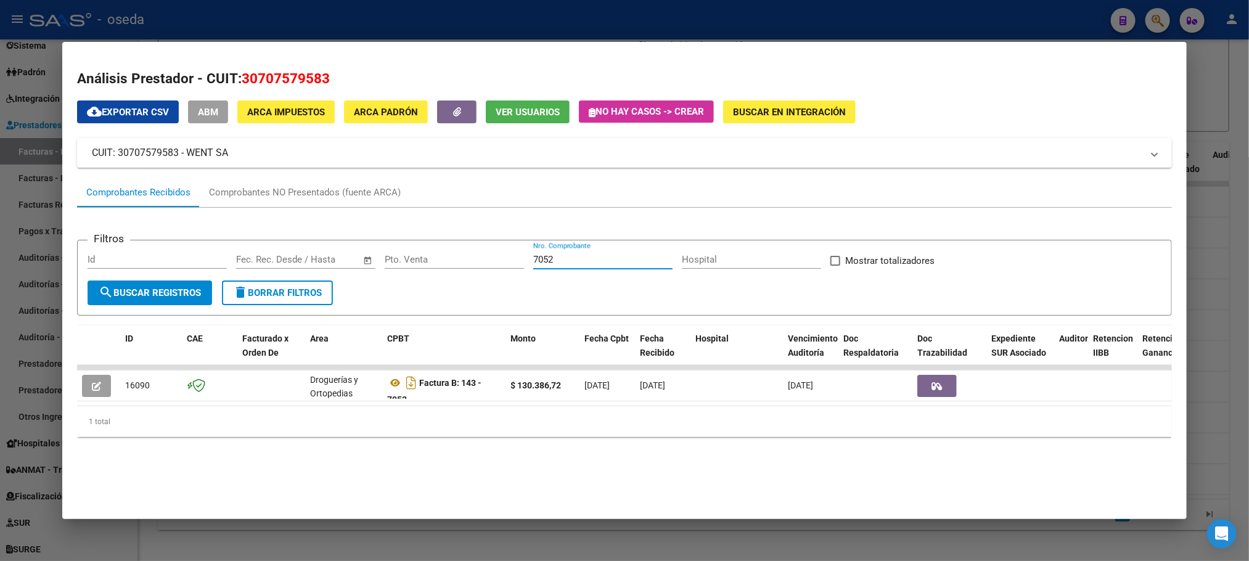
drag, startPoint x: 591, startPoint y: 258, endPoint x: 219, endPoint y: 253, distance: 371.8
click at [219, 253] on div "Filtros Id Fecha inicio – Fecha fin Fec. Rec. Desde / Hasta Pto. Venta 7052 Nro…" at bounding box center [624, 265] width 1073 height 30
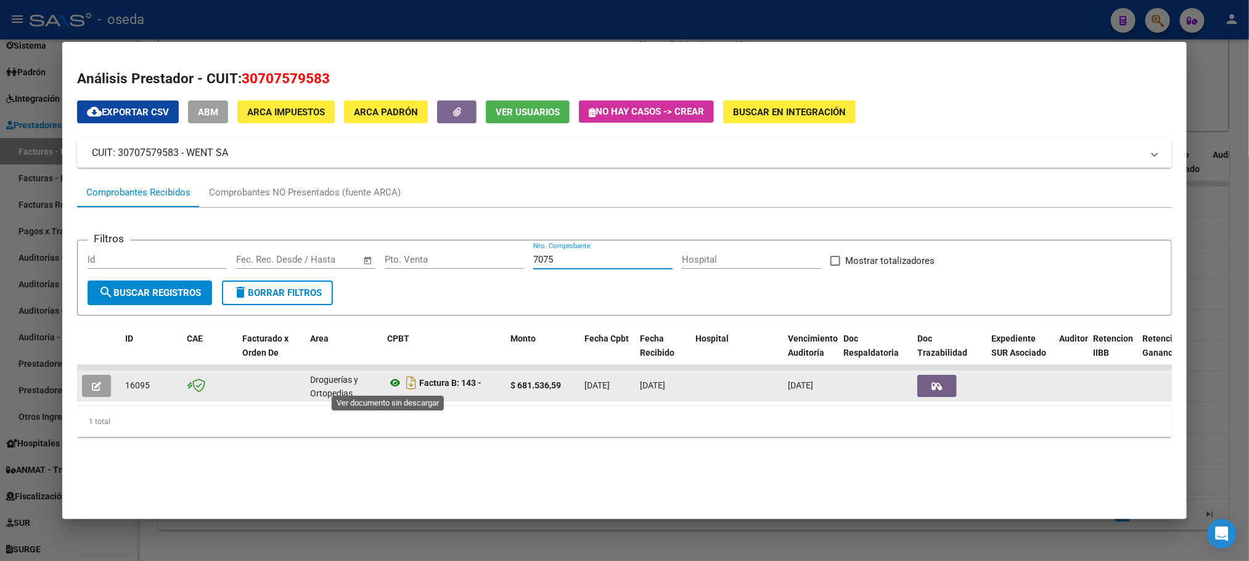
click at [388, 383] on icon at bounding box center [395, 382] width 16 height 15
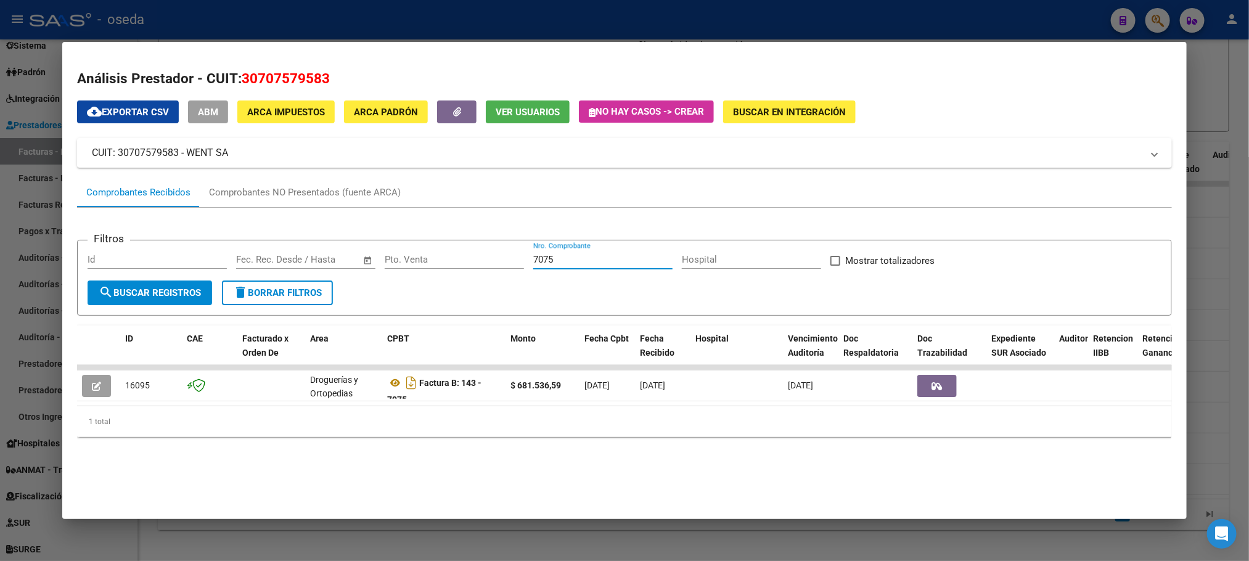
drag, startPoint x: 592, startPoint y: 258, endPoint x: 467, endPoint y: 248, distance: 125.5
click at [467, 248] on form "Filtros Id Fecha inicio – Fecha fin Fec. Rec. Desde / Hasta Pto. Venta 7075 Nro…" at bounding box center [624, 278] width 1094 height 76
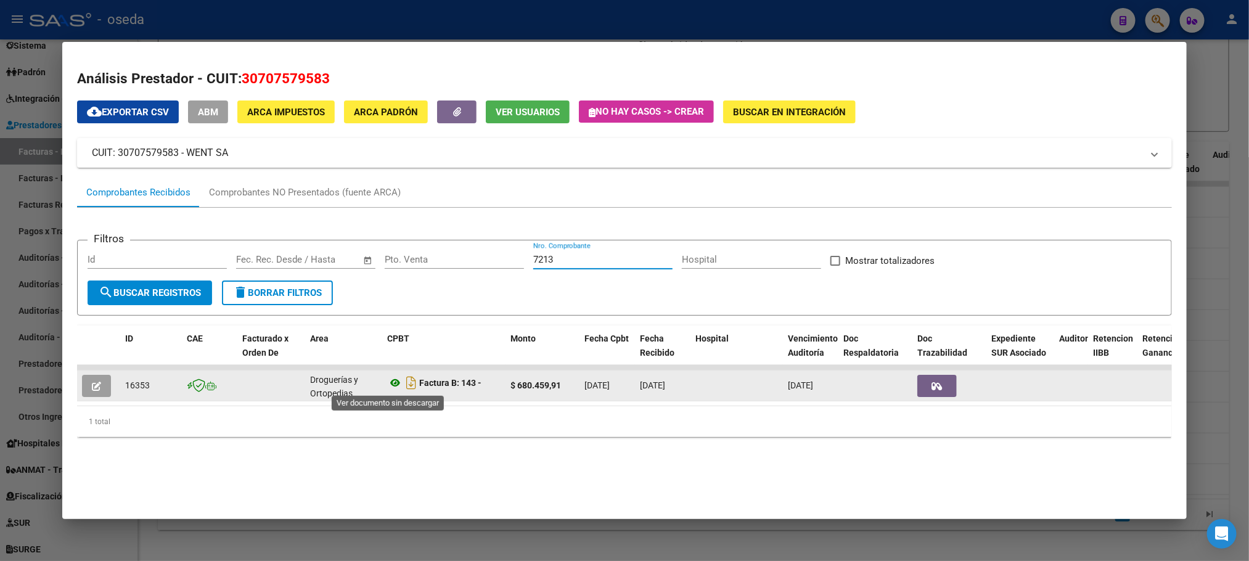
type input "7213"
click at [387, 382] on icon at bounding box center [395, 382] width 16 height 15
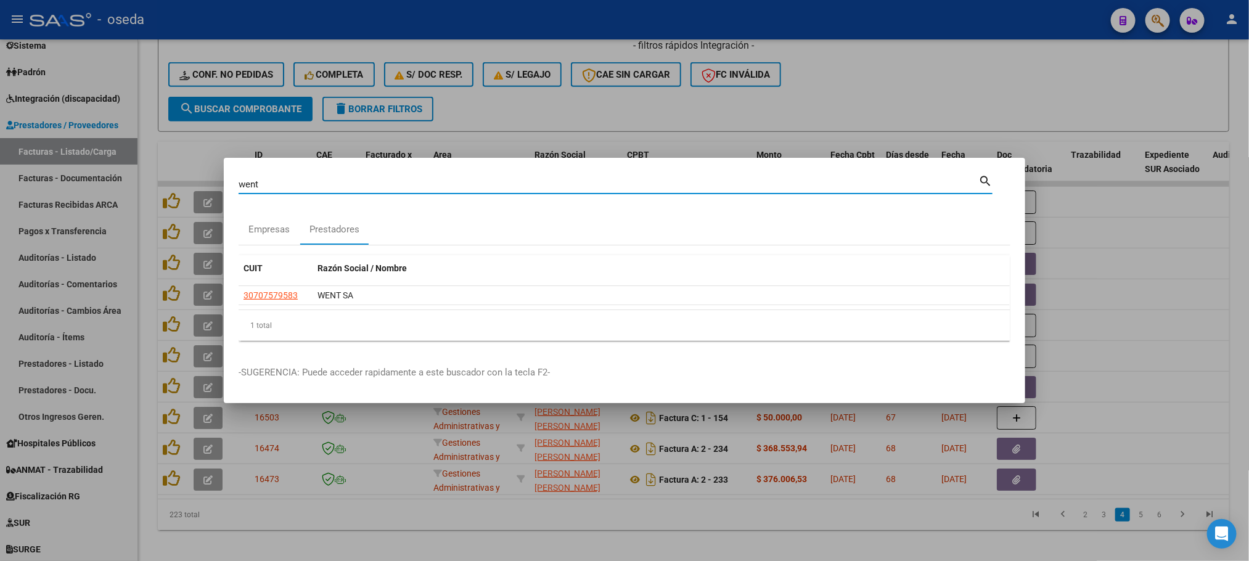
drag, startPoint x: 320, startPoint y: 185, endPoint x: 0, endPoint y: 172, distance: 320.2
click at [0, 172] on div "went Buscar (apellido, dni, cuil, nro traspaso, cuit, obra social) search Empre…" at bounding box center [624, 280] width 1249 height 561
type input "c & c"
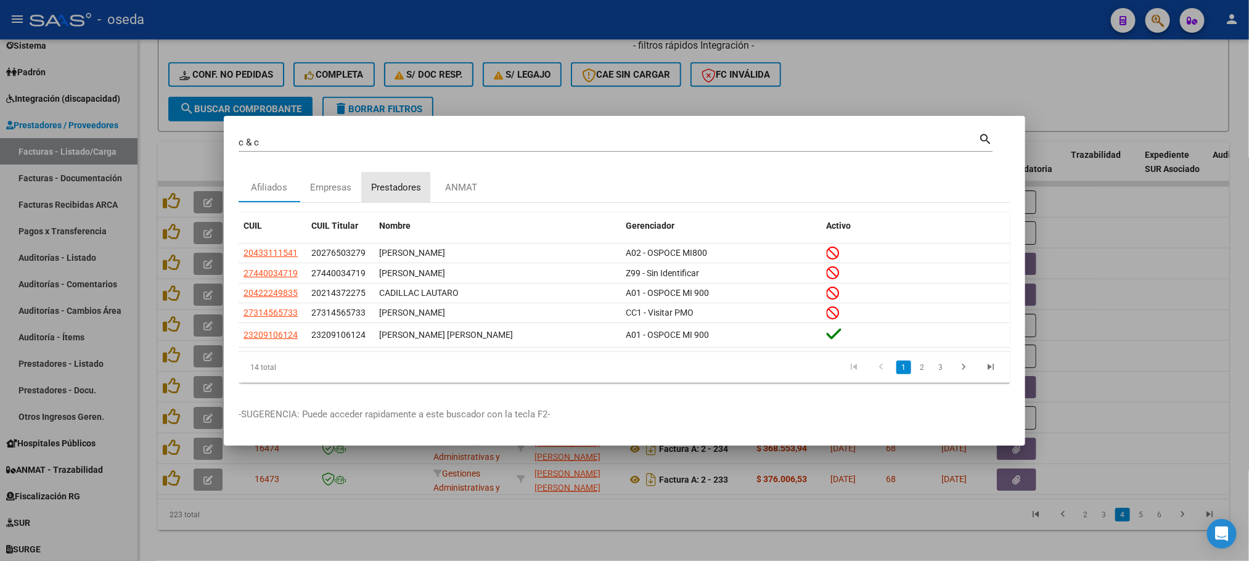
click at [387, 182] on div "Prestadores" at bounding box center [396, 188] width 50 height 14
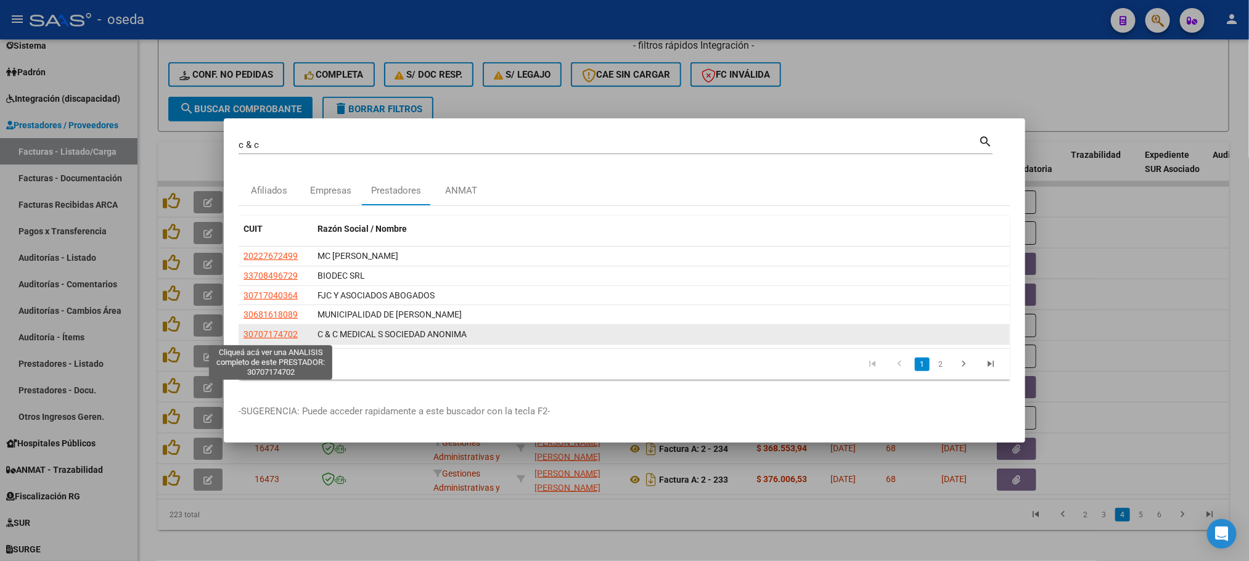
click at [266, 335] on span "30707174702" at bounding box center [271, 334] width 54 height 10
type textarea "30707174702"
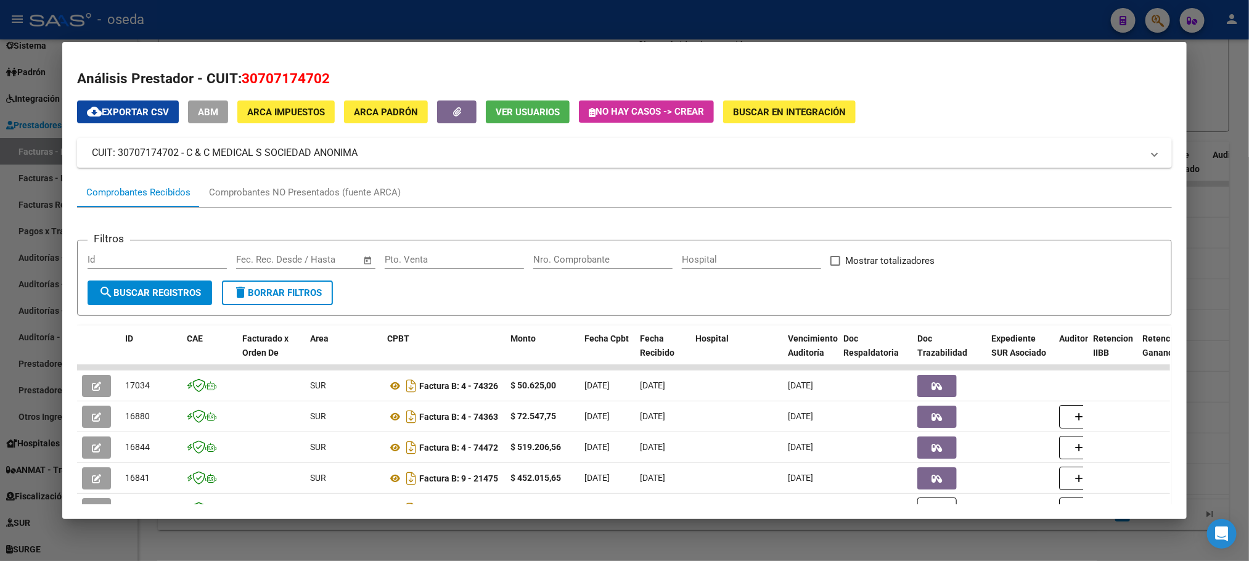
click at [607, 260] on input "Nro. Comprobante" at bounding box center [602, 259] width 139 height 11
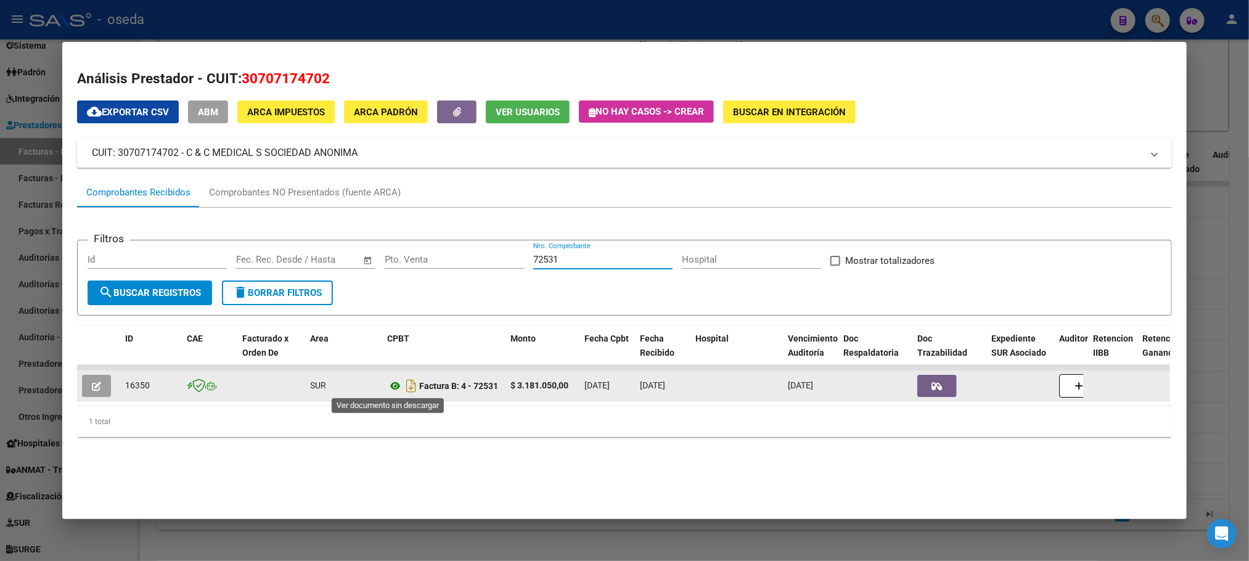
type input "72531"
click at [387, 383] on icon at bounding box center [395, 386] width 16 height 15
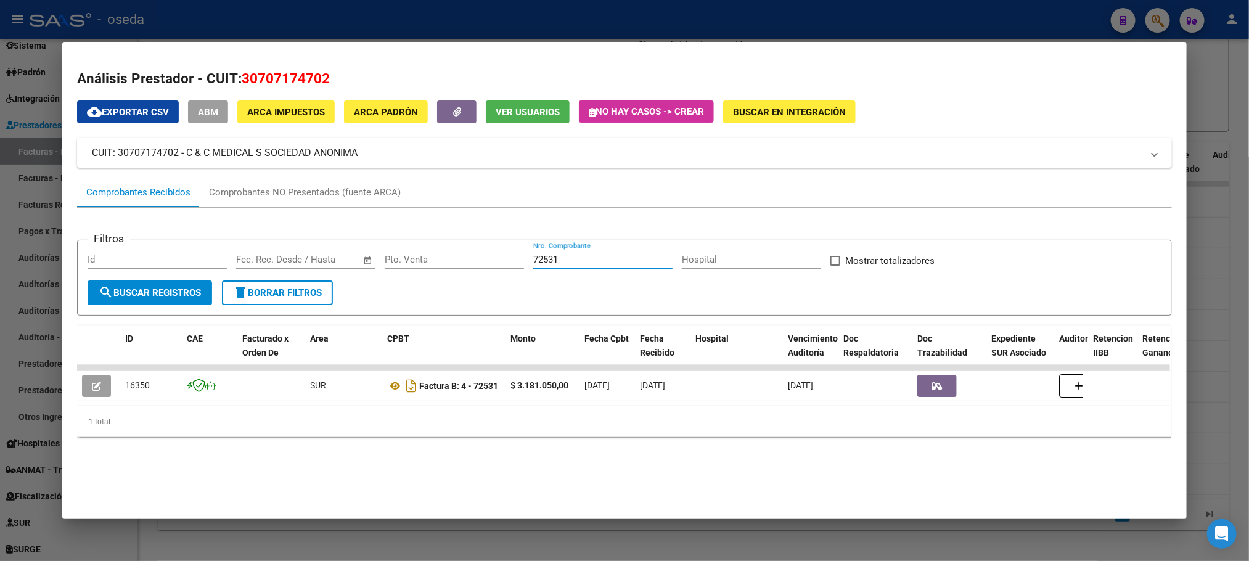
drag, startPoint x: 579, startPoint y: 264, endPoint x: 441, endPoint y: 258, distance: 138.9
click at [441, 258] on div "Filtros Id Fecha inicio – Fecha fin Fec. Rec. Desde / Hasta Pto. Venta 72531 Nr…" at bounding box center [624, 265] width 1073 height 30
